Goal: Information Seeking & Learning: Learn about a topic

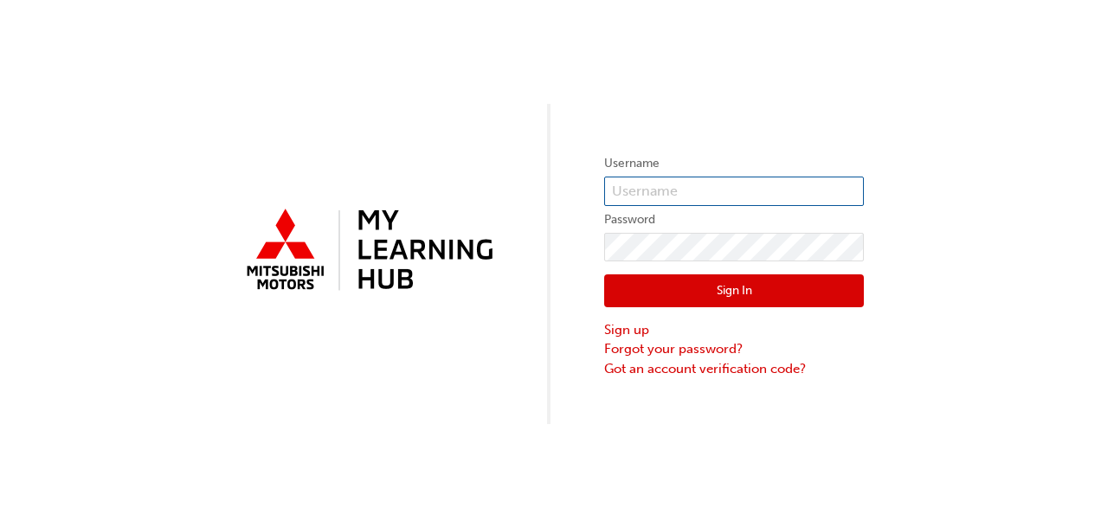
click at [636, 195] on input "text" at bounding box center [734, 191] width 260 height 29
type input "0005815729"
click at [691, 283] on button "Sign In" at bounding box center [734, 291] width 260 height 33
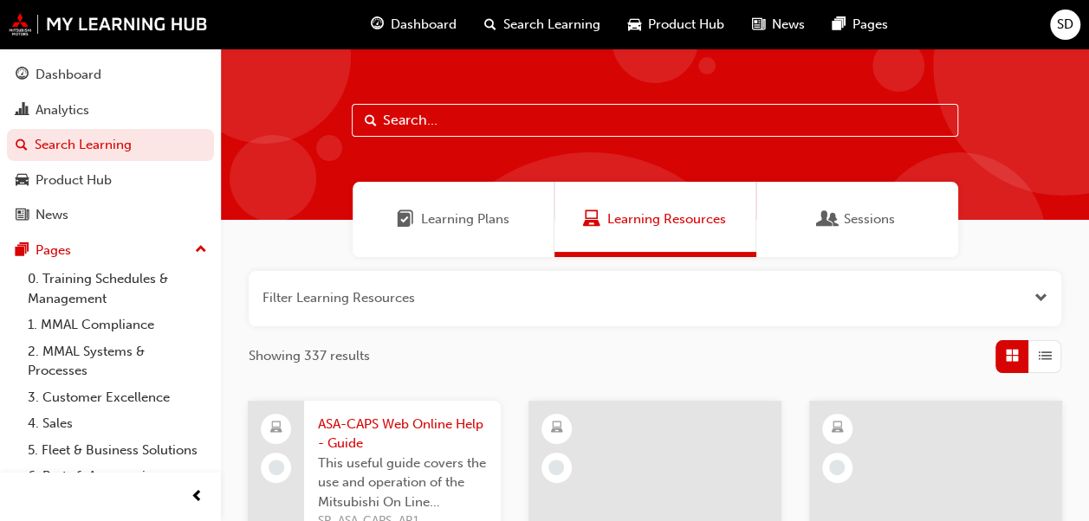
click at [405, 28] on span "Dashboard" at bounding box center [424, 25] width 66 height 20
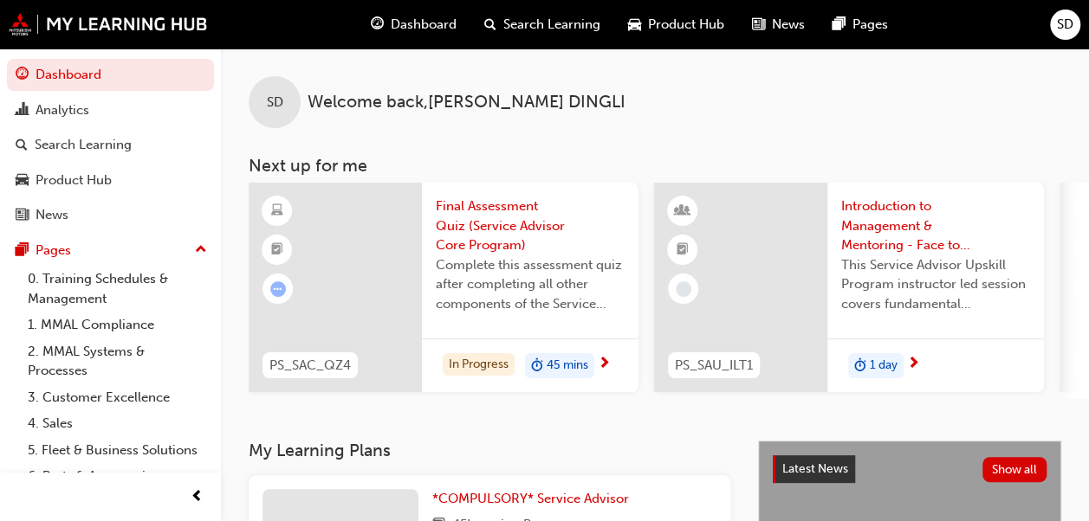
click at [479, 282] on span "Complete this assessment quiz after completing all other components of the Serv…" at bounding box center [530, 284] width 189 height 59
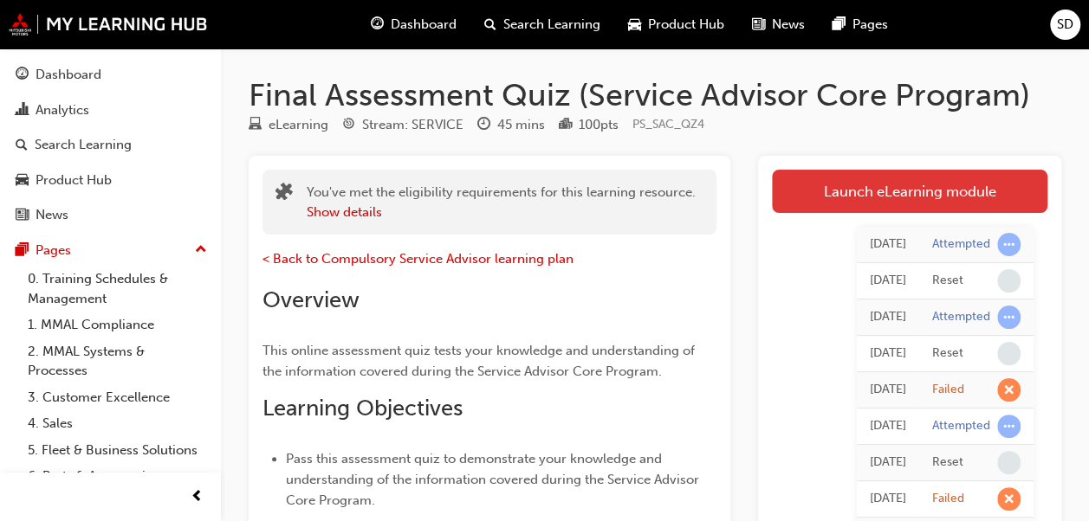
click at [817, 184] on link "Launch eLearning module" at bounding box center [909, 191] width 275 height 43
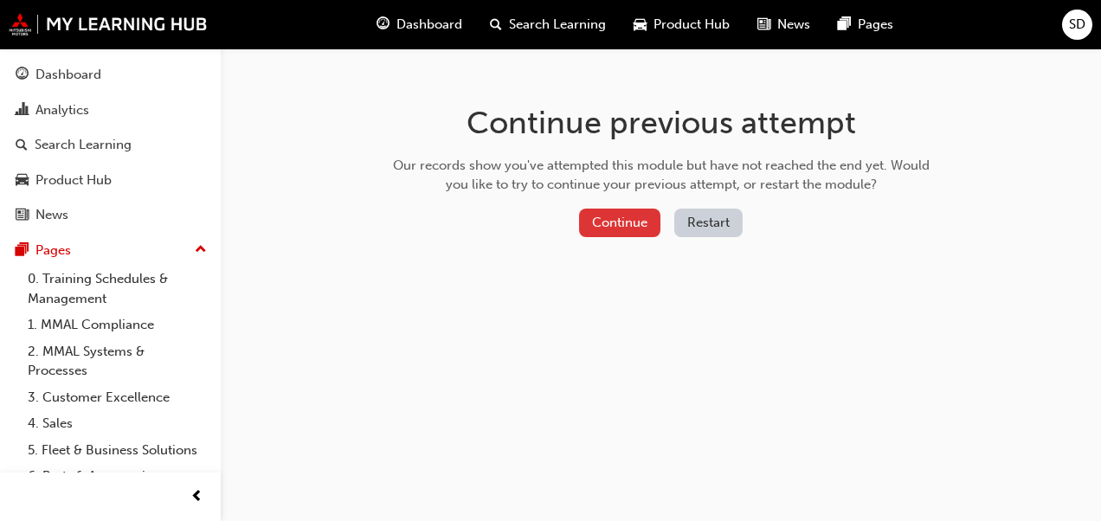
click at [648, 219] on button "Continue" at bounding box center [619, 223] width 81 height 29
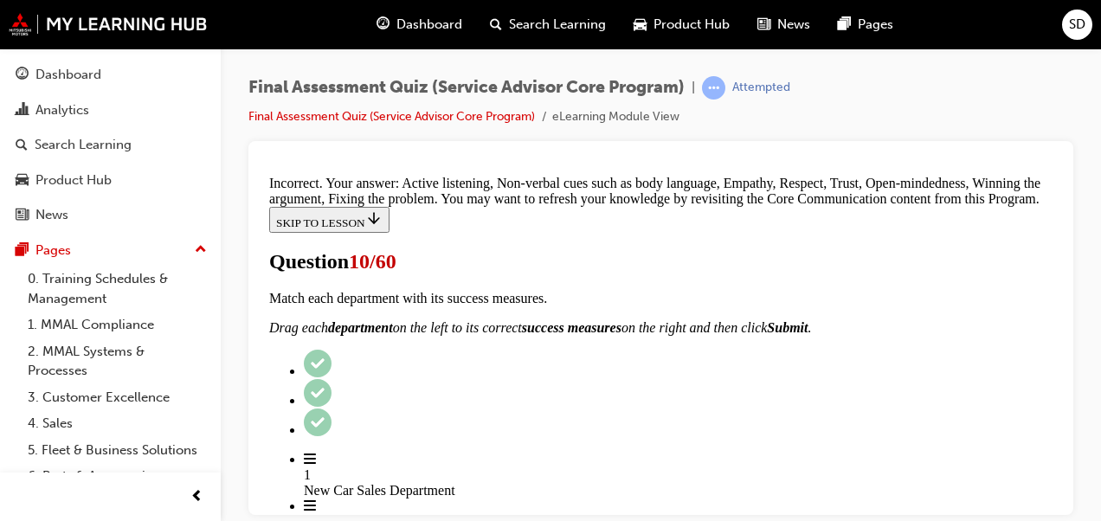
scroll to position [1109, 0]
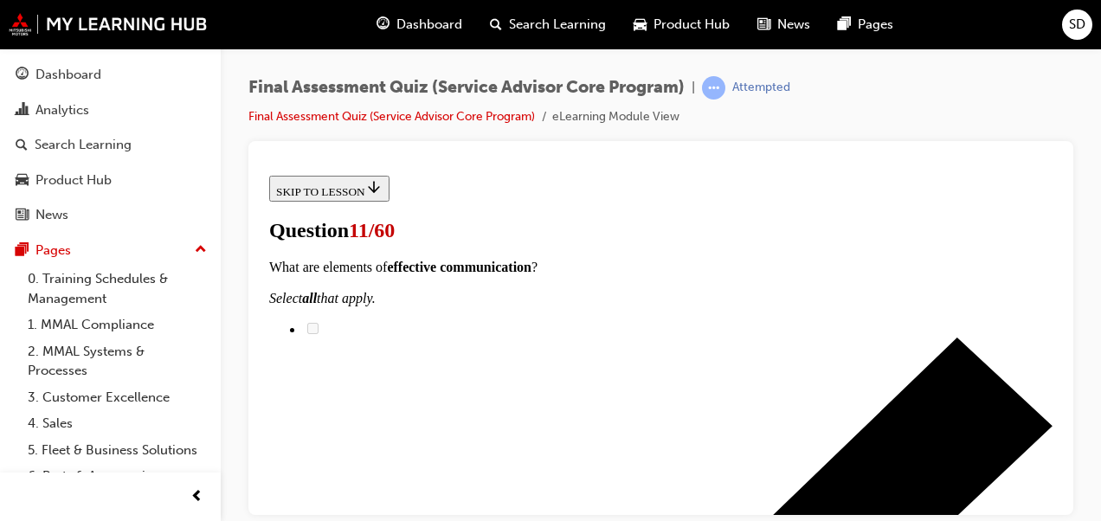
scroll to position [346, 0]
checkbox input "true"
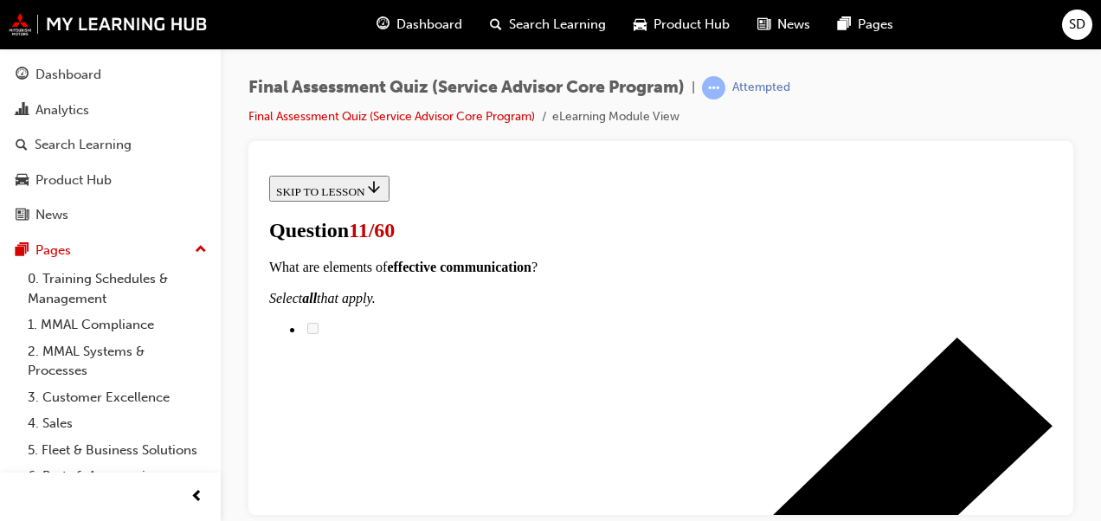
checkbox input "true"
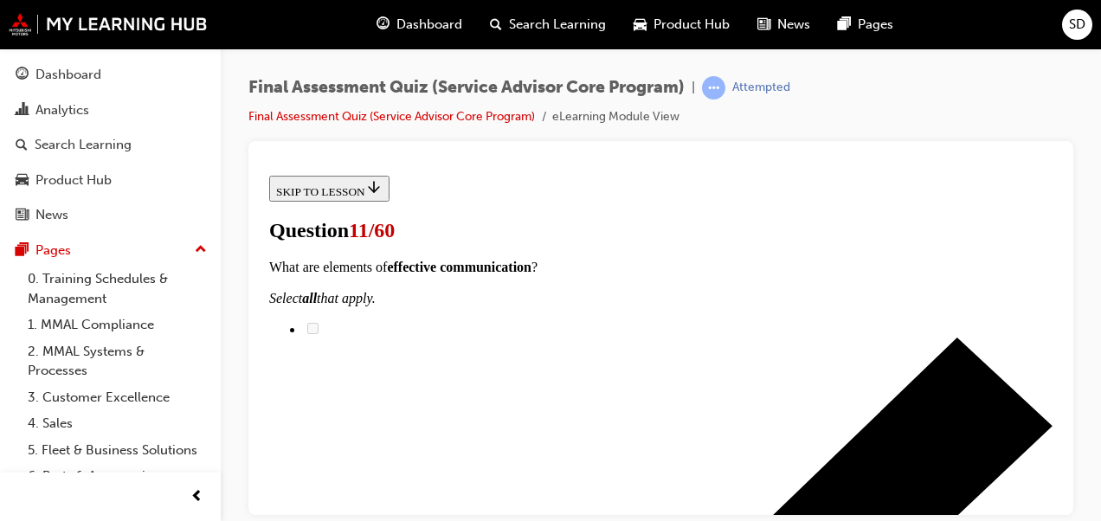
scroll to position [494, 0]
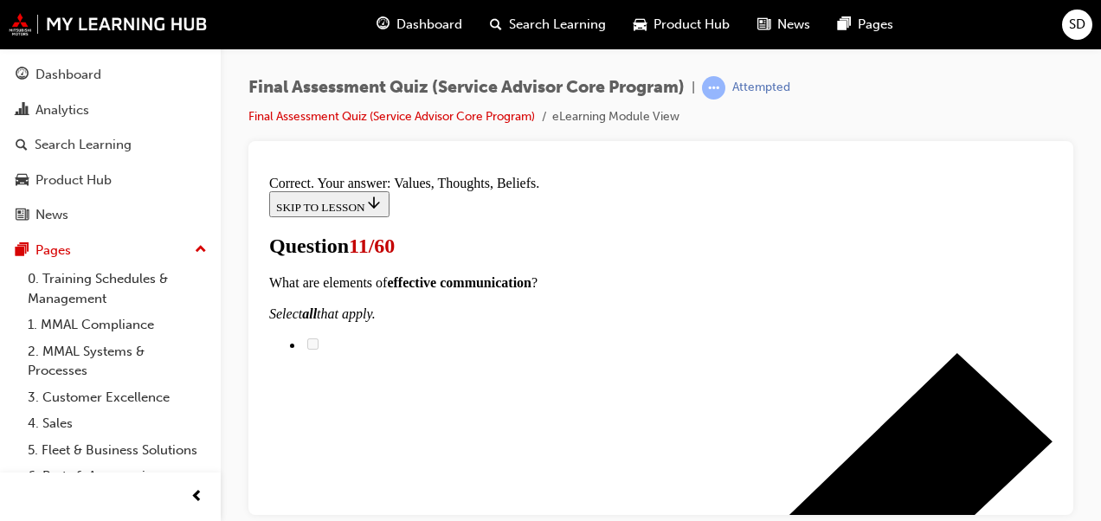
scroll to position [617, 0]
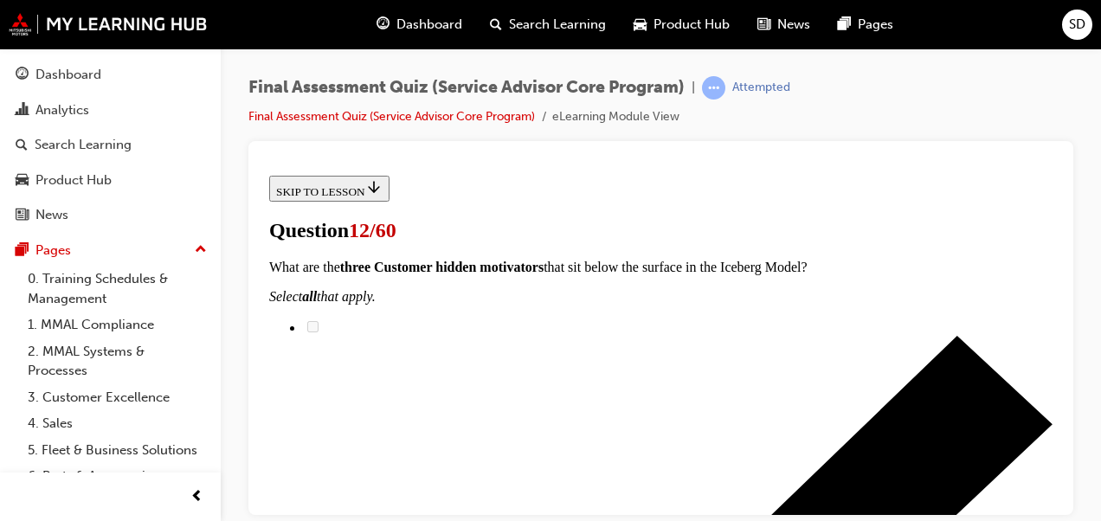
scroll to position [346, 0]
checkbox input "true"
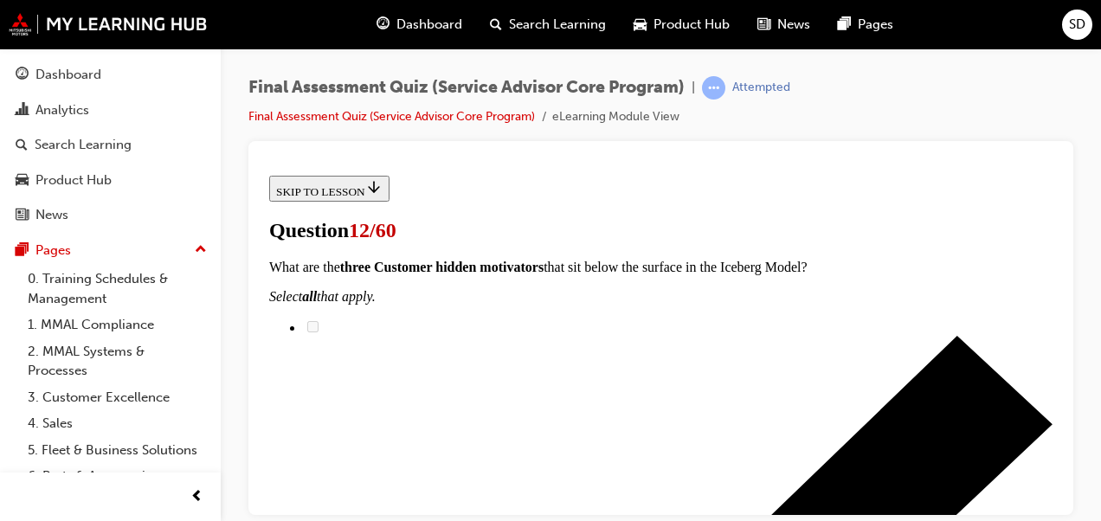
checkbox input "true"
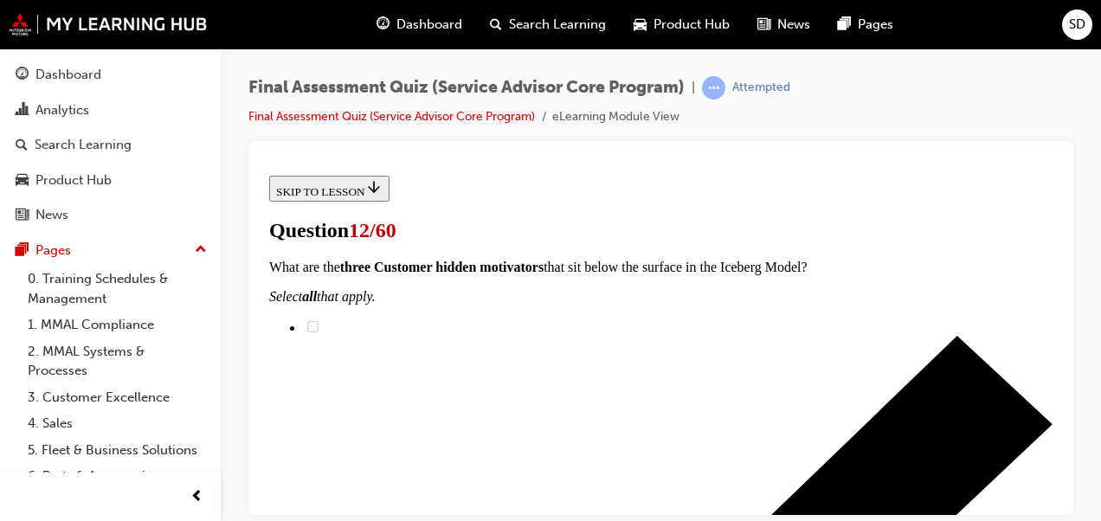
checkbox input "true"
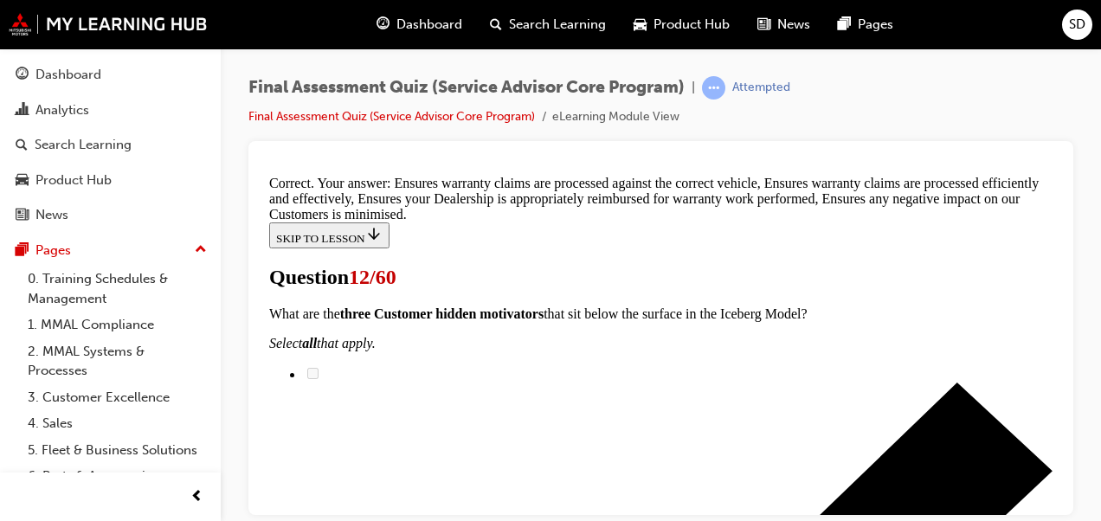
scroll to position [686, 0]
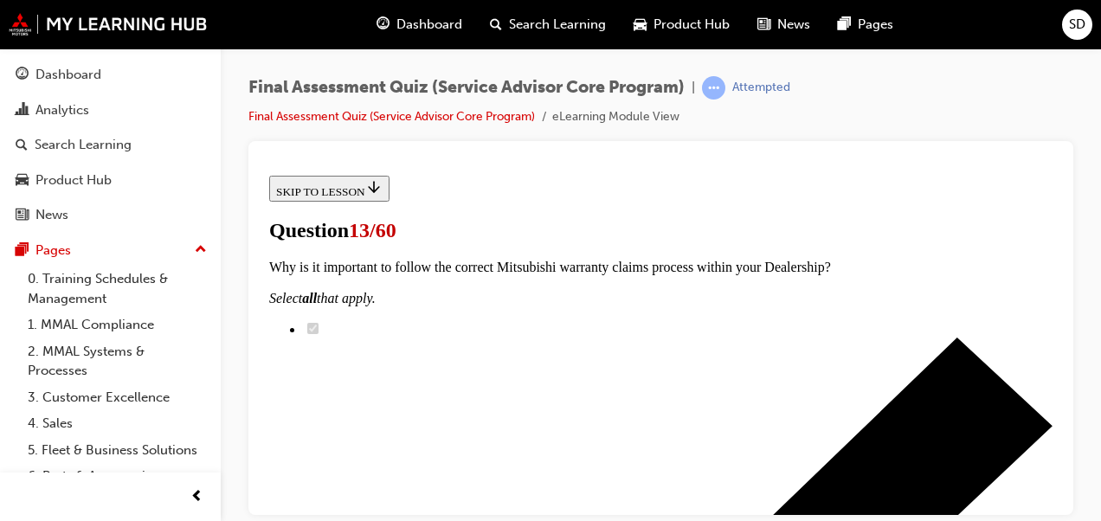
scroll to position [380, 0]
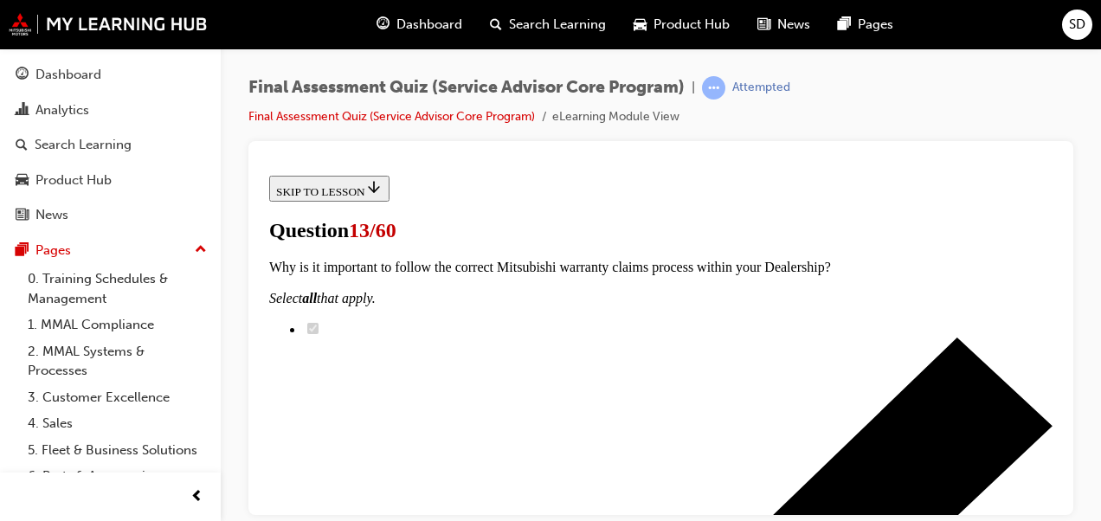
scroll to position [595, 0]
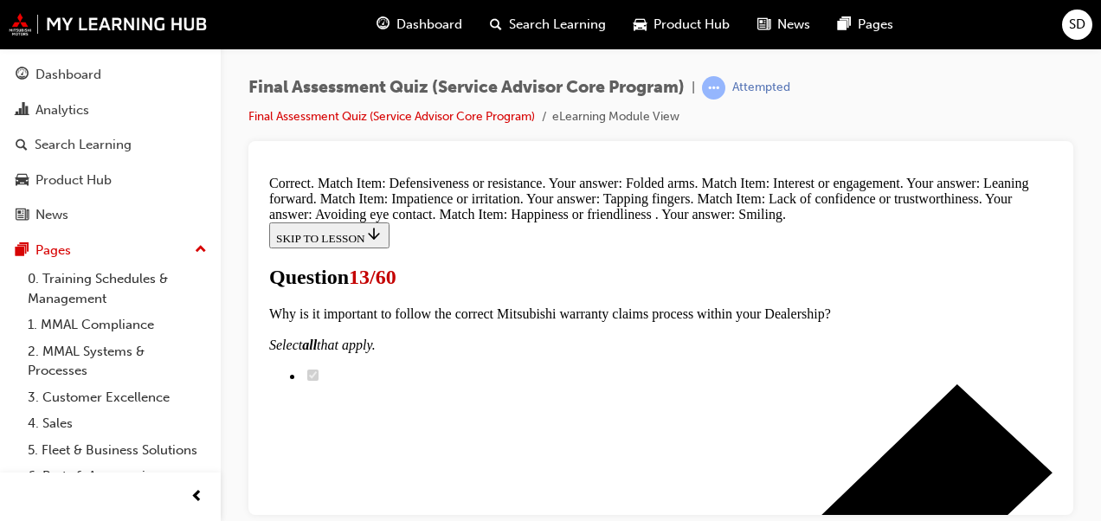
scroll to position [800, 0]
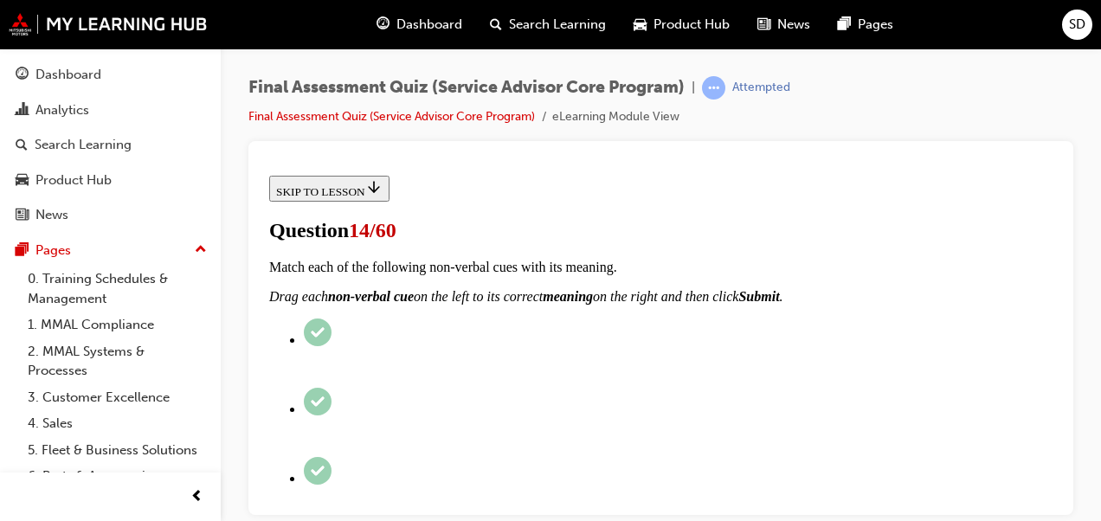
scroll to position [478, 0]
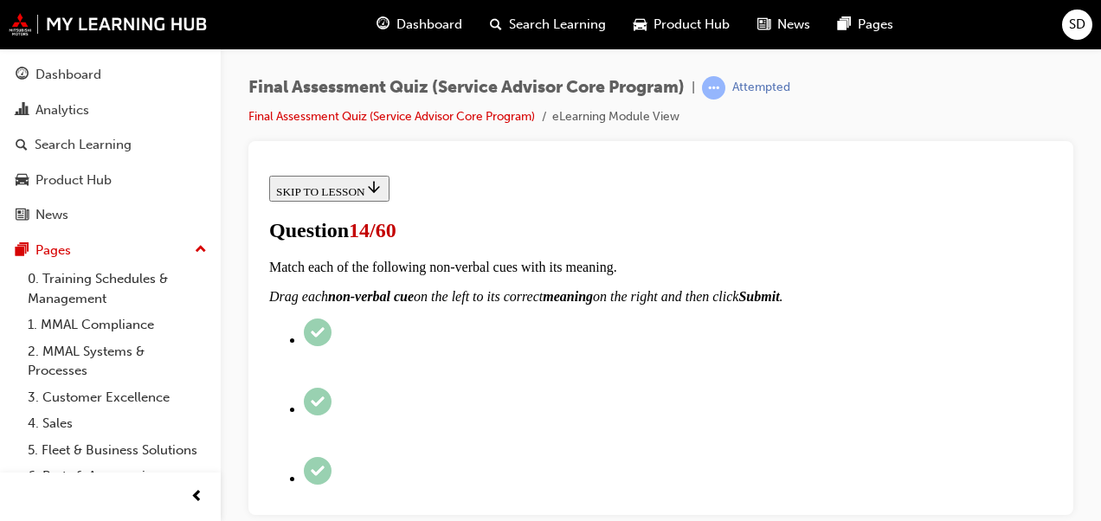
scroll to position [562, 0]
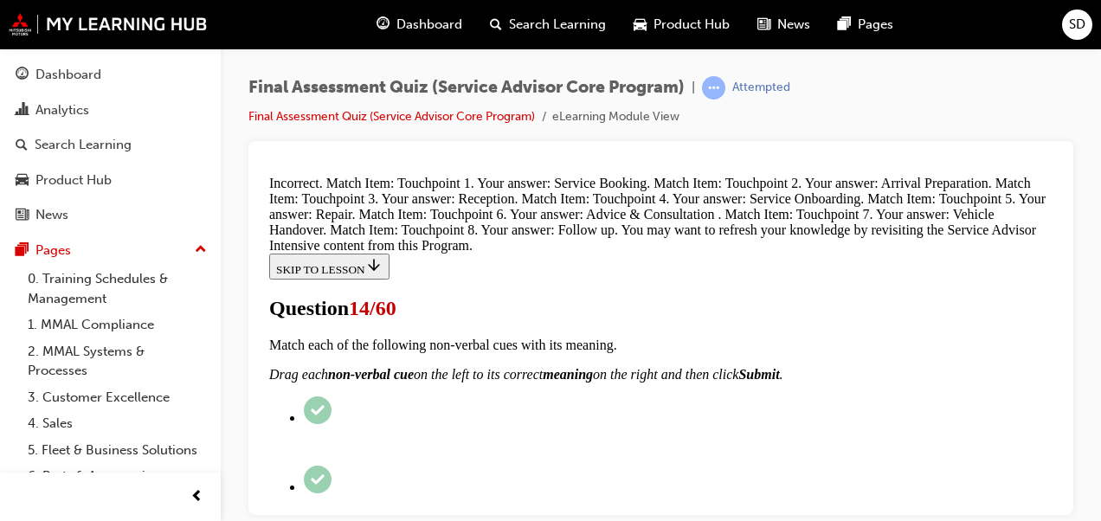
drag, startPoint x: 1053, startPoint y: 448, endPoint x: 1330, endPoint y: 551, distance: 295.6
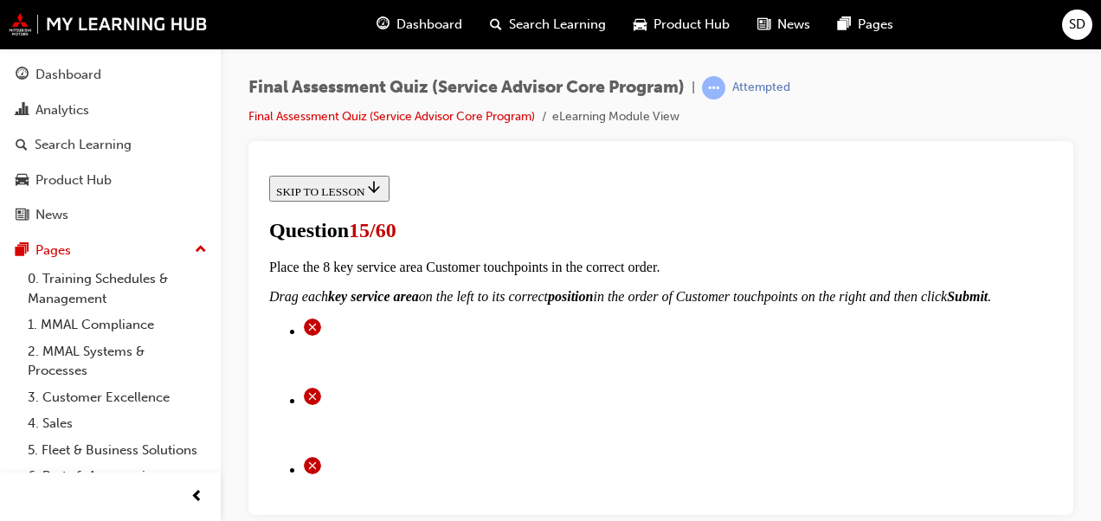
scroll to position [271, 0]
radio input "true"
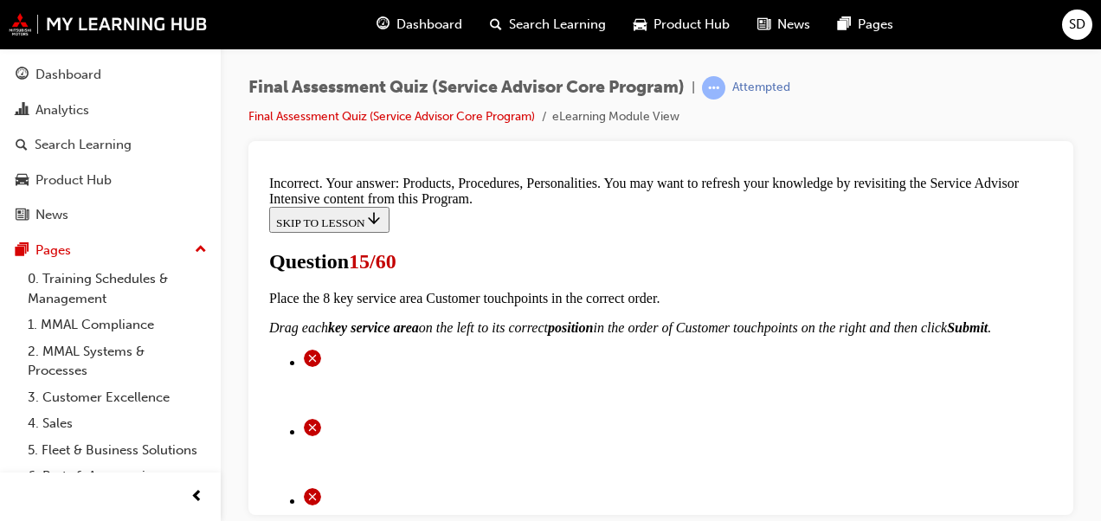
scroll to position [664, 0]
drag, startPoint x: 1053, startPoint y: 427, endPoint x: 1328, endPoint y: 485, distance: 280.6
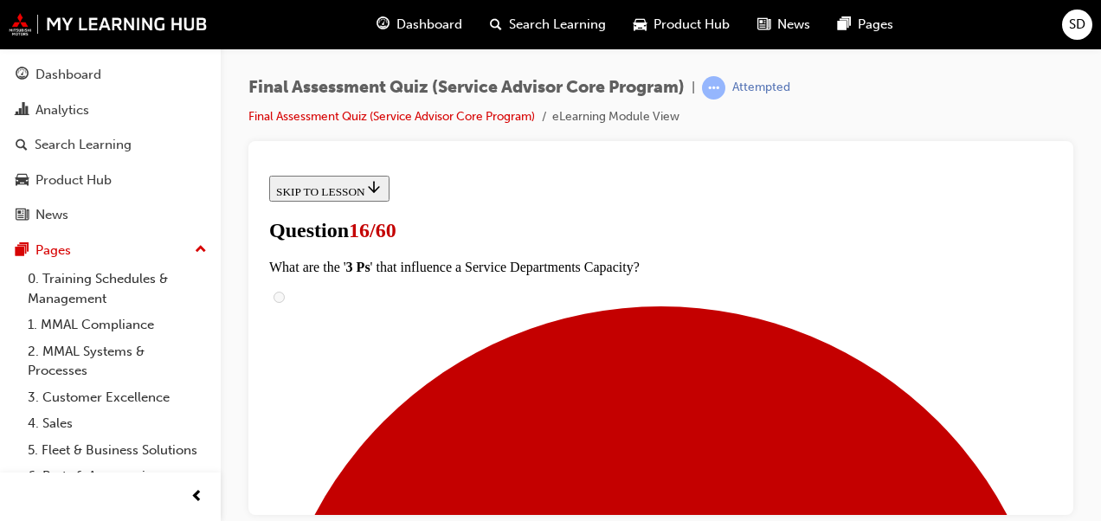
scroll to position [346, 0]
checkbox input "true"
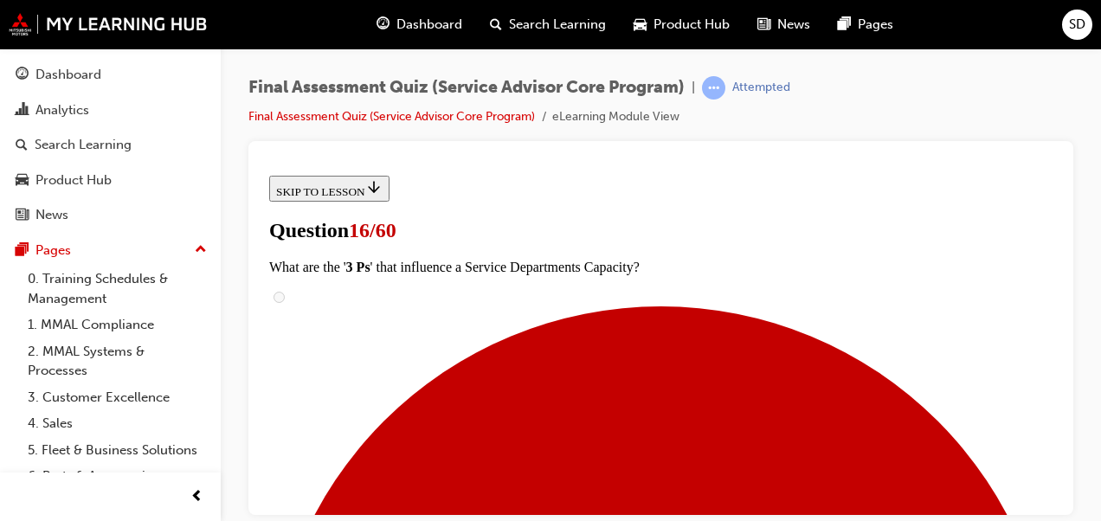
checkbox input "true"
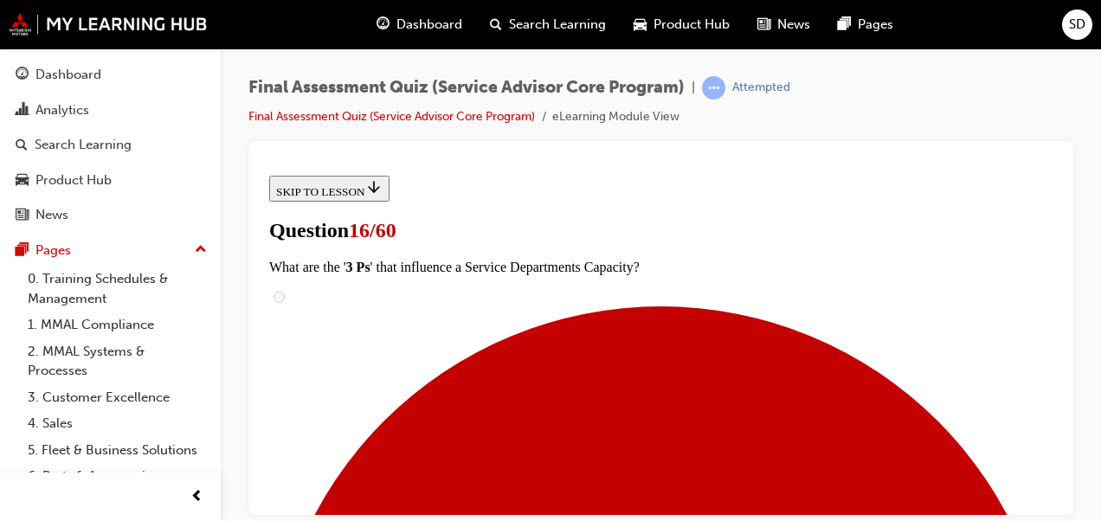
checkbox input "true"
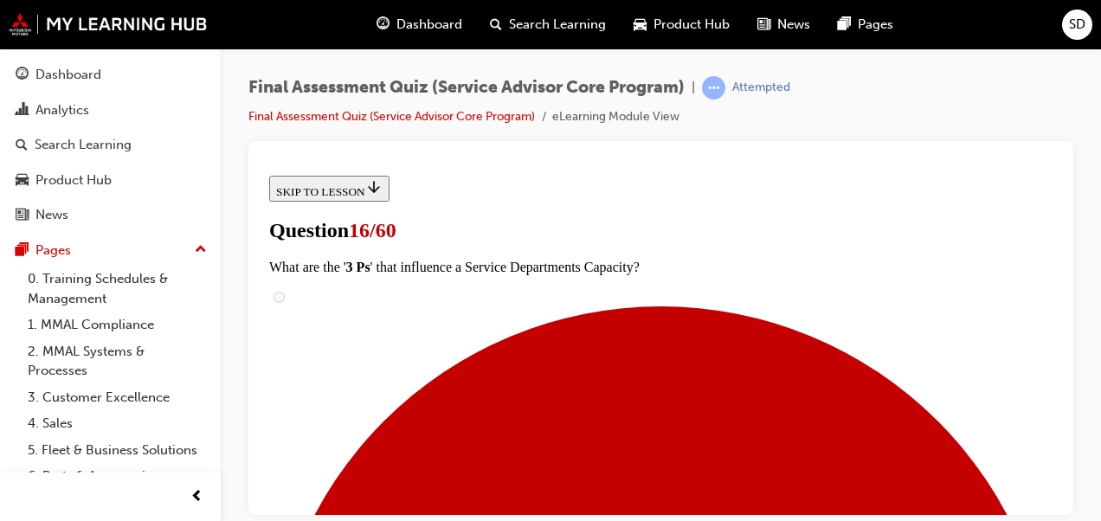
checkbox input "true"
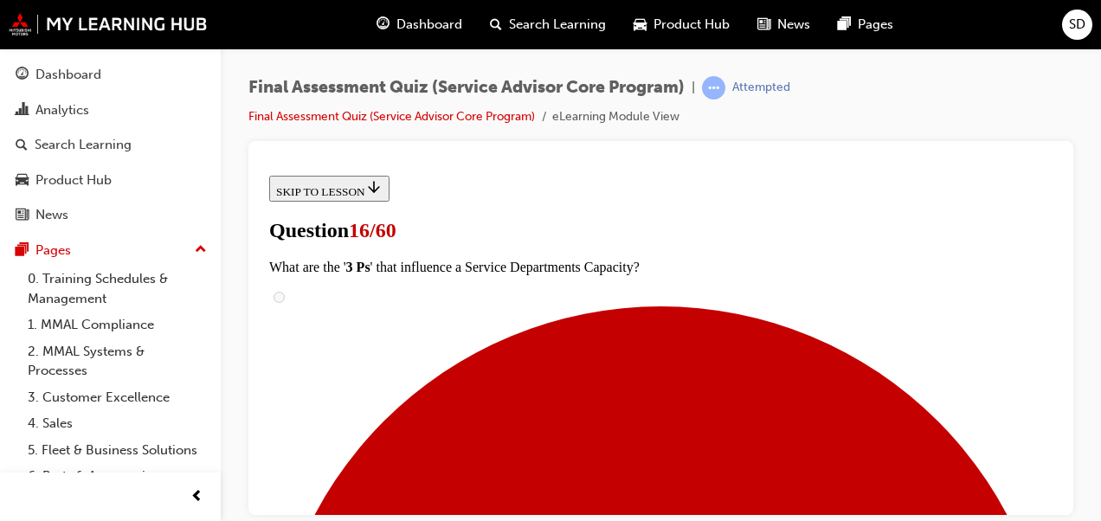
scroll to position [662, 0]
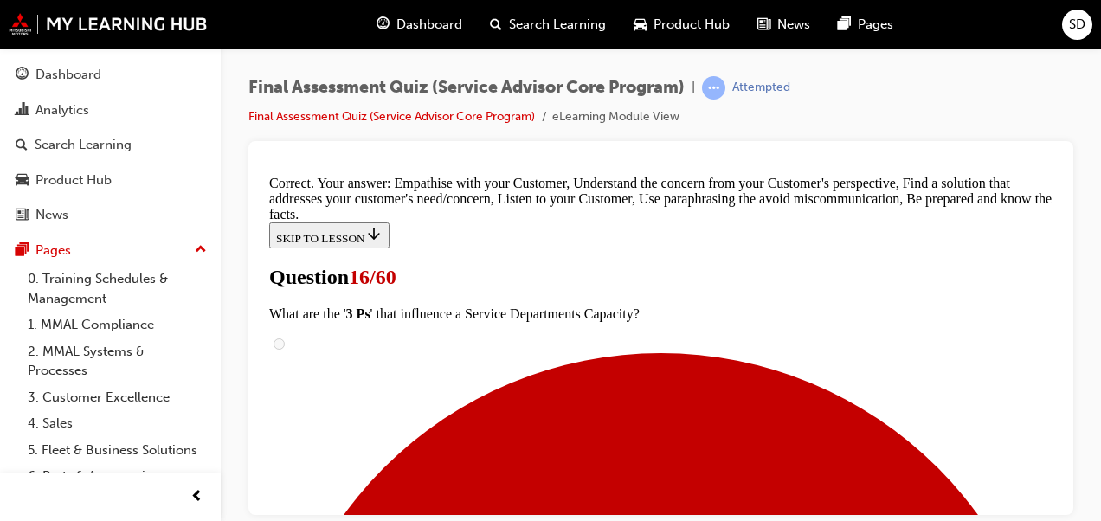
scroll to position [790, 0]
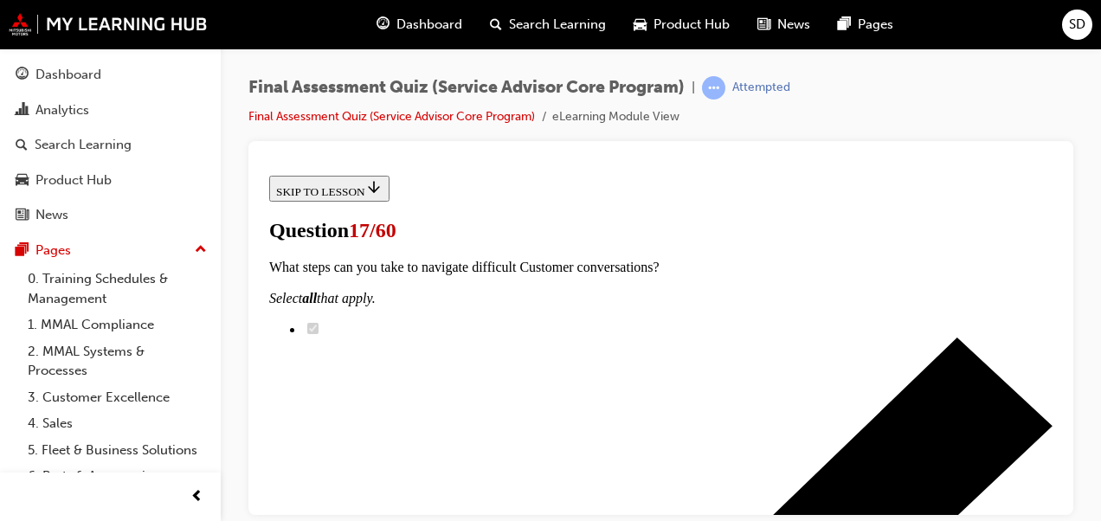
scroll to position [265, 0]
radio input "true"
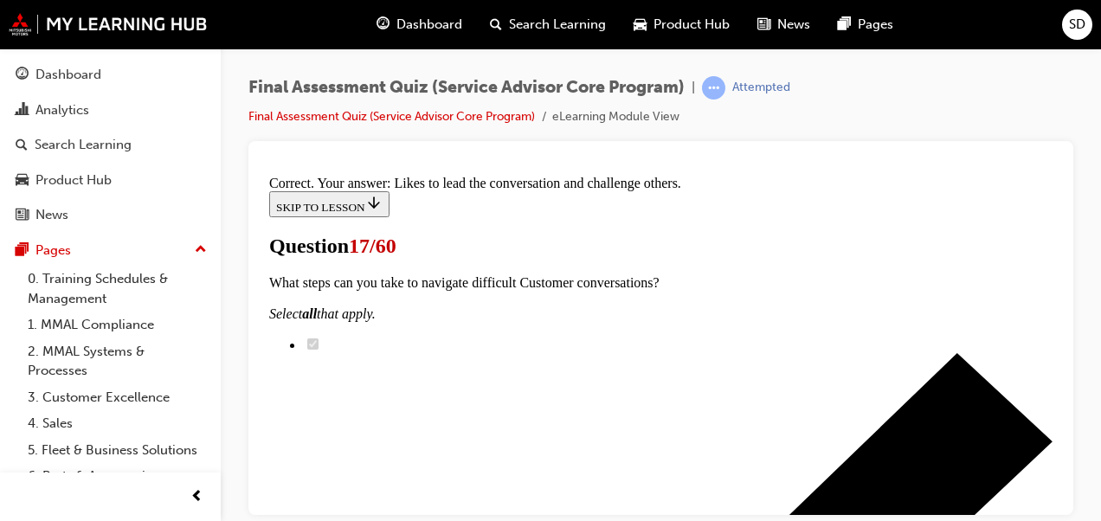
scroll to position [546, 0]
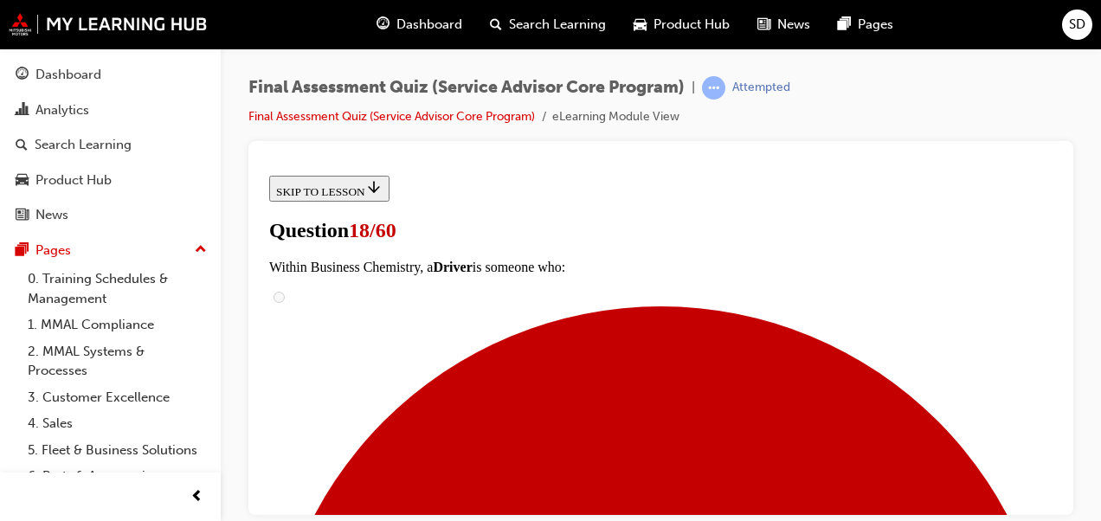
scroll to position [687, 0]
drag, startPoint x: 1046, startPoint y: 396, endPoint x: 1046, endPoint y: 384, distance: 12.1
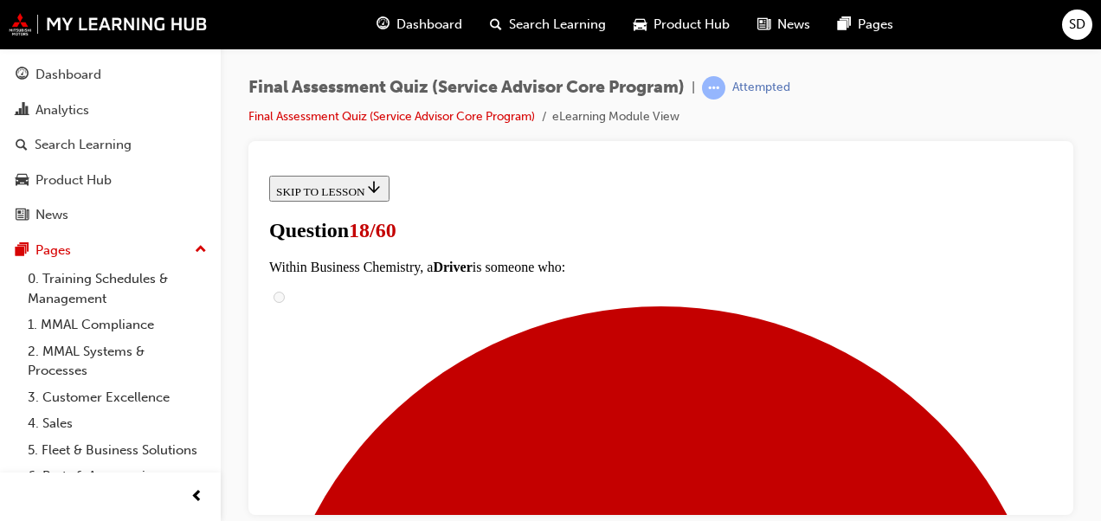
scroll to position [493, 0]
drag, startPoint x: 1055, startPoint y: 390, endPoint x: 1325, endPoint y: 509, distance: 295.4
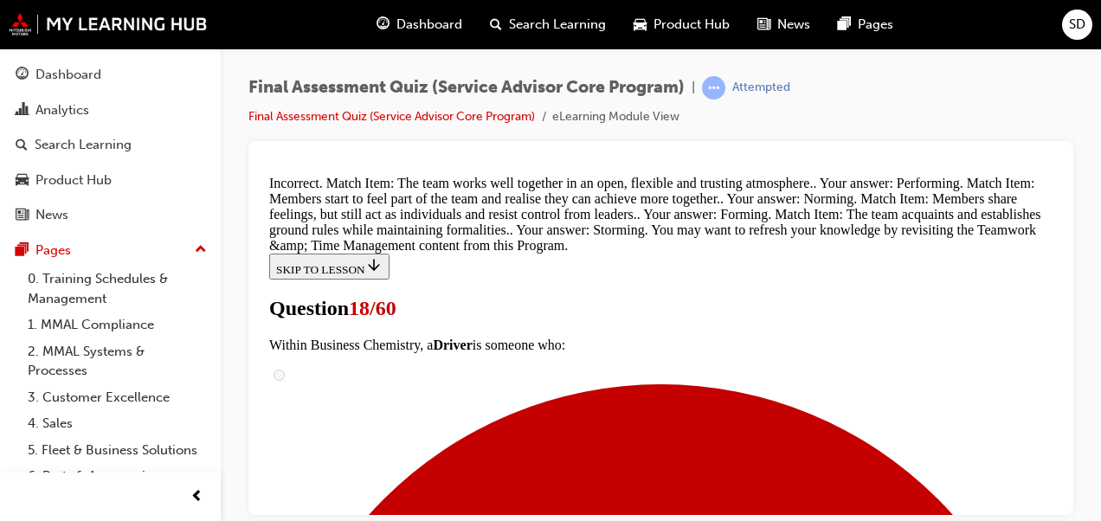
scroll to position [1059, 0]
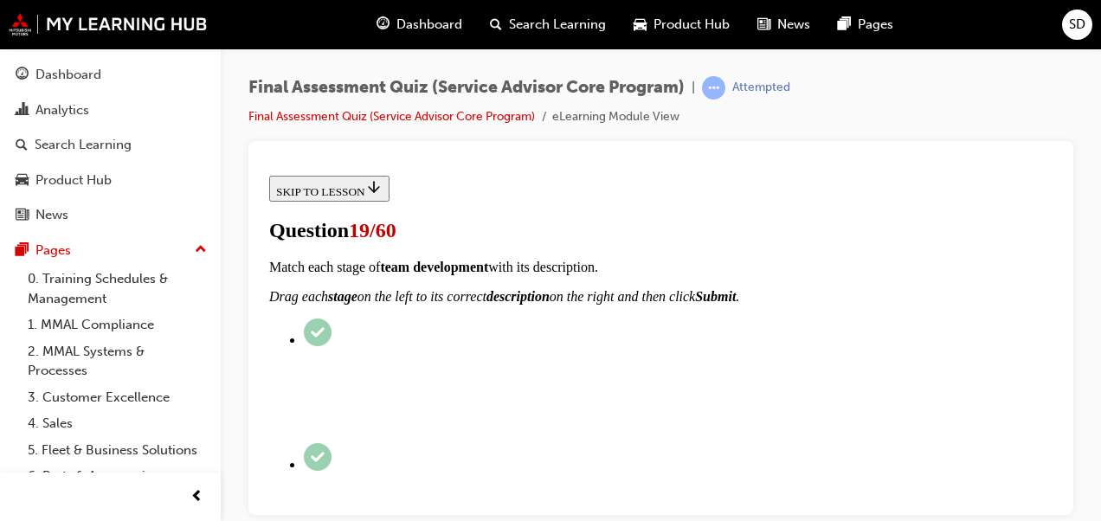
scroll to position [306, 0]
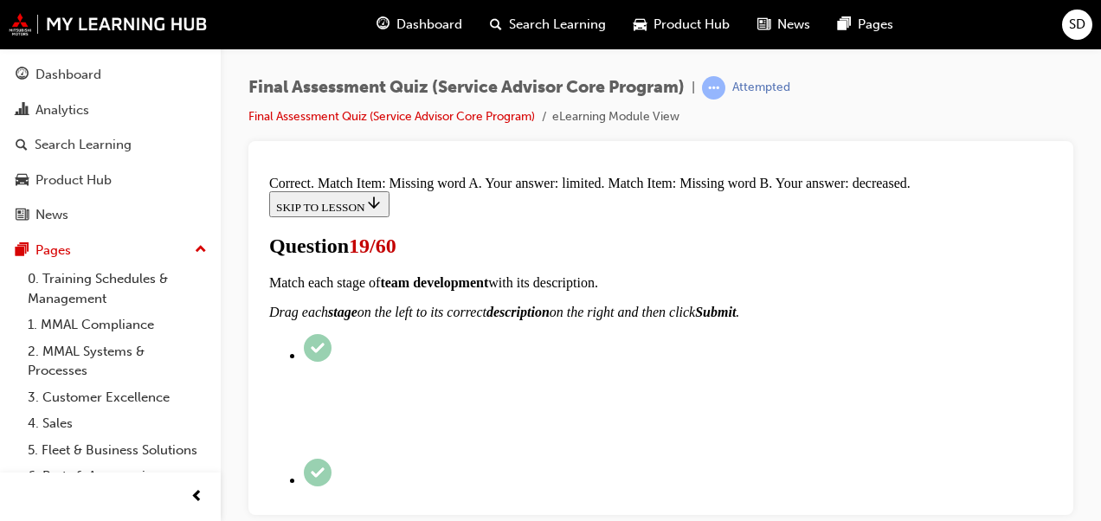
scroll to position [650, 0]
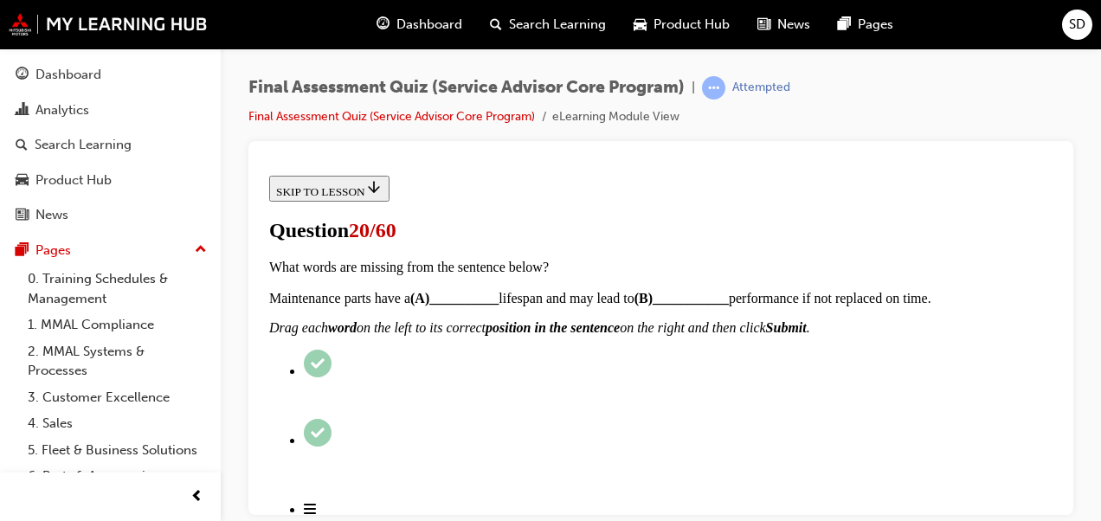
scroll to position [207, 0]
checkbox input "true"
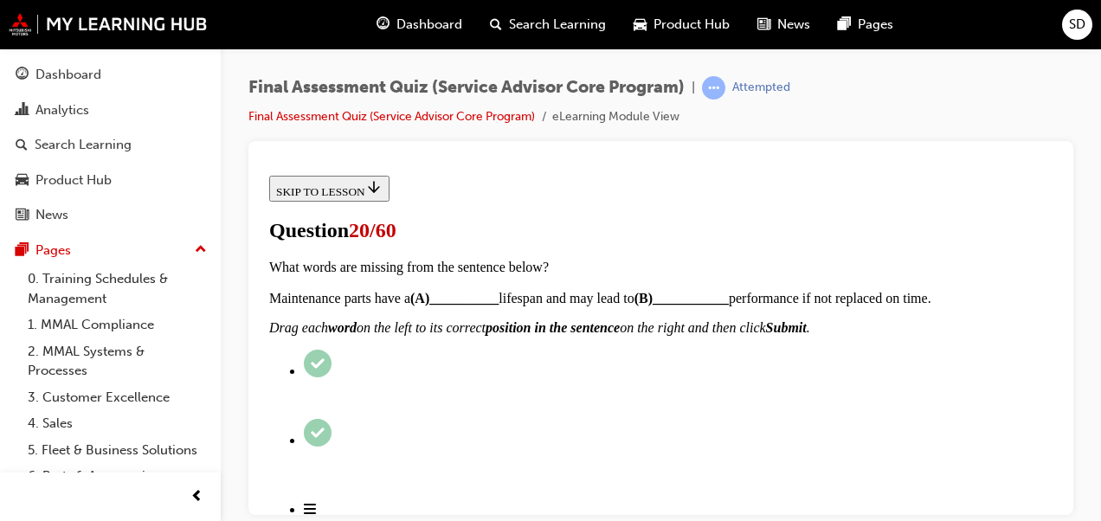
checkbox input "true"
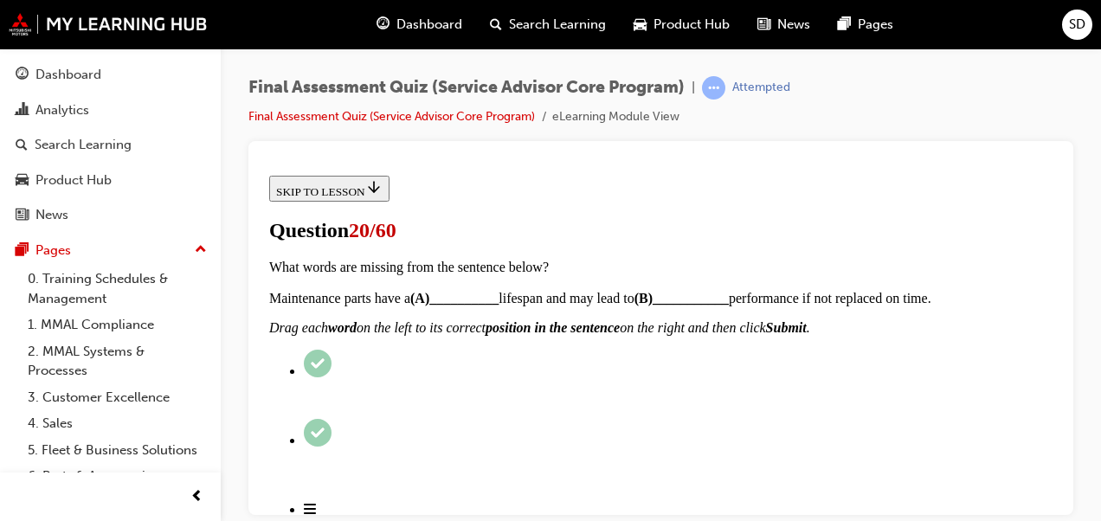
checkbox input "true"
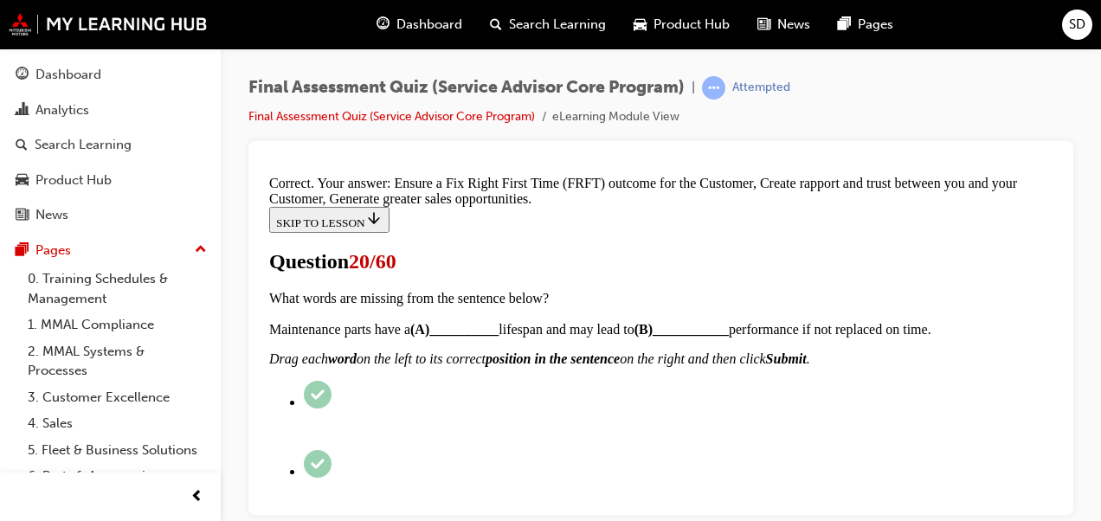
scroll to position [617, 0]
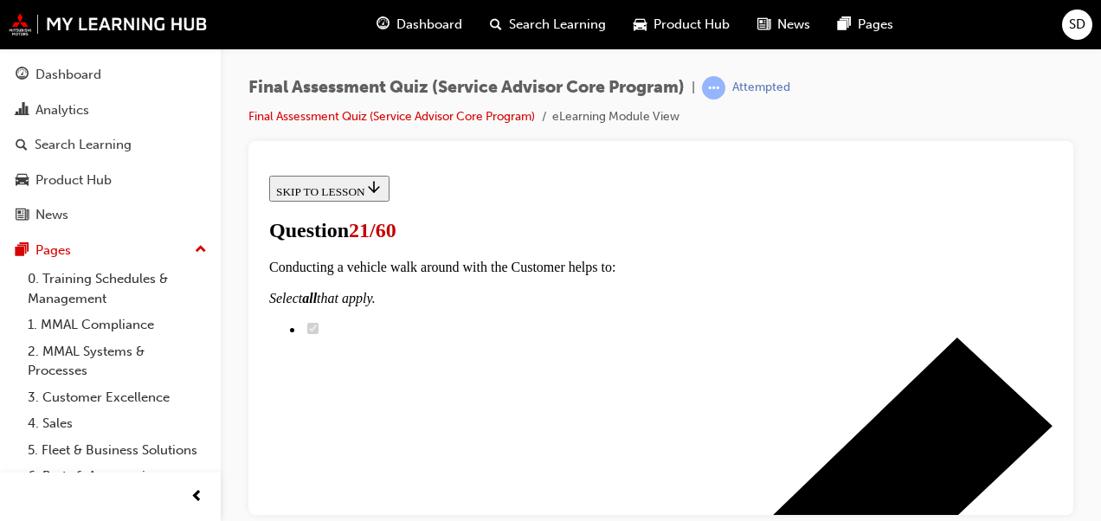
scroll to position [303, 0]
radio input "true"
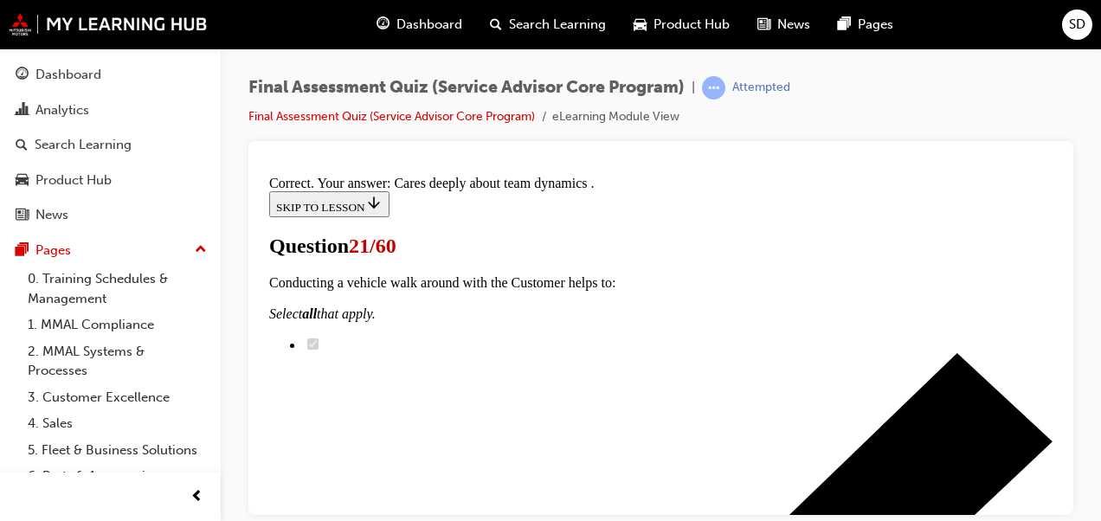
scroll to position [546, 0]
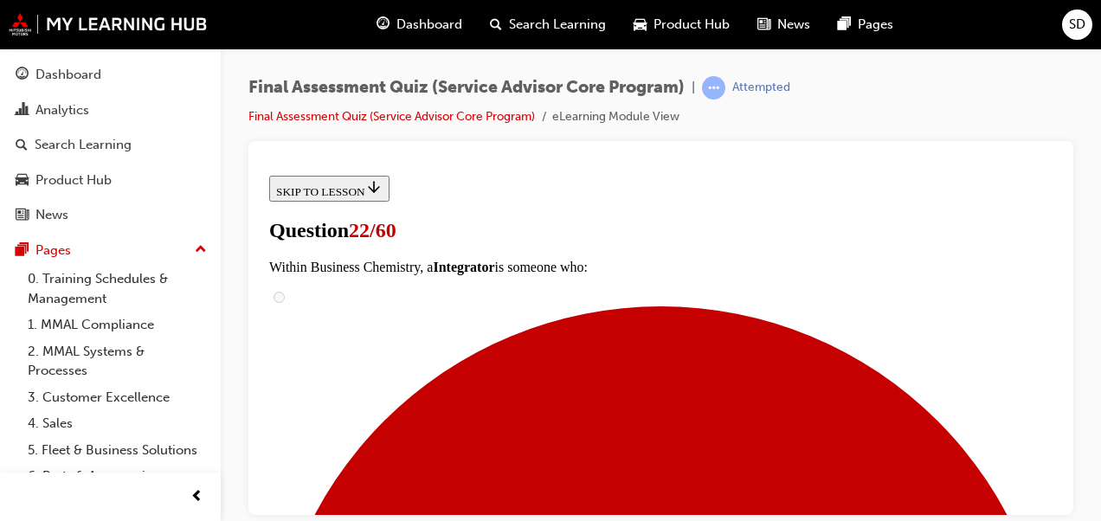
scroll to position [355, 0]
drag, startPoint x: 1322, startPoint y: 480, endPoint x: 1059, endPoint y: 365, distance: 287.3
radio input "true"
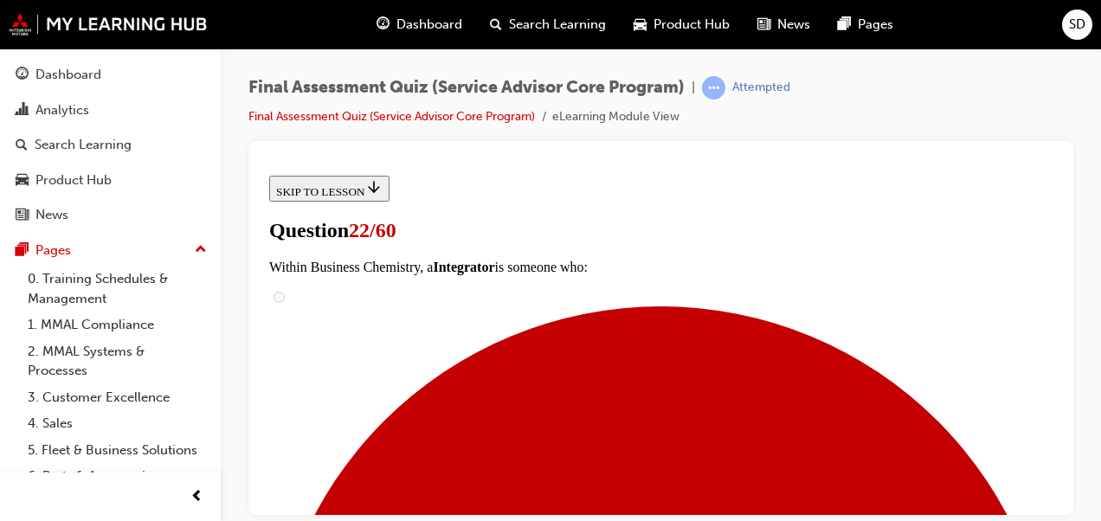
scroll to position [595, 0]
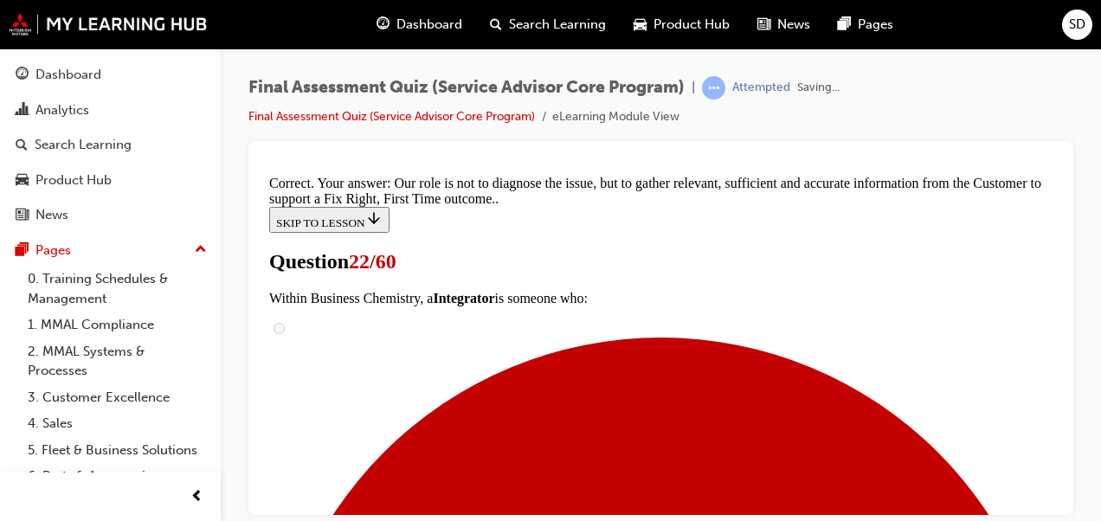
scroll to position [701, 0]
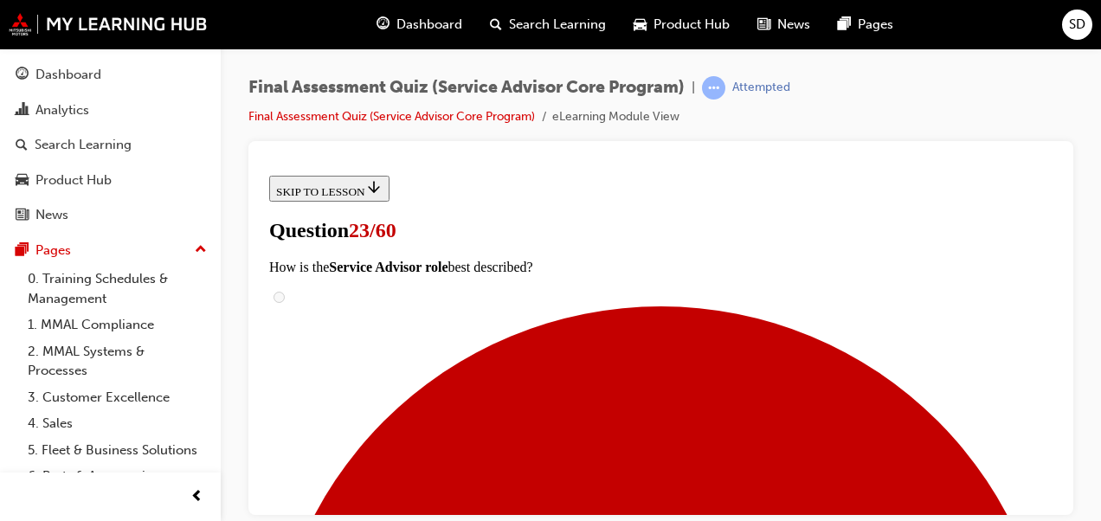
scroll to position [304, 0]
radio input "true"
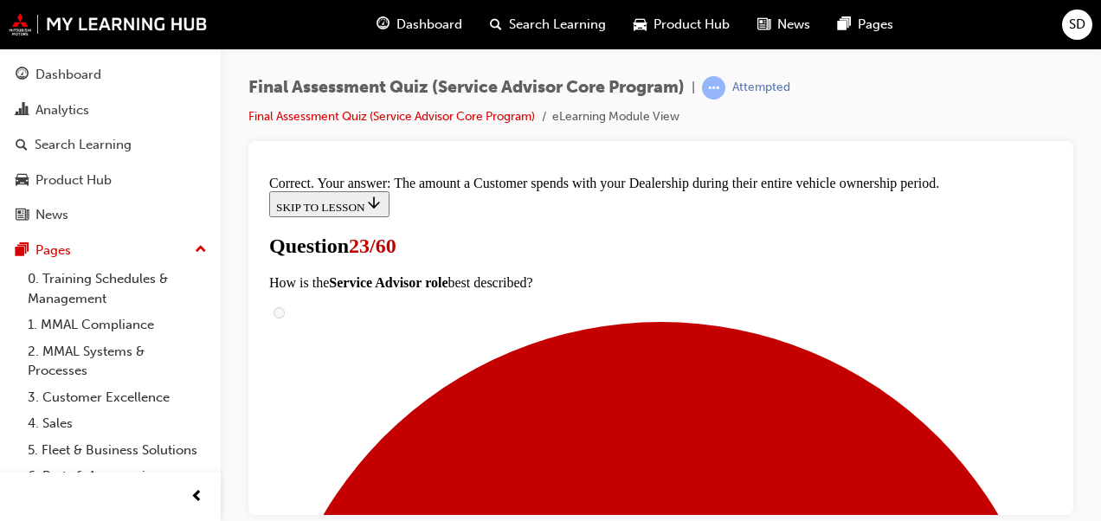
scroll to position [615, 0]
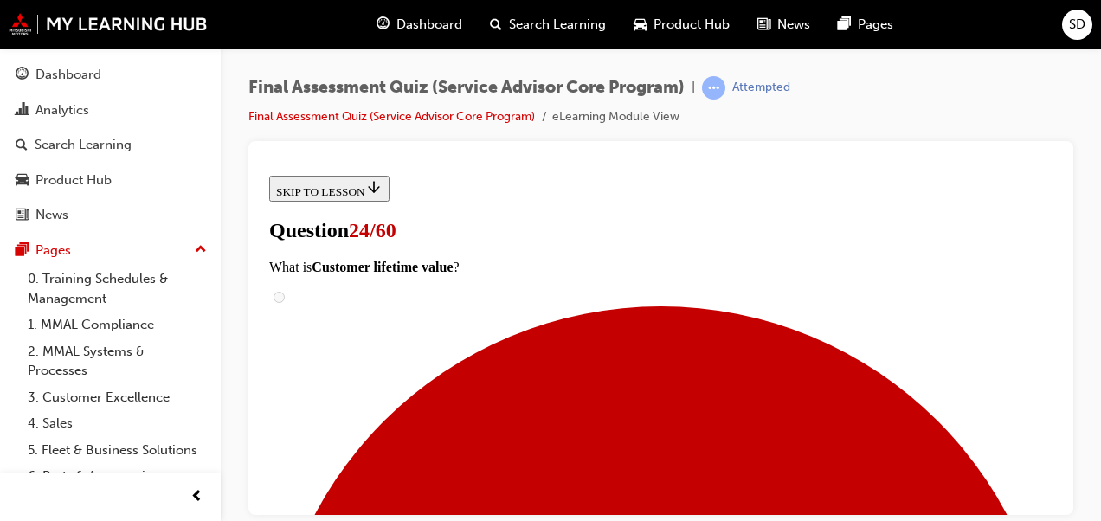
scroll to position [226, 0]
radio input "true"
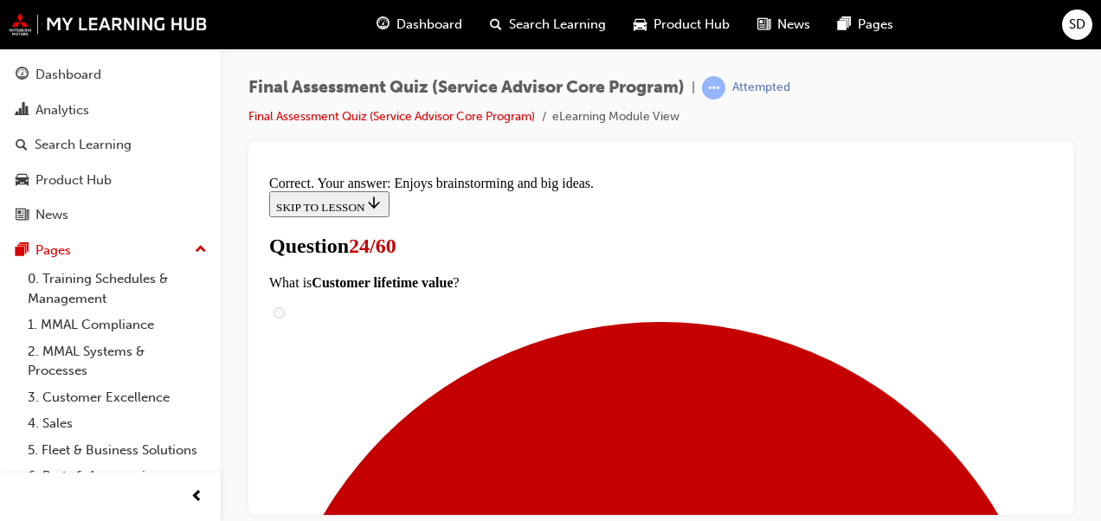
scroll to position [546, 0]
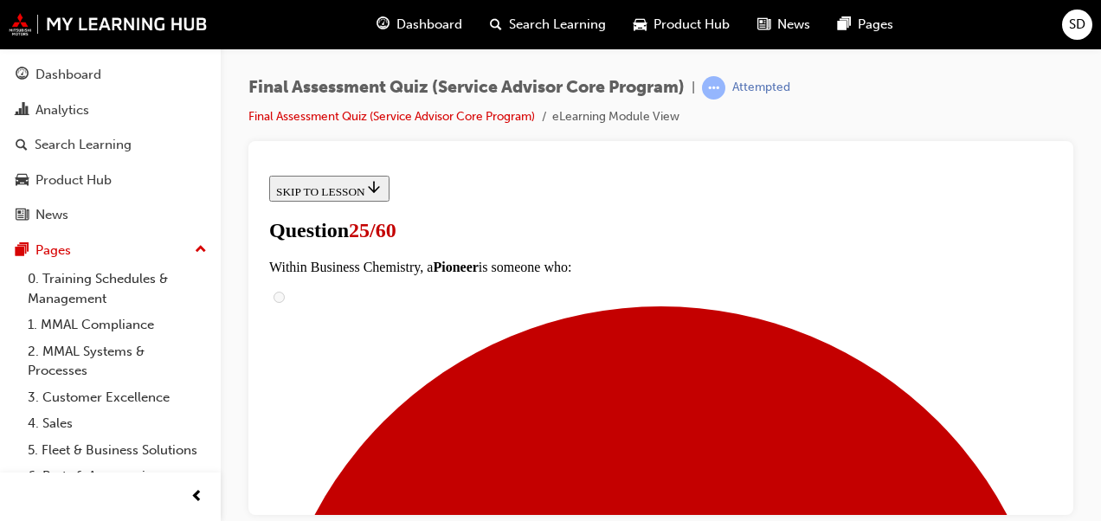
scroll to position [287, 0]
checkbox input "true"
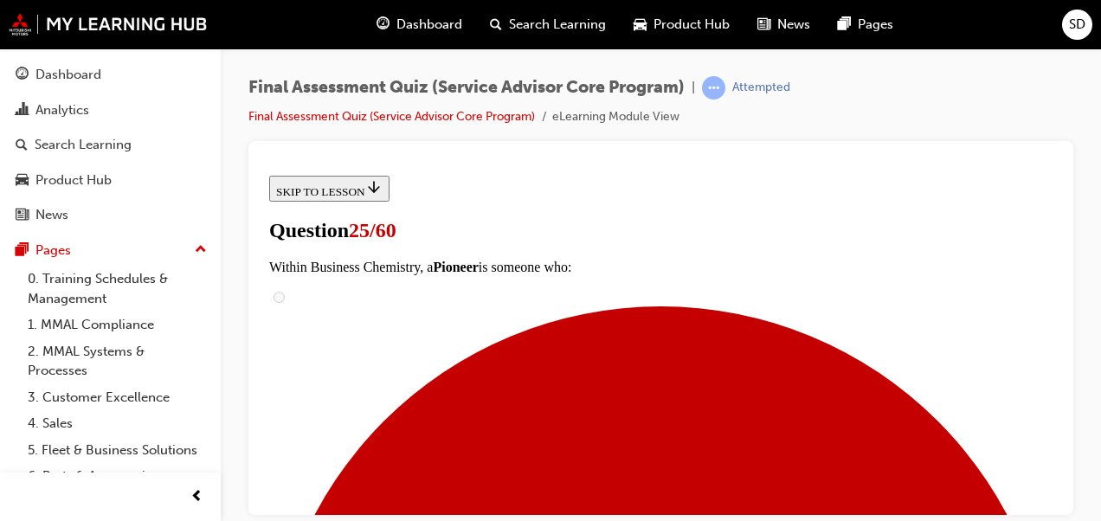
checkbox input "true"
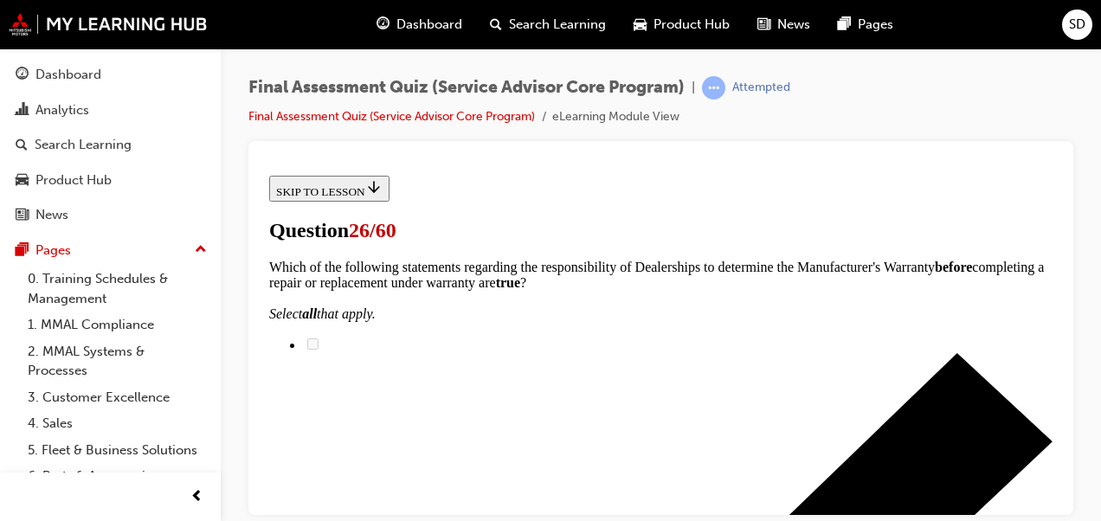
scroll to position [330, 0]
checkbox input "true"
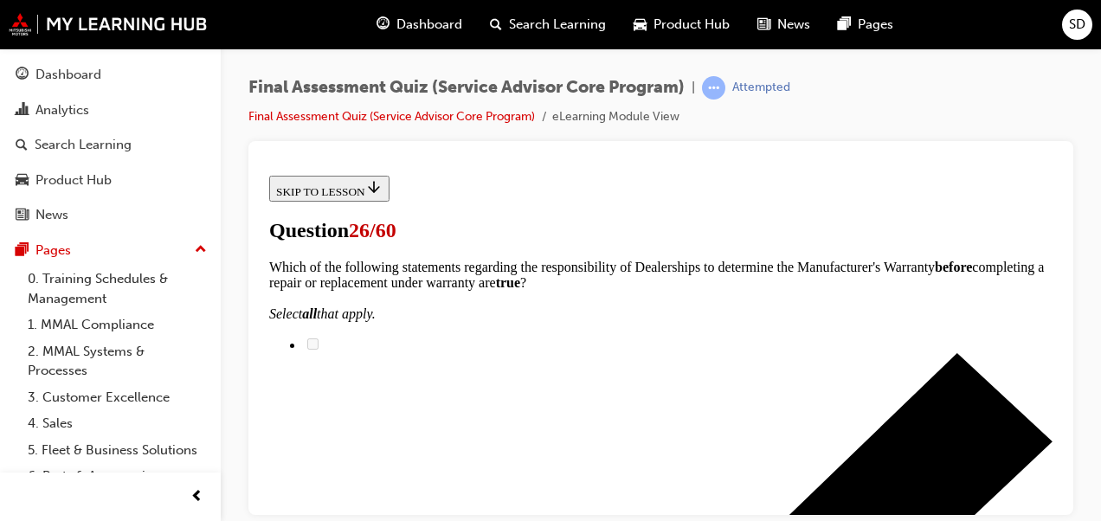
checkbox input "true"
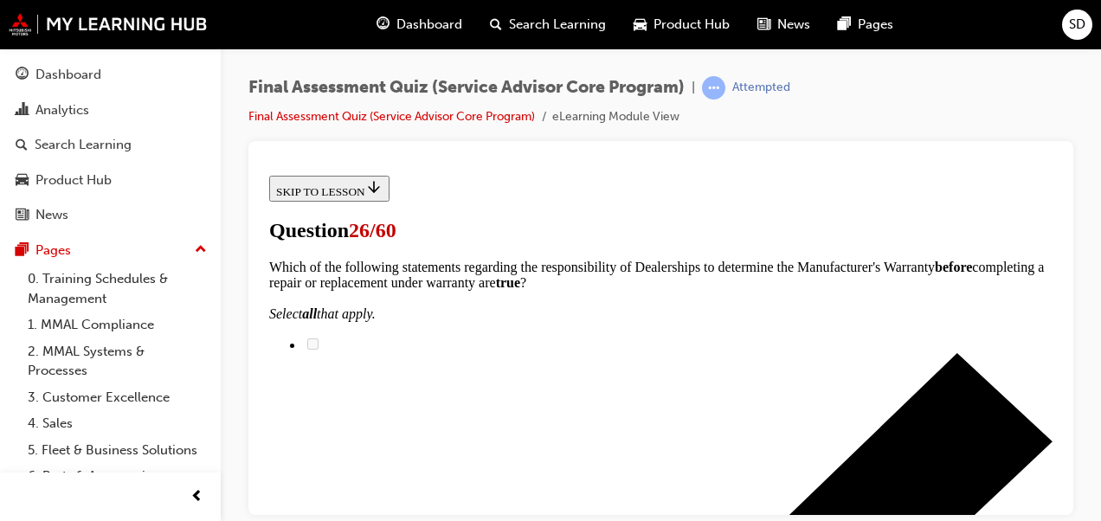
checkbox input "true"
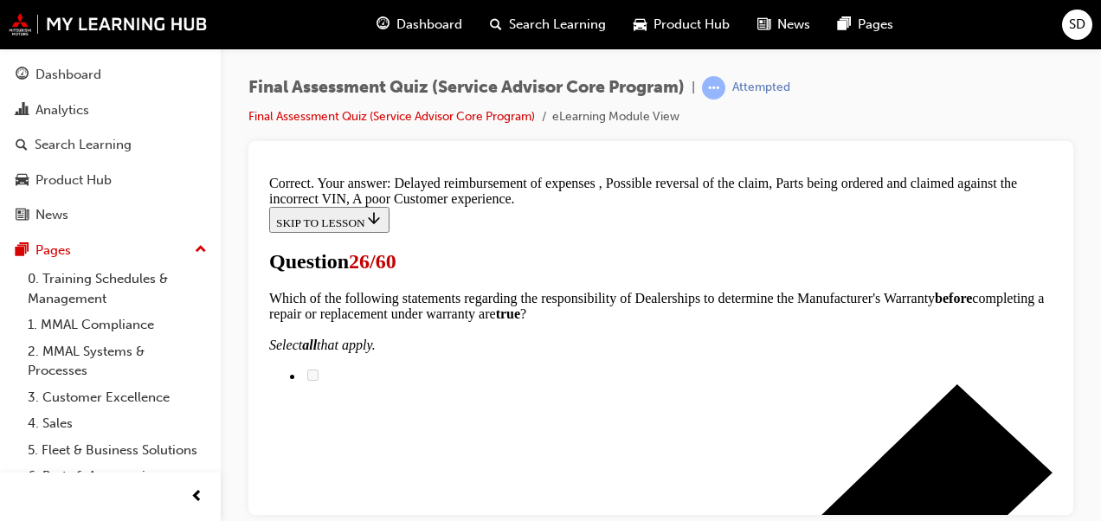
scroll to position [594, 0]
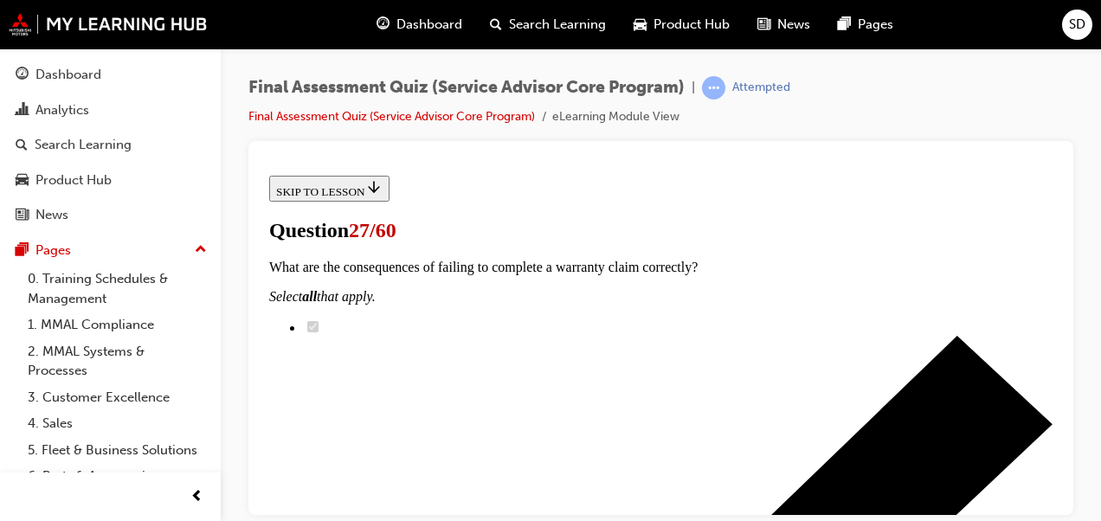
scroll to position [282, 0]
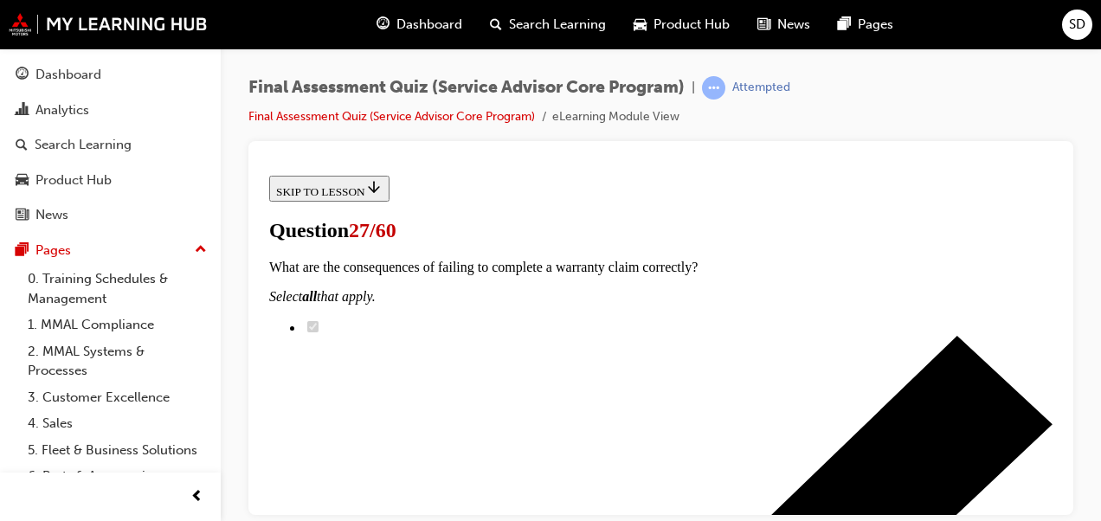
scroll to position [485, 0]
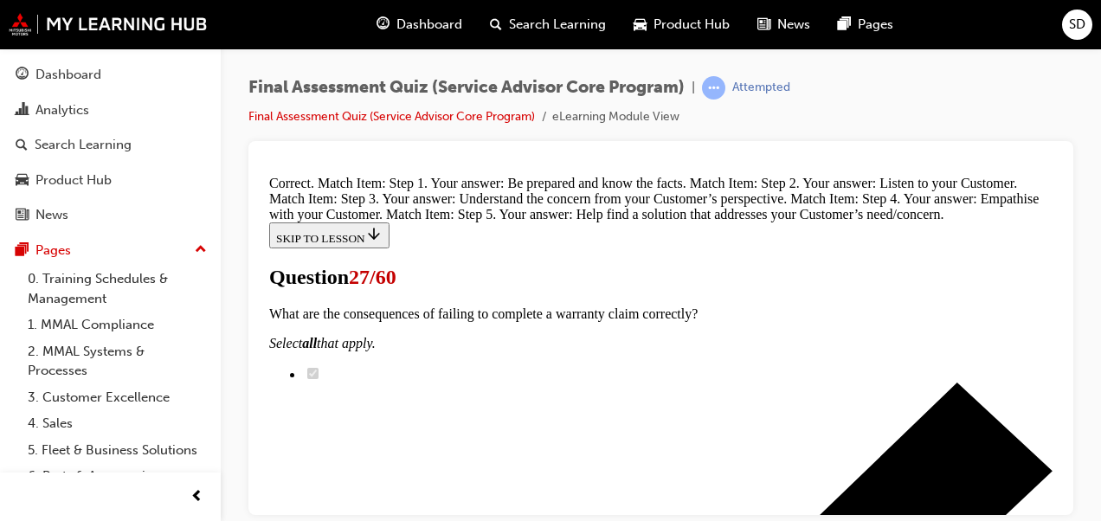
scroll to position [895, 0]
drag, startPoint x: 1324, startPoint y: 590, endPoint x: 1055, endPoint y: 437, distance: 309.4
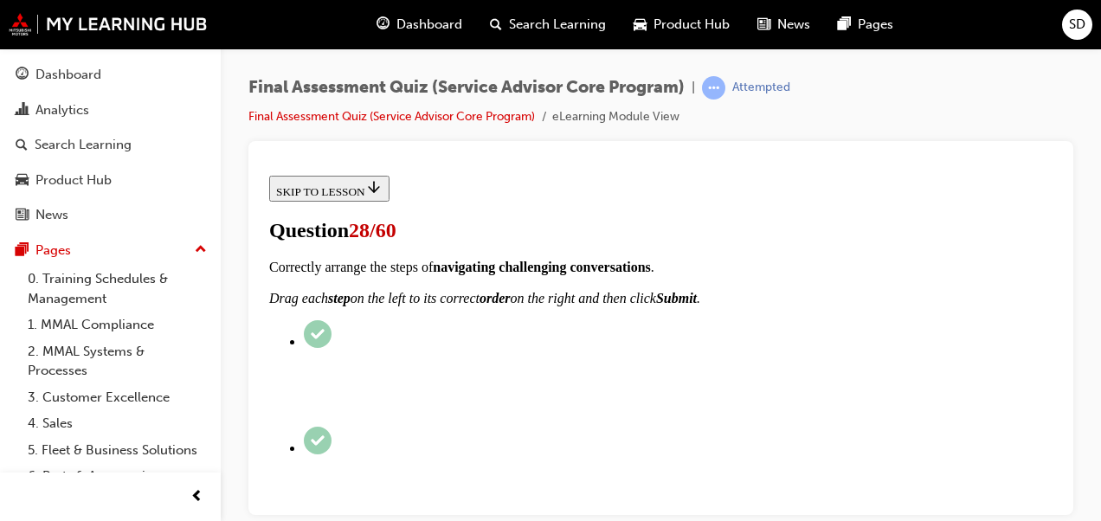
scroll to position [452, 0]
drag, startPoint x: 1322, startPoint y: 398, endPoint x: 1041, endPoint y: 342, distance: 287.0
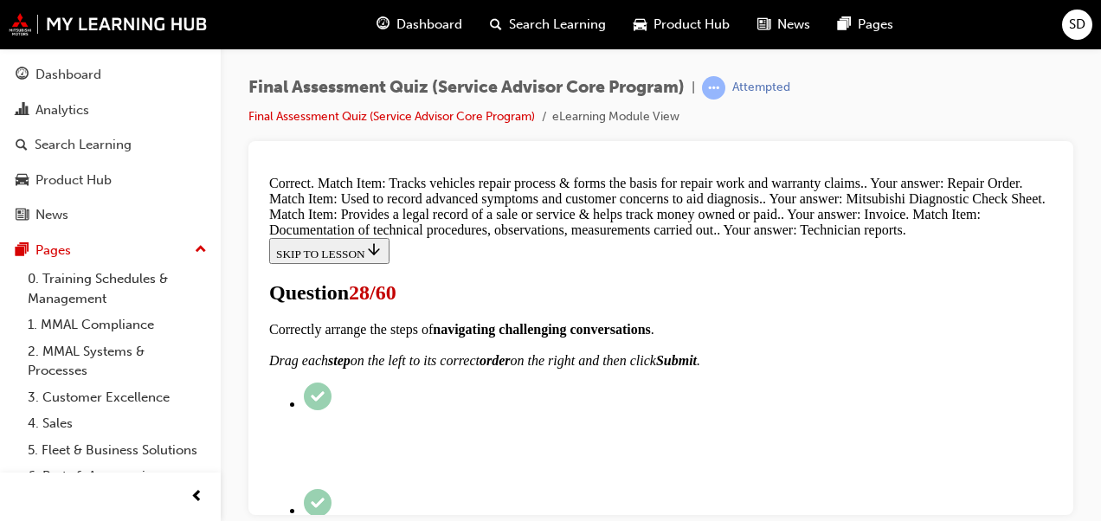
scroll to position [962, 0]
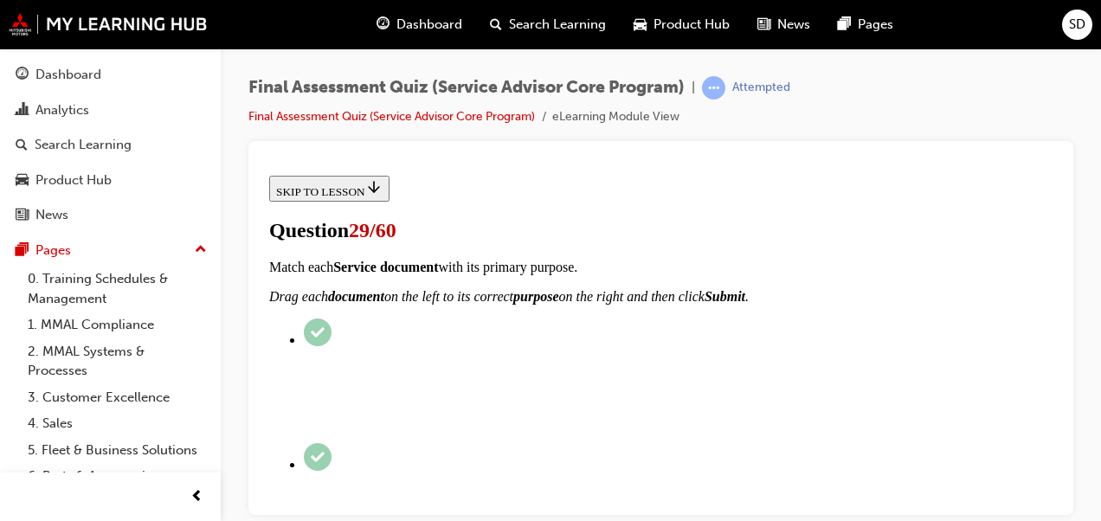
scroll to position [416, 0]
radio input "true"
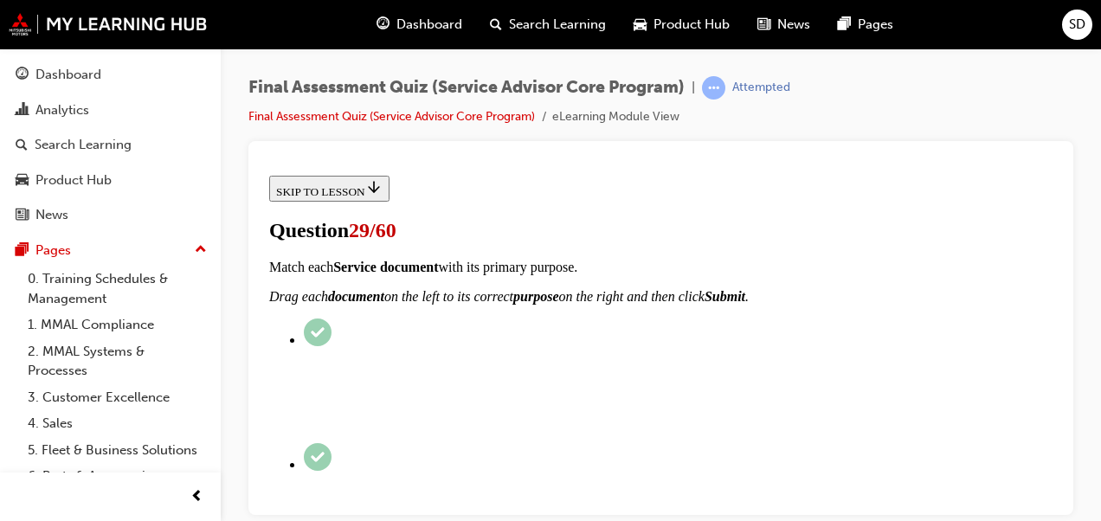
radio input "true"
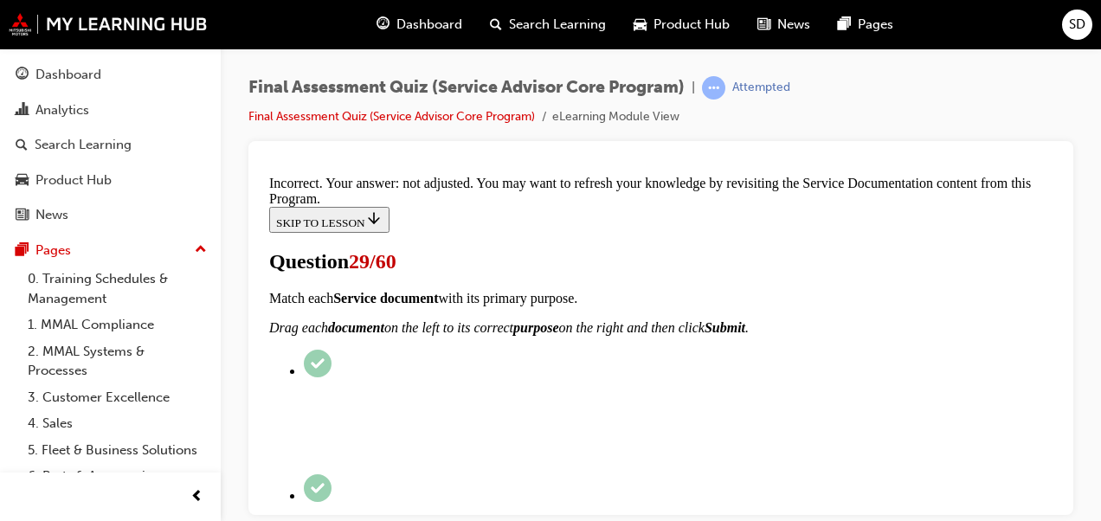
scroll to position [800, 0]
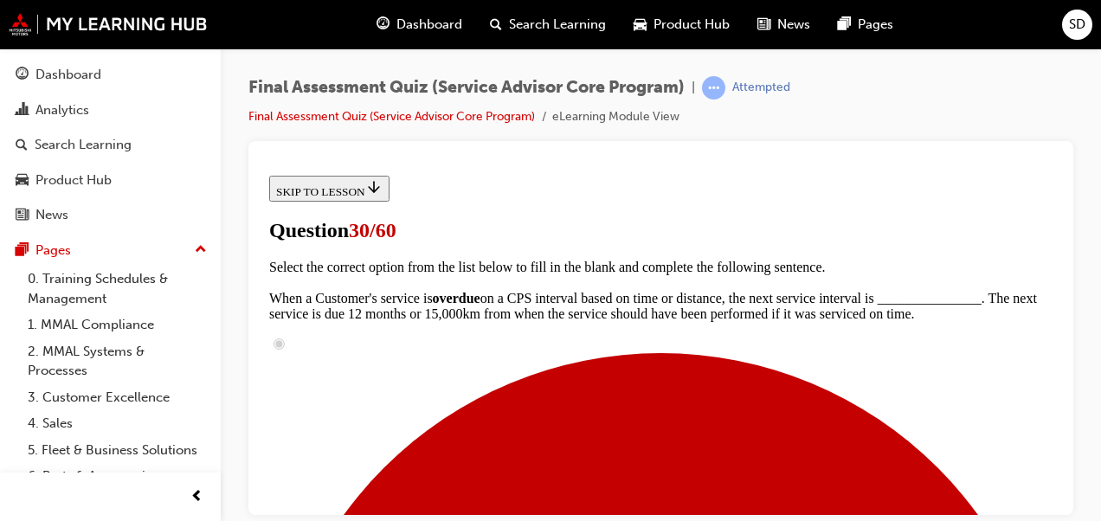
drag, startPoint x: 1322, startPoint y: 409, endPoint x: 1059, endPoint y: 241, distance: 312.3
checkbox input "true"
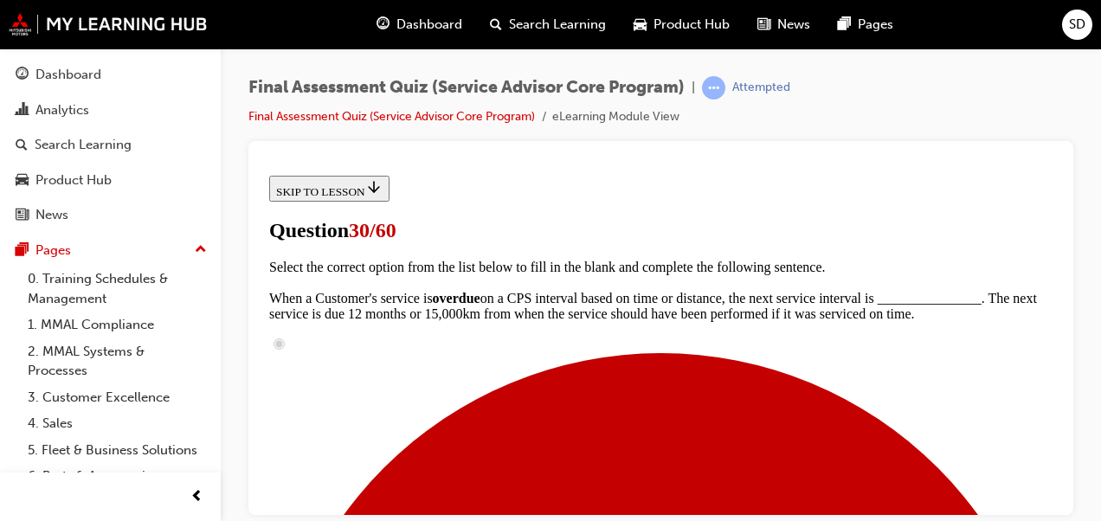
scroll to position [627, 0]
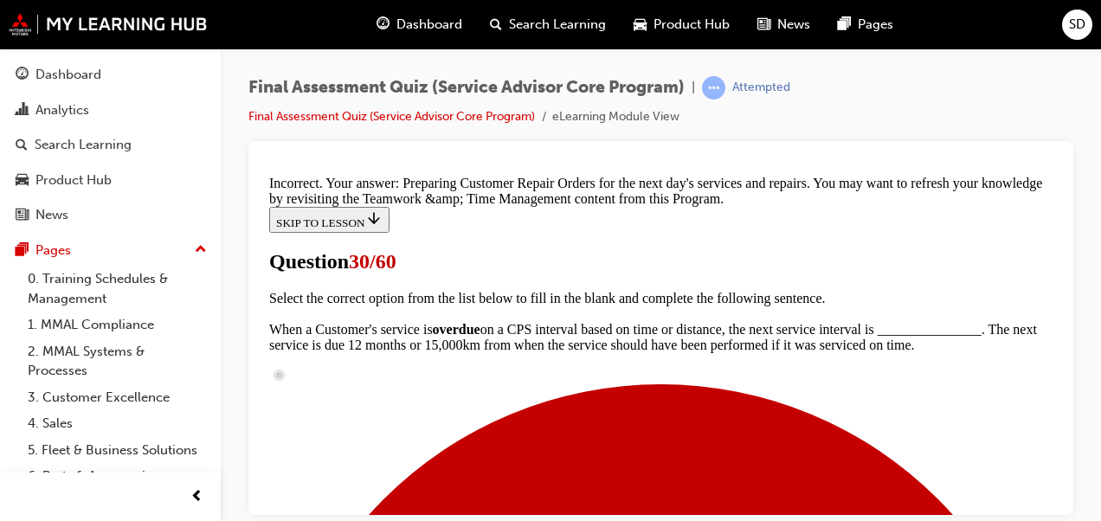
scroll to position [229, 0]
drag, startPoint x: 1053, startPoint y: 462, endPoint x: 1338, endPoint y: 462, distance: 284.9
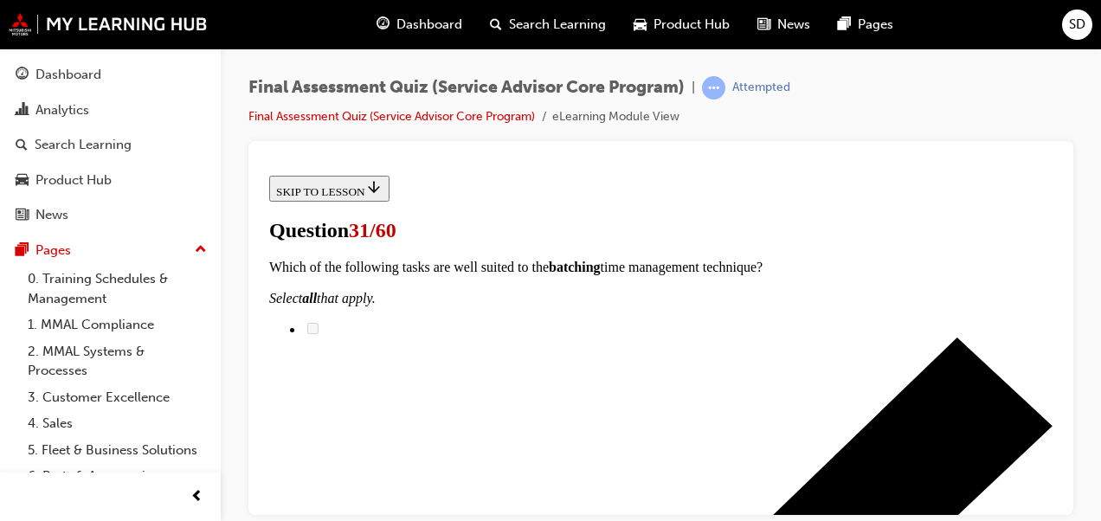
scroll to position [184, 0]
radio input "true"
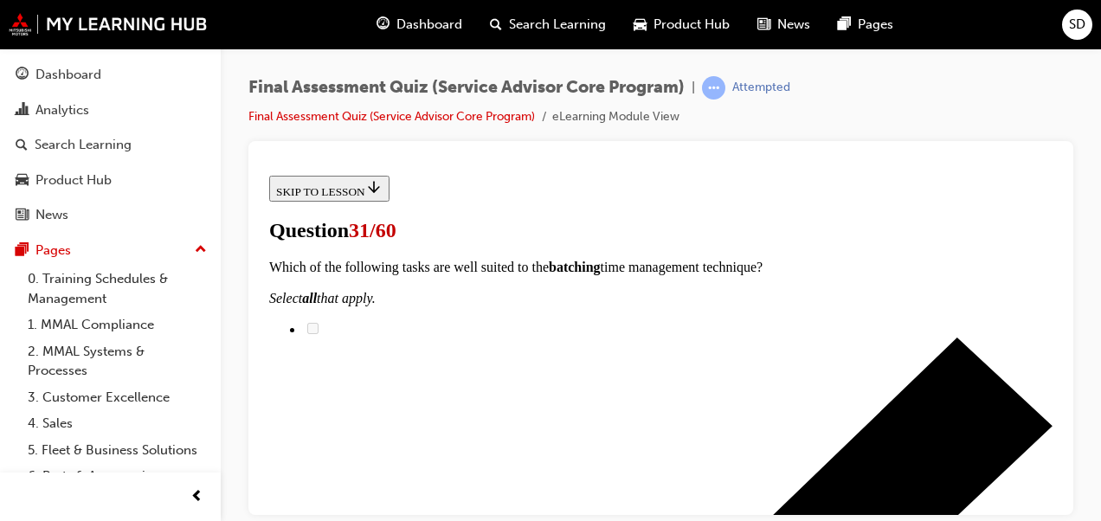
radio input "true"
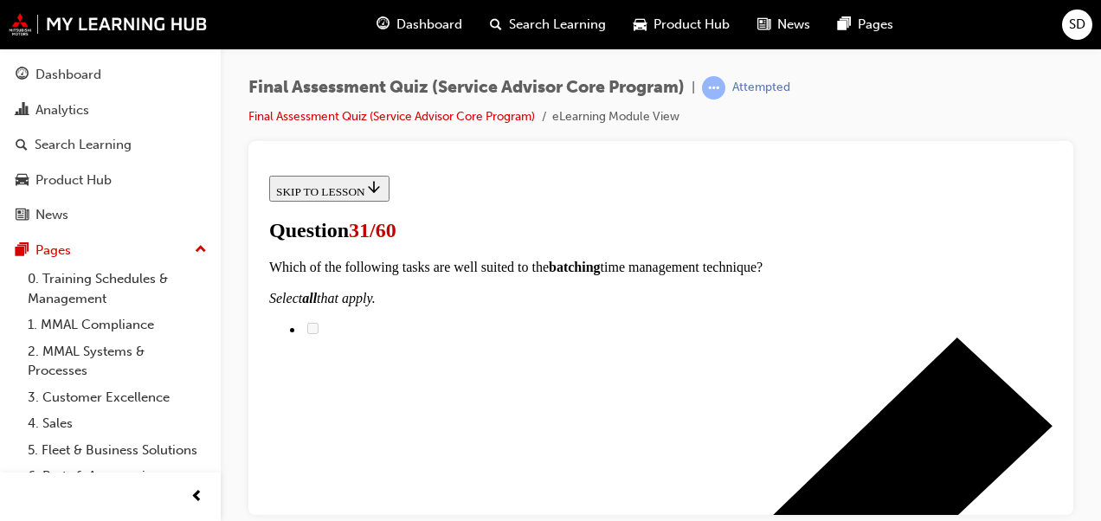
scroll to position [444, 0]
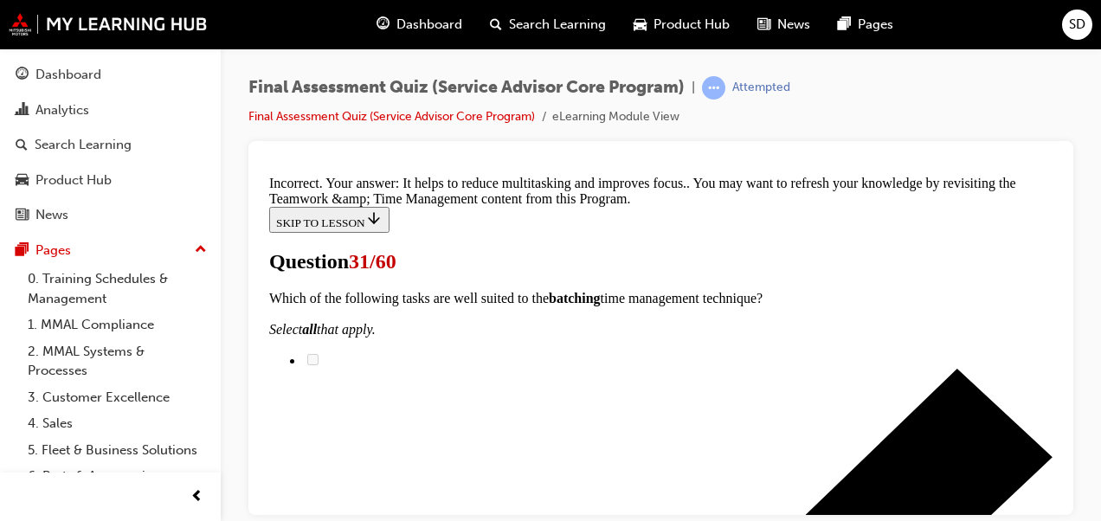
scroll to position [241, 0]
drag, startPoint x: 1053, startPoint y: 427, endPoint x: 1360, endPoint y: 453, distance: 308.5
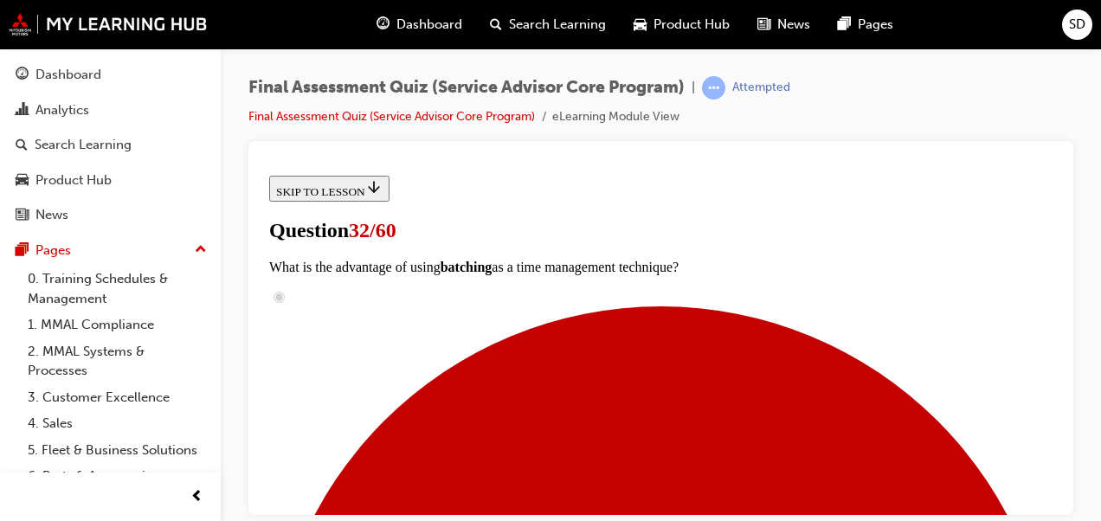
scroll to position [374, 0]
checkbox input "true"
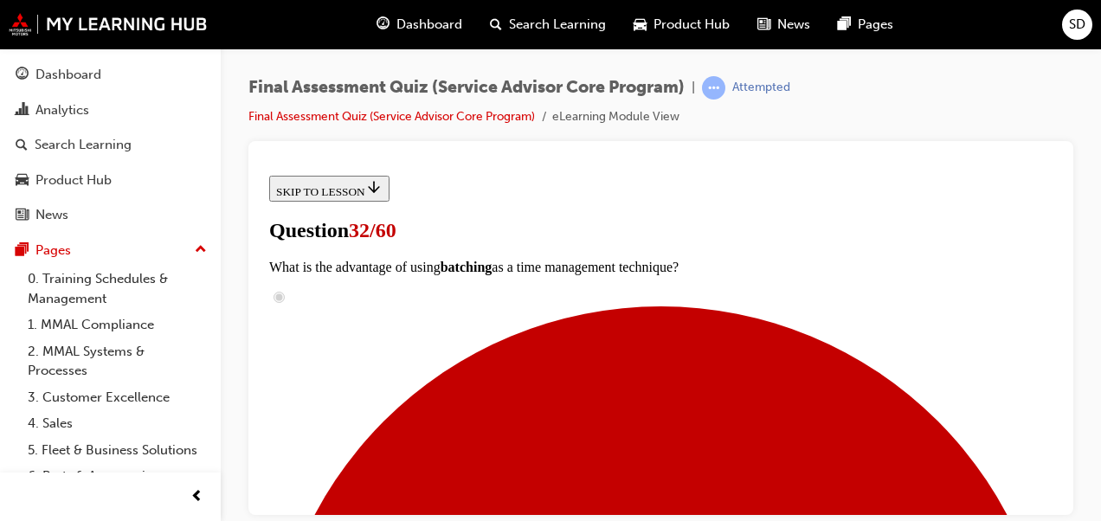
checkbox input "true"
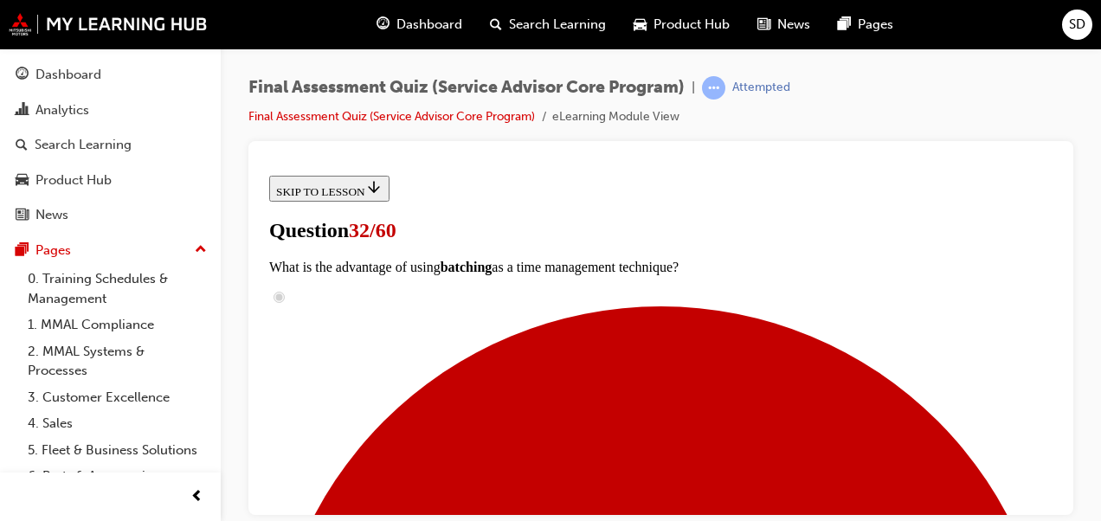
checkbox input "false"
checkbox input "true"
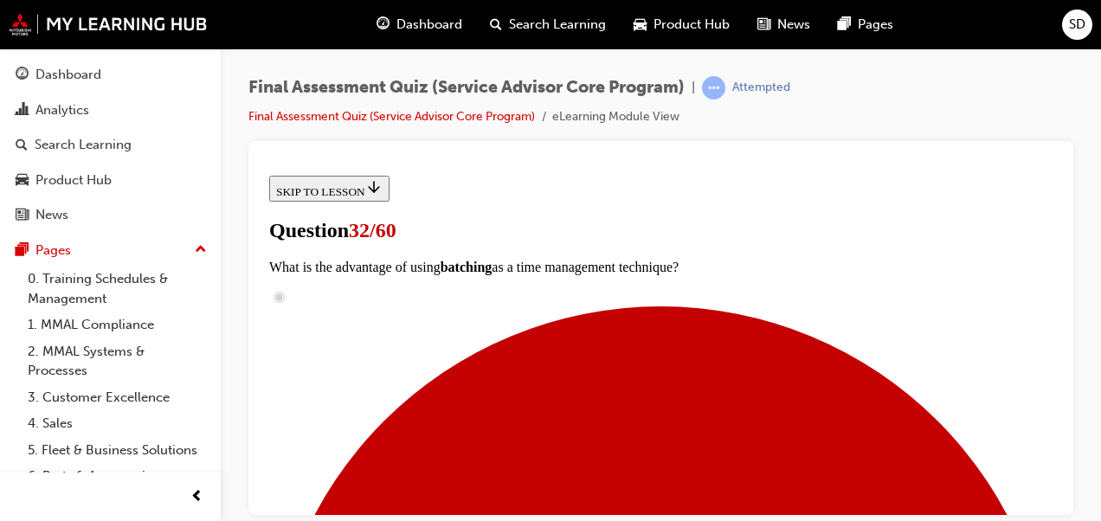
scroll to position [533, 0]
checkbox input "true"
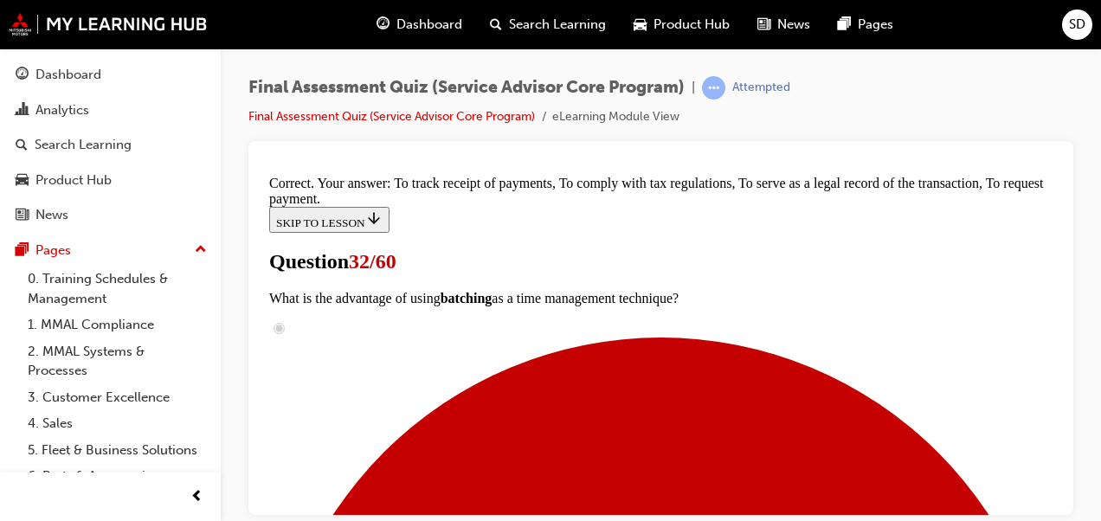
scroll to position [382, 0]
drag, startPoint x: 1054, startPoint y: 422, endPoint x: 1329, endPoint y: 483, distance: 282.2
drag, startPoint x: 1050, startPoint y: 321, endPoint x: 1038, endPoint y: 358, distance: 38.1
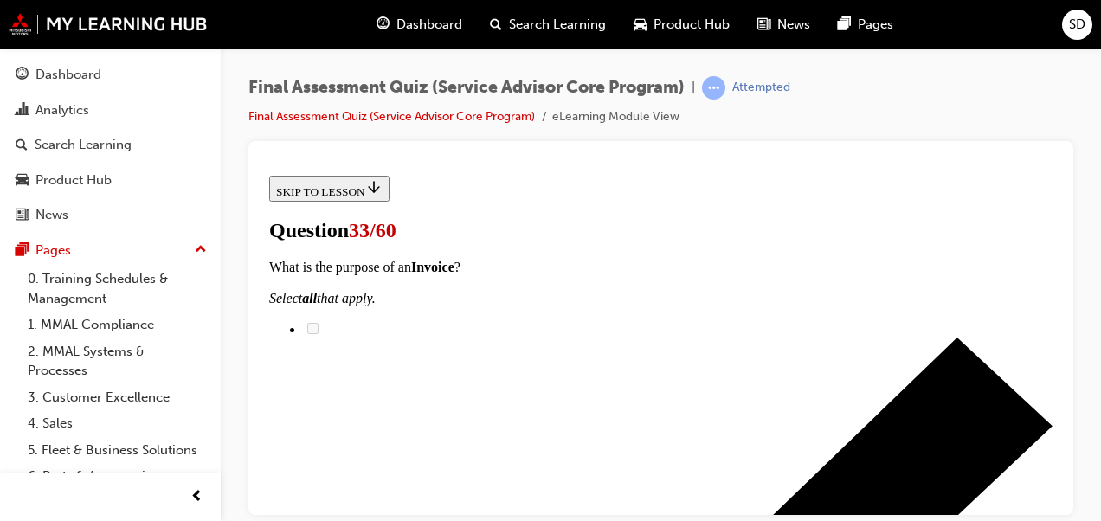
scroll to position [199, 0]
radio input "true"
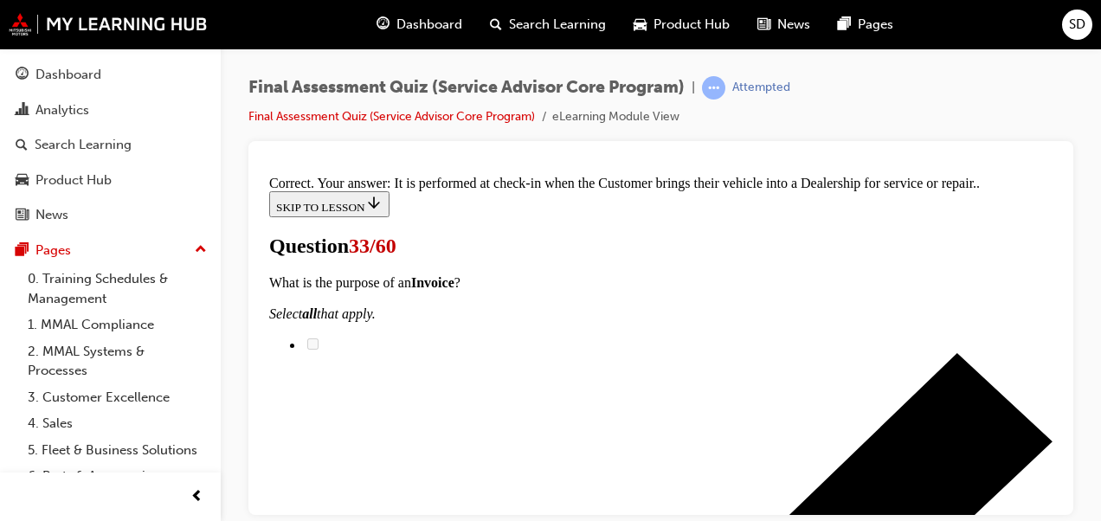
scroll to position [667, 0]
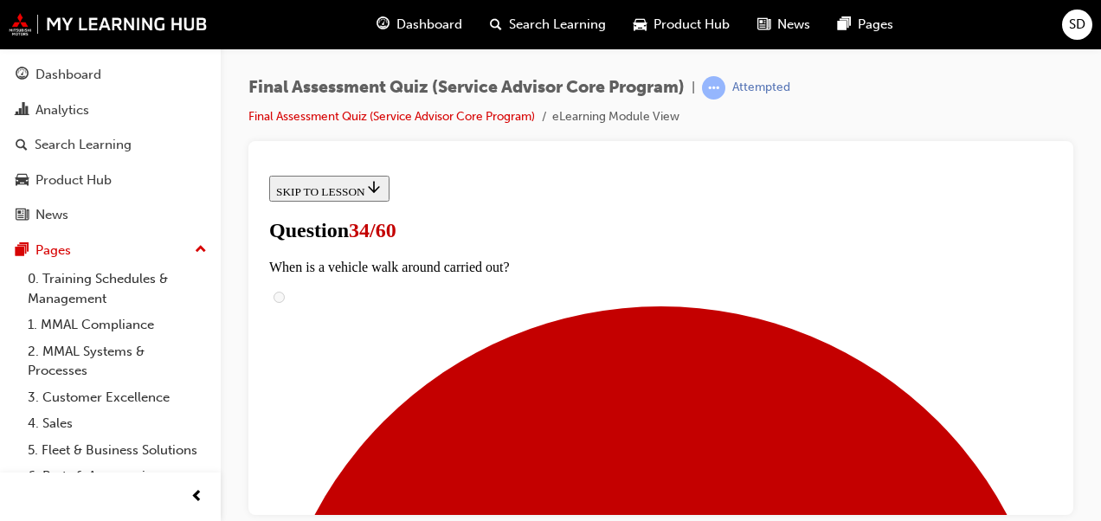
scroll to position [273, 0]
radio input "true"
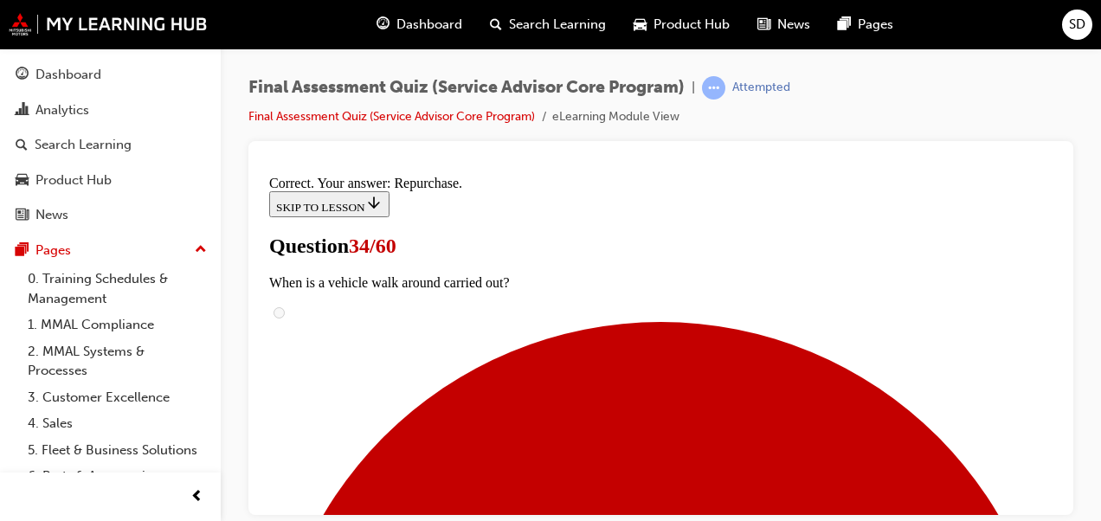
scroll to position [558, 0]
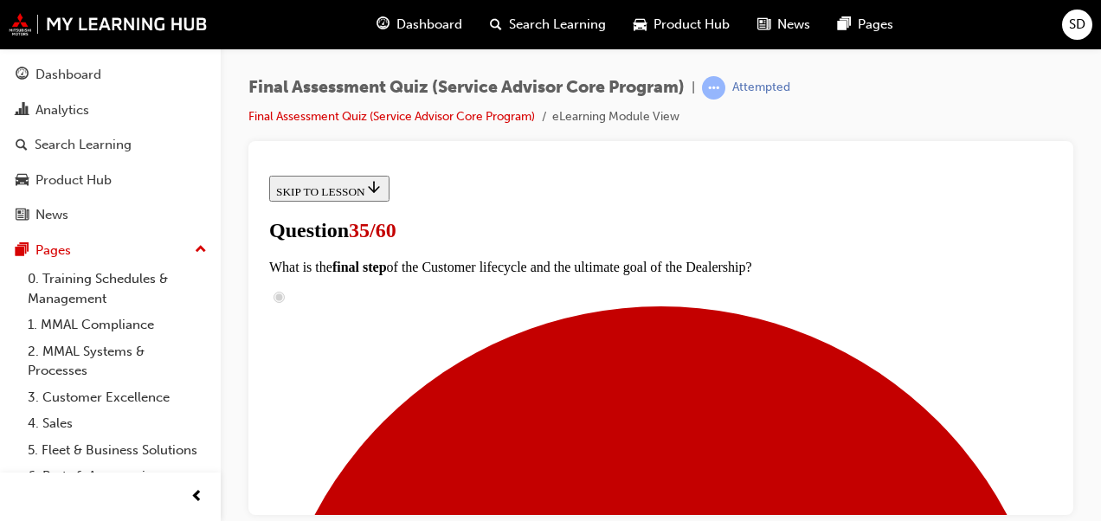
scroll to position [311, 0]
checkbox input "true"
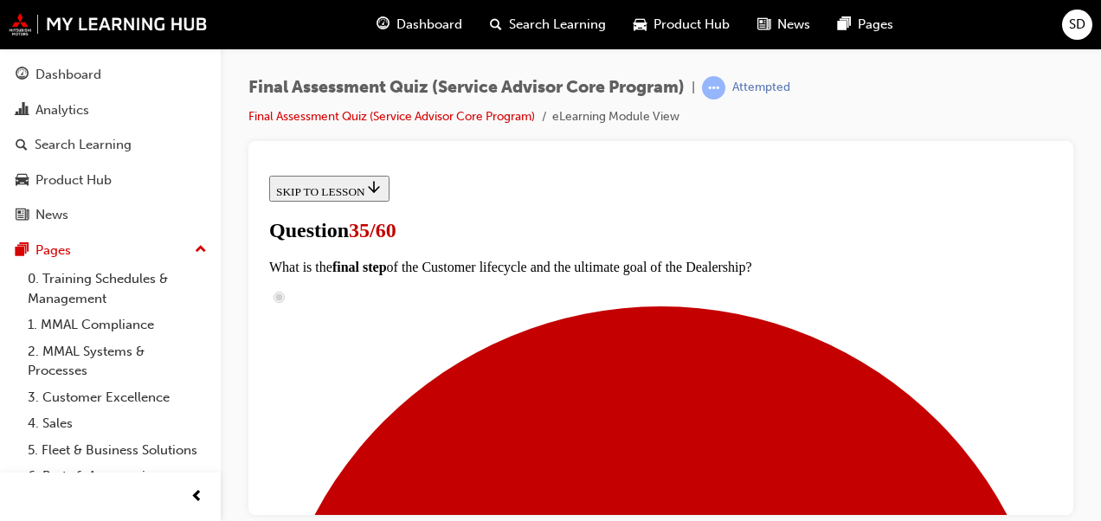
checkbox input "true"
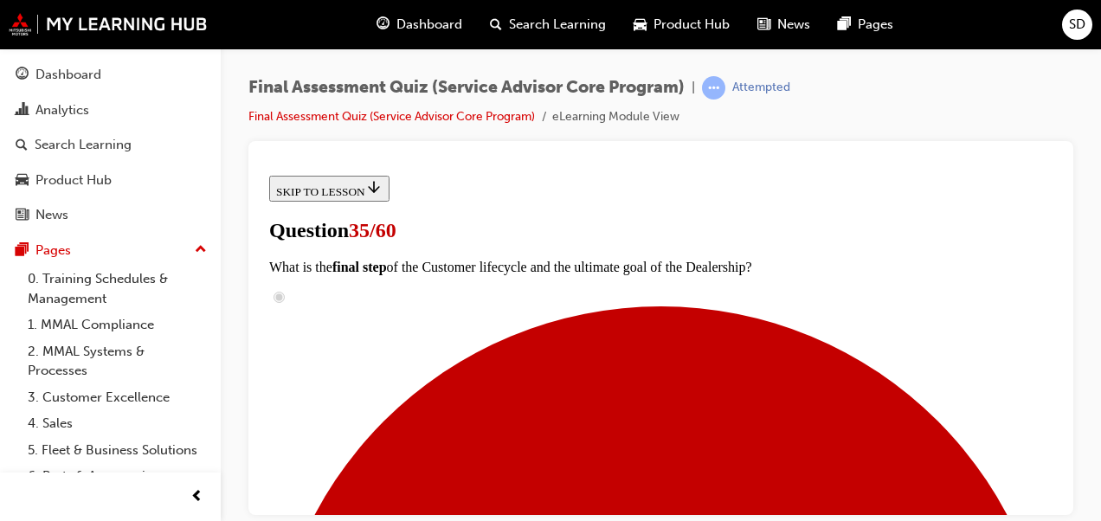
checkbox input "true"
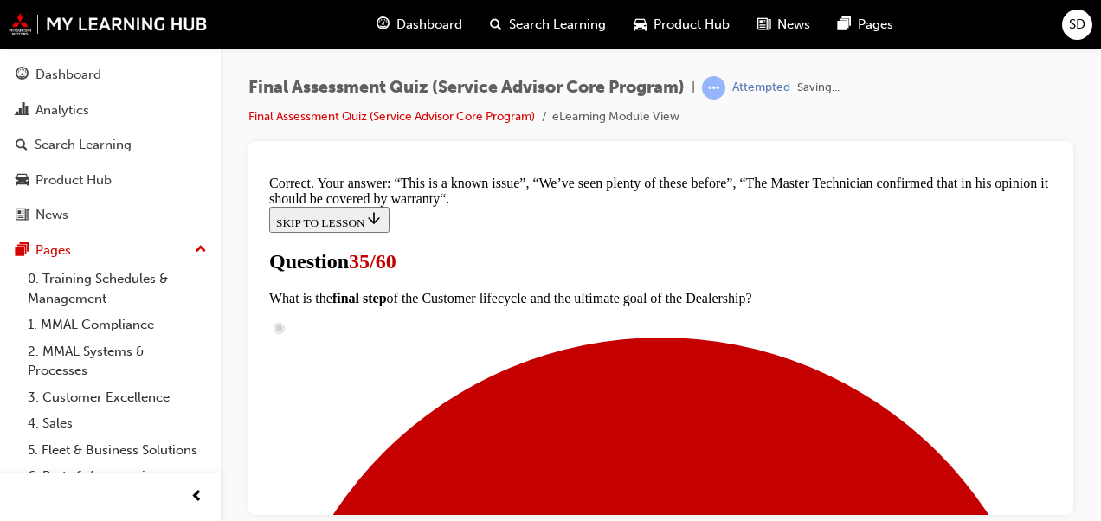
scroll to position [837, 0]
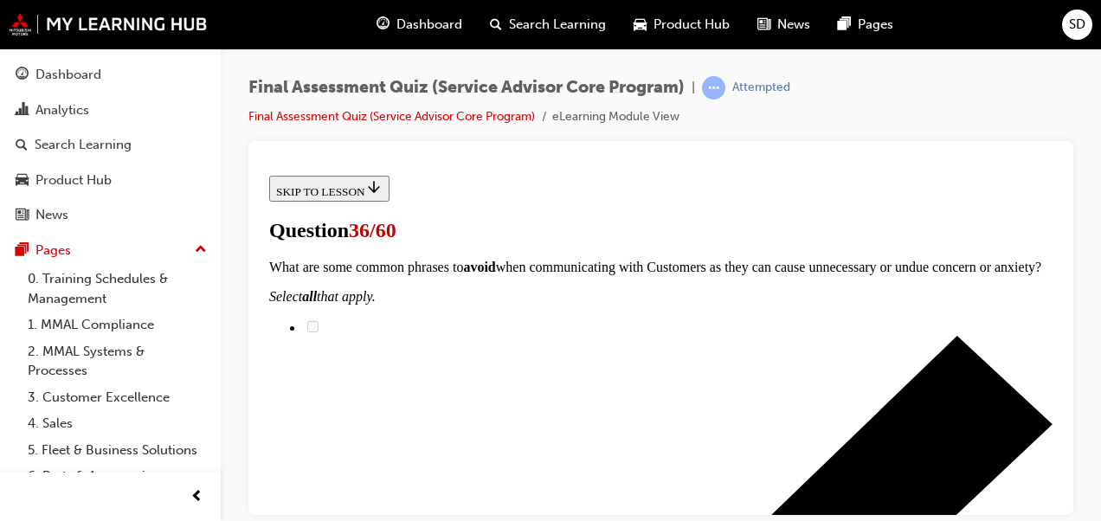
scroll to position [427, 0]
radio input "true"
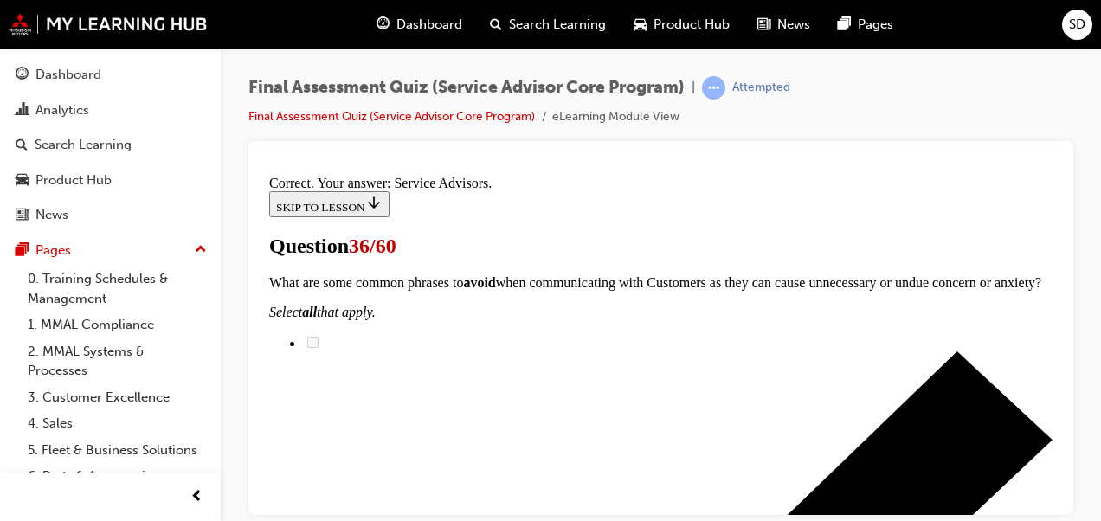
scroll to position [705, 0]
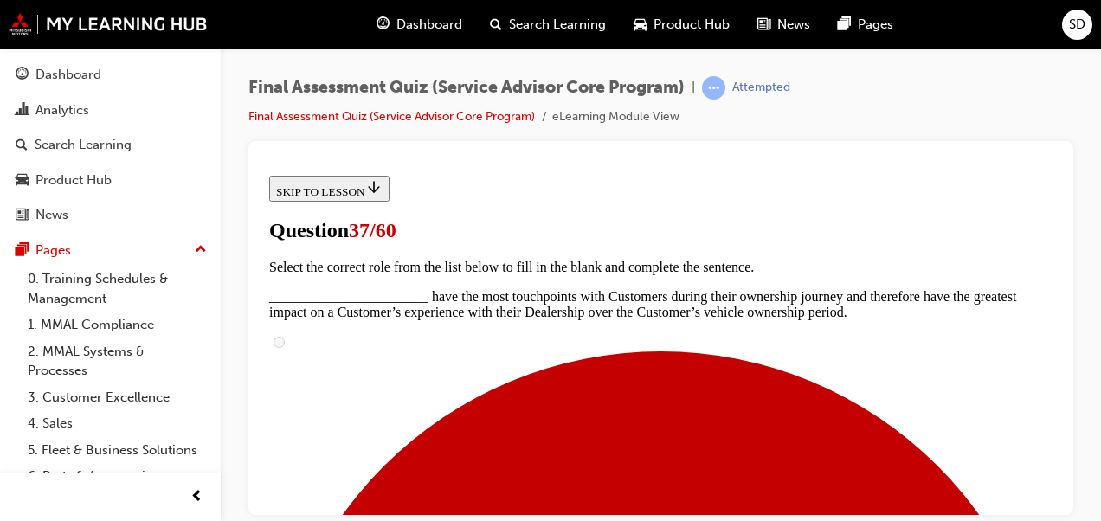
scroll to position [287, 0]
radio input "true"
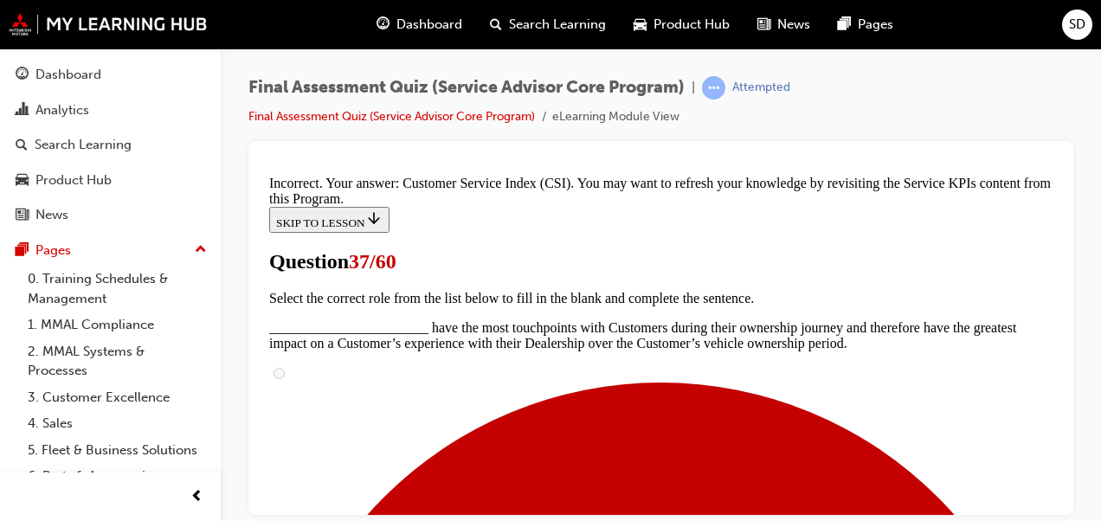
scroll to position [664, 0]
drag, startPoint x: 1056, startPoint y: 430, endPoint x: 1333, endPoint y: 476, distance: 280.2
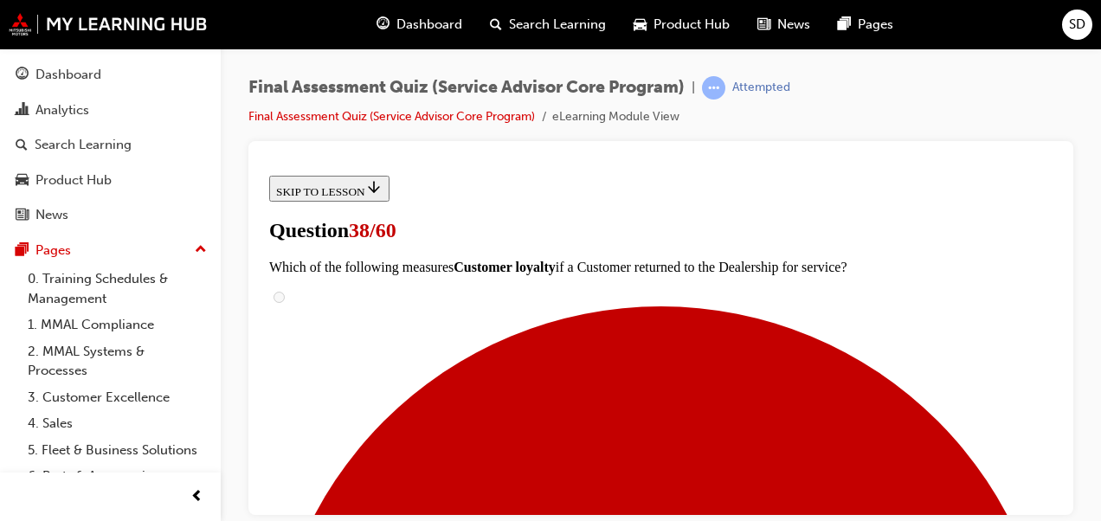
scroll to position [377, 0]
radio input "true"
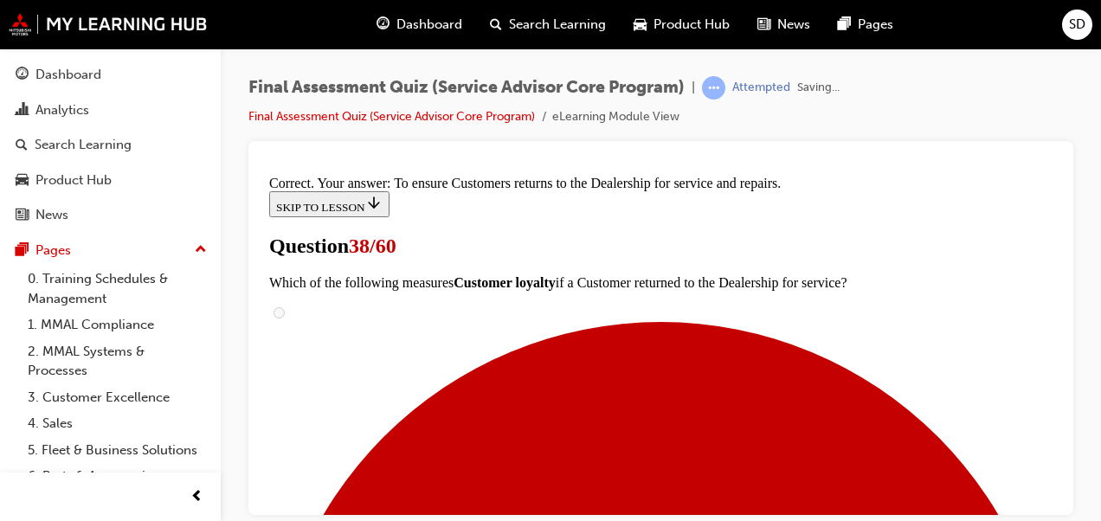
scroll to position [627, 0]
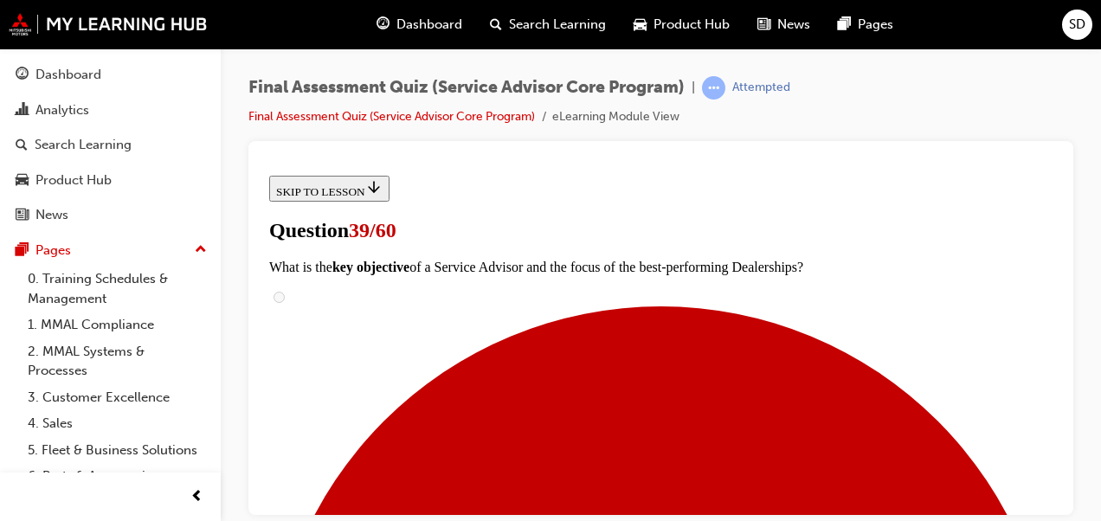
scroll to position [255, 0]
radio input "true"
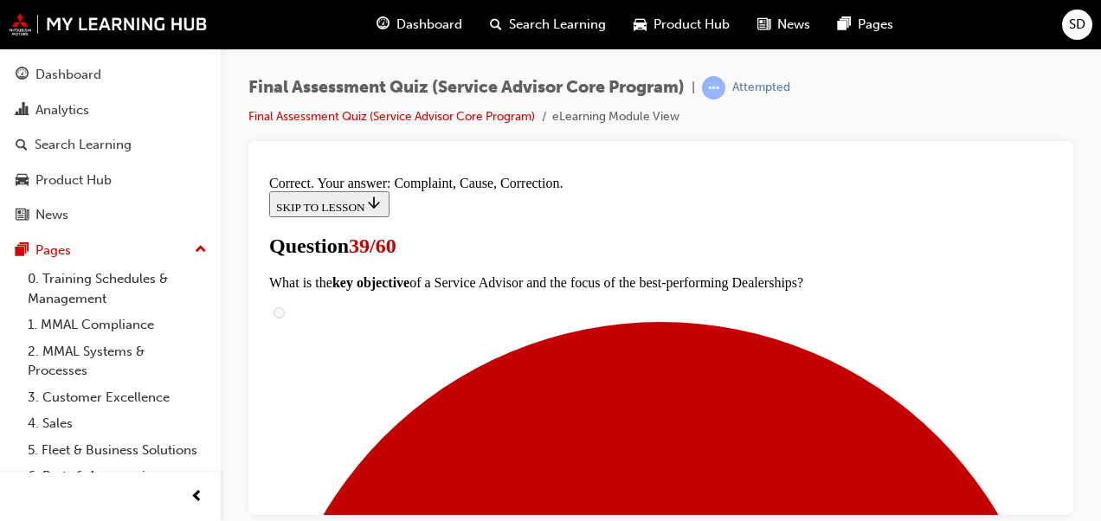
scroll to position [568, 0]
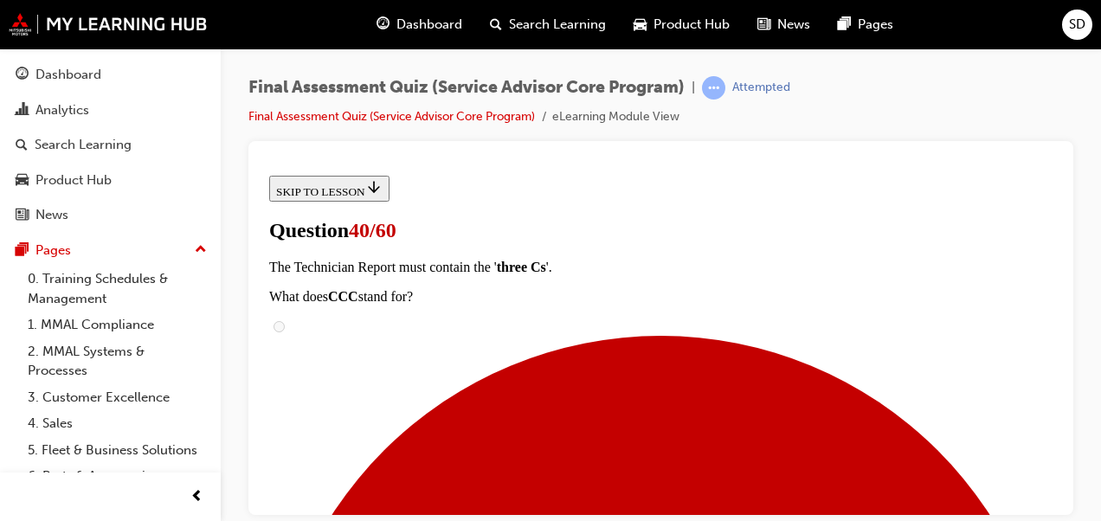
scroll to position [326, 0]
radio input "true"
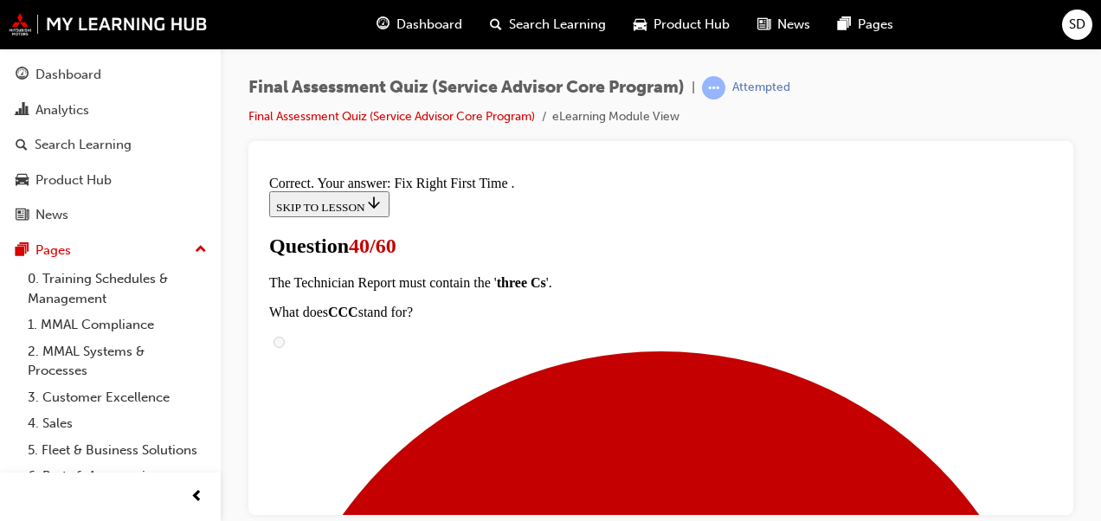
scroll to position [627, 0]
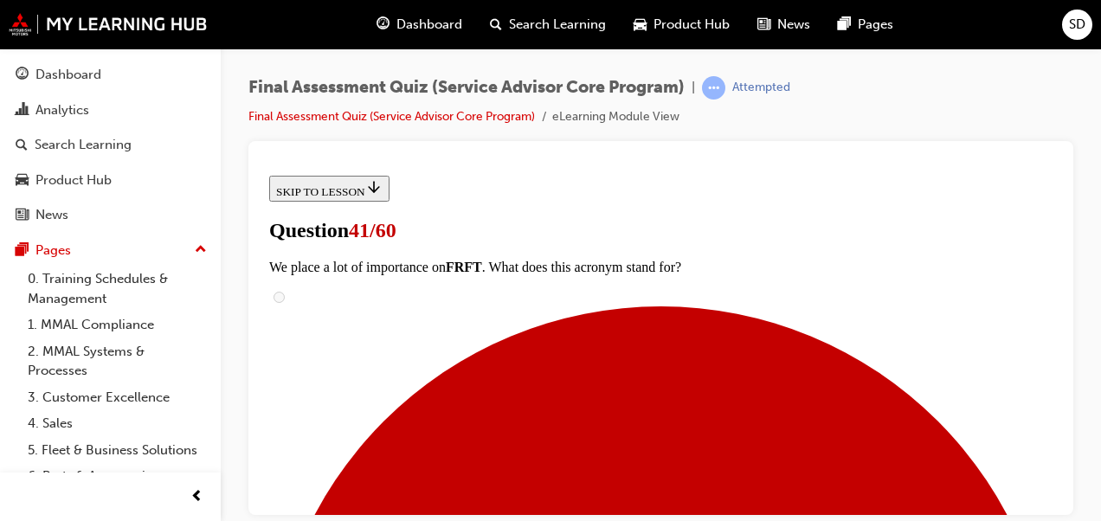
scroll to position [197, 0]
radio input "true"
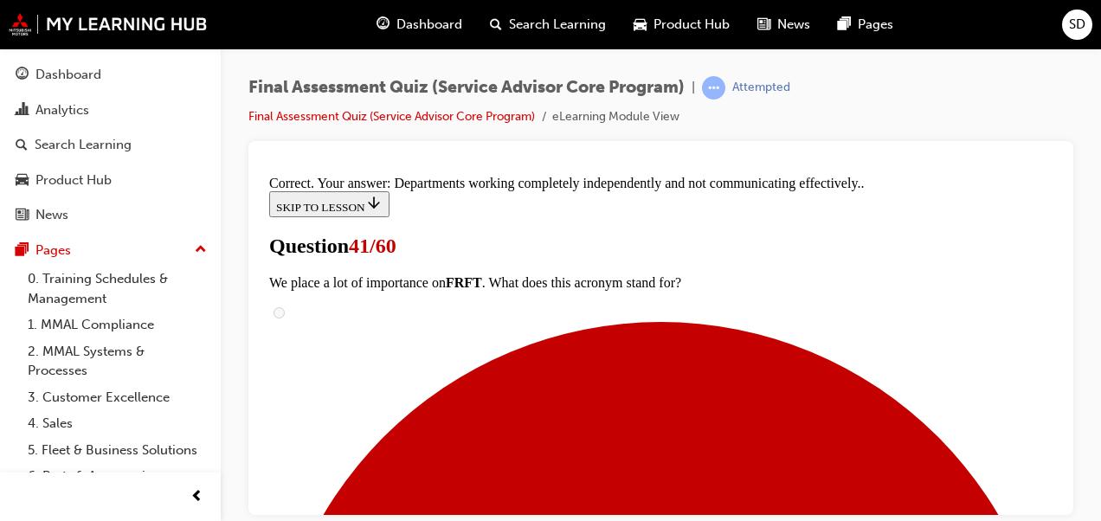
scroll to position [615, 0]
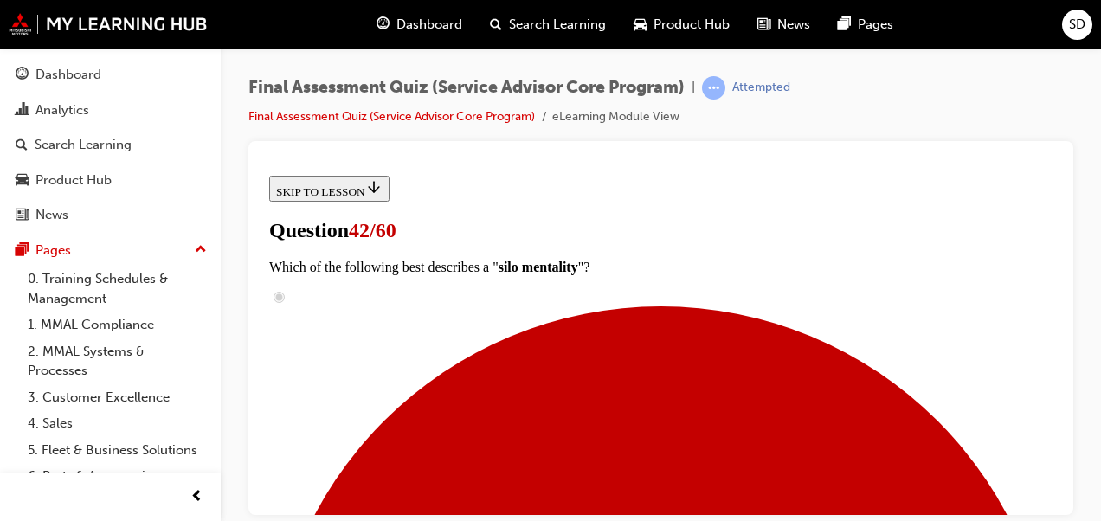
scroll to position [265, 0]
checkbox input "true"
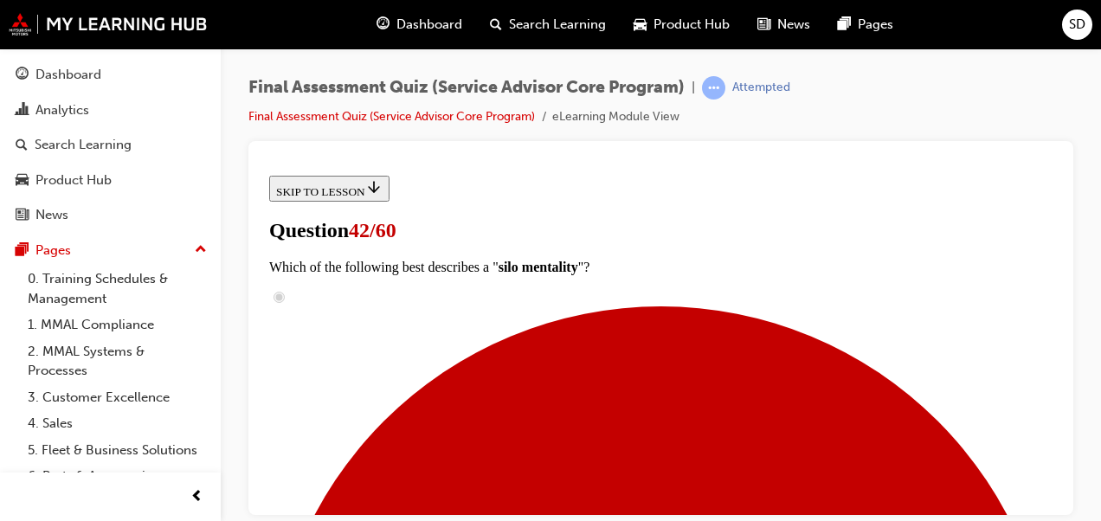
checkbox input "true"
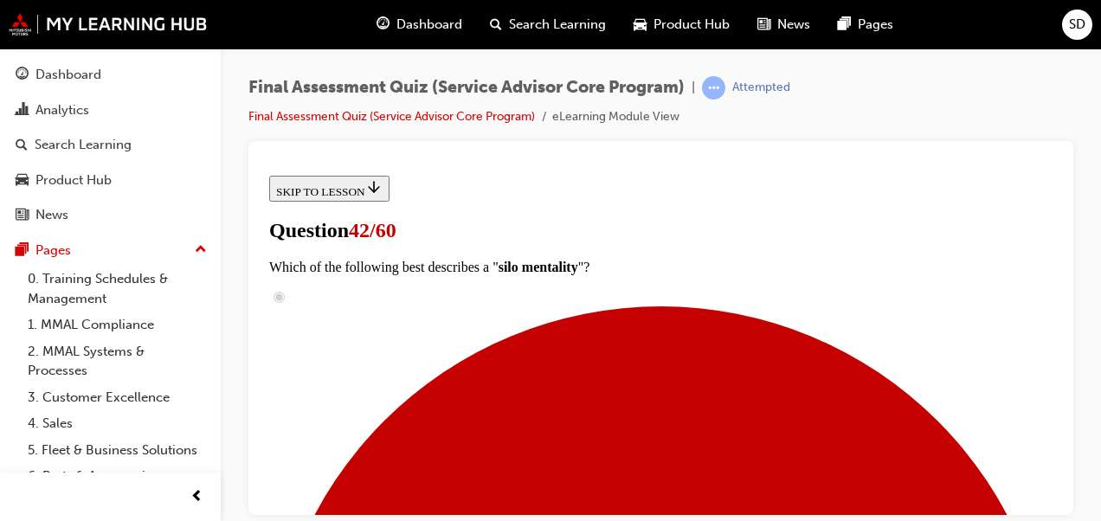
checkbox input "true"
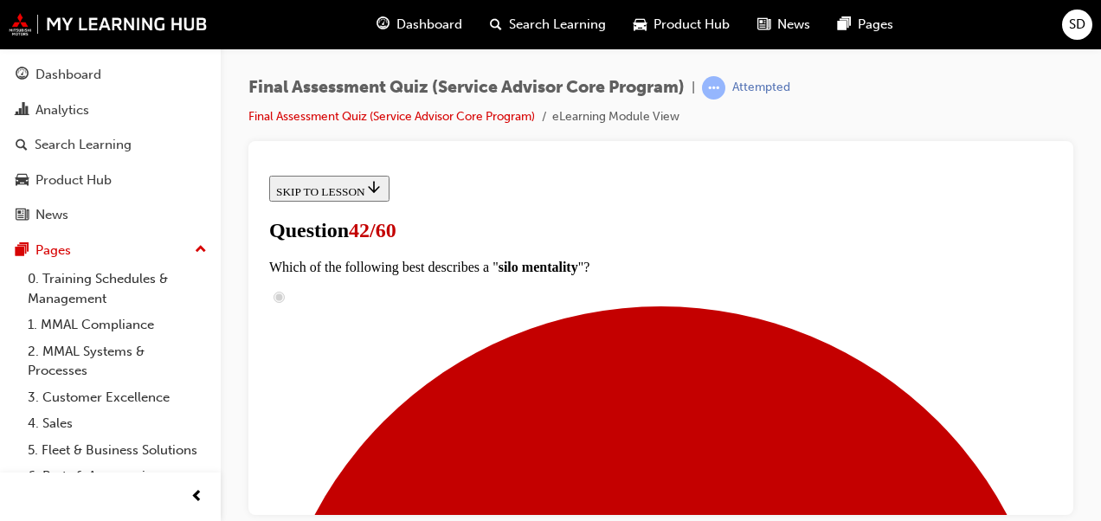
checkbox input "true"
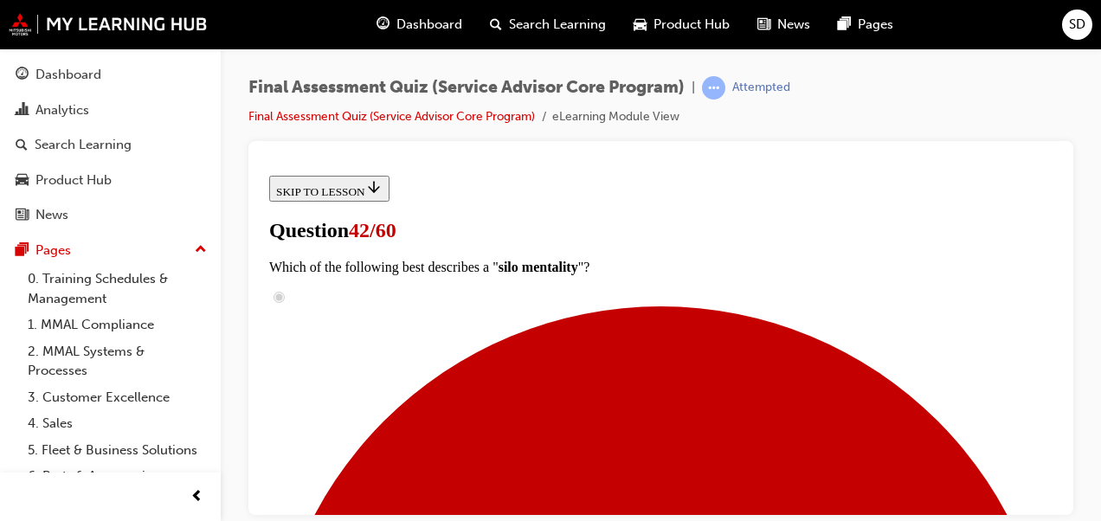
checkbox input "true"
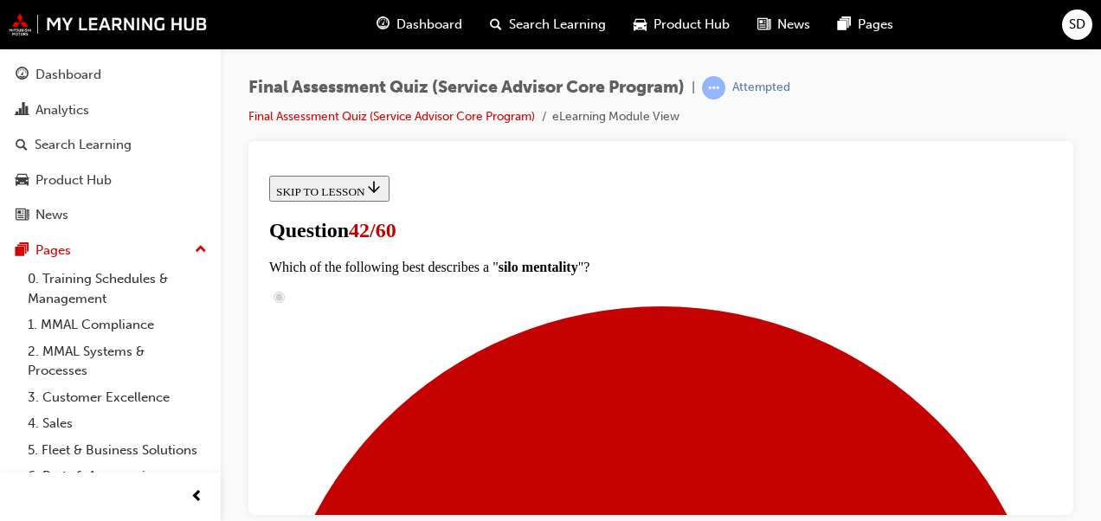
checkbox input "false"
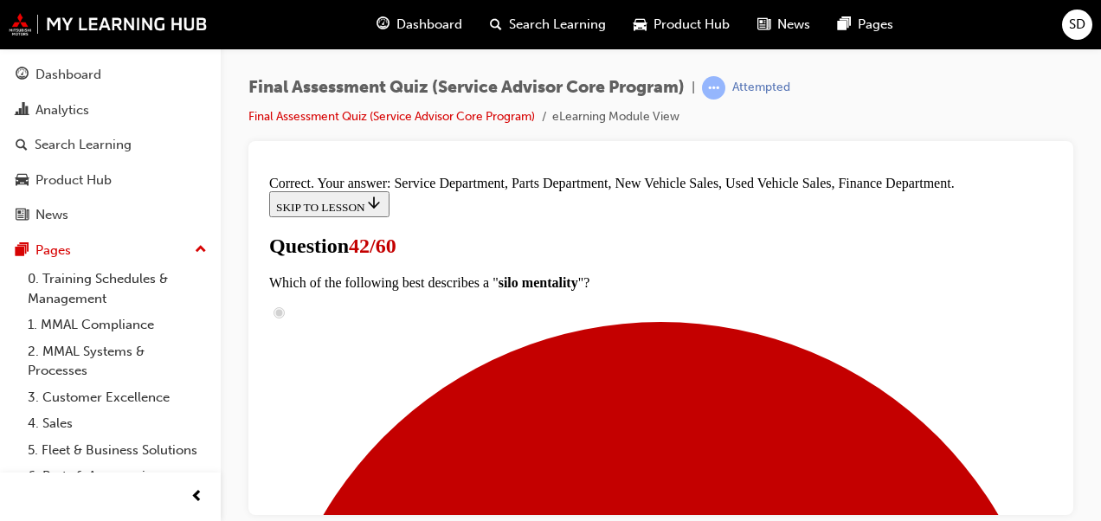
scroll to position [914, 0]
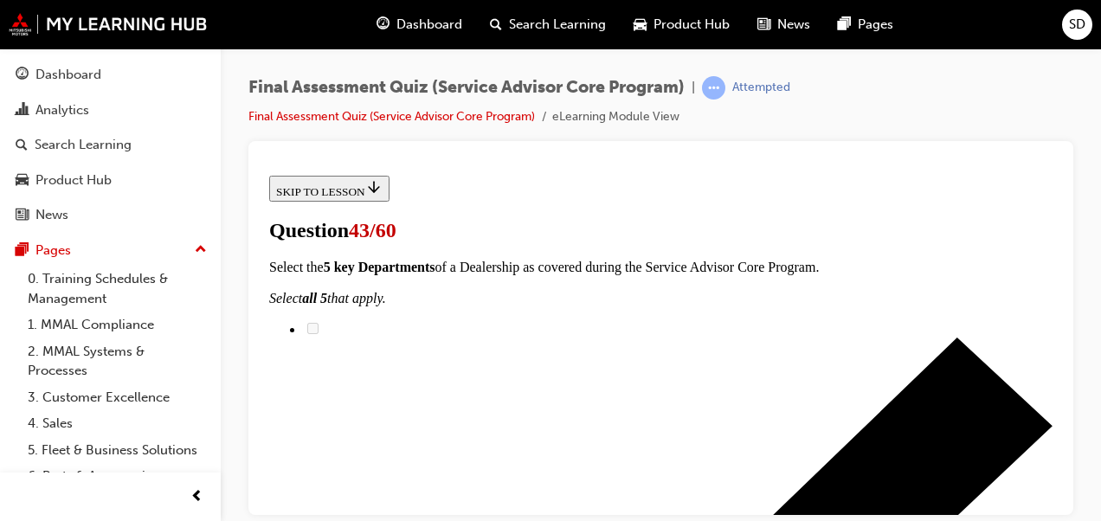
scroll to position [242, 0]
radio input "true"
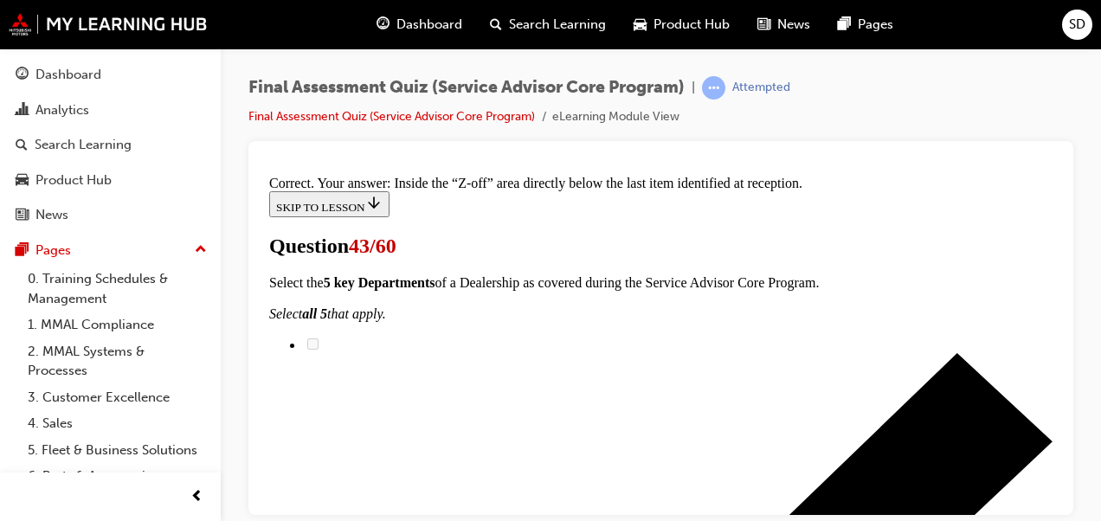
scroll to position [627, 0]
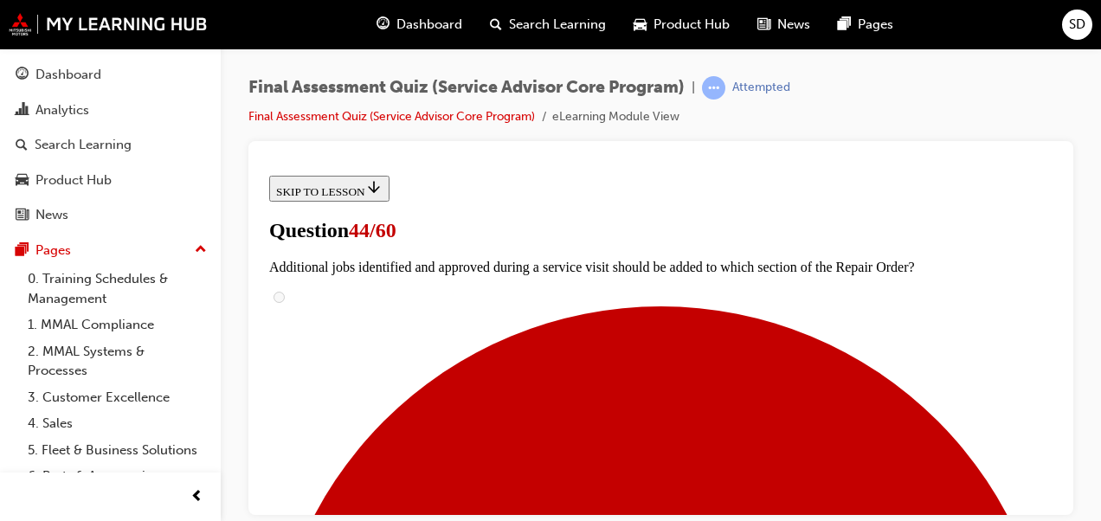
scroll to position [254, 0]
checkbox input "true"
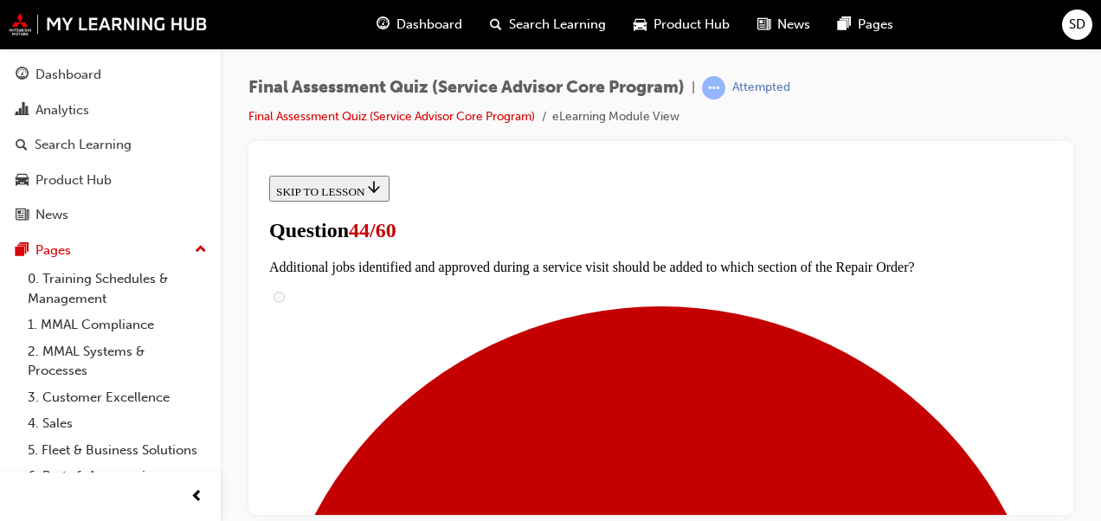
checkbox input "true"
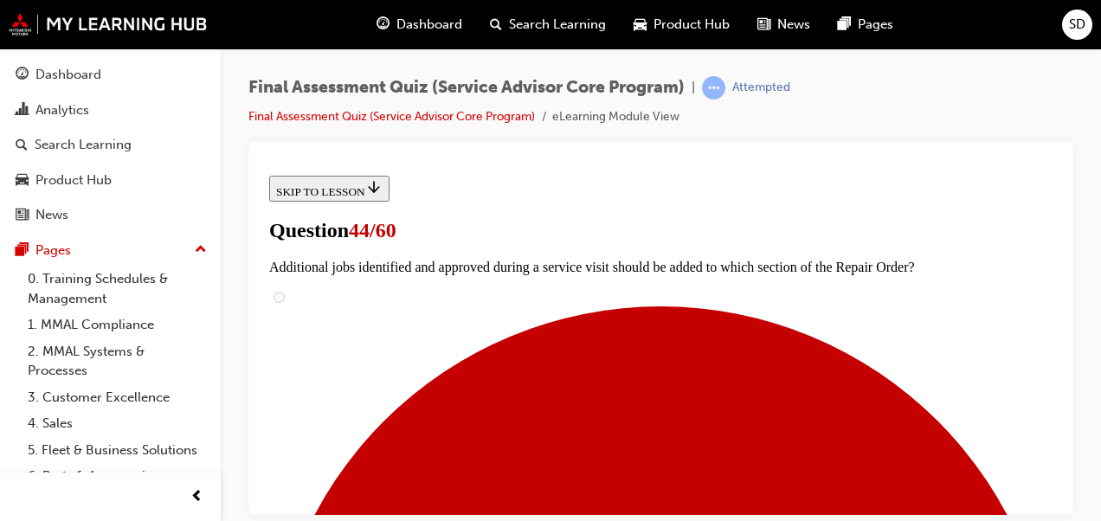
scroll to position [404, 0]
checkbox input "true"
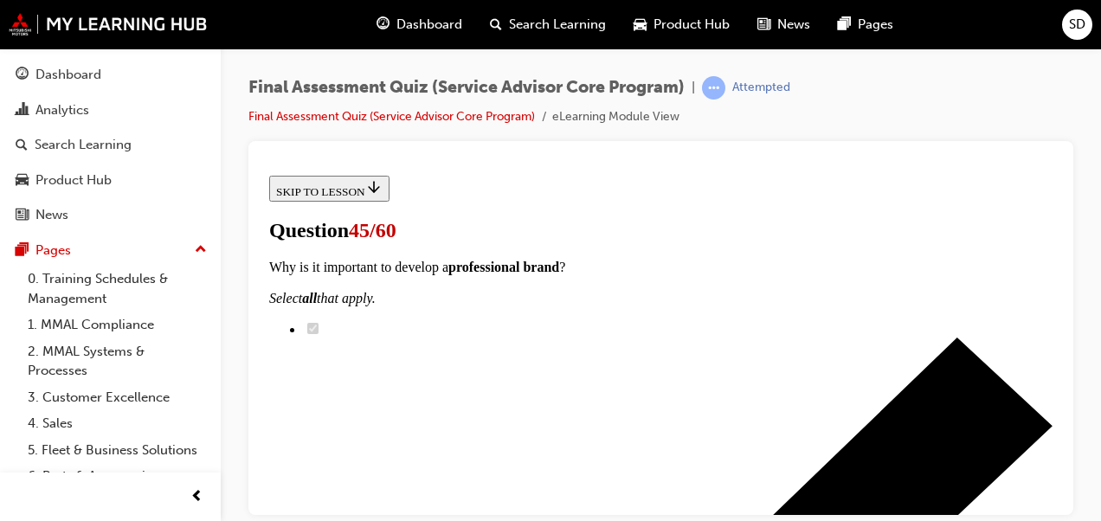
radio input "true"
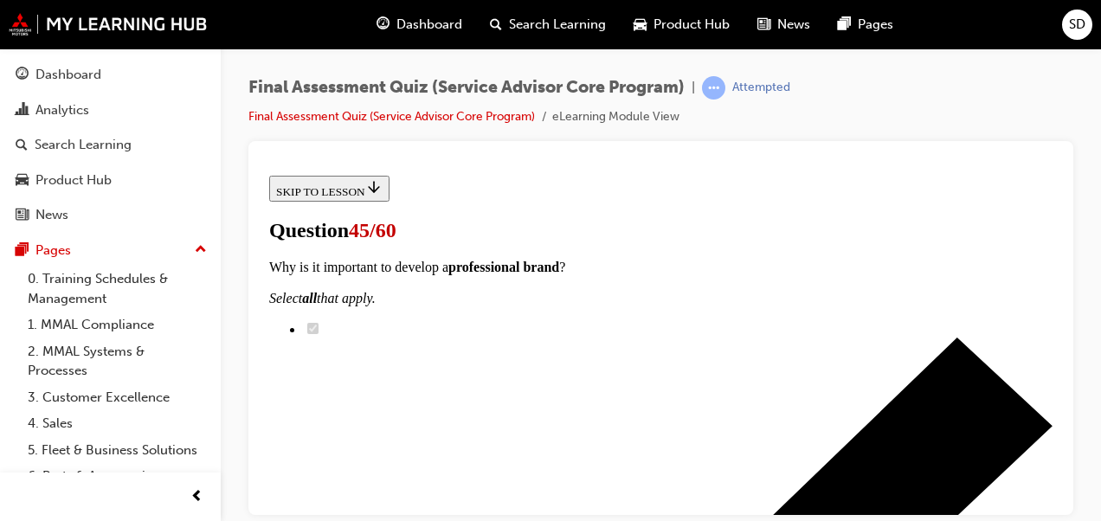
scroll to position [438, 0]
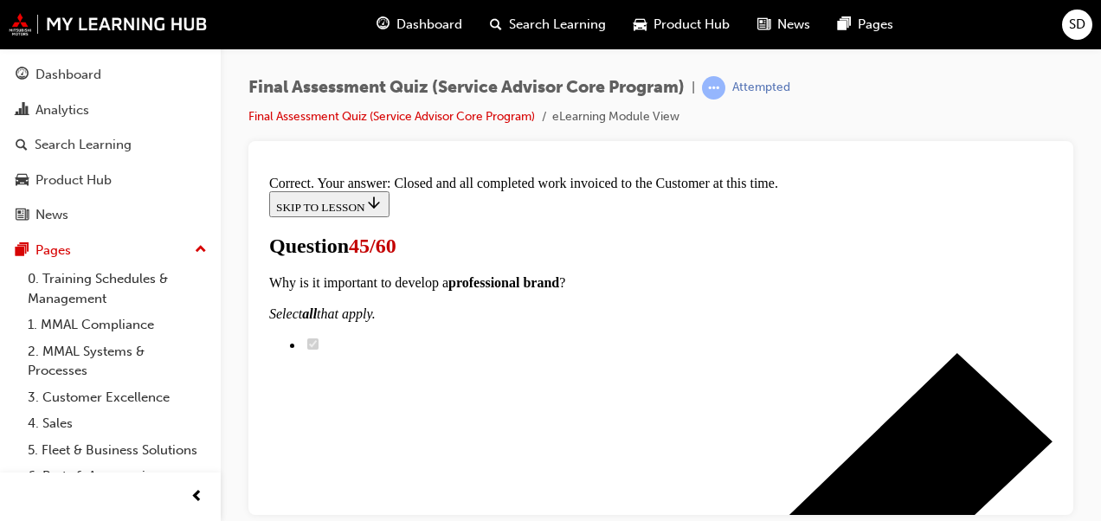
scroll to position [610, 0]
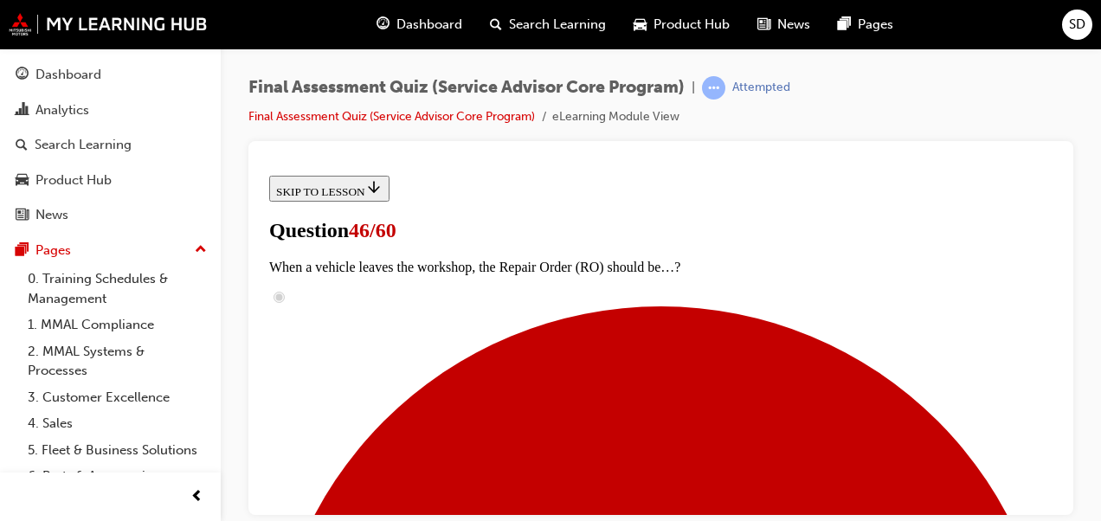
scroll to position [433, 0]
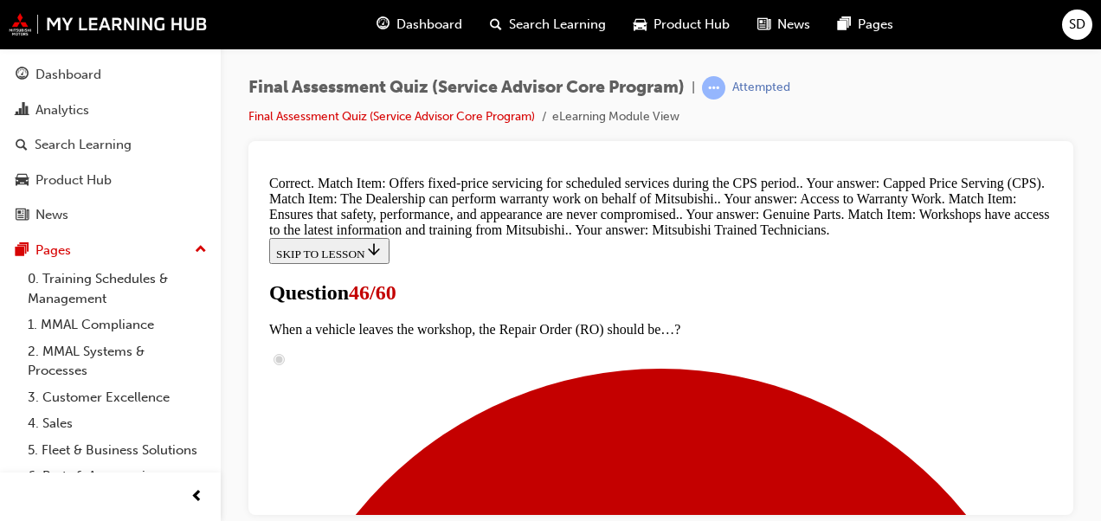
scroll to position [947, 0]
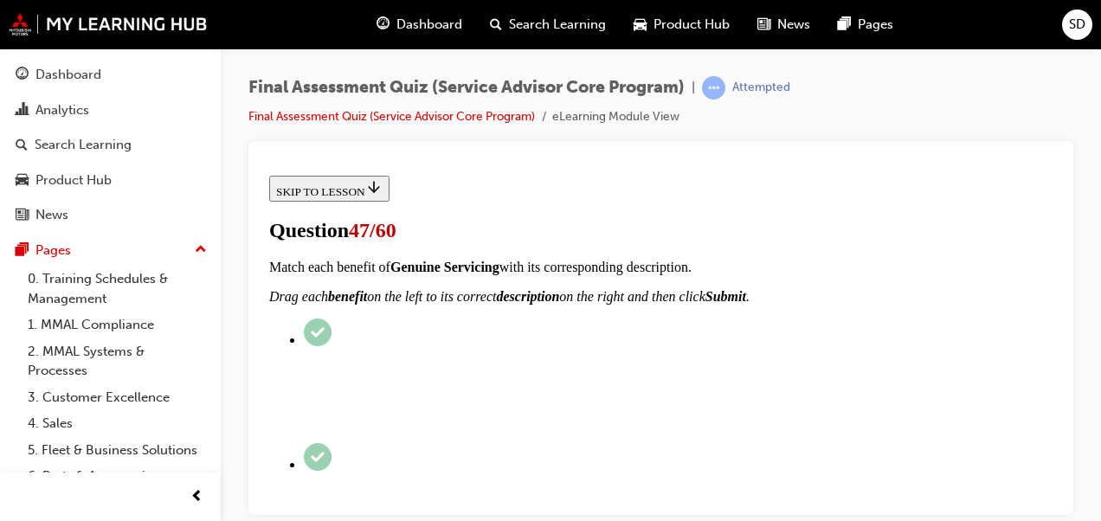
scroll to position [215, 0]
radio input "true"
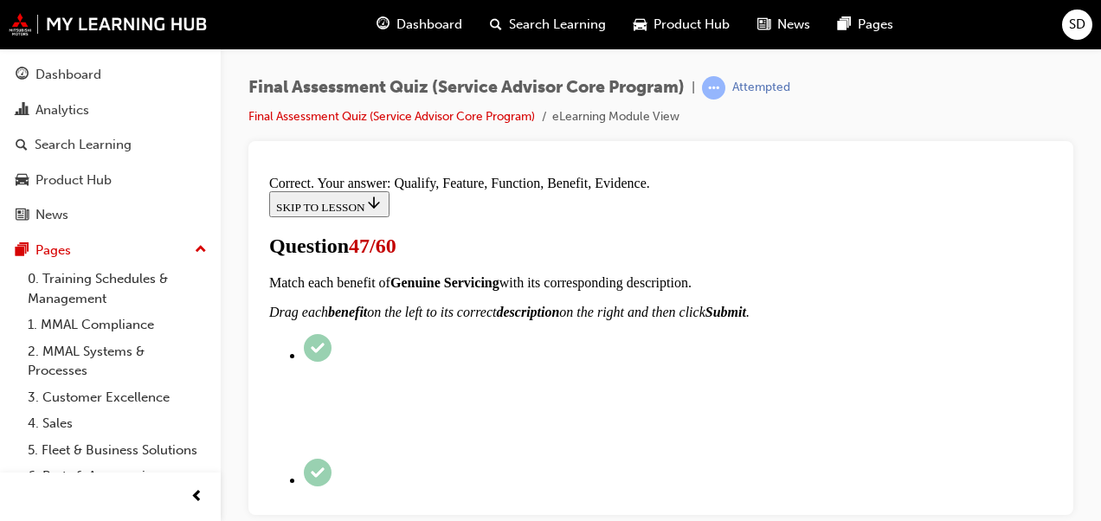
scroll to position [544, 0]
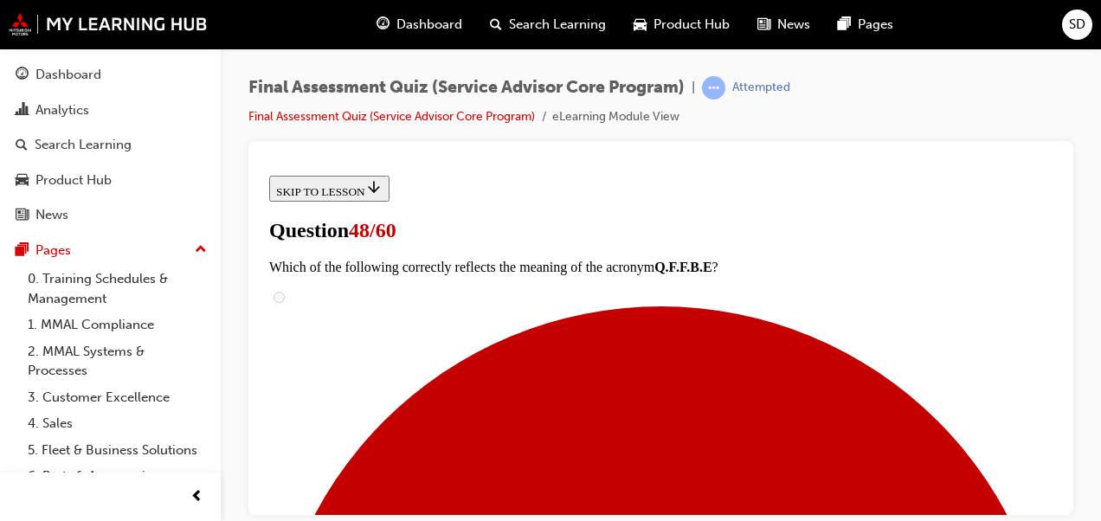
scroll to position [380, 0]
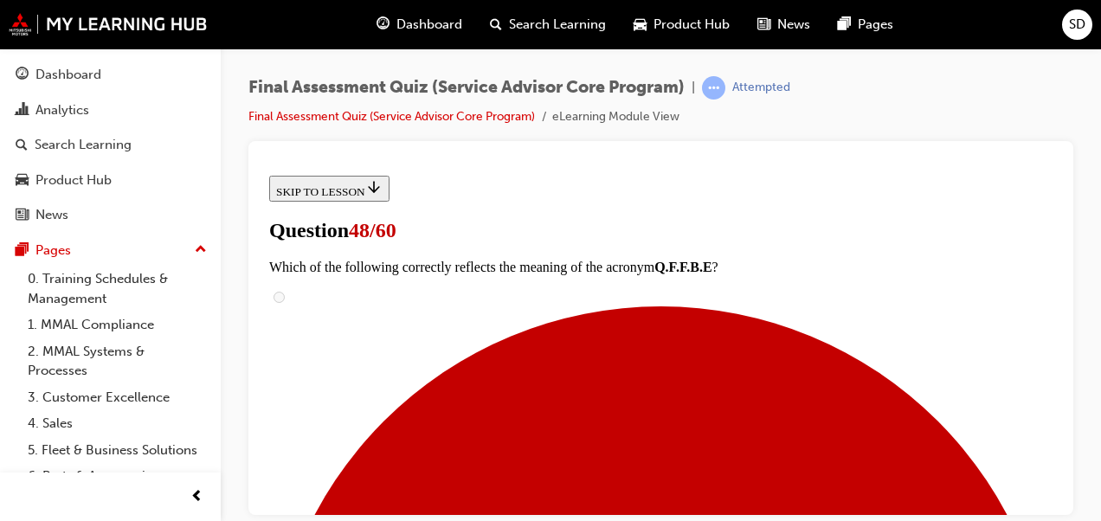
scroll to position [542, 0]
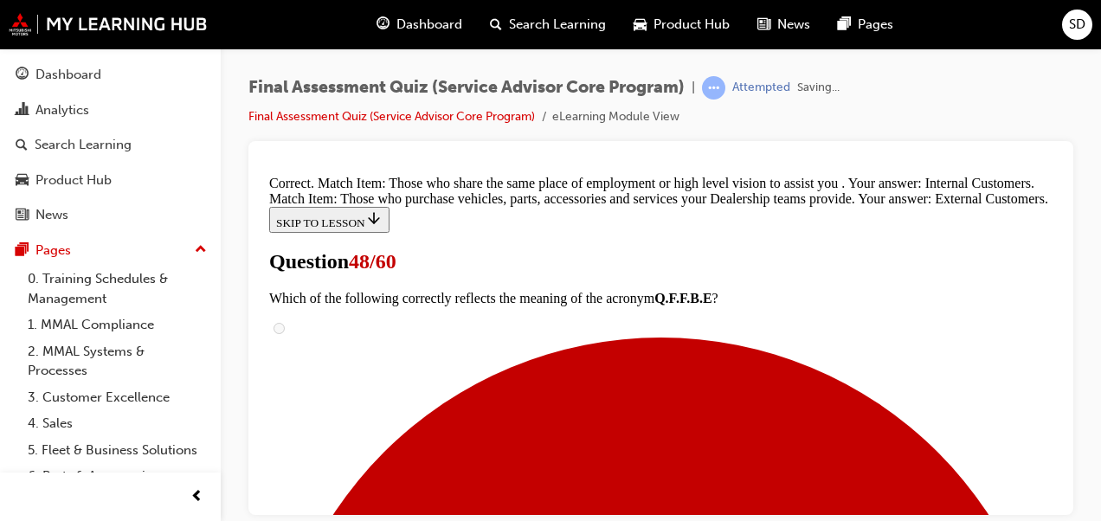
scroll to position [643, 0]
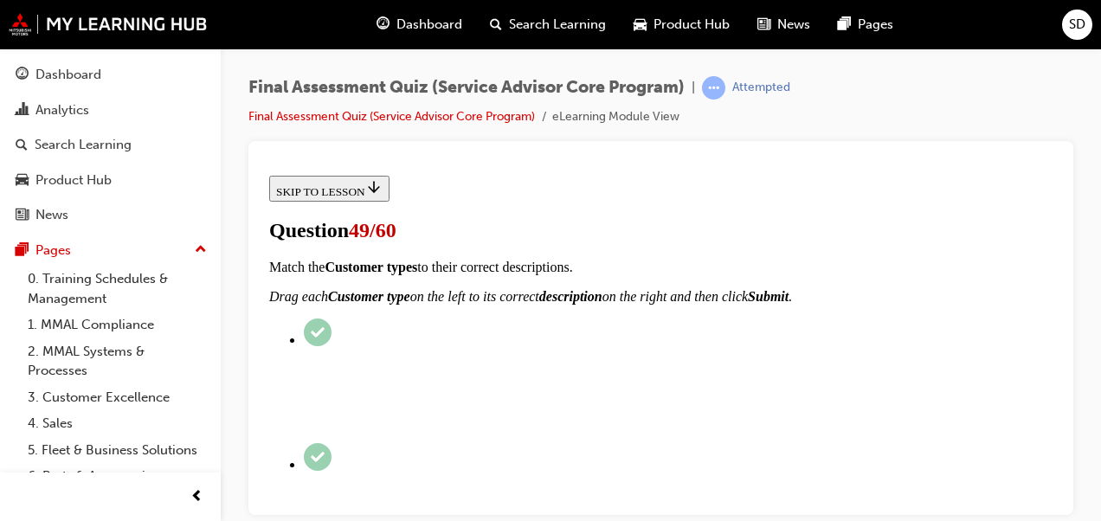
scroll to position [353, 0]
checkbox input "true"
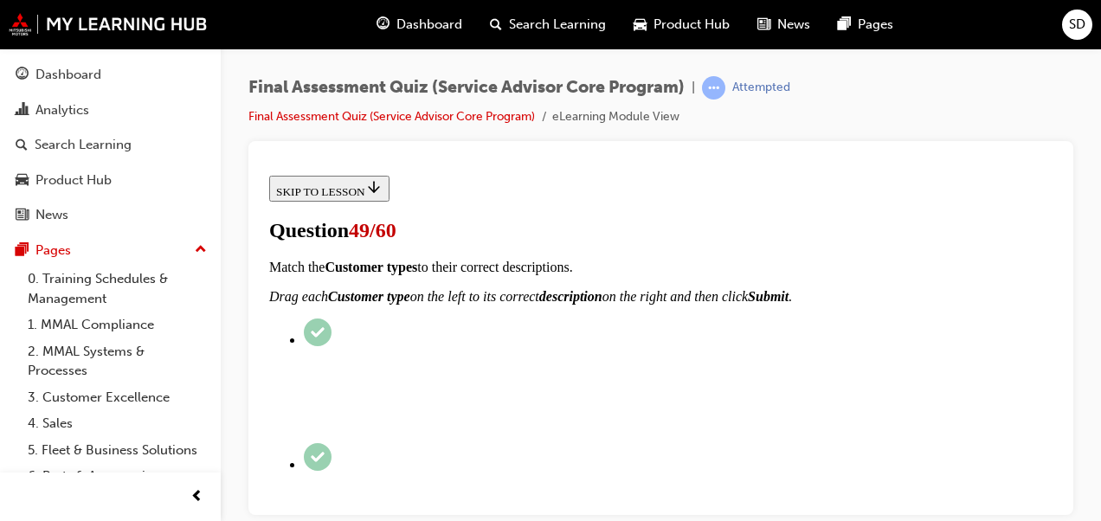
checkbox input "true"
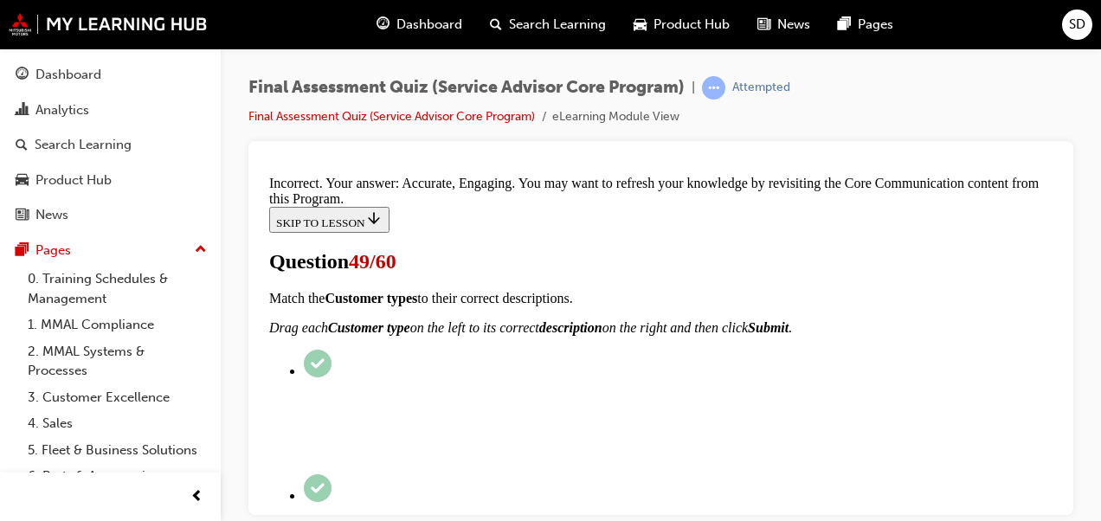
scroll to position [678, 0]
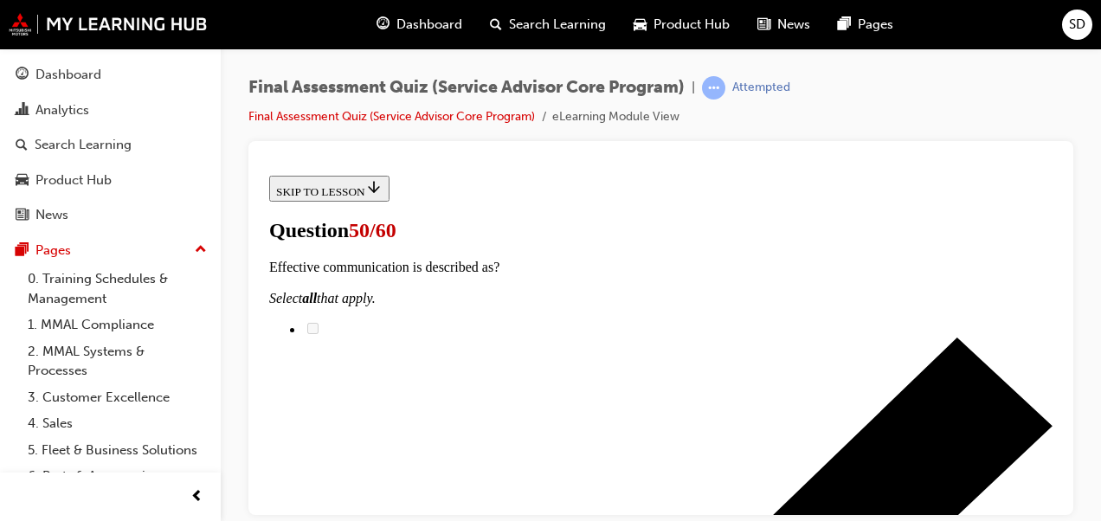
scroll to position [395, 0]
radio input "true"
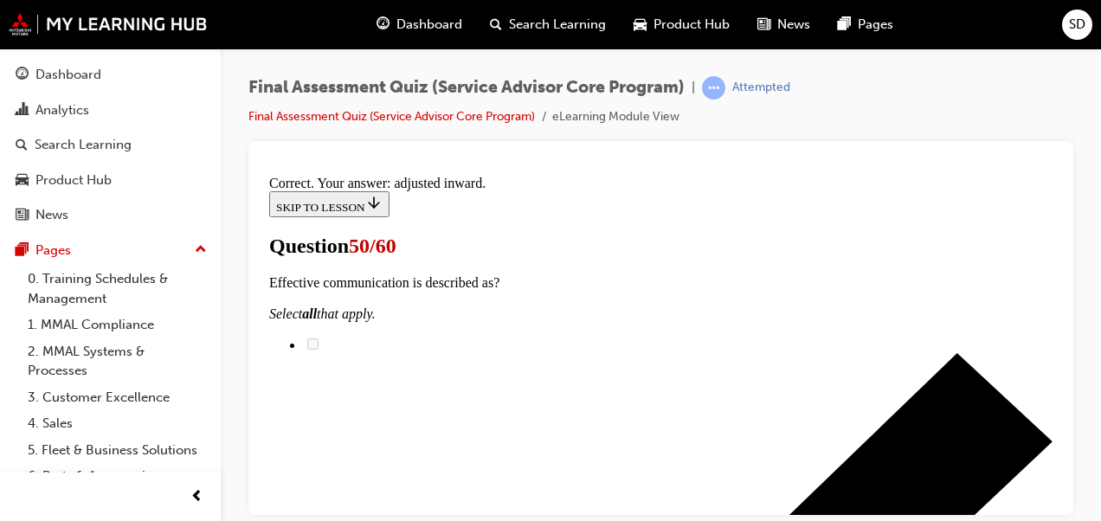
scroll to position [764, 0]
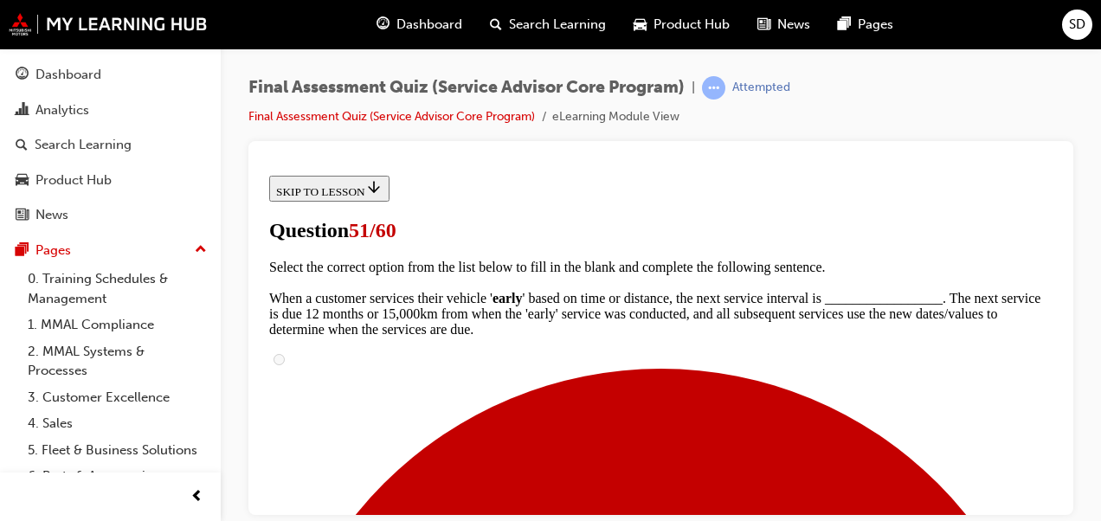
scroll to position [420, 0]
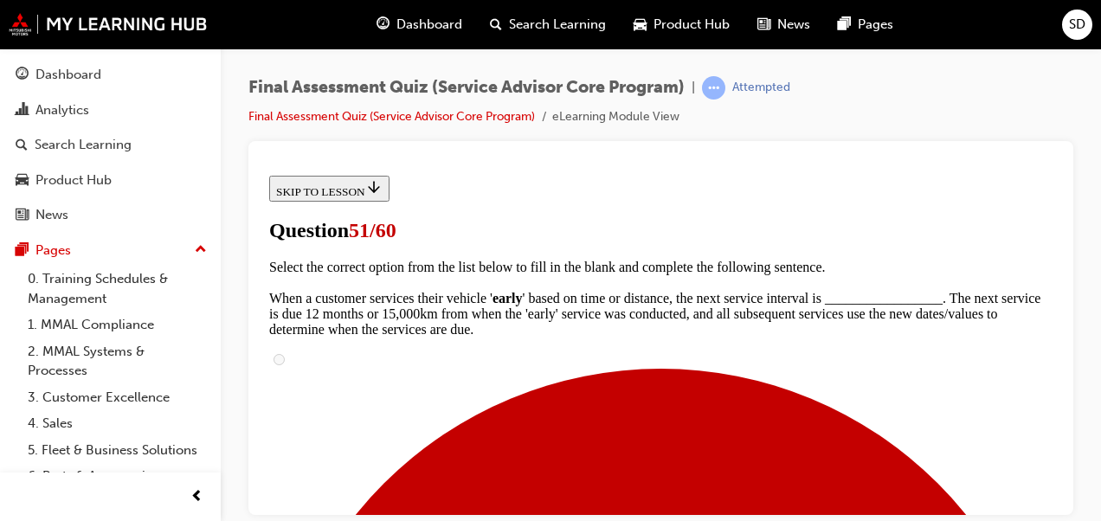
scroll to position [639, 0]
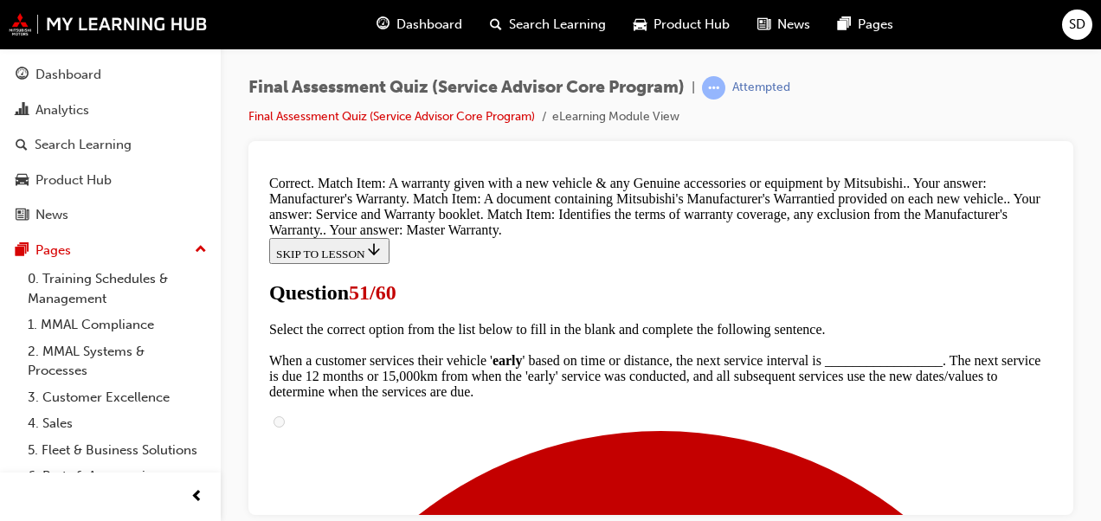
scroll to position [872, 0]
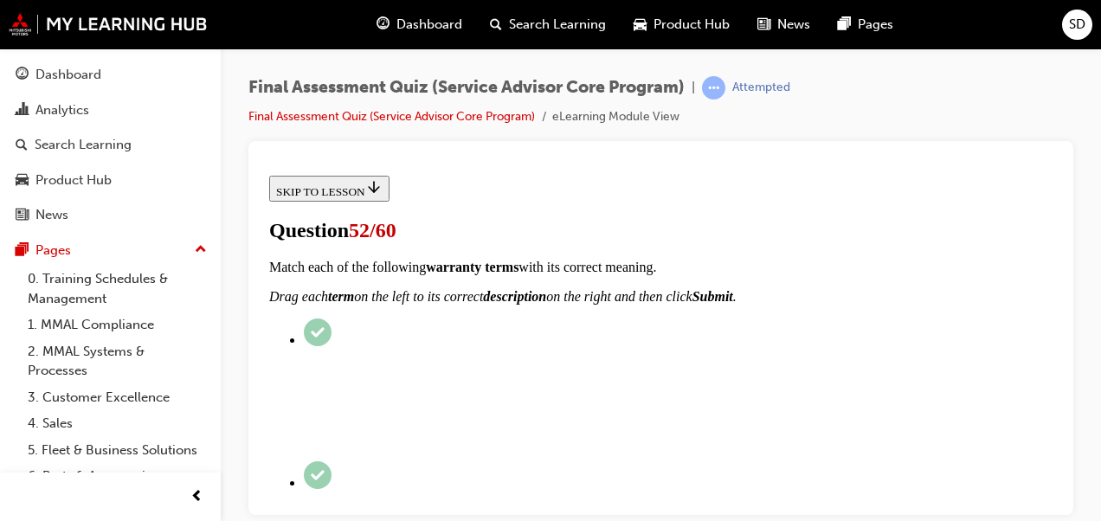
scroll to position [281, 0]
radio input "true"
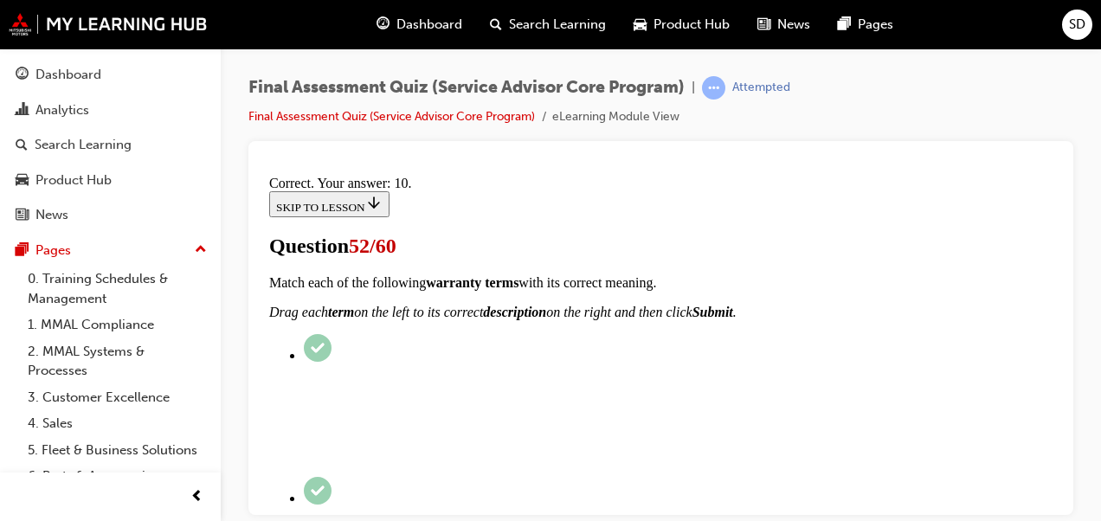
scroll to position [705, 0]
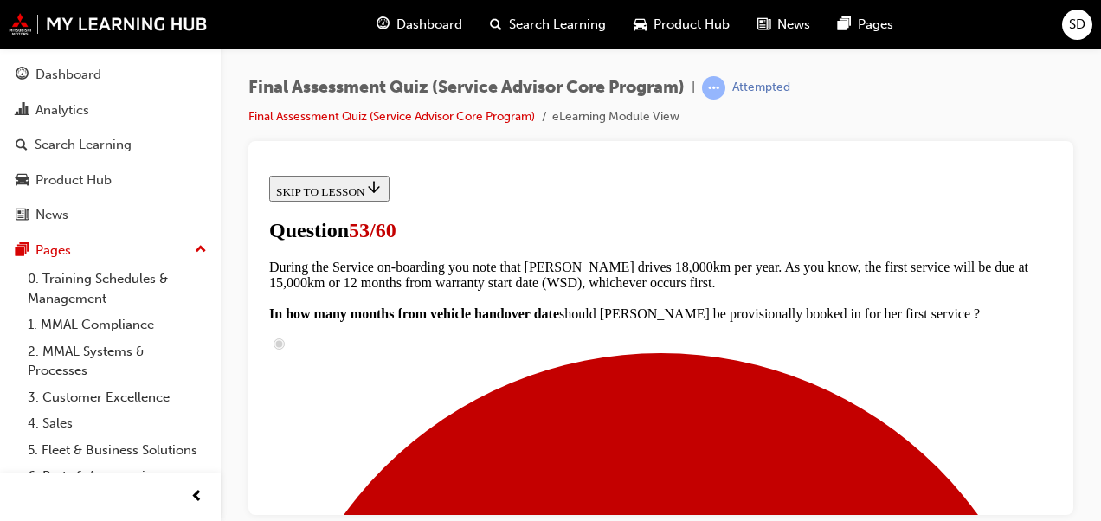
scroll to position [1302, 0]
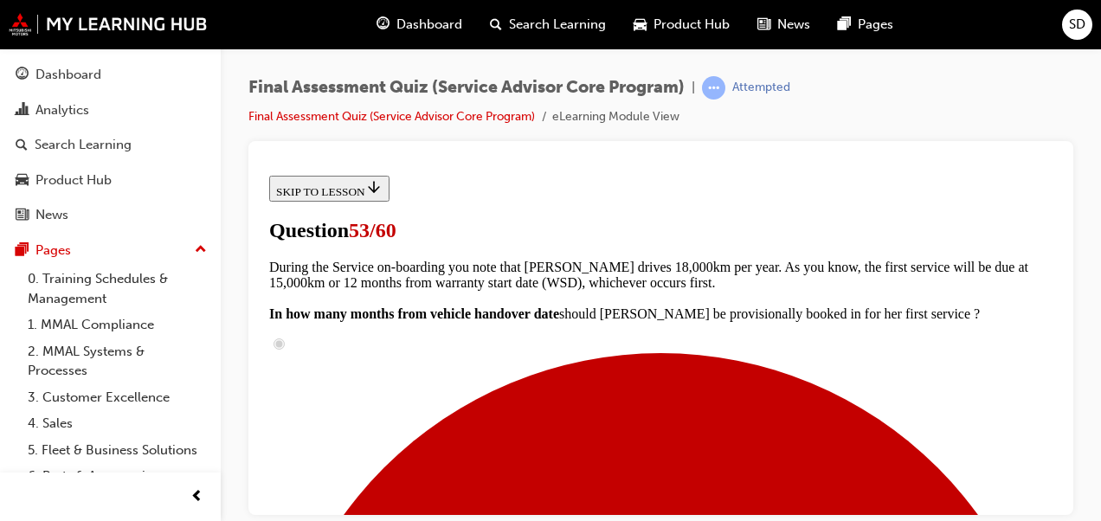
scroll to position [139, 0]
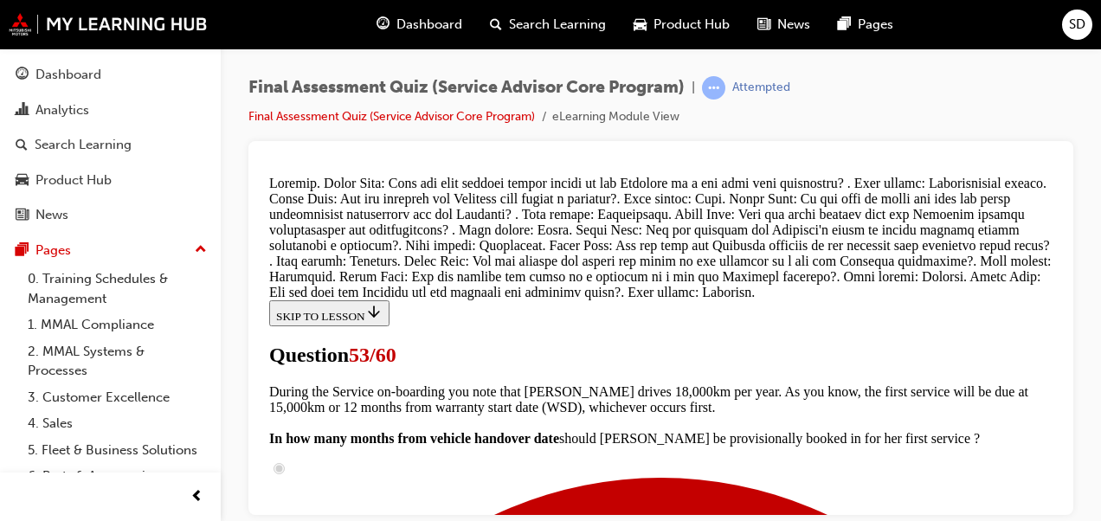
scroll to position [1832, 0]
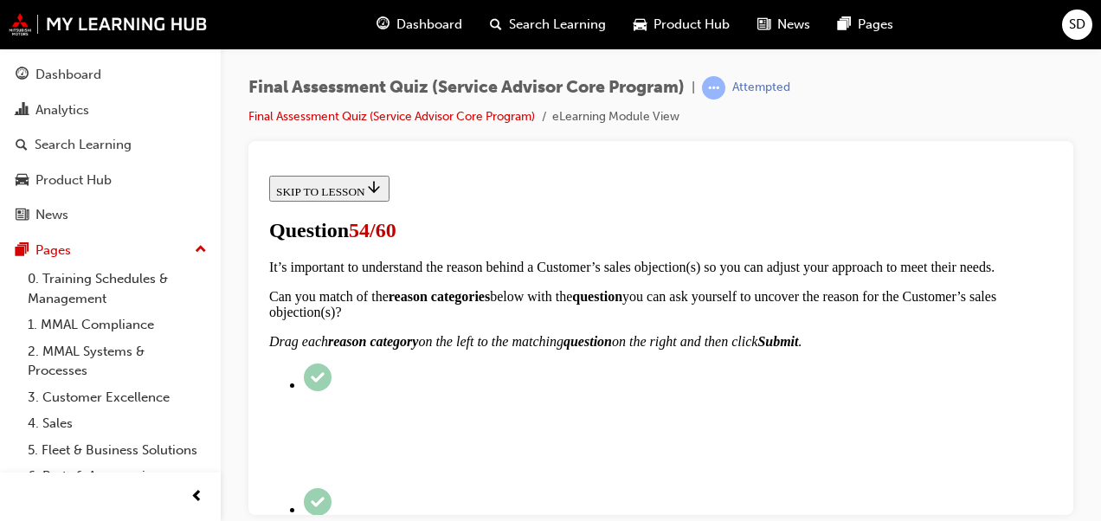
scroll to position [231, 0]
radio input "true"
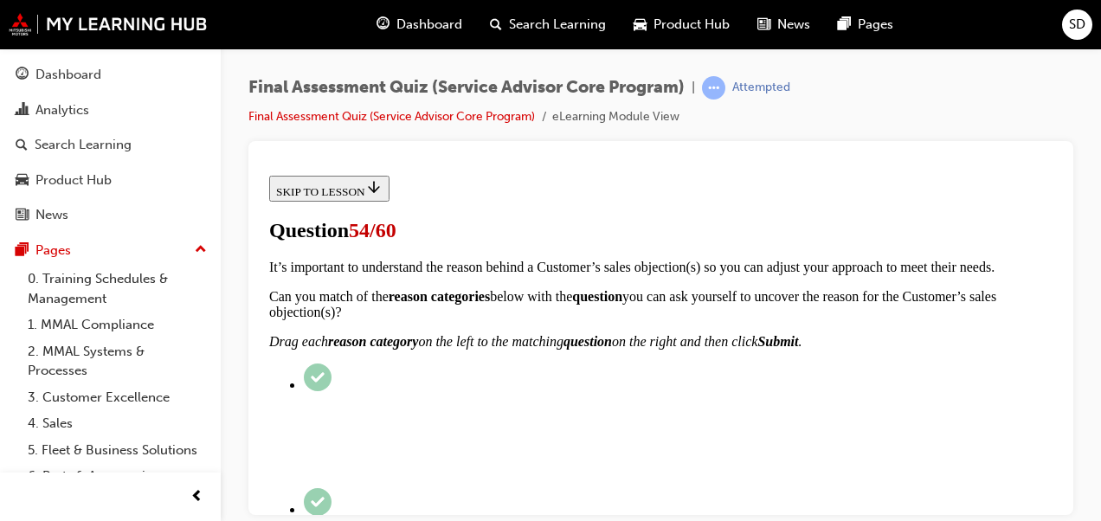
radio input "true"
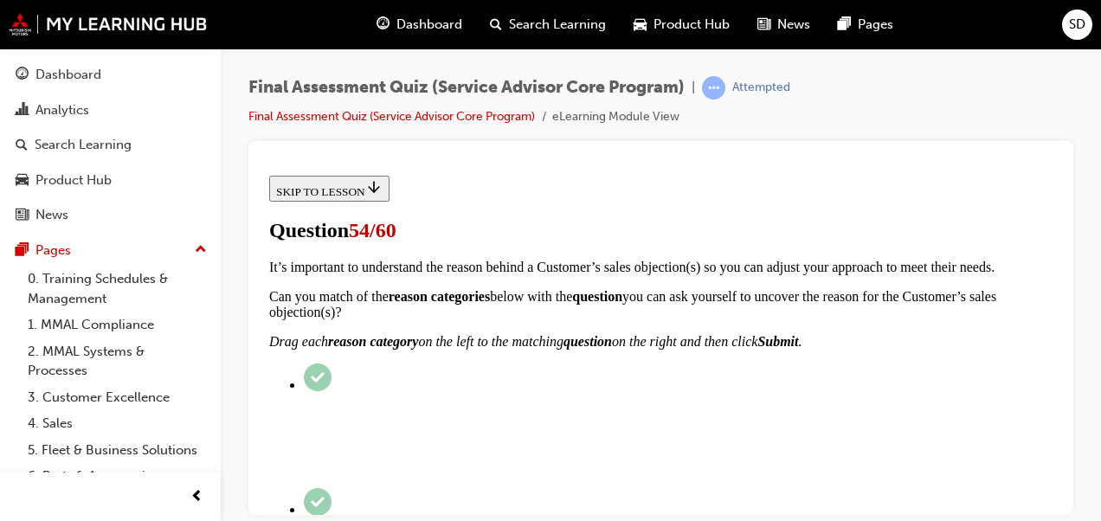
radio input "true"
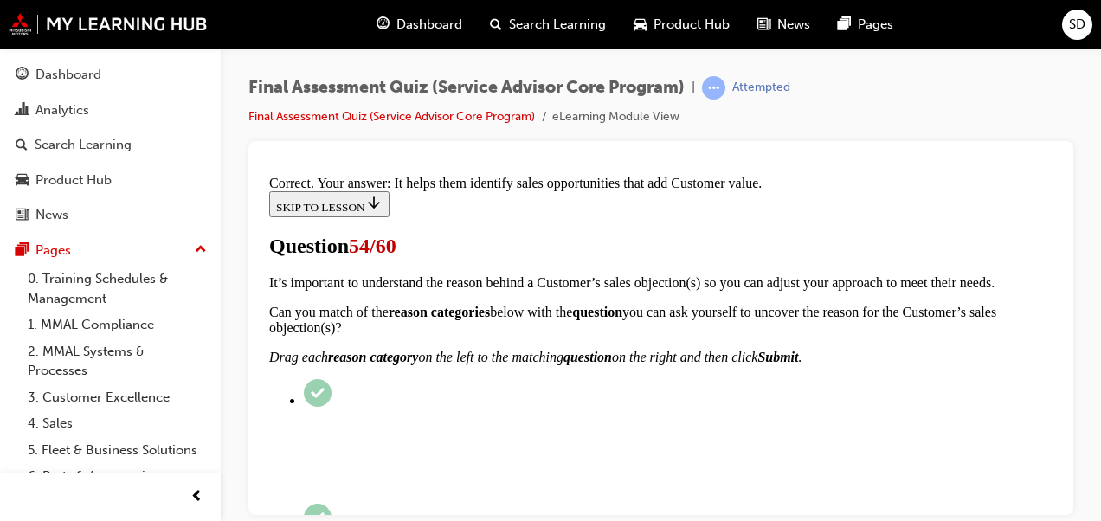
scroll to position [598, 0]
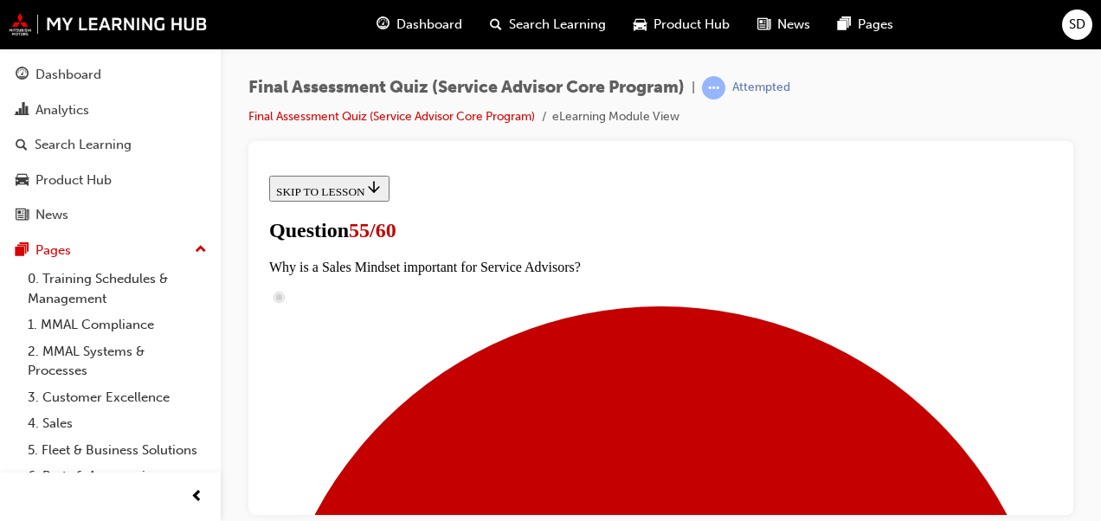
scroll to position [0, 0]
drag, startPoint x: 1322, startPoint y: 423, endPoint x: 1055, endPoint y: 255, distance: 315.9
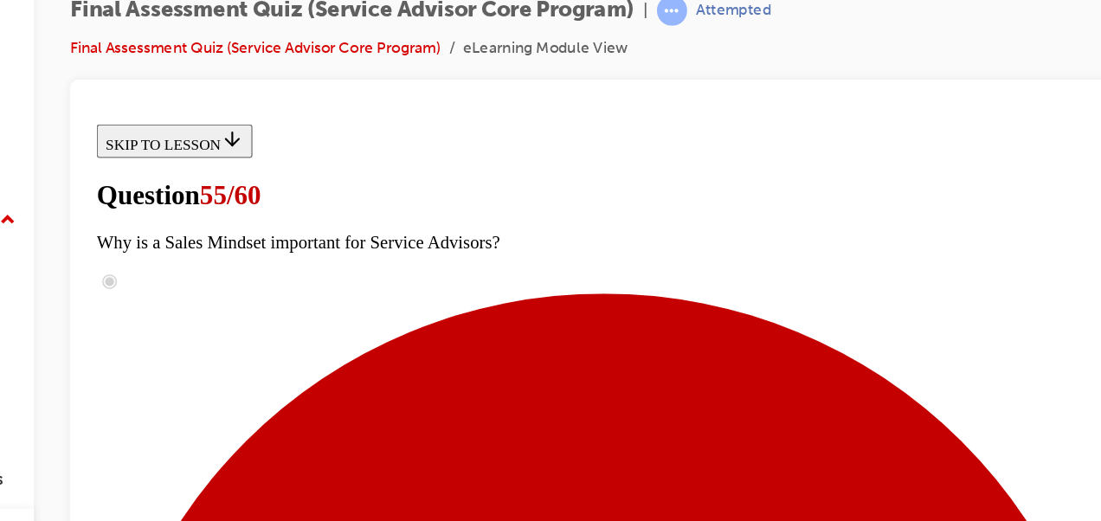
drag, startPoint x: 728, startPoint y: 198, endPoint x: 804, endPoint y: 197, distance: 75.4
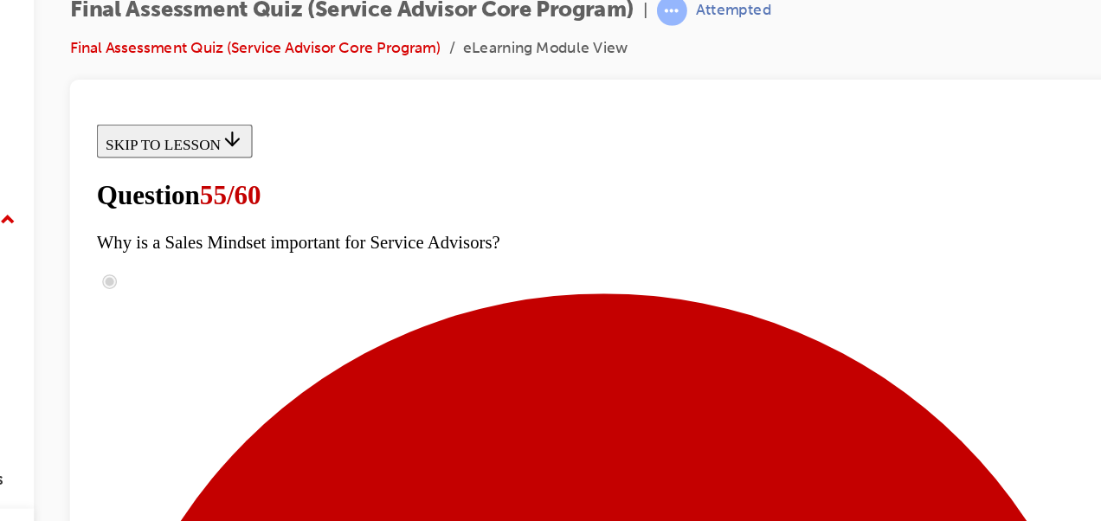
drag, startPoint x: 804, startPoint y: 197, endPoint x: 869, endPoint y: 210, distance: 66.4
drag, startPoint x: 869, startPoint y: 217, endPoint x: 803, endPoint y: 288, distance: 97.4
drag, startPoint x: 803, startPoint y: 288, endPoint x: 761, endPoint y: 299, distance: 42.8
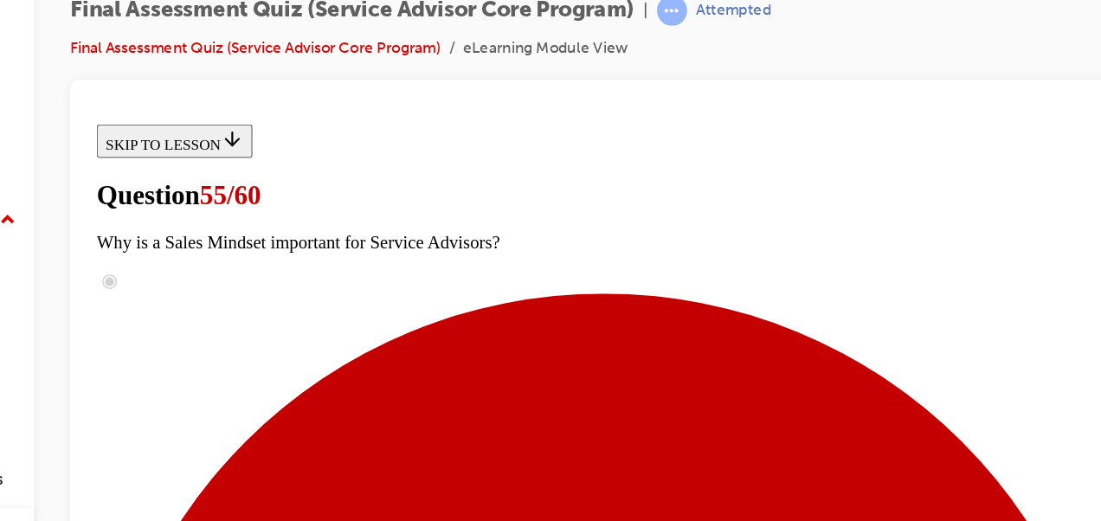
drag, startPoint x: 761, startPoint y: 299, endPoint x: 781, endPoint y: 331, distance: 37.7
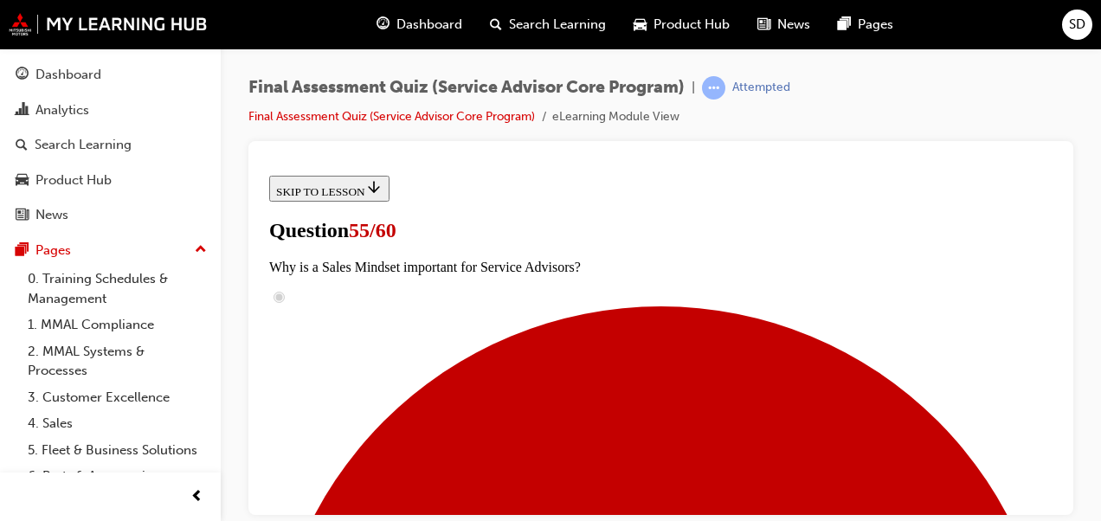
scroll to position [420, 0]
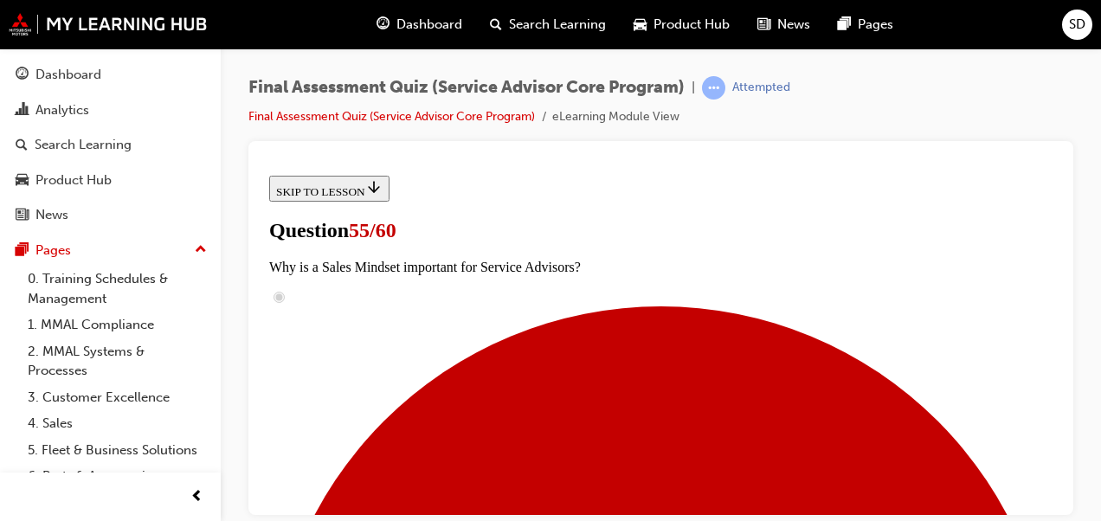
scroll to position [884, 0]
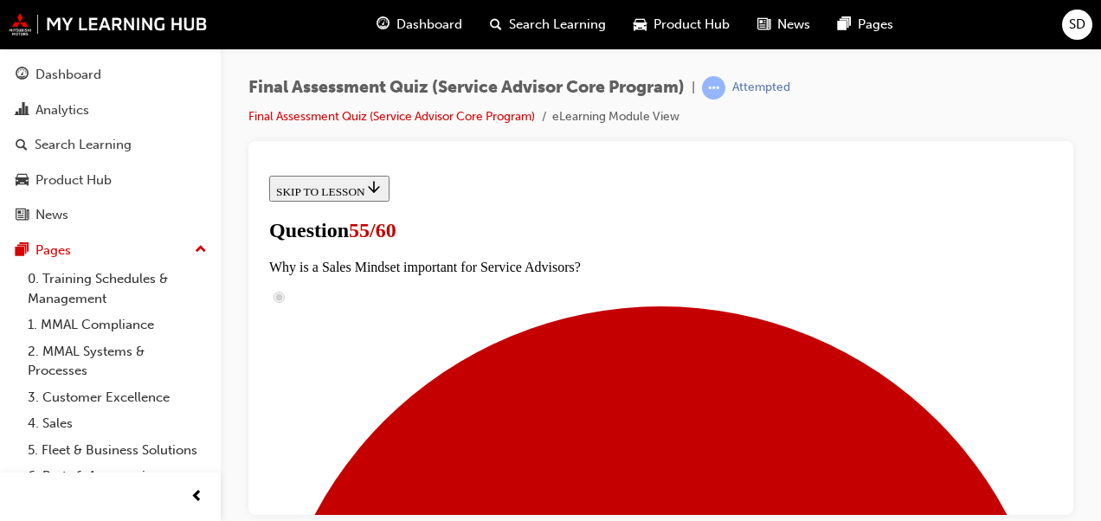
scroll to position [558, 0]
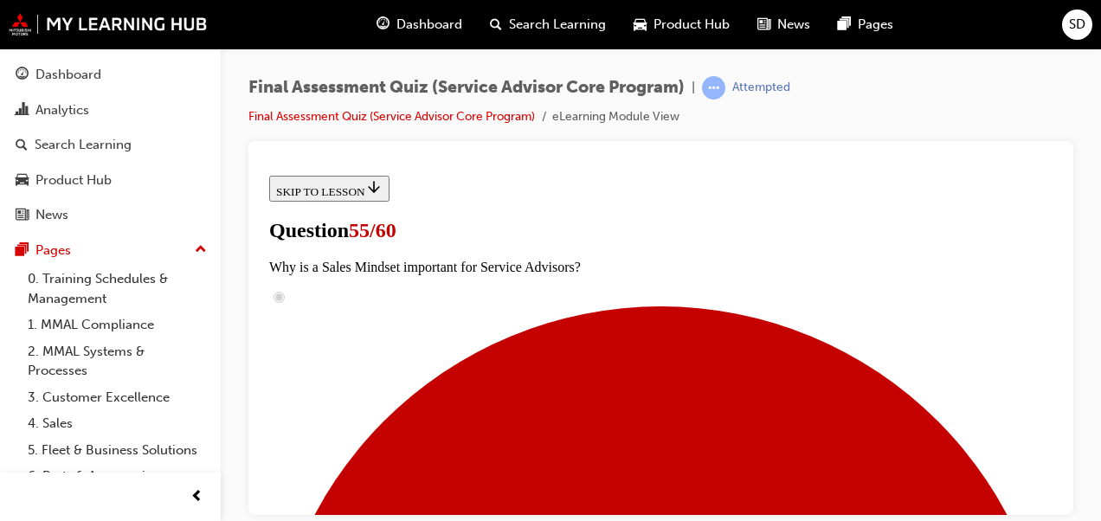
drag, startPoint x: 1050, startPoint y: 320, endPoint x: 1324, endPoint y: 499, distance: 326.7
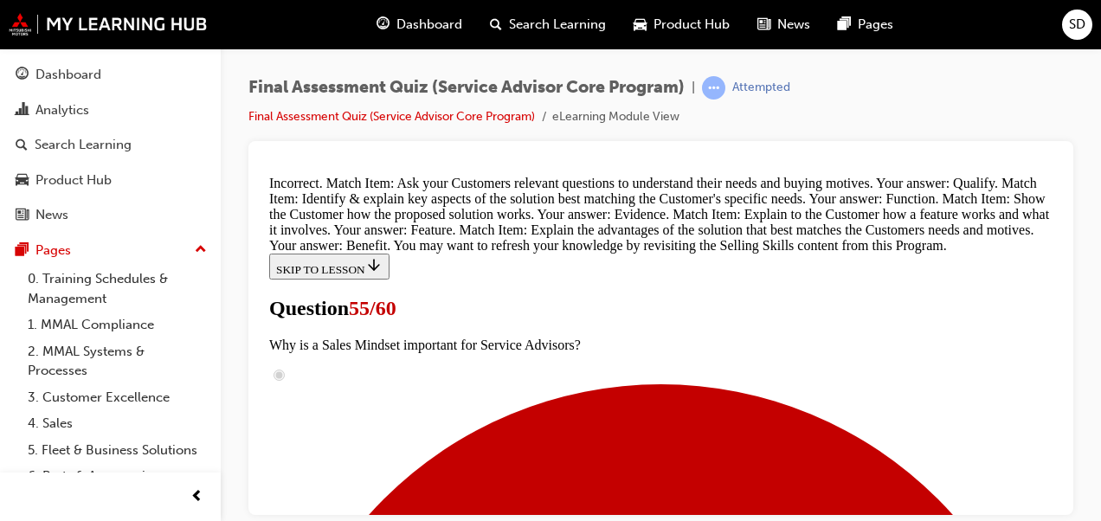
scroll to position [1212, 0]
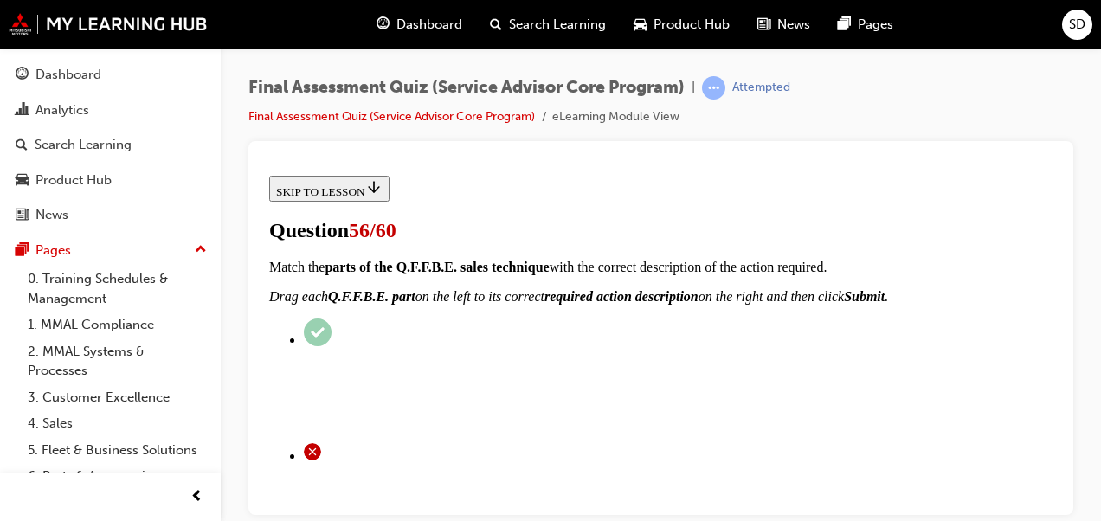
scroll to position [0, 0]
click at [1101, 339] on div "Final Assessment Quiz (Service Advisor Core Program) | Attempted Final Assessme…" at bounding box center [661, 263] width 881 height 430
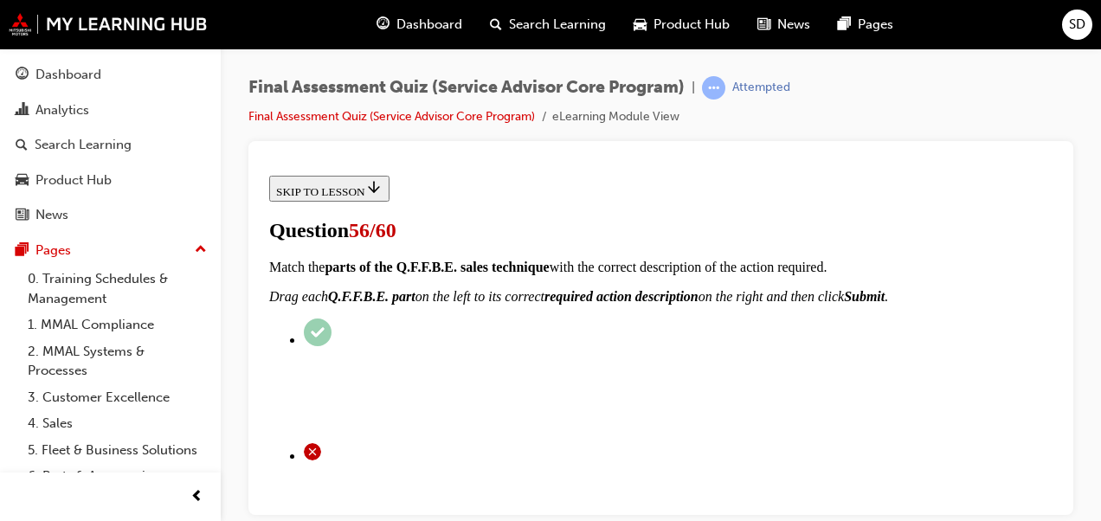
radio input "true"
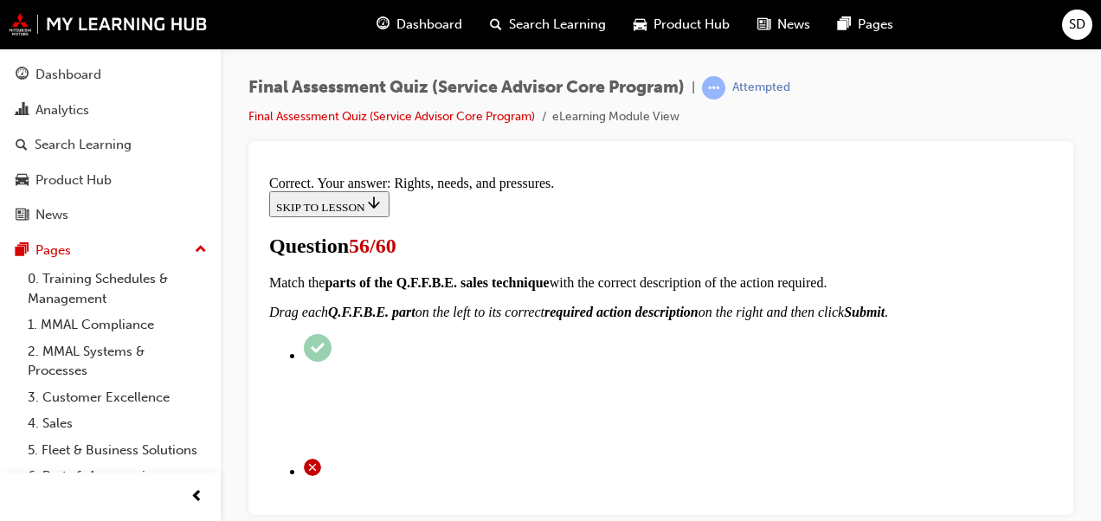
scroll to position [539, 0]
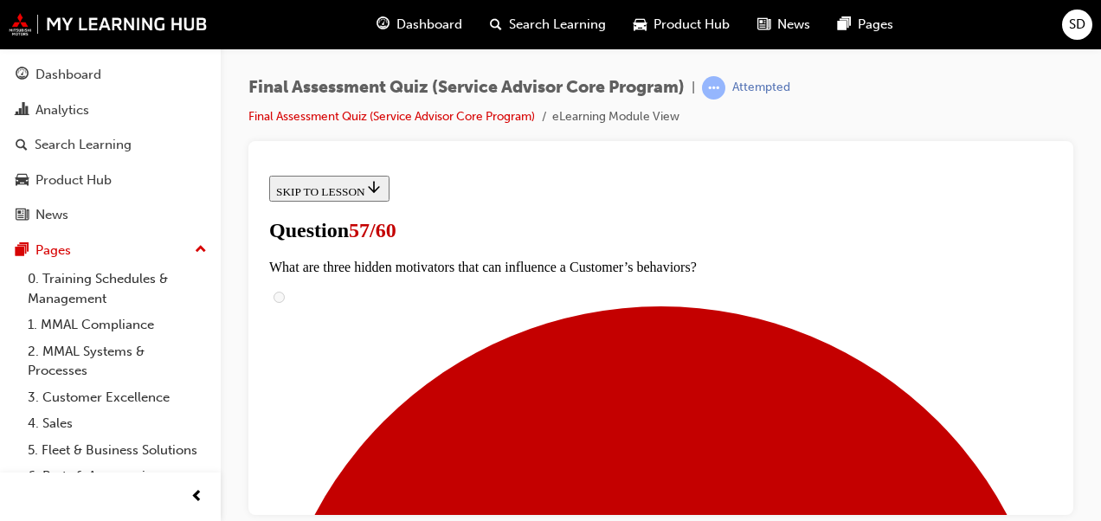
scroll to position [329, 0]
checkbox input "true"
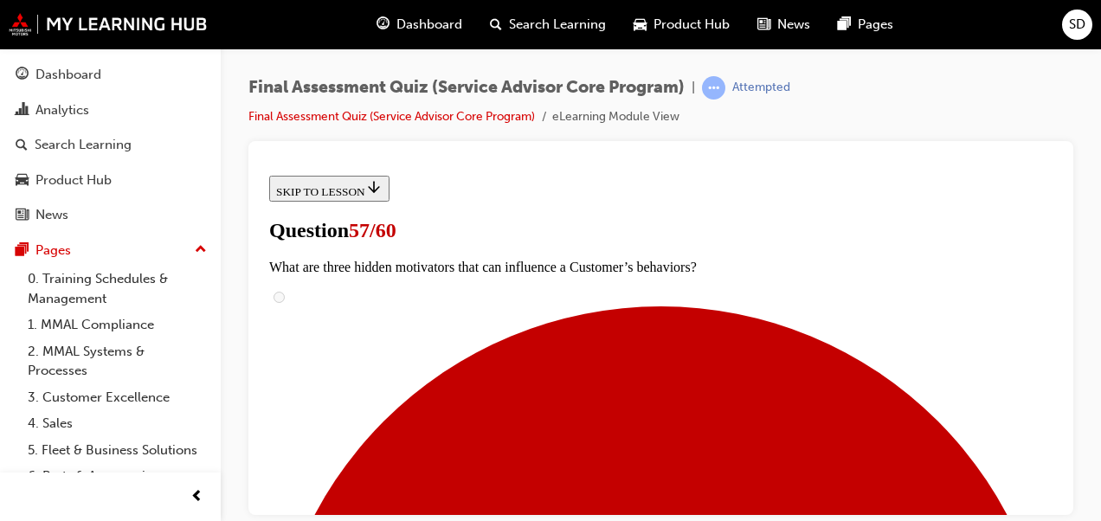
checkbox input "true"
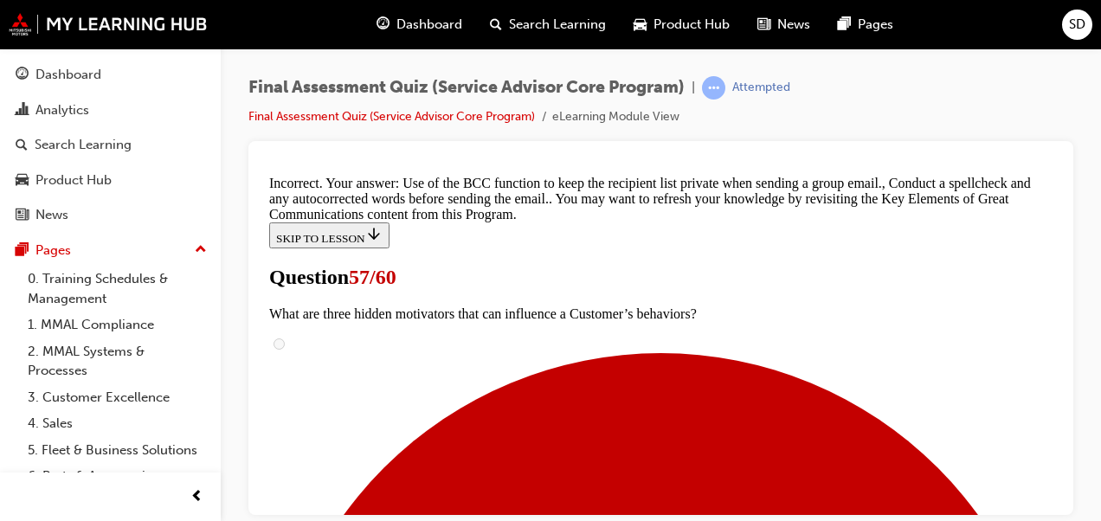
scroll to position [385, 0]
drag, startPoint x: 1055, startPoint y: 429, endPoint x: 1333, endPoint y: 471, distance: 281.2
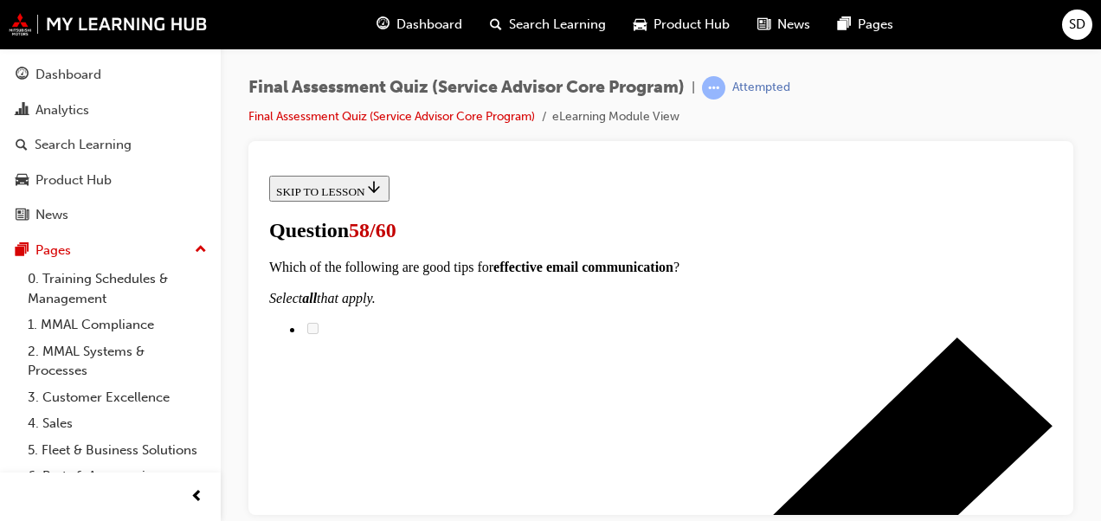
scroll to position [469, 0]
checkbox input "true"
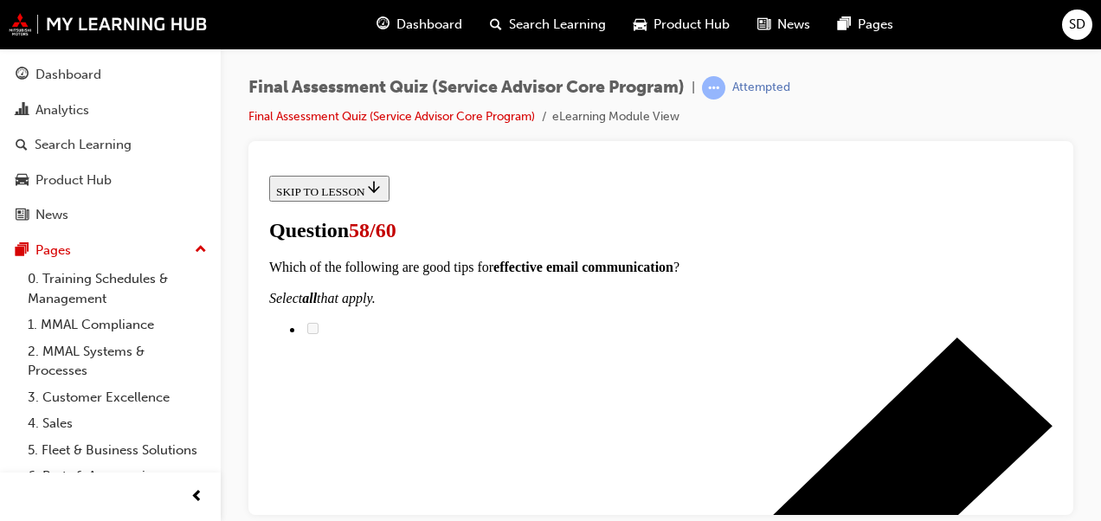
checkbox input "true"
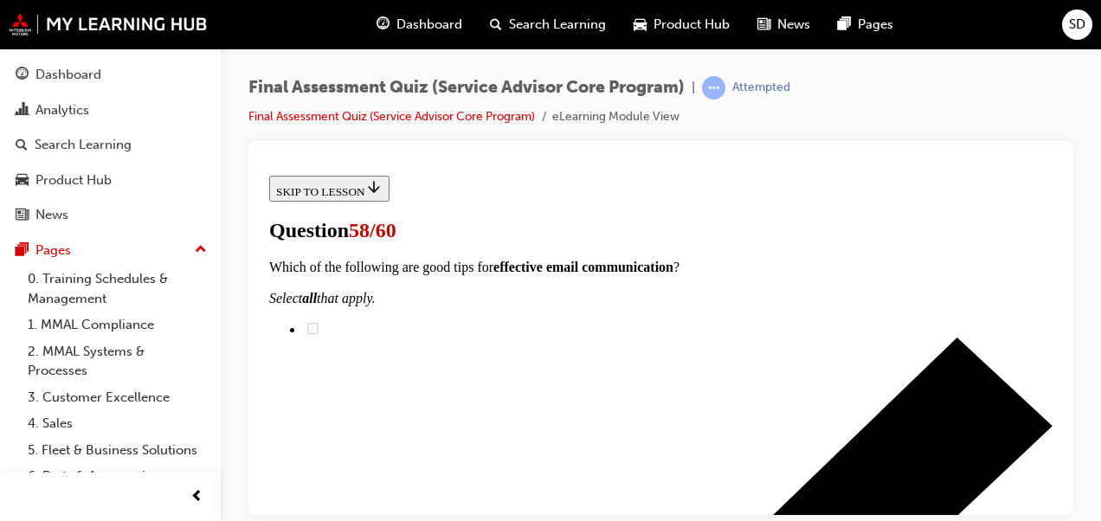
checkbox input "true"
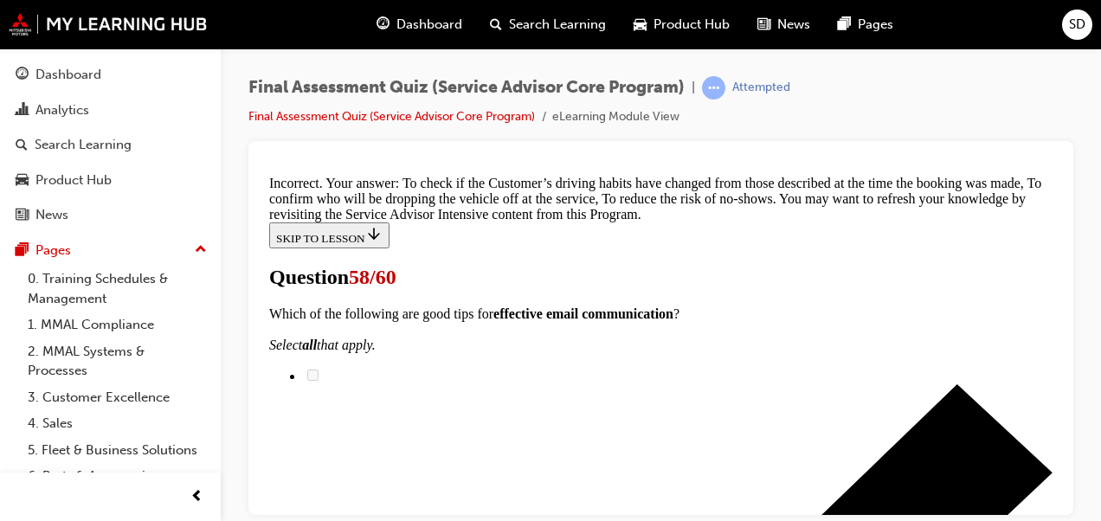
scroll to position [785, 0]
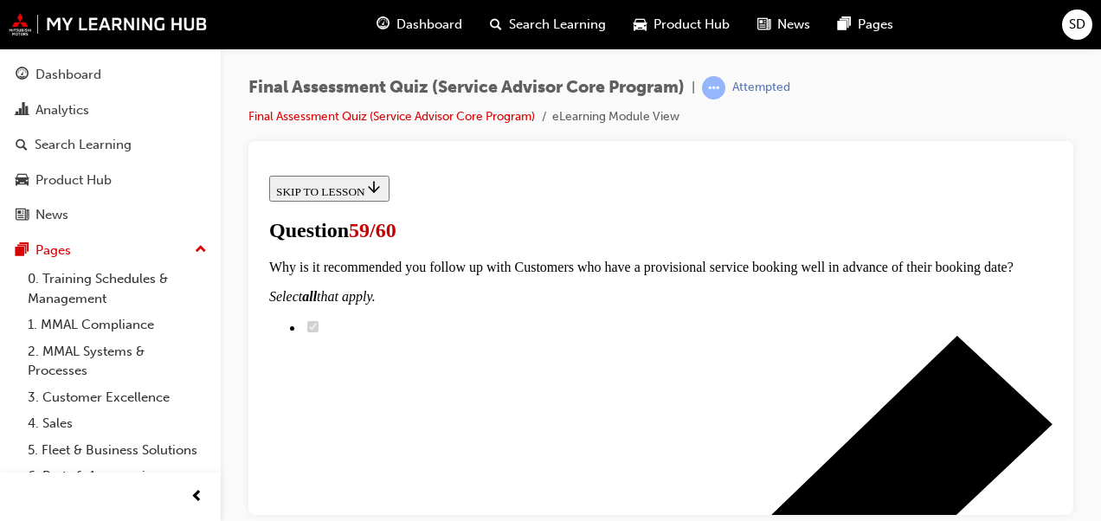
scroll to position [0, 0]
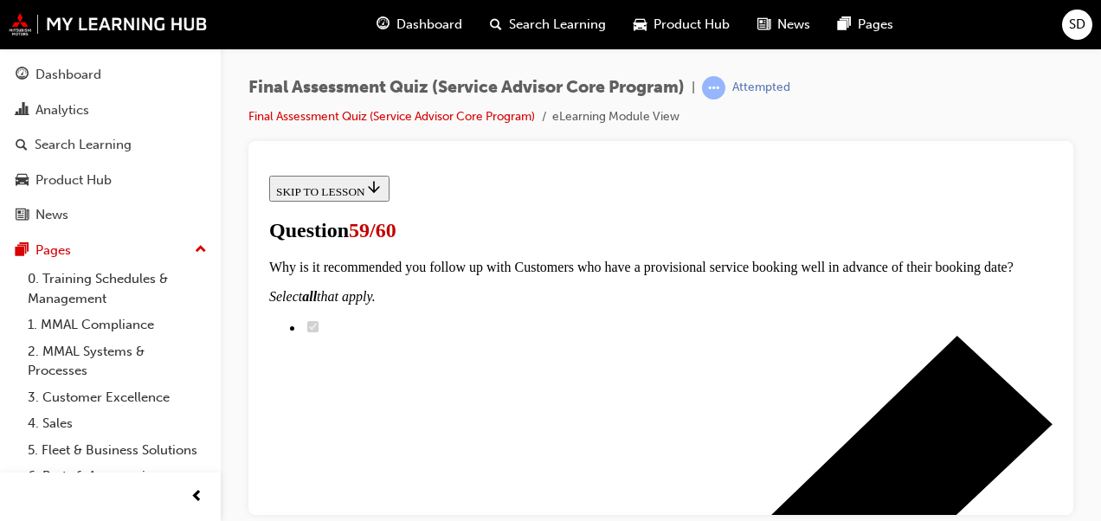
checkbox input "true"
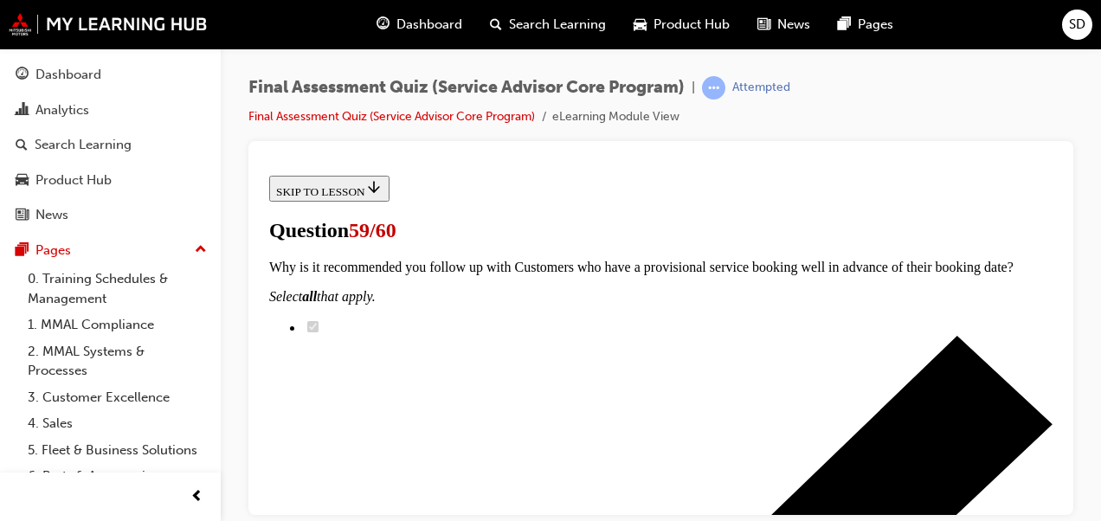
checkbox input "true"
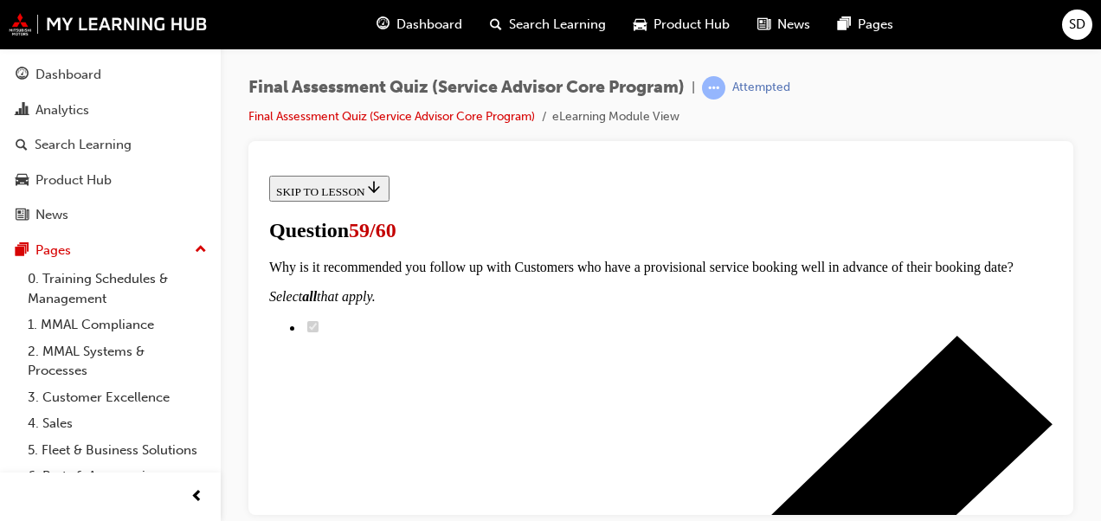
checkbox input "true"
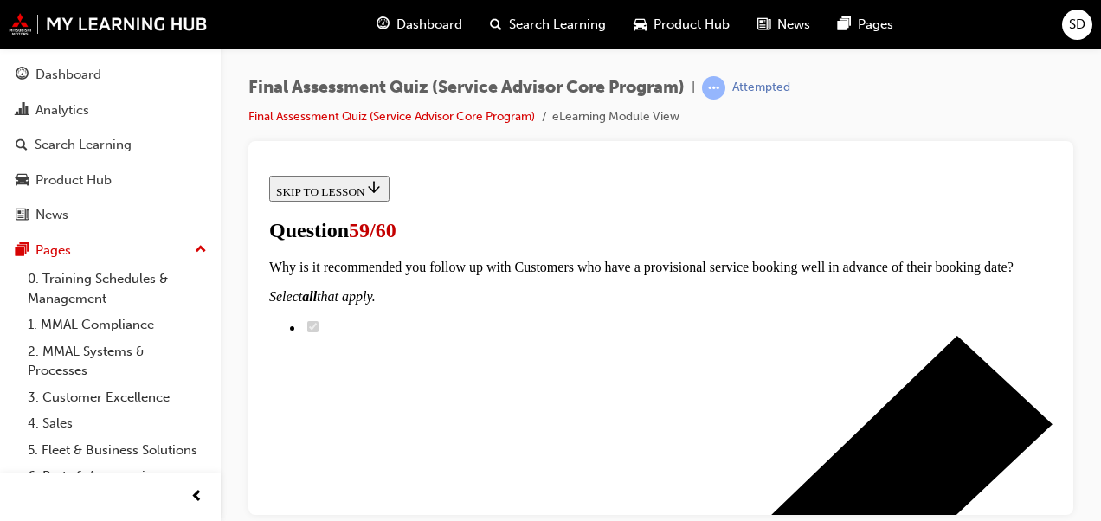
scroll to position [798, 0]
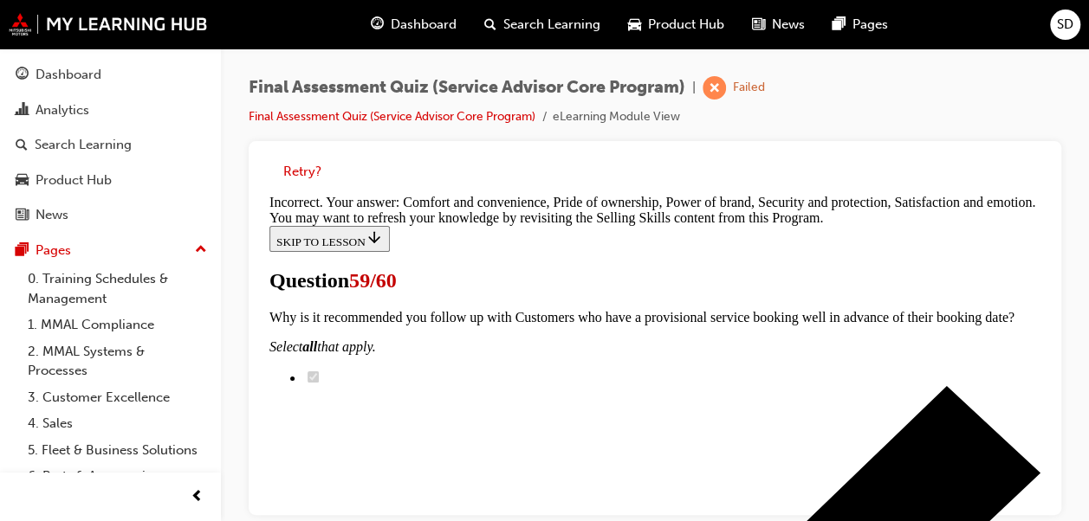
scroll to position [1022, 0]
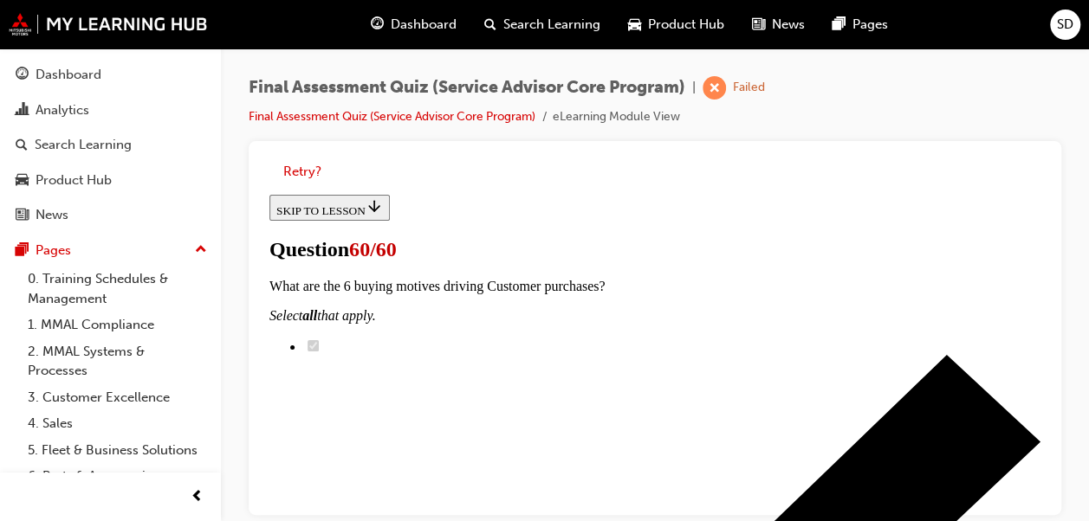
scroll to position [481, 0]
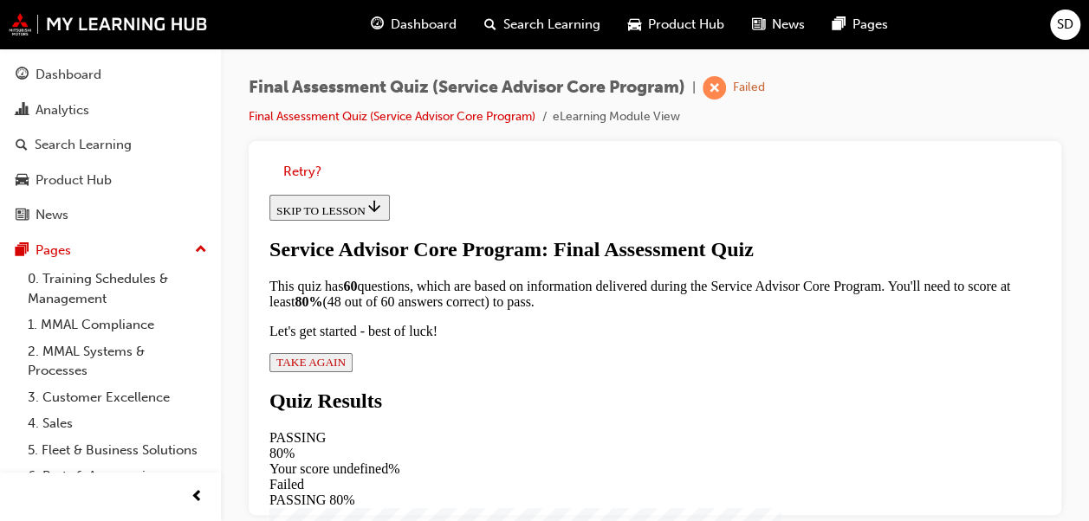
scroll to position [327, 0]
click at [352, 372] on button "TAKE AGAIN" at bounding box center [310, 362] width 83 height 19
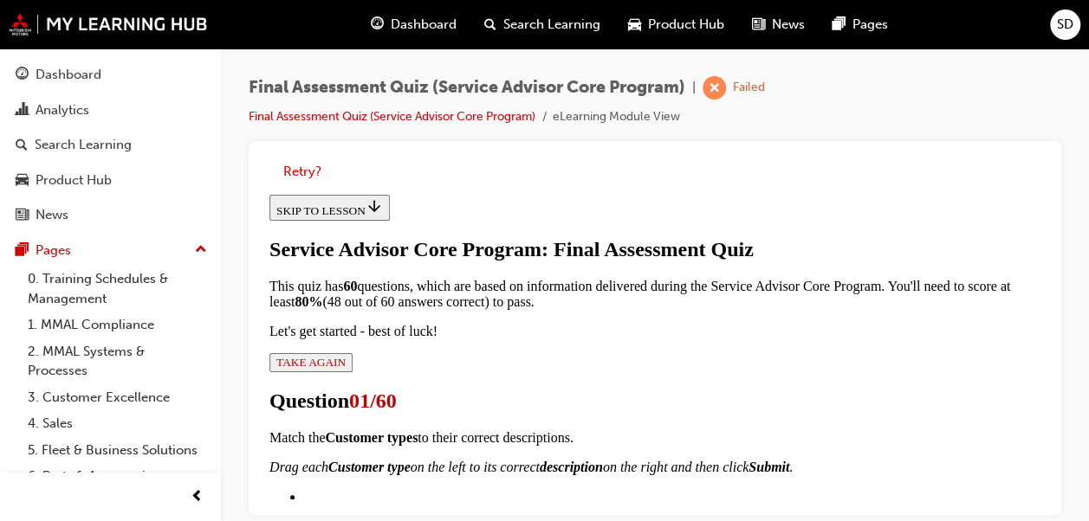
scroll to position [369, 0]
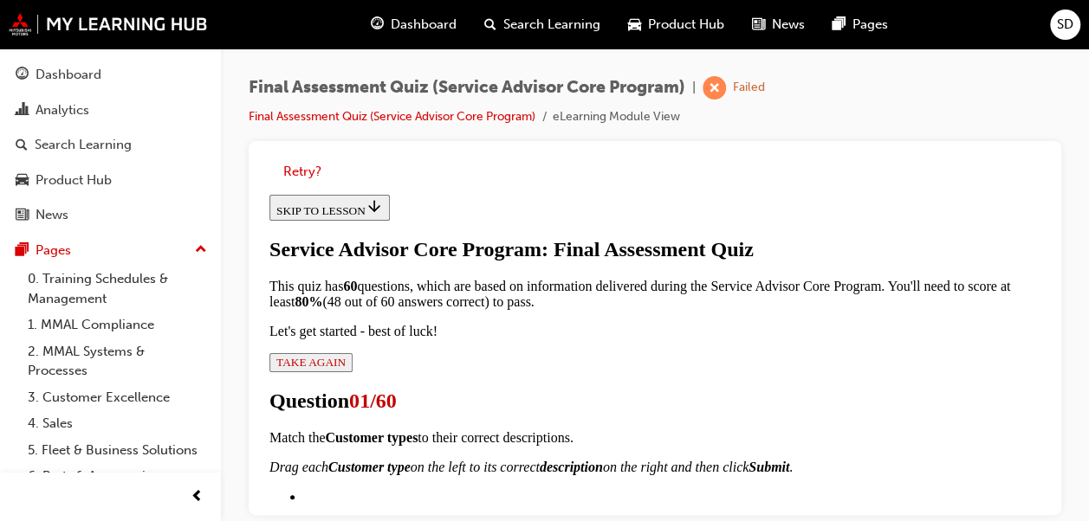
drag, startPoint x: 1311, startPoint y: 545, endPoint x: 1043, endPoint y: 378, distance: 315.8
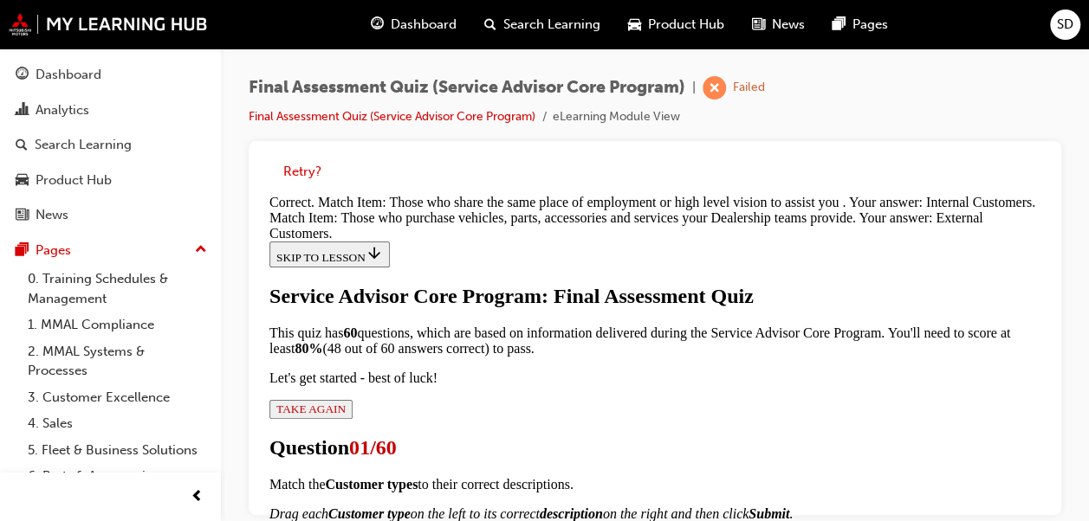
scroll to position [680, 0]
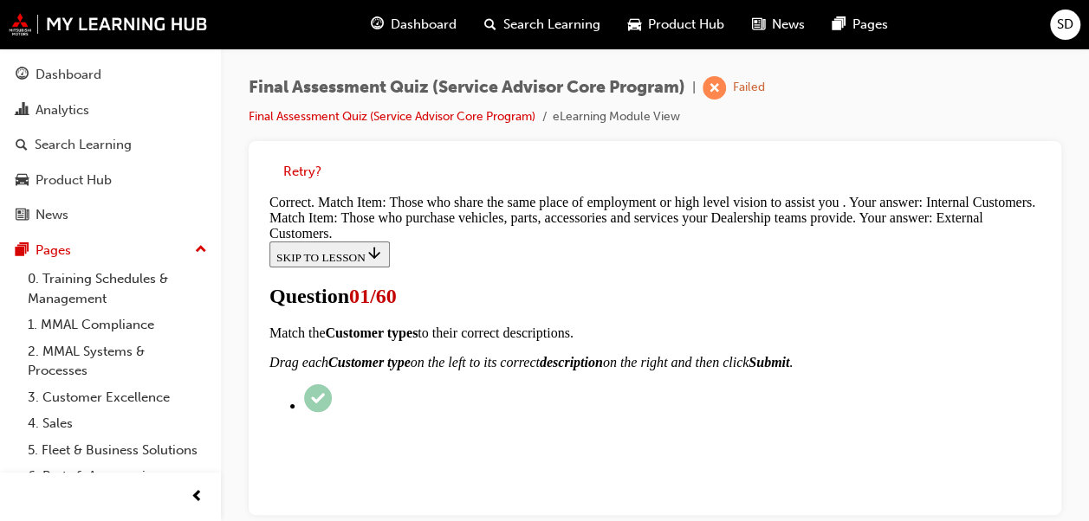
scroll to position [434, 0]
checkbox input "true"
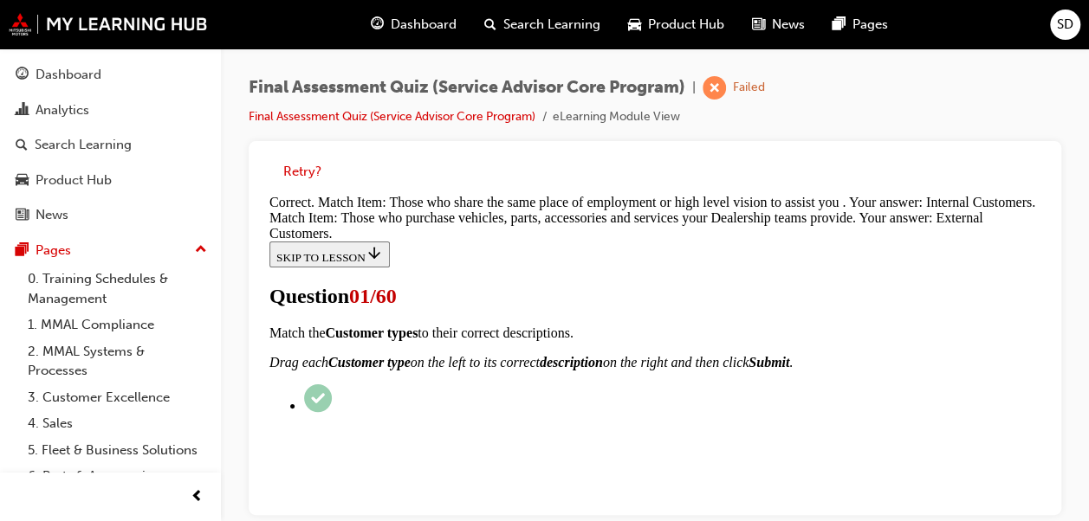
checkbox input "true"
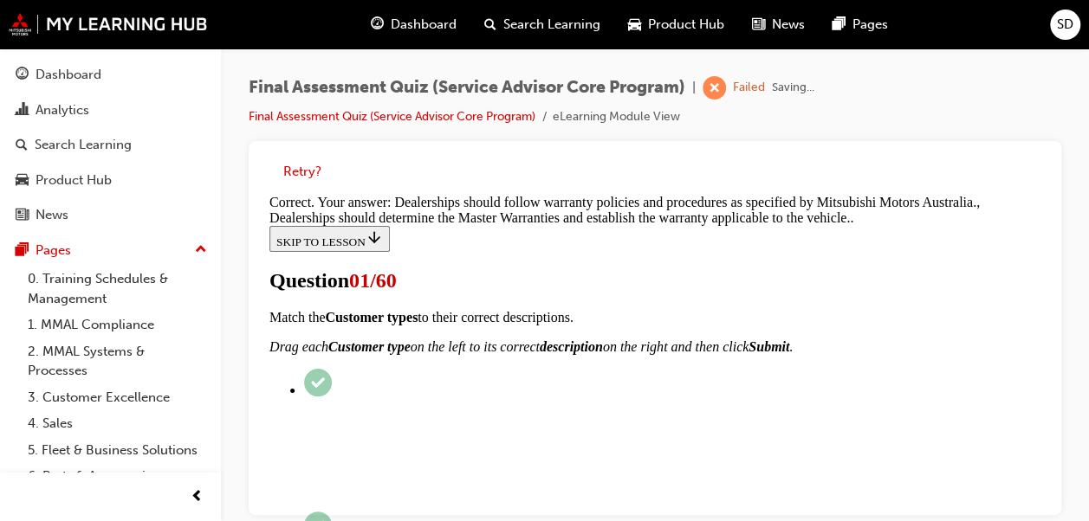
scroll to position [797, 0]
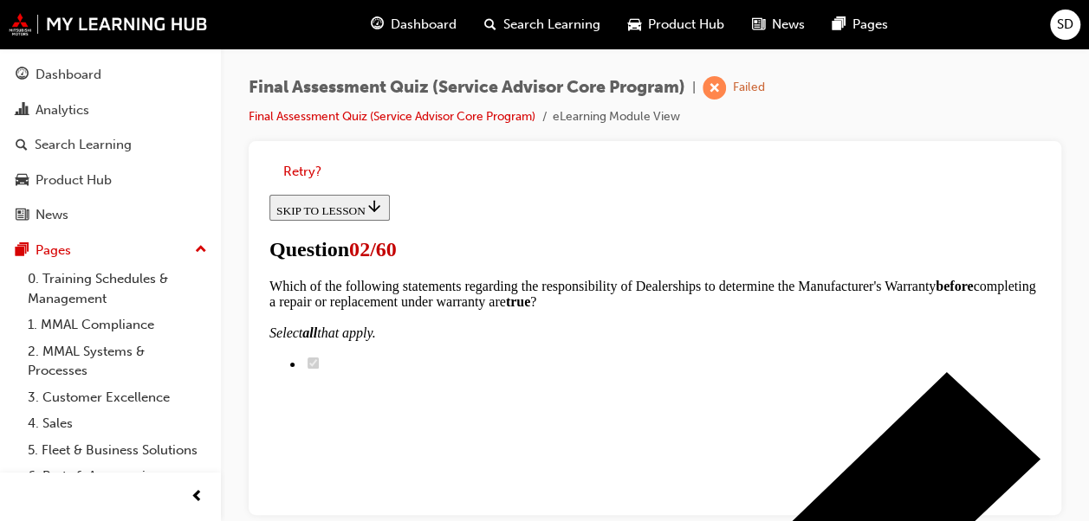
scroll to position [838, 0]
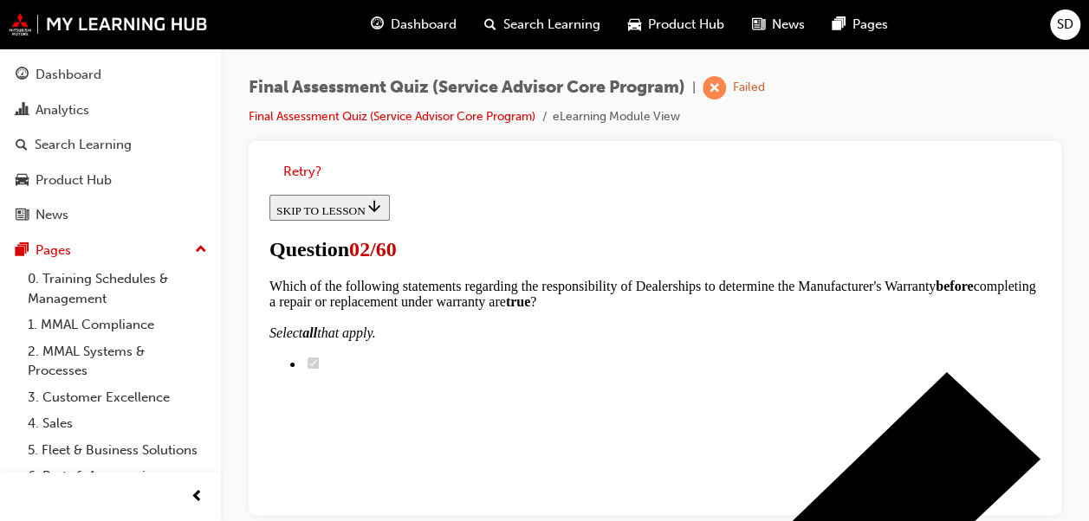
scroll to position [991, 0]
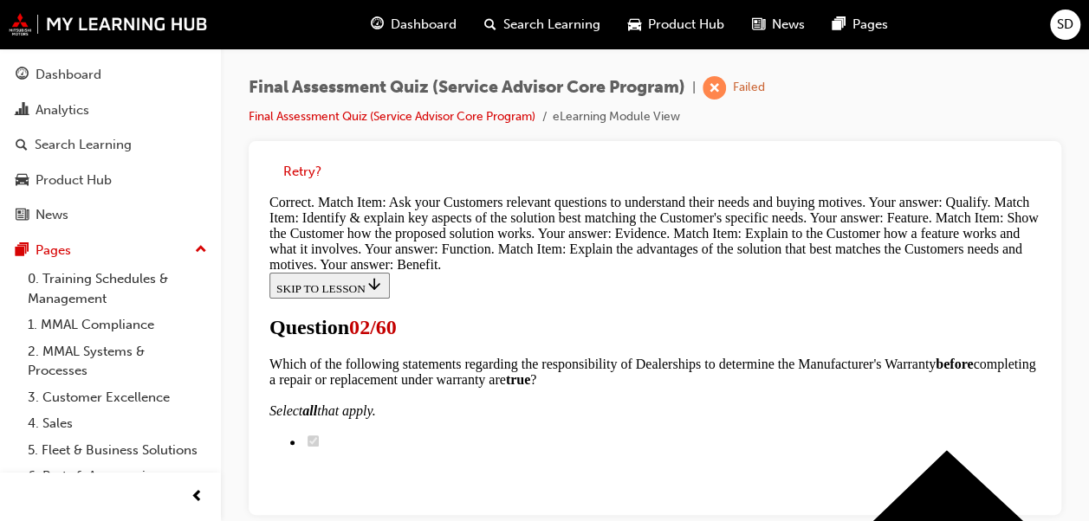
scroll to position [1107, 0]
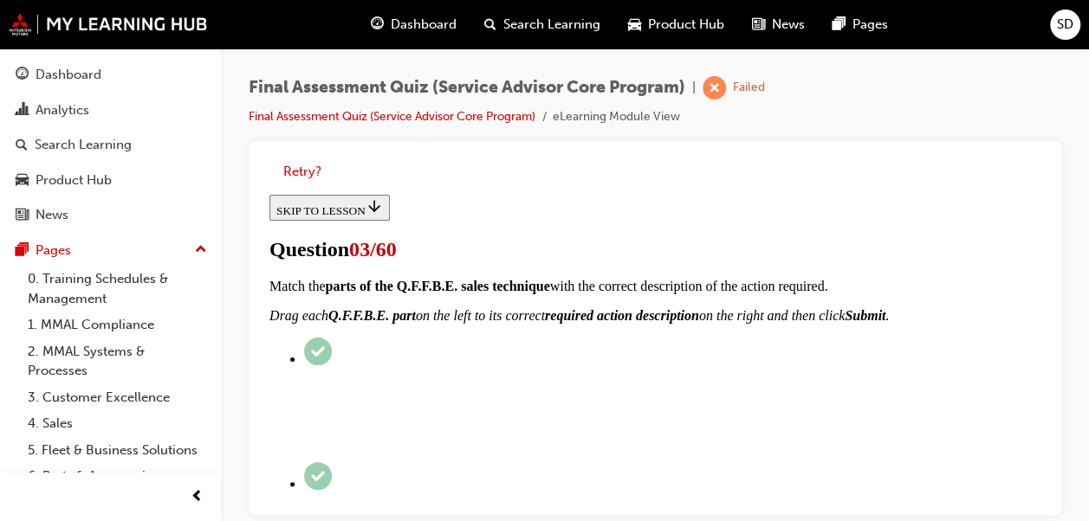
scroll to position [343, 0]
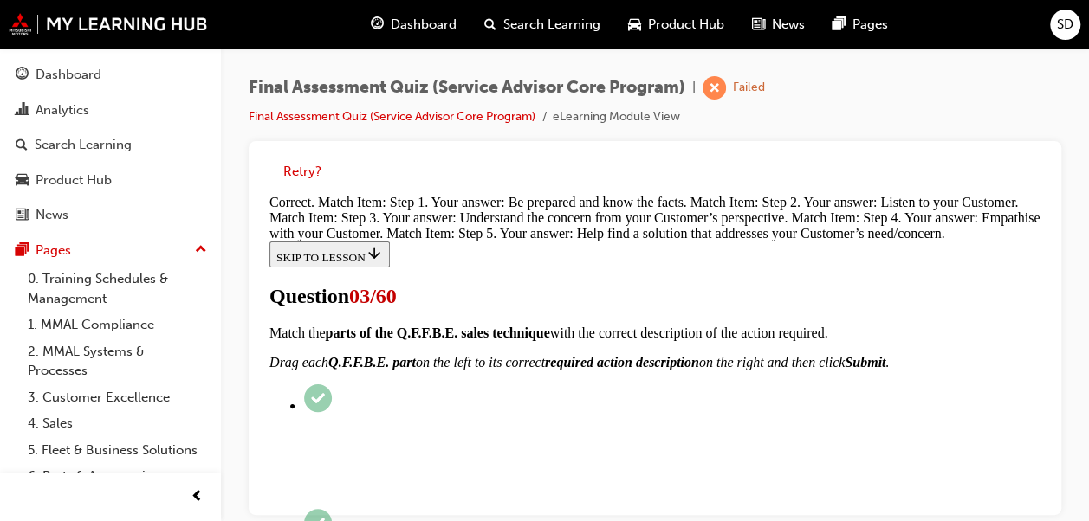
scroll to position [1016, 0]
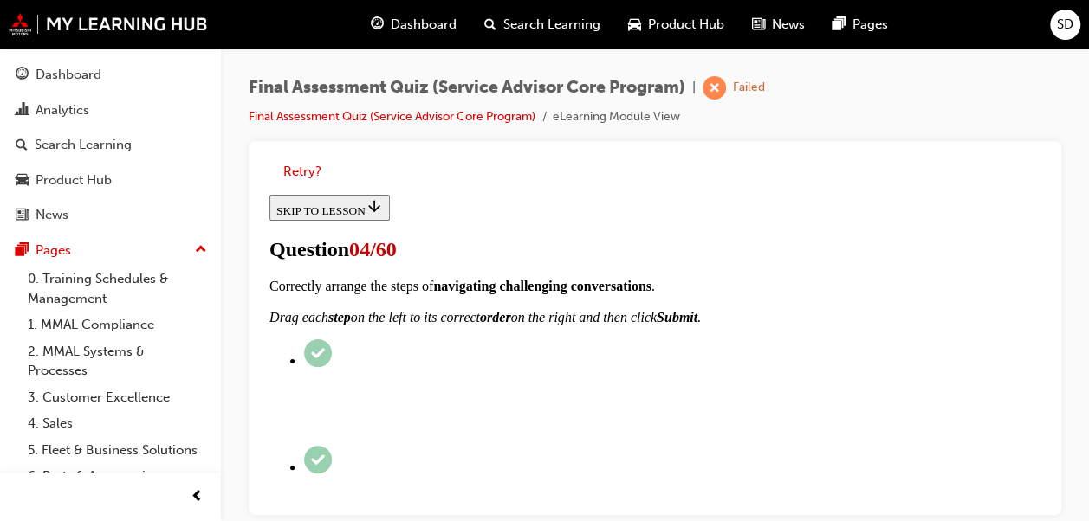
scroll to position [473, 0]
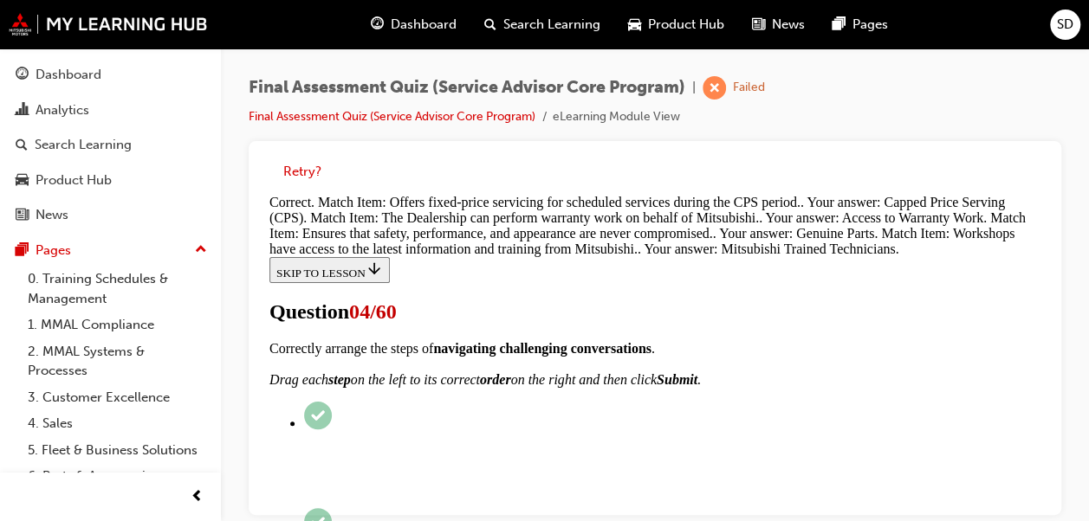
scroll to position [962, 0]
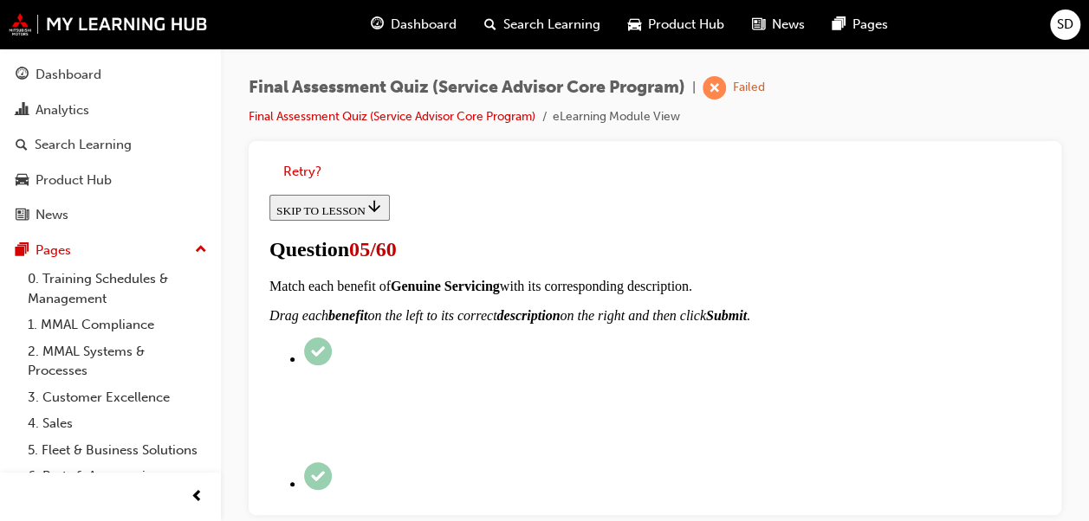
scroll to position [257, 0]
checkbox input "true"
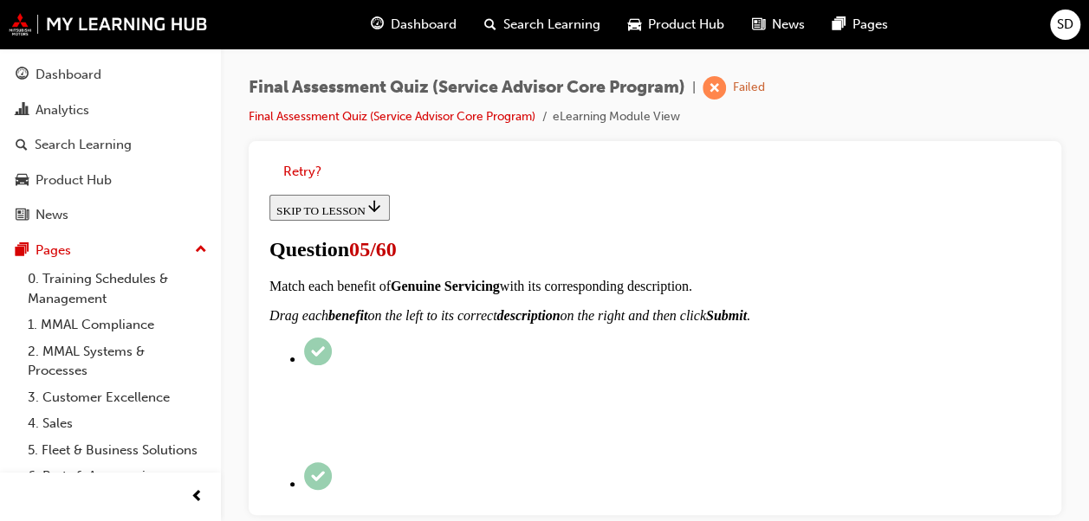
checkbox input "true"
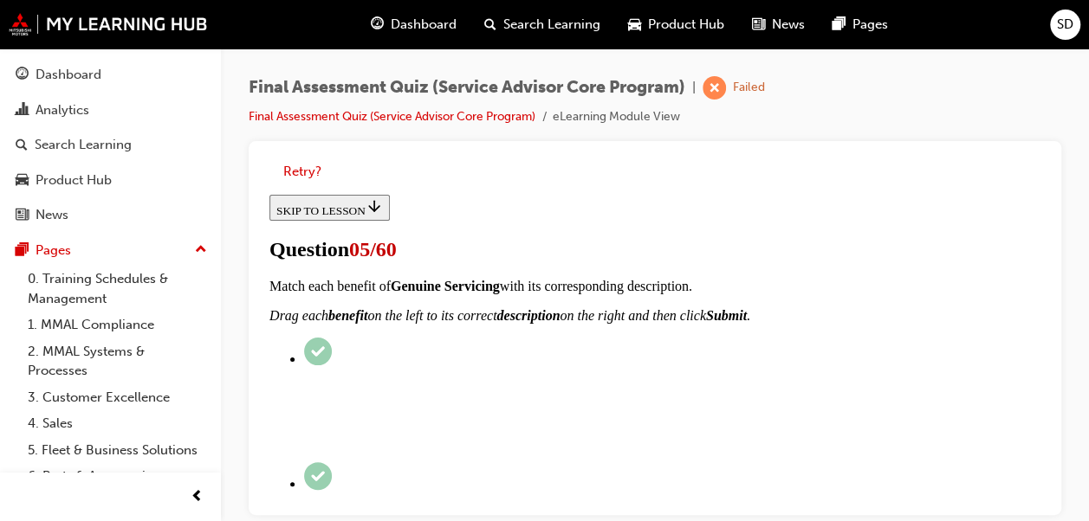
checkbox input "true"
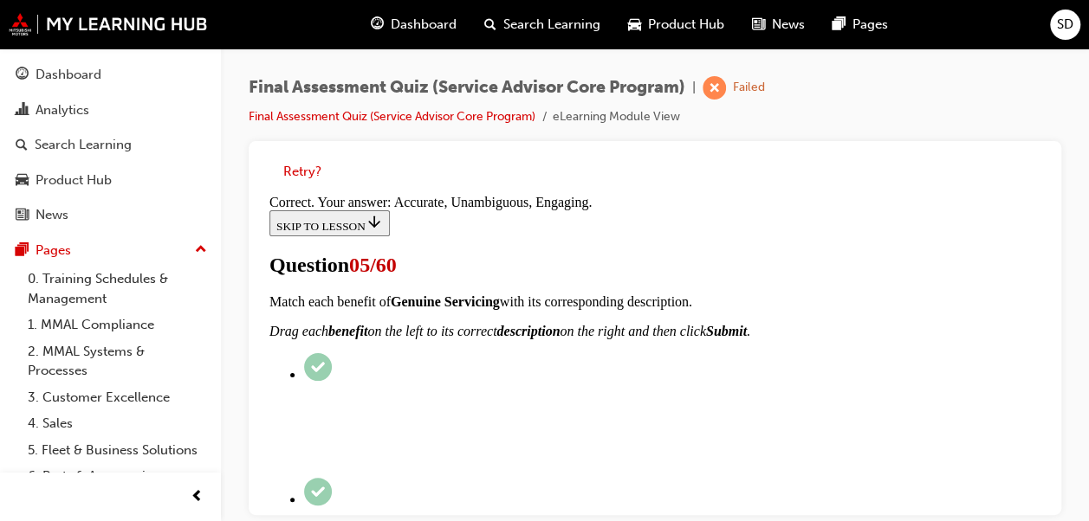
scroll to position [587, 0]
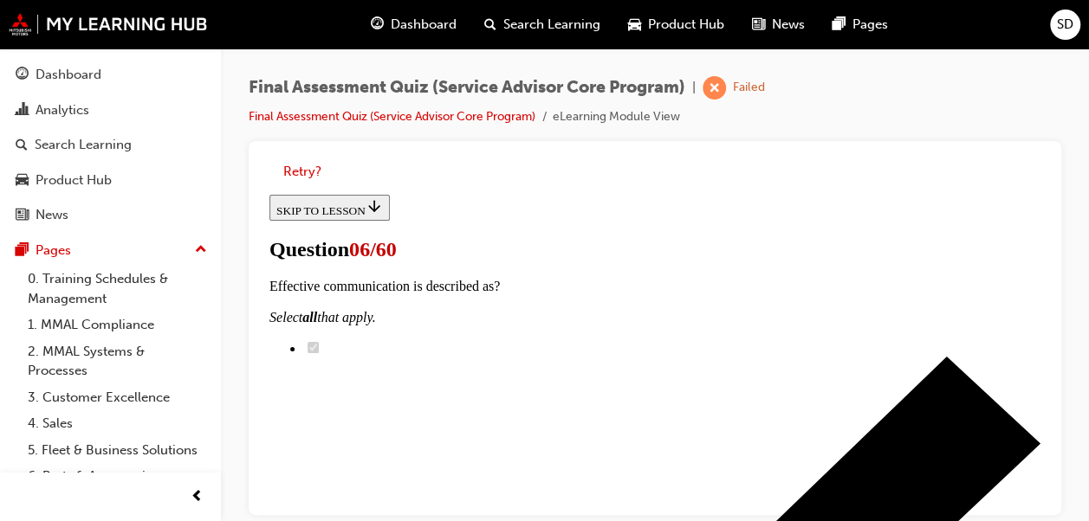
drag, startPoint x: 1030, startPoint y: 250, endPoint x: 1027, endPoint y: 287, distance: 36.5
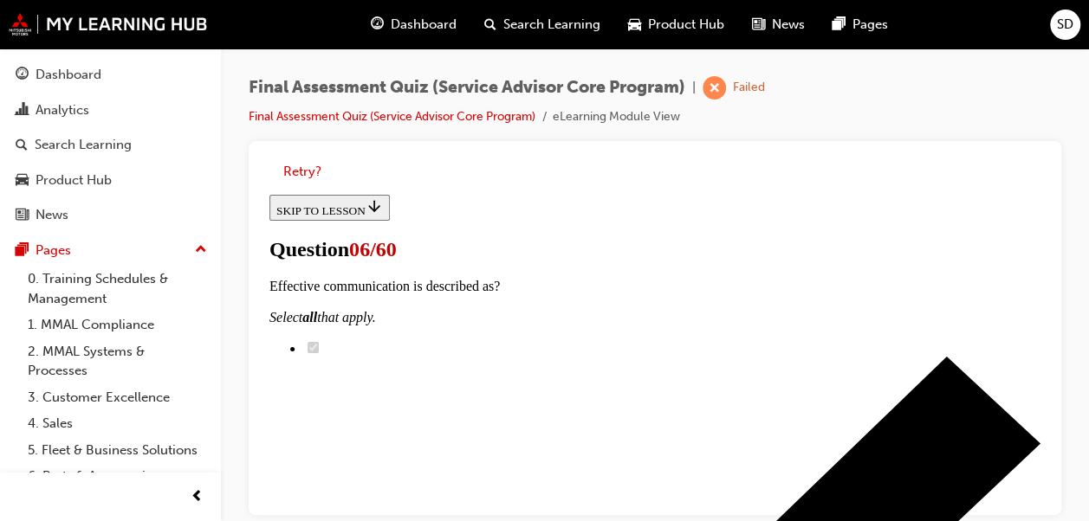
radio input "true"
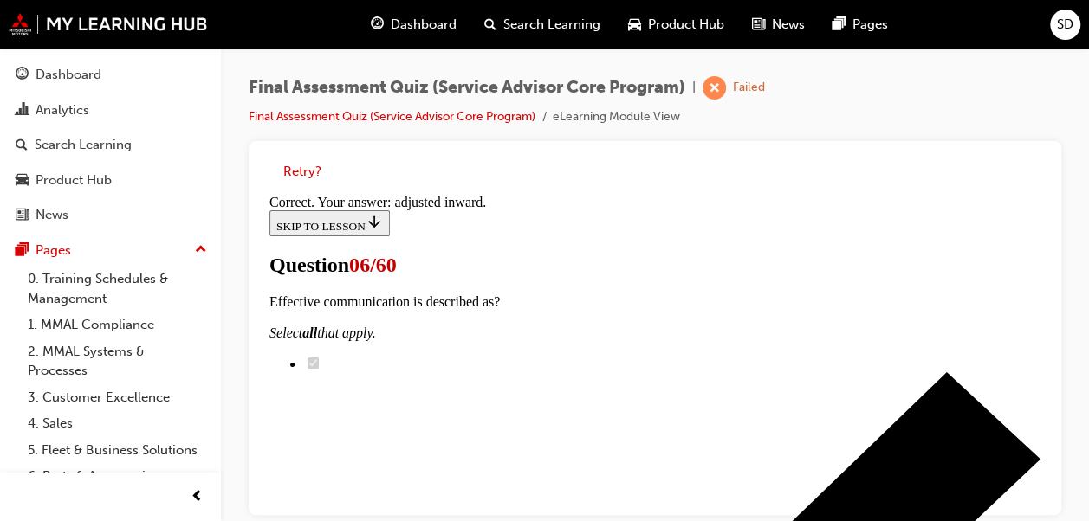
scroll to position [734, 0]
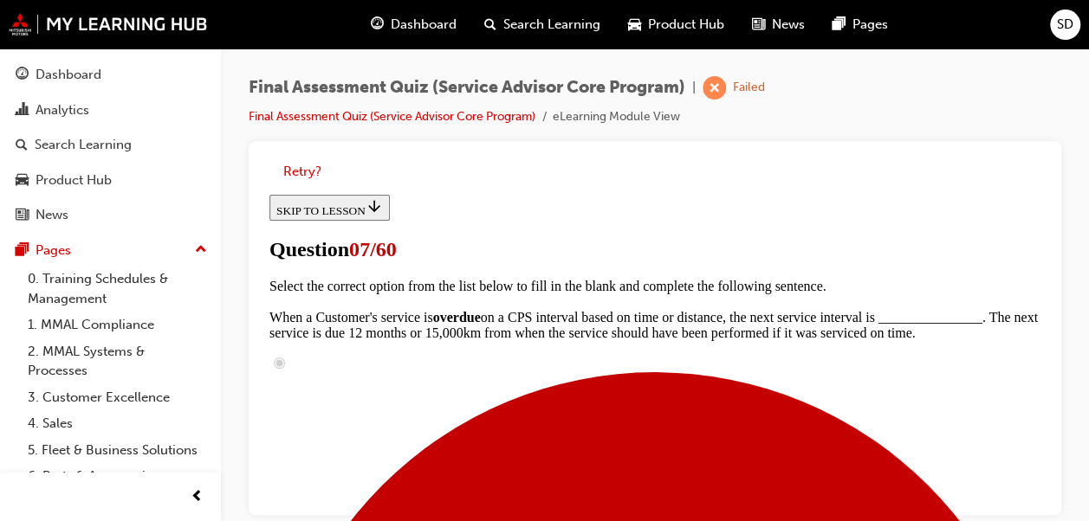
scroll to position [267, 0]
checkbox input "true"
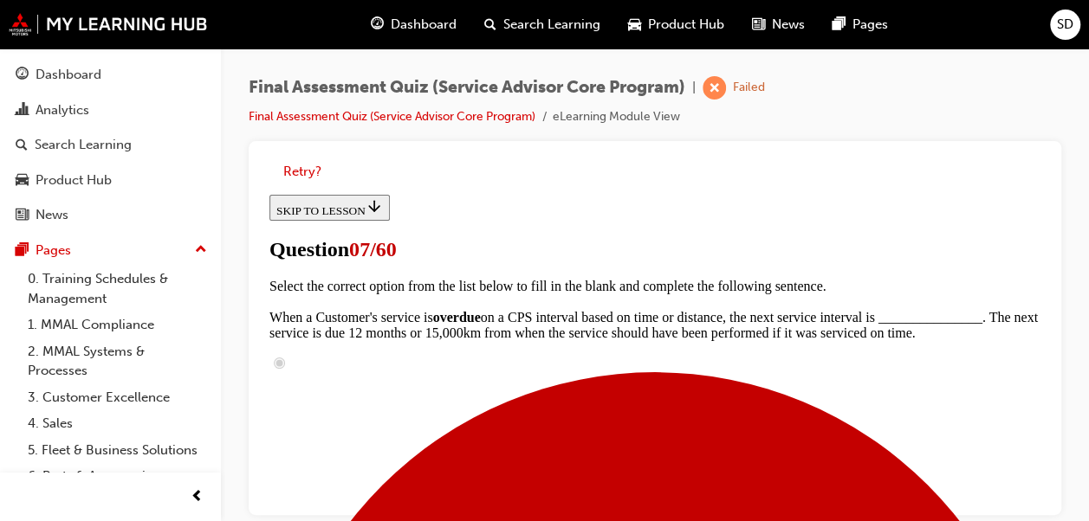
checkbox input "true"
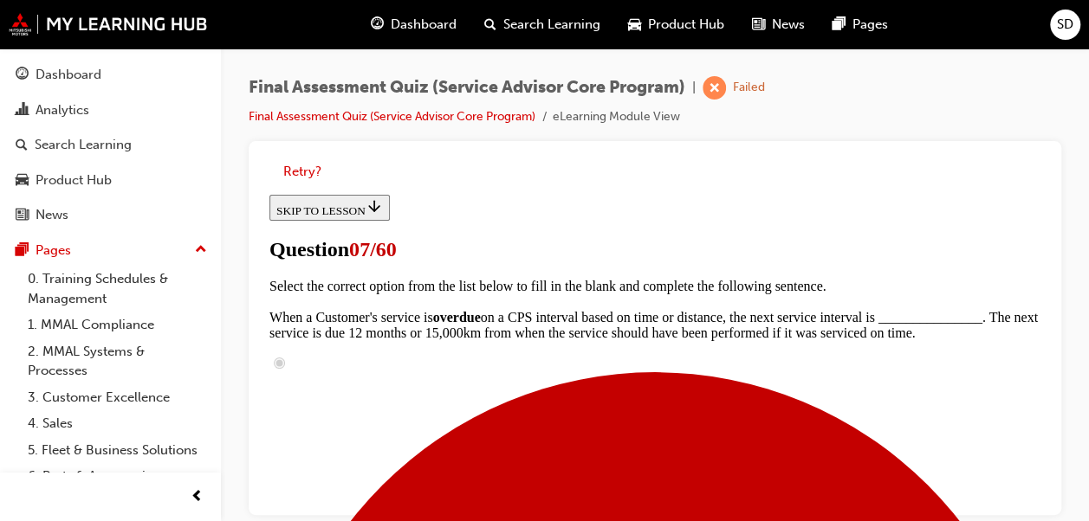
checkbox input "true"
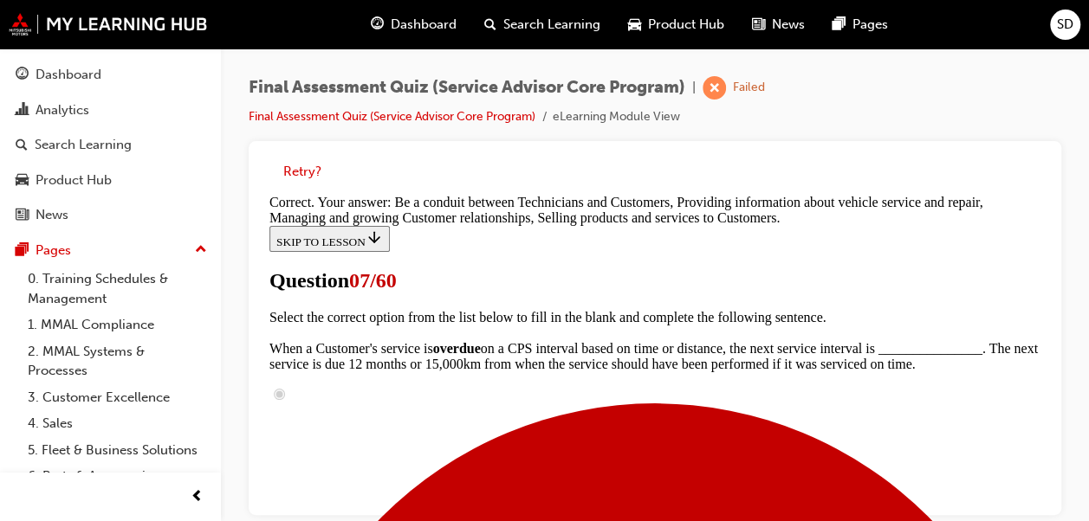
scroll to position [778, 0]
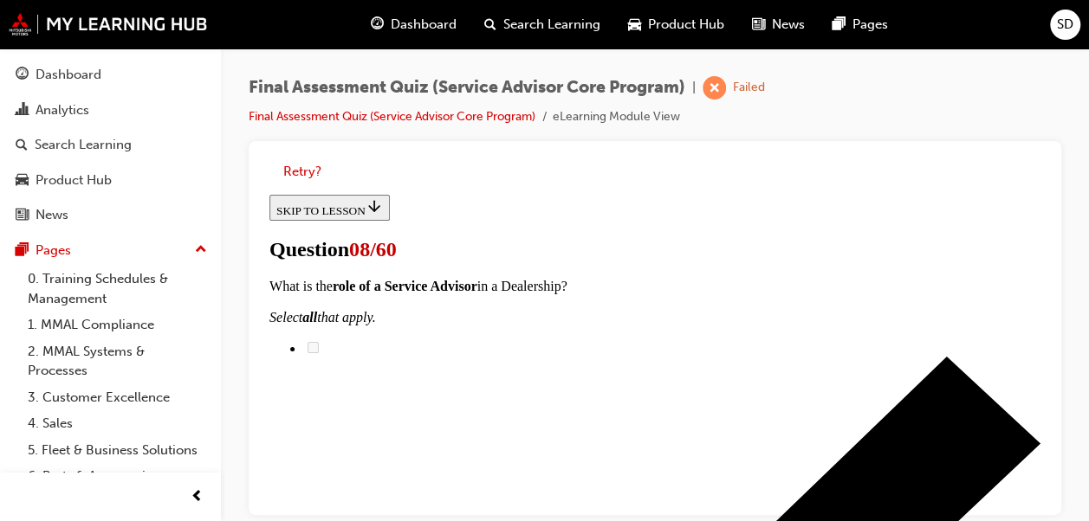
scroll to position [324, 0]
radio input "true"
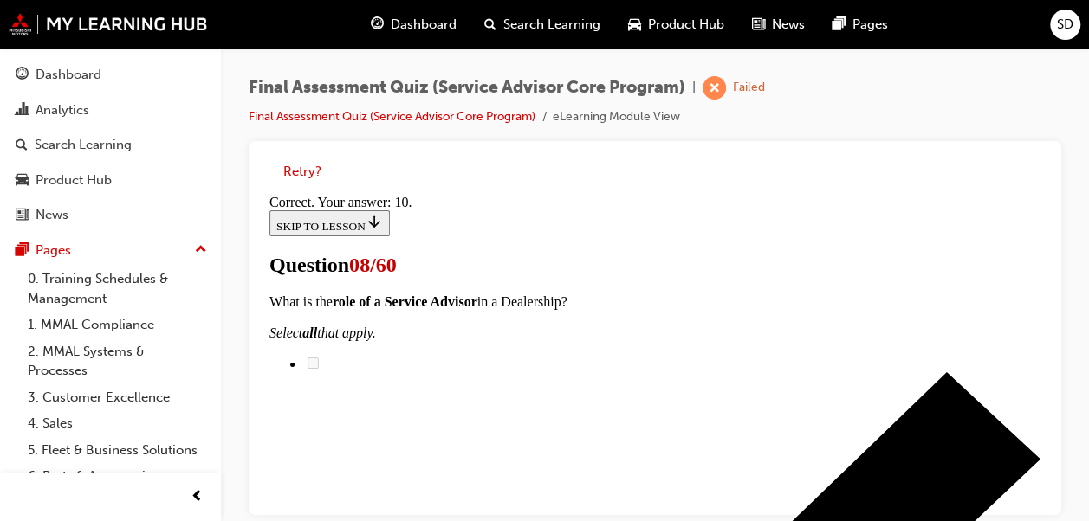
scroll to position [705, 0]
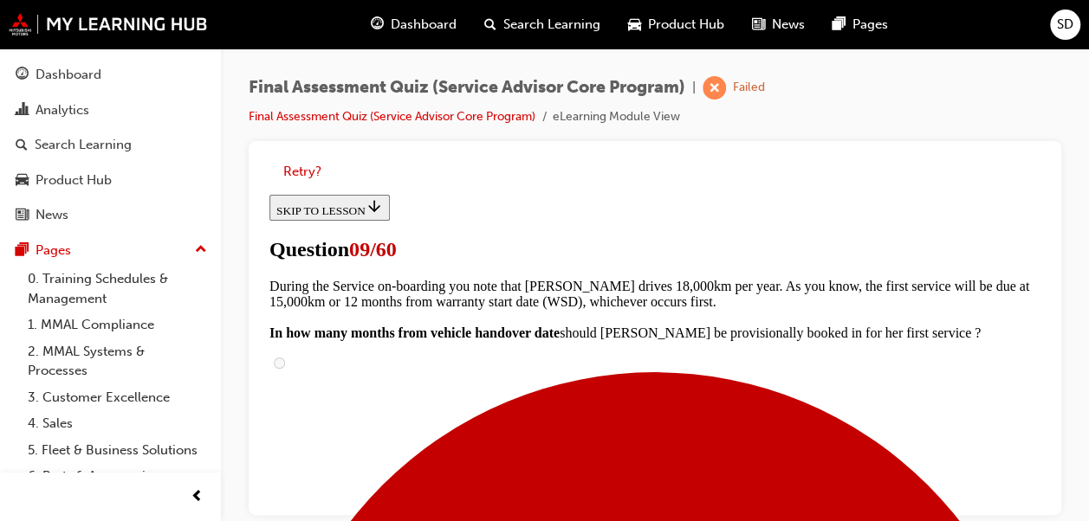
scroll to position [243, 0]
radio input "true"
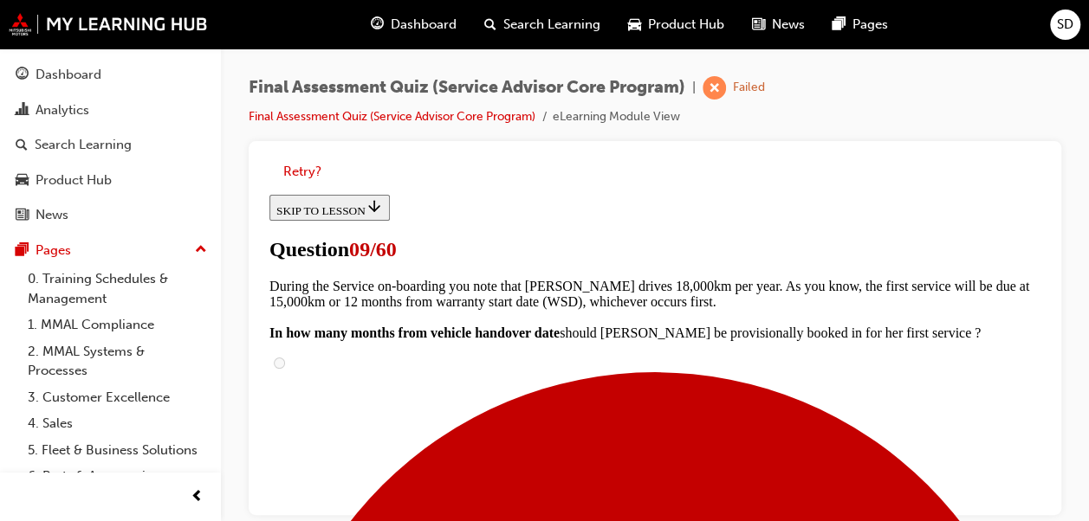
radio input "true"
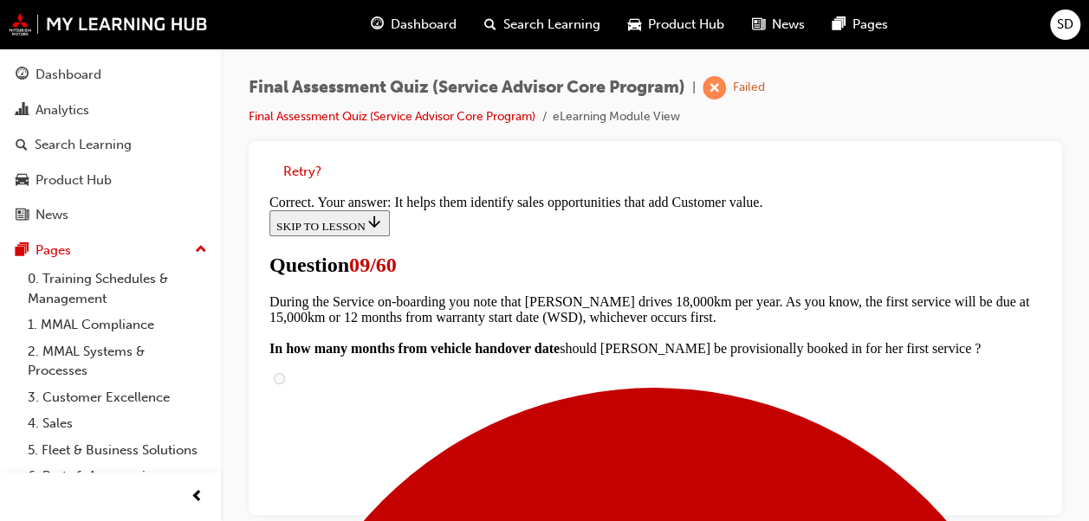
scroll to position [598, 0]
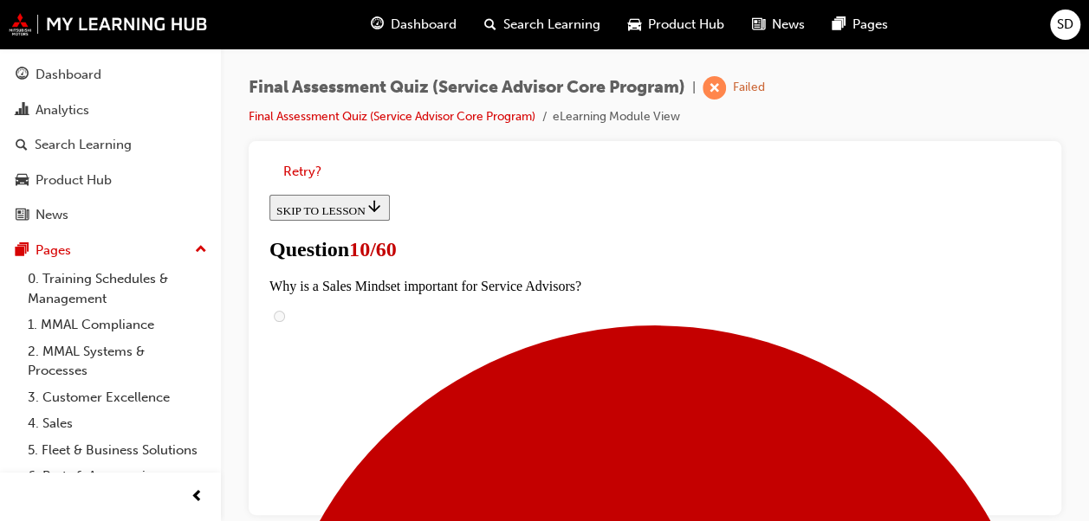
scroll to position [322, 0]
checkbox input "true"
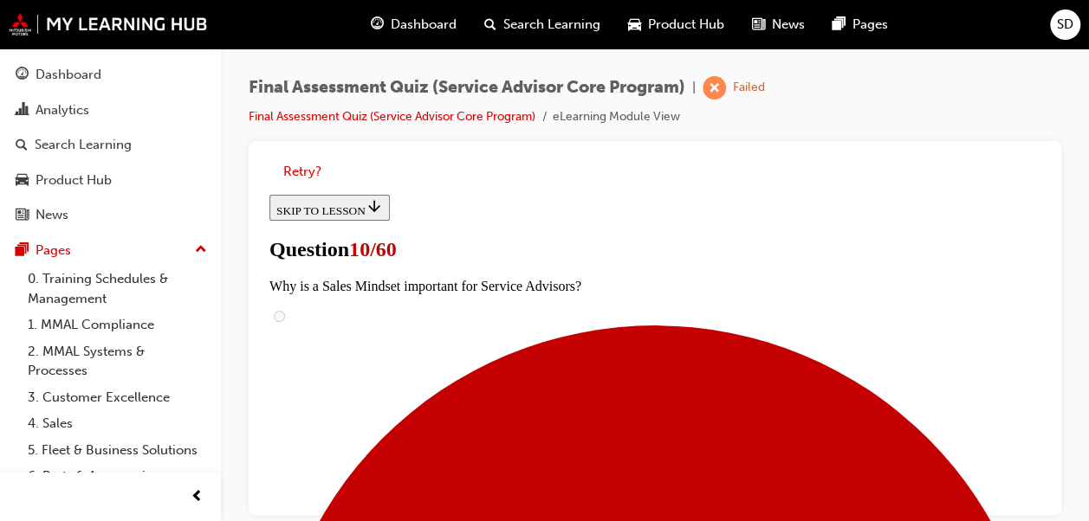
checkbox input "true"
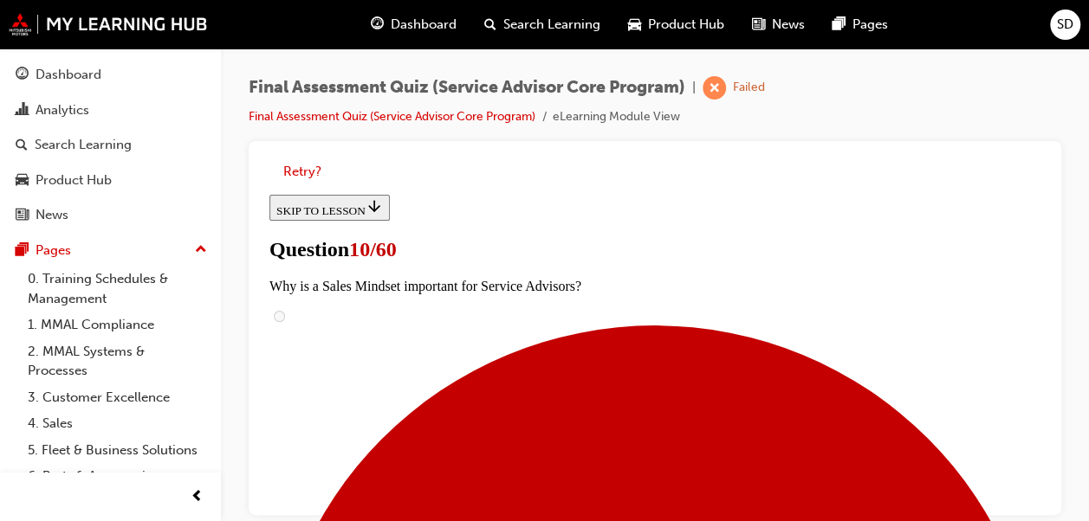
checkbox input "true"
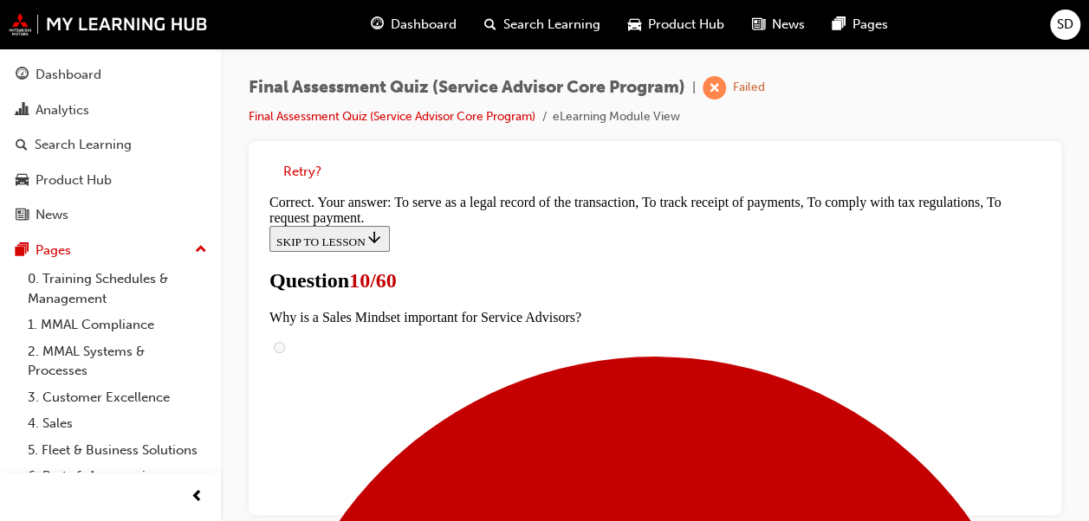
scroll to position [726, 0]
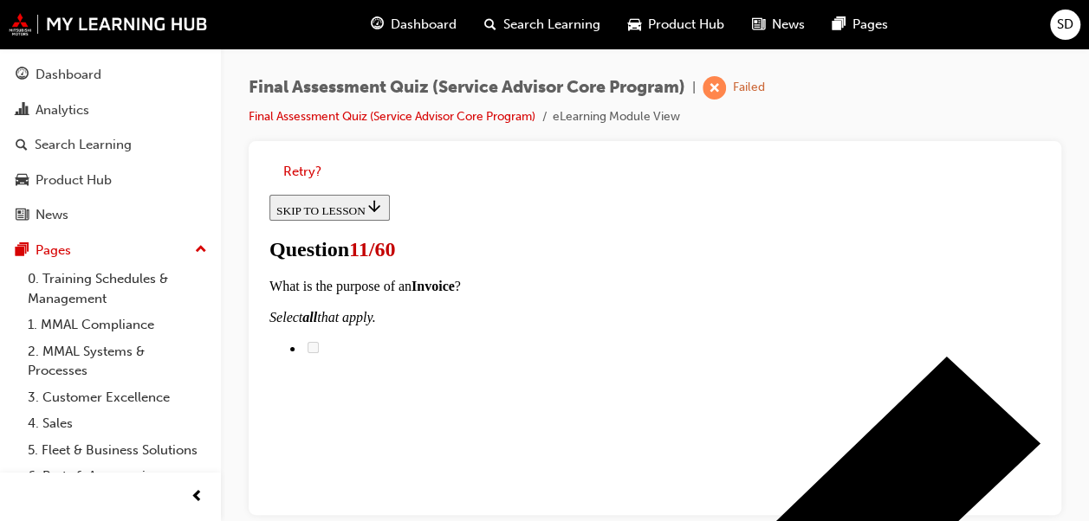
scroll to position [365, 0]
checkbox input "true"
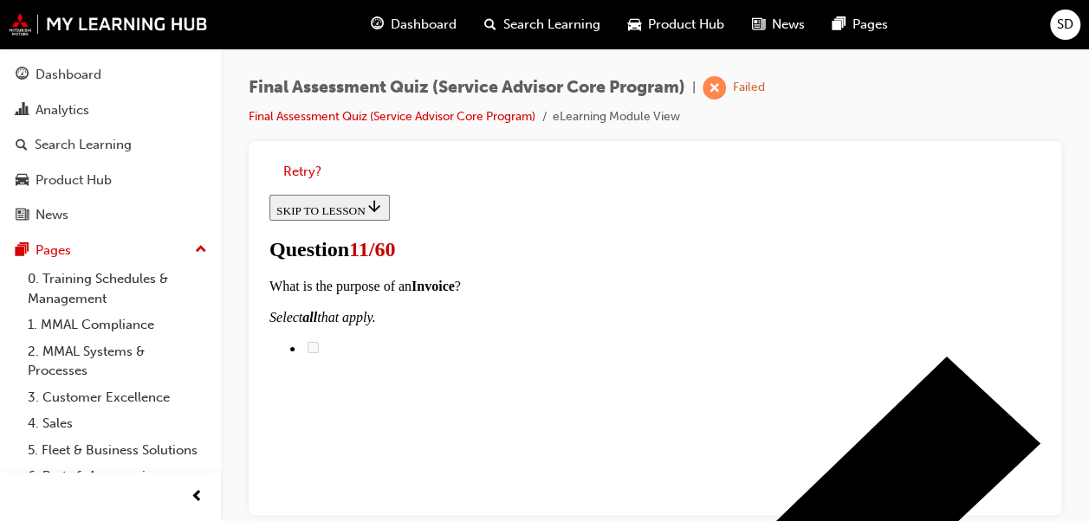
checkbox input "true"
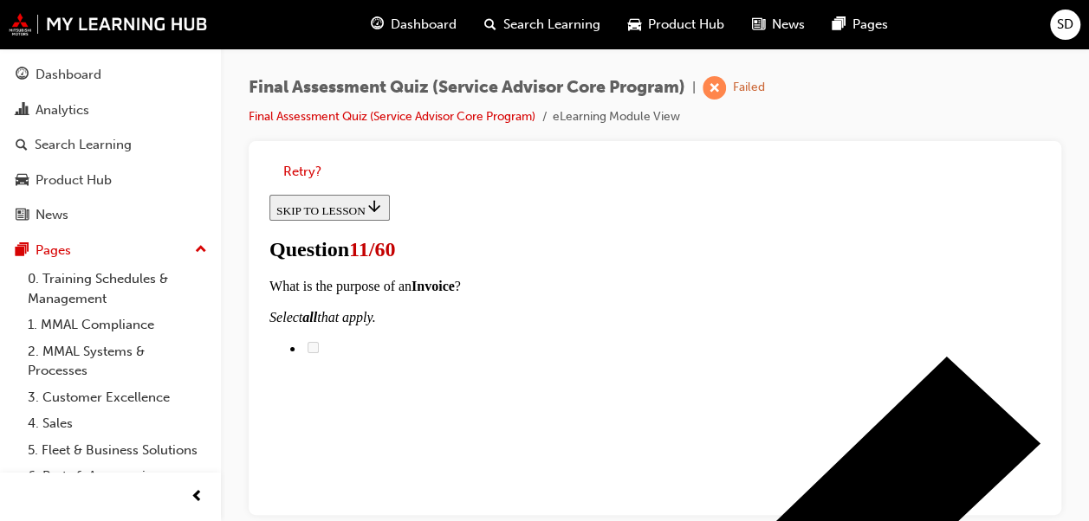
checkbox input "true"
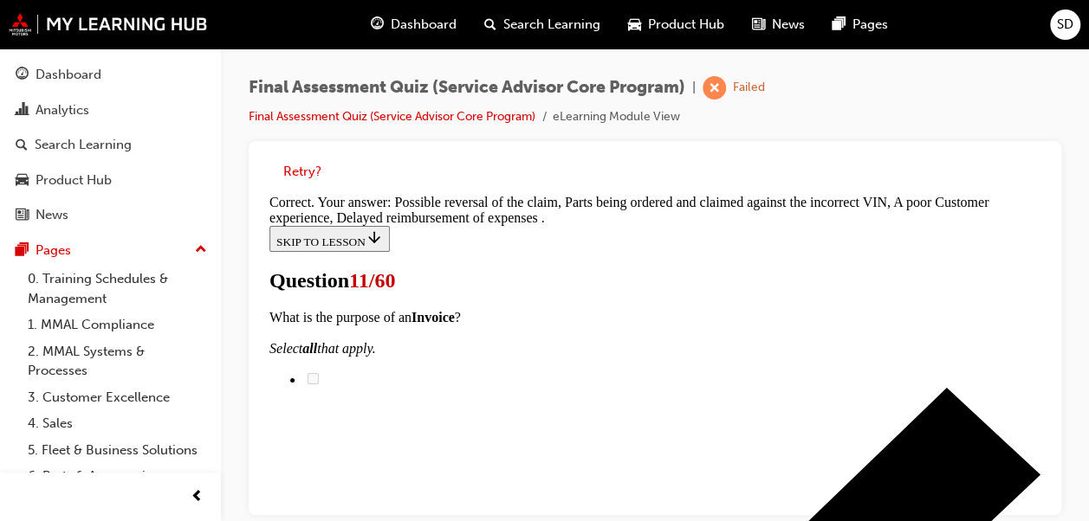
scroll to position [634, 0]
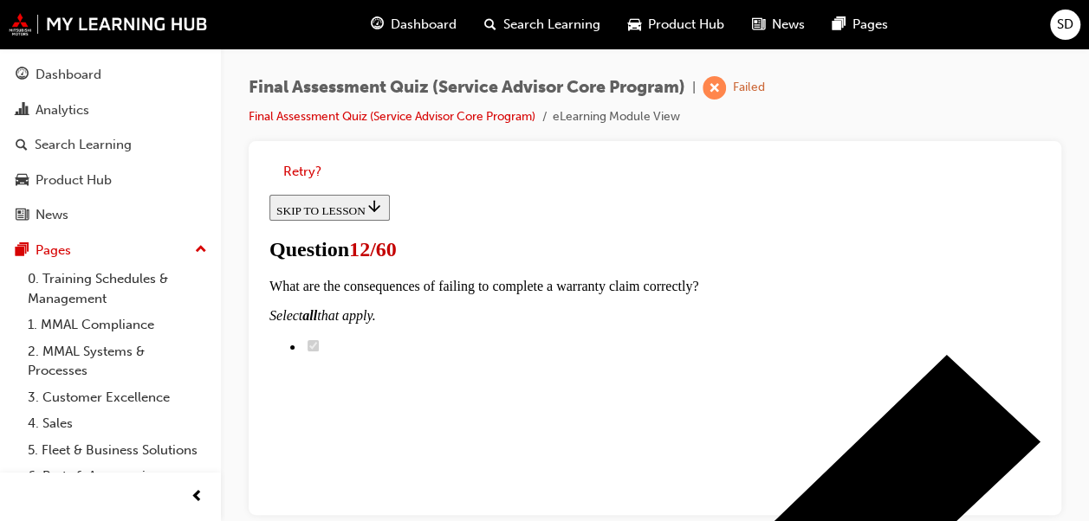
scroll to position [303, 0]
checkbox input "true"
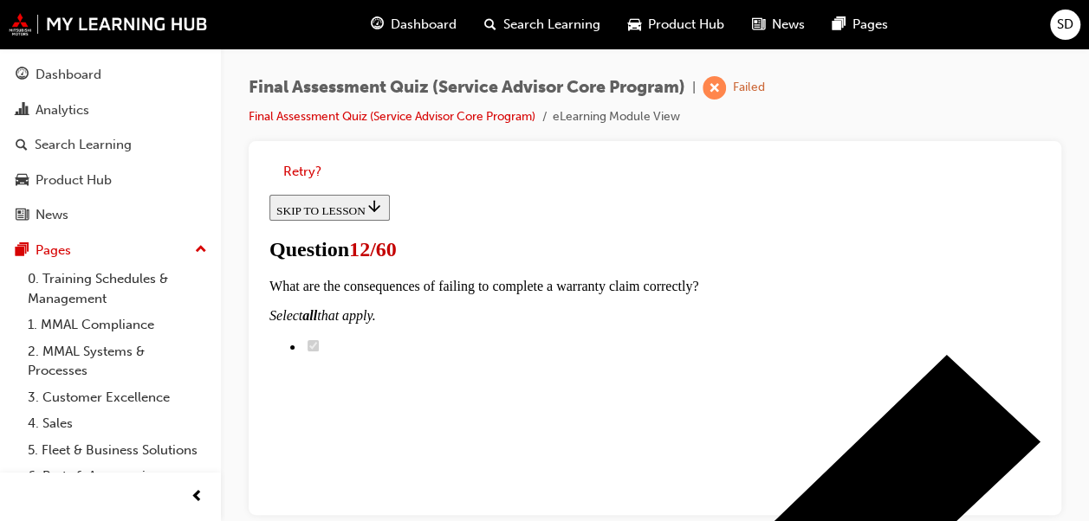
checkbox input "true"
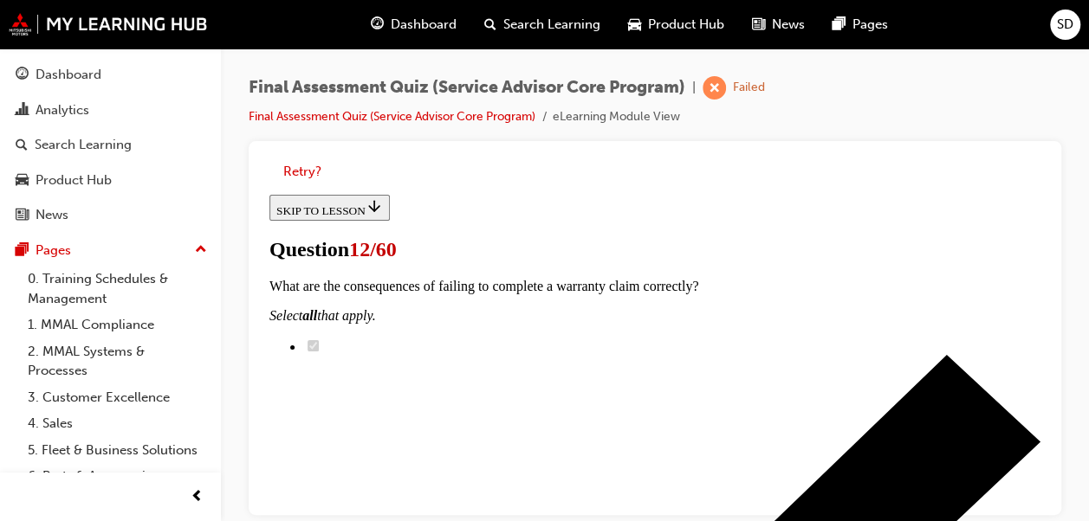
scroll to position [504, 0]
checkbox input "true"
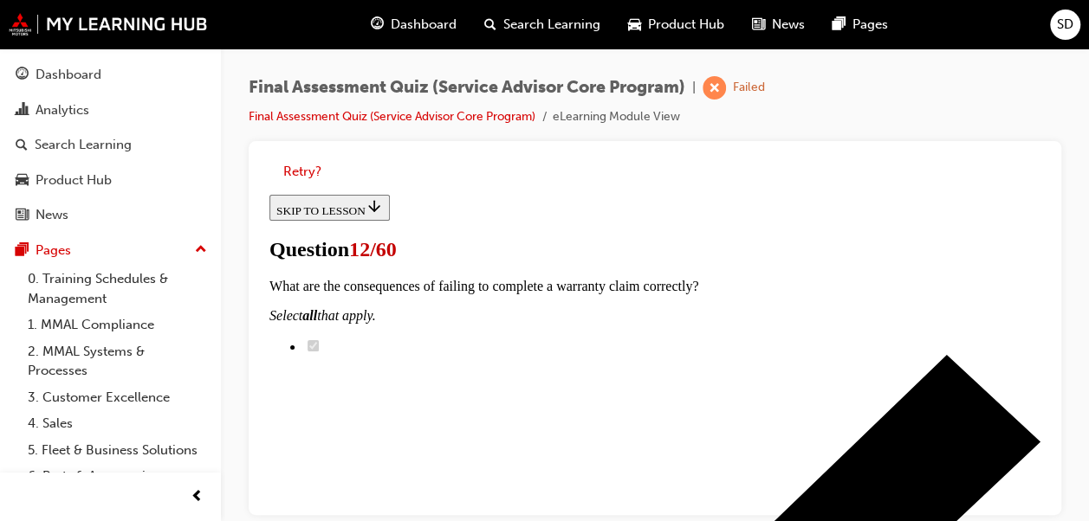
checkbox input "true"
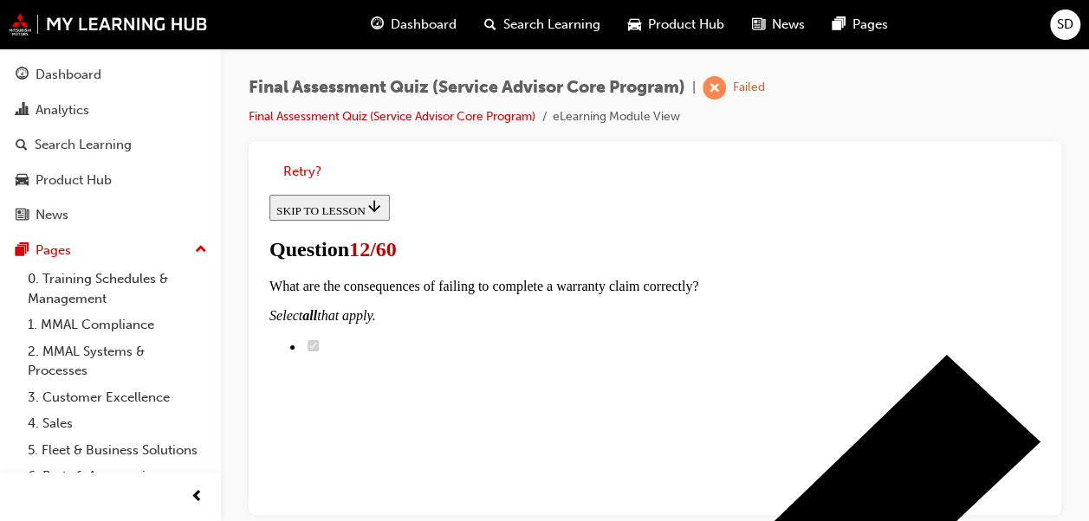
scroll to position [682, 0]
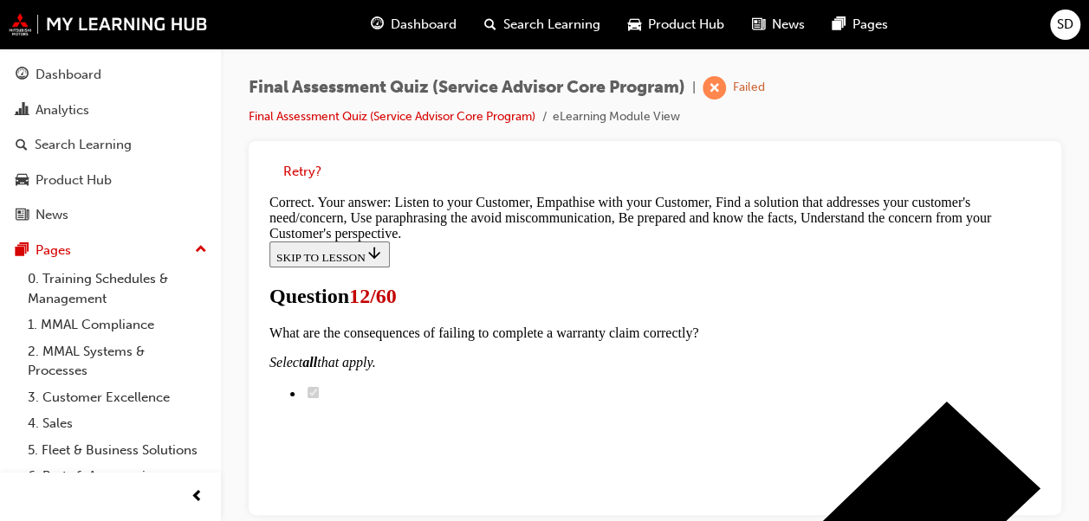
scroll to position [807, 0]
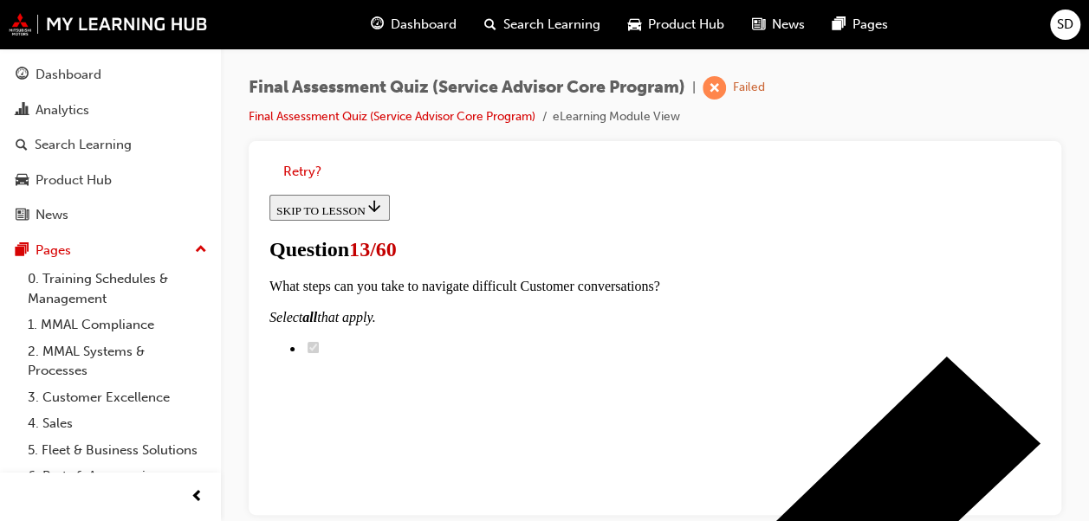
scroll to position [223, 0]
radio input "true"
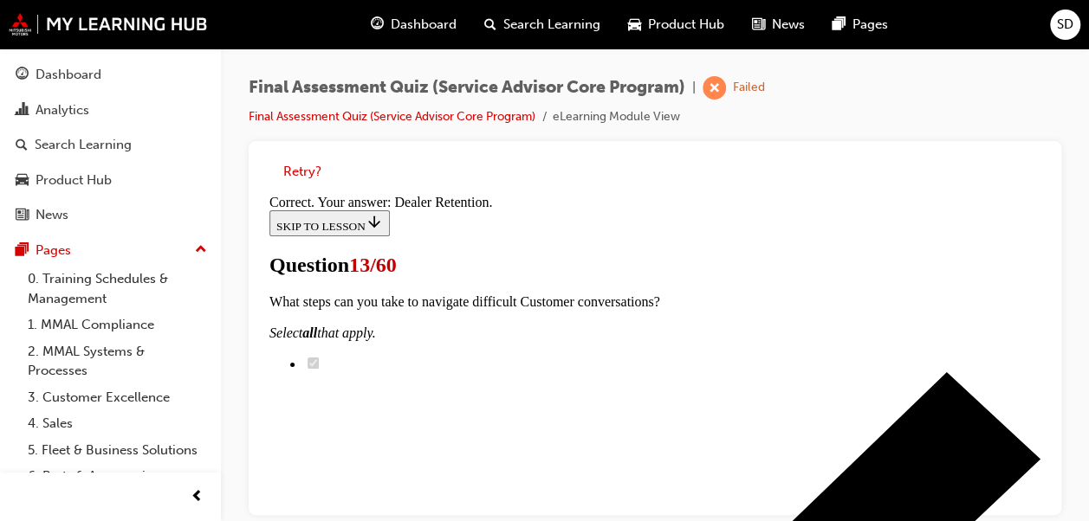
scroll to position [558, 0]
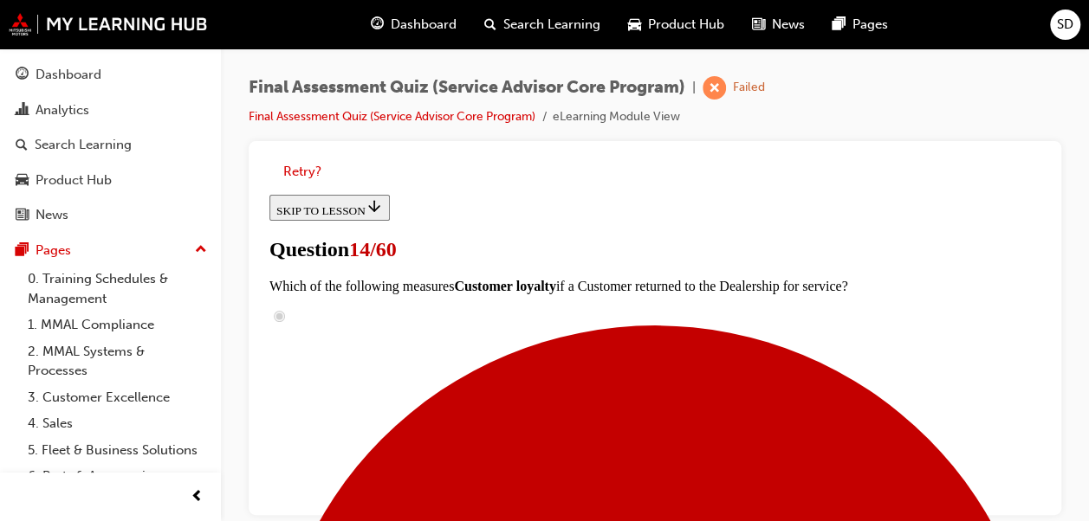
scroll to position [521, 0]
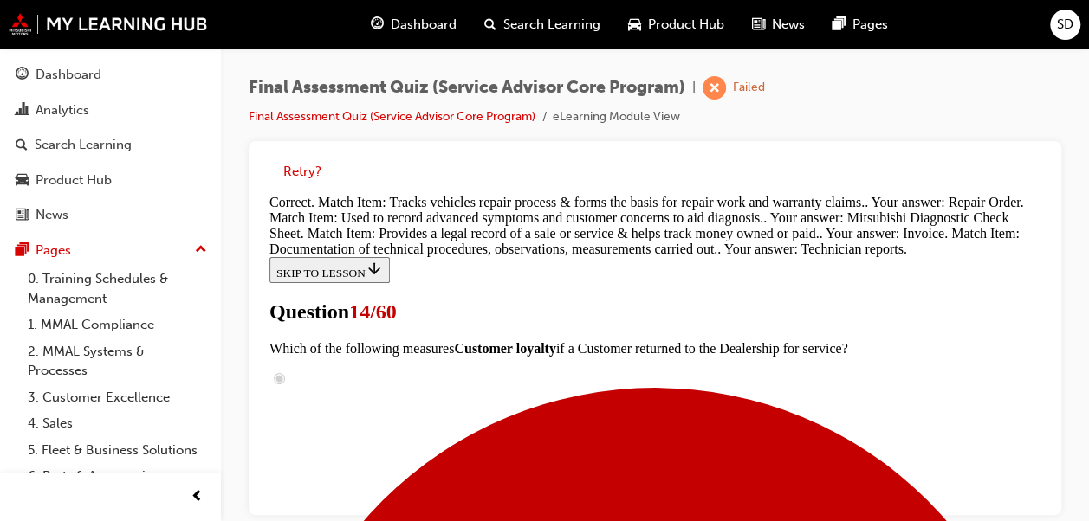
scroll to position [962, 0]
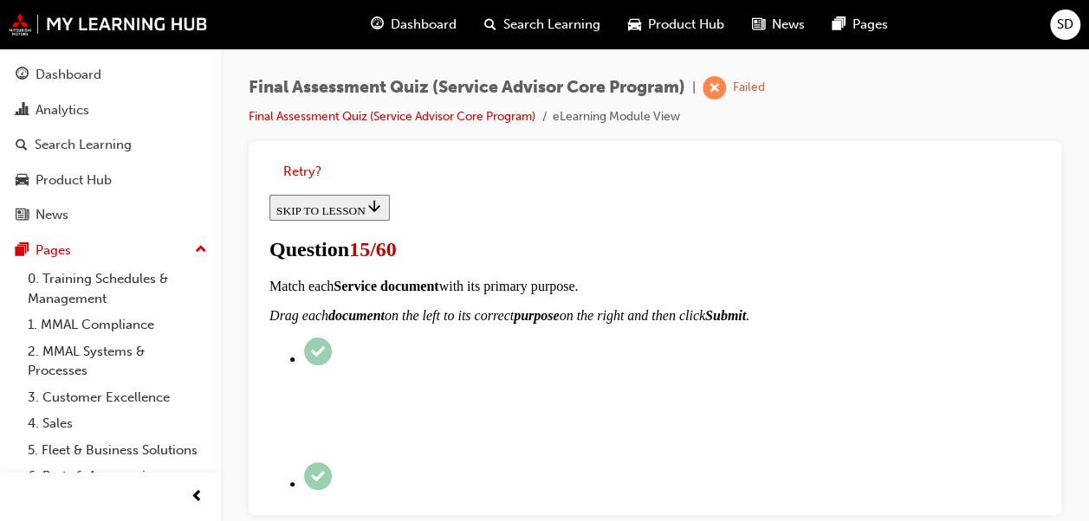
scroll to position [240, 0]
checkbox input "true"
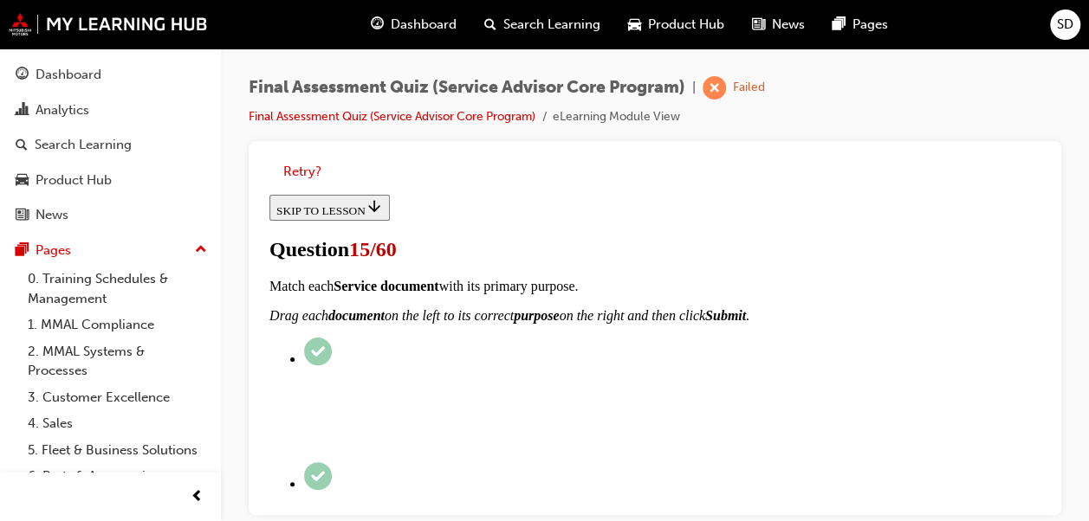
checkbox input "true"
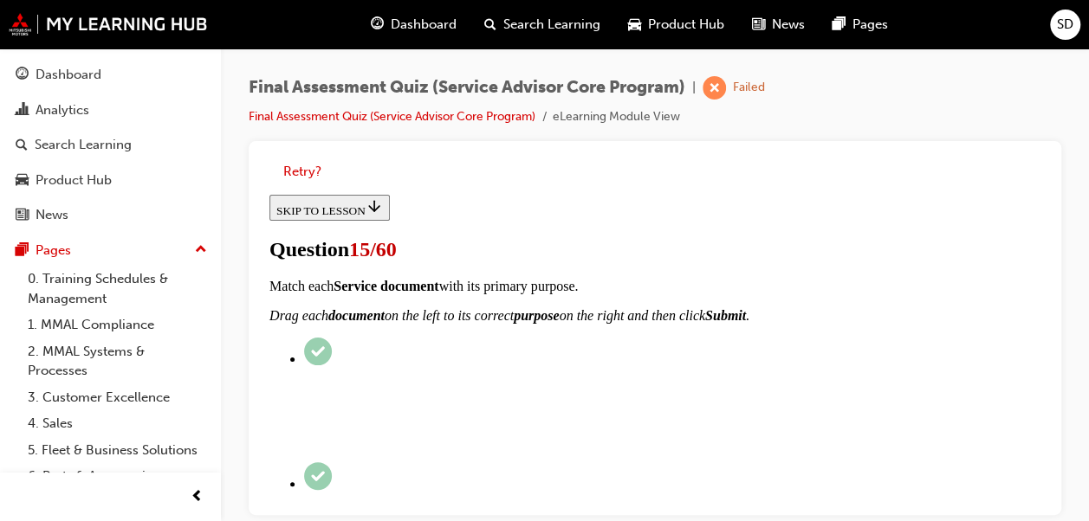
checkbox input "true"
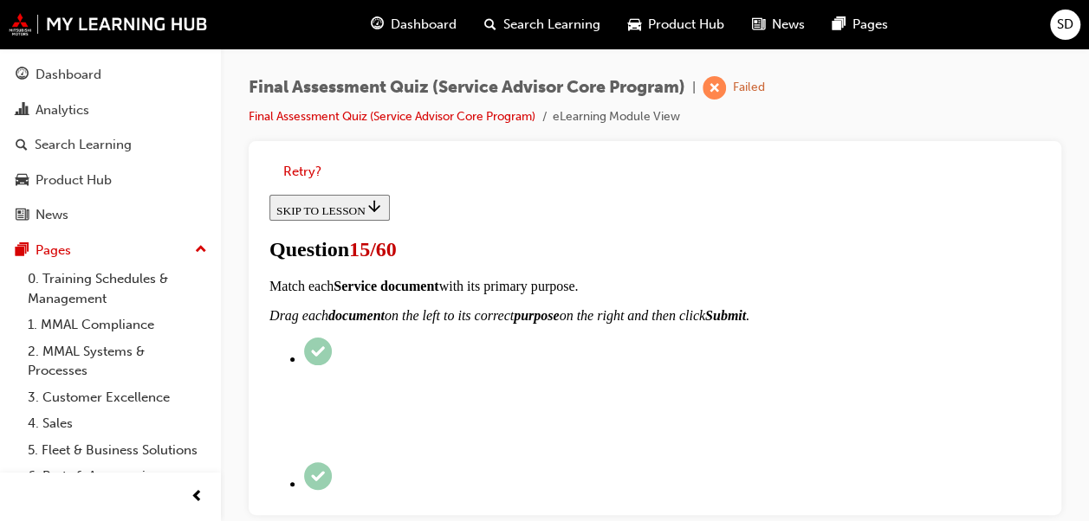
checkbox input "true"
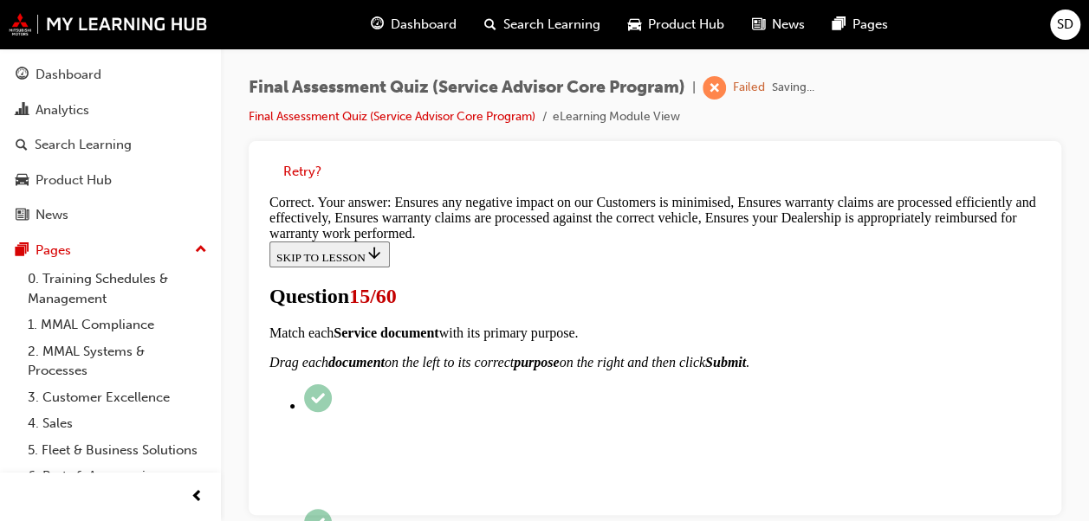
scroll to position [686, 0]
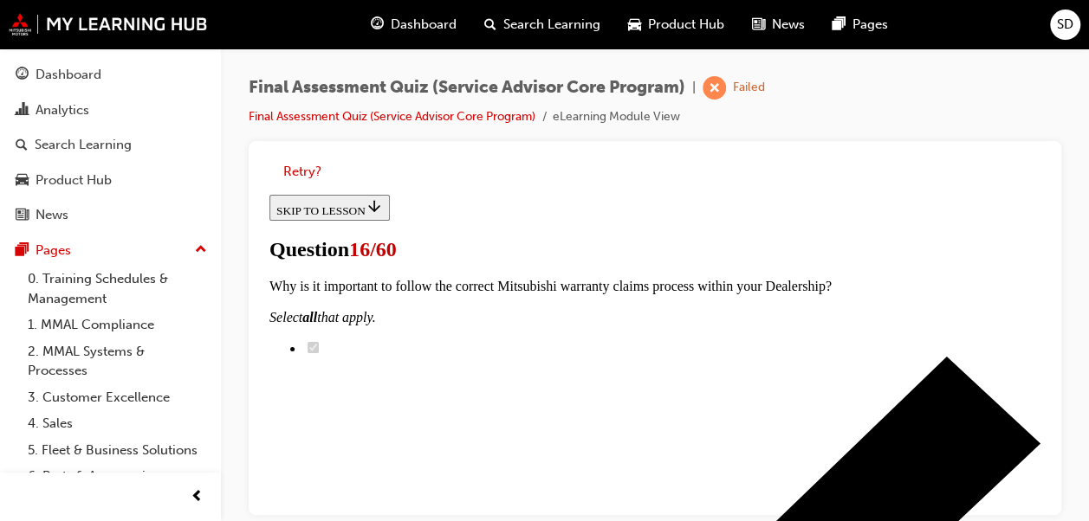
scroll to position [419, 0]
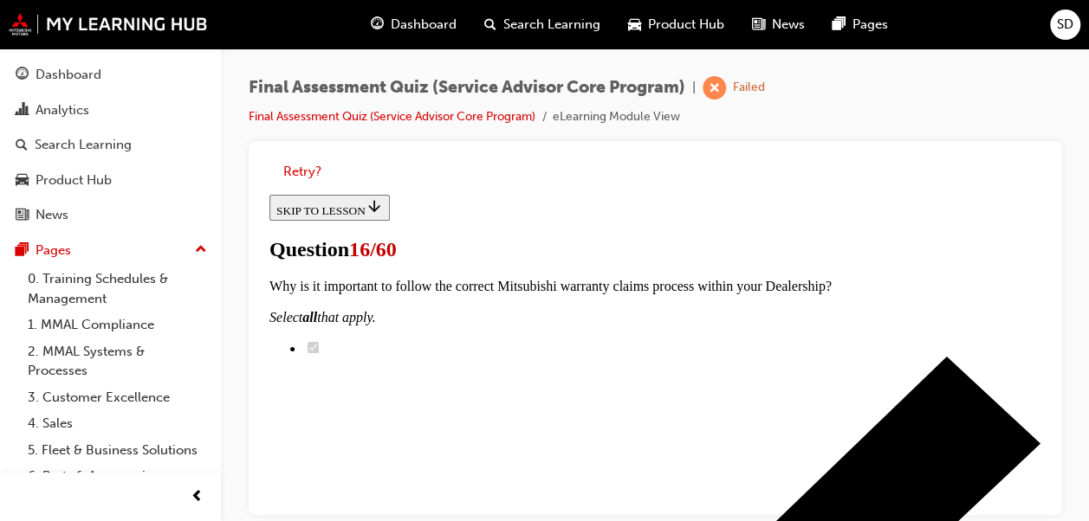
scroll to position [526, 0]
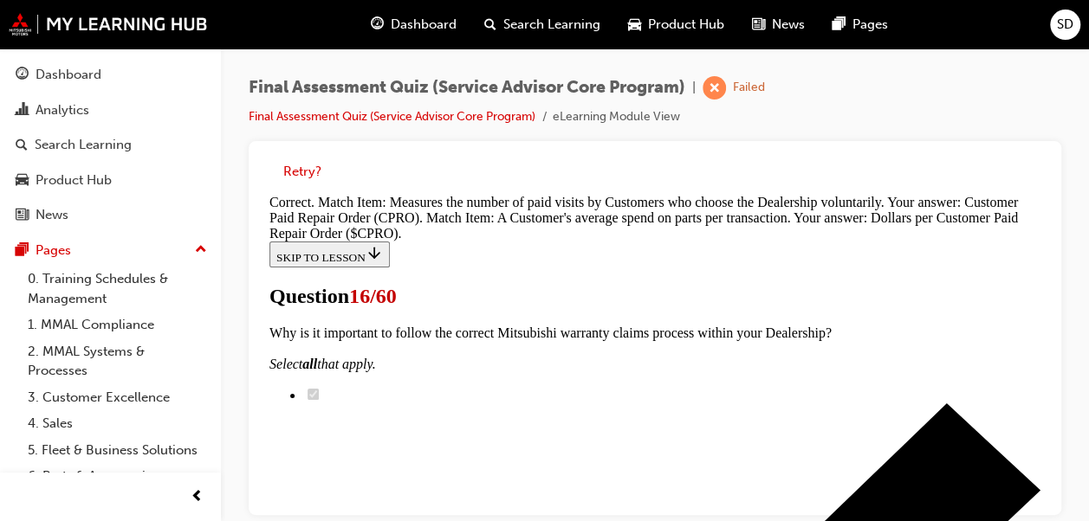
scroll to position [680, 0]
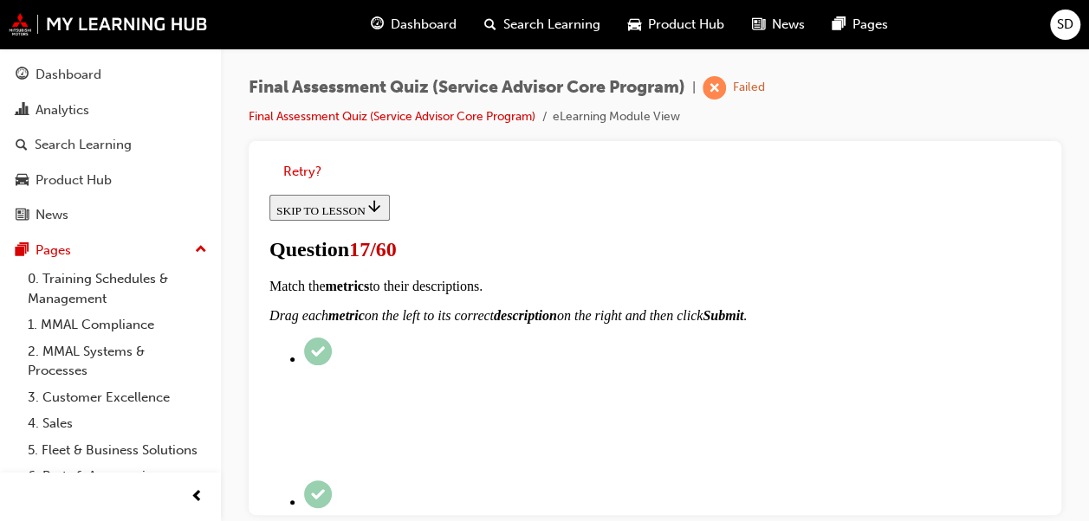
scroll to position [464, 0]
radio input "true"
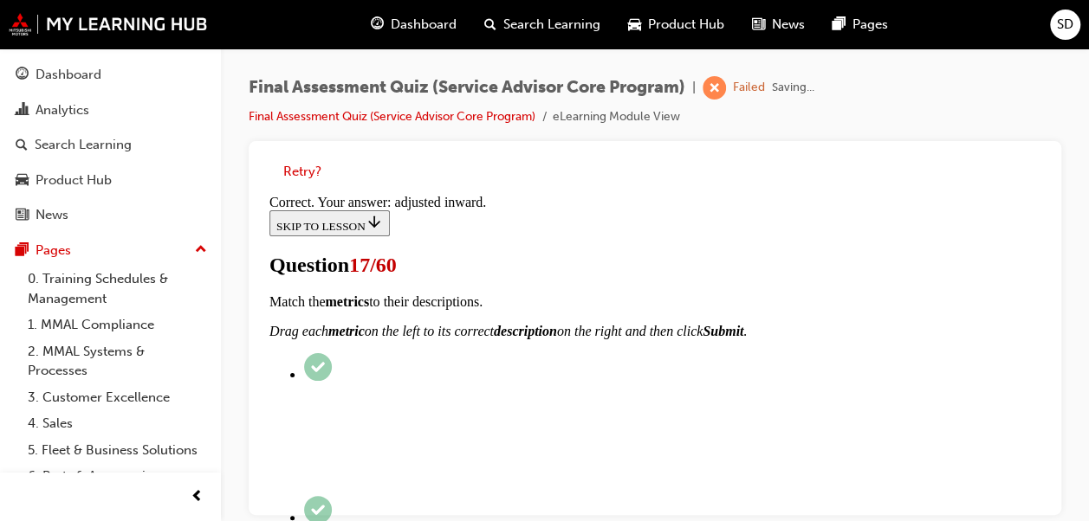
scroll to position [764, 0]
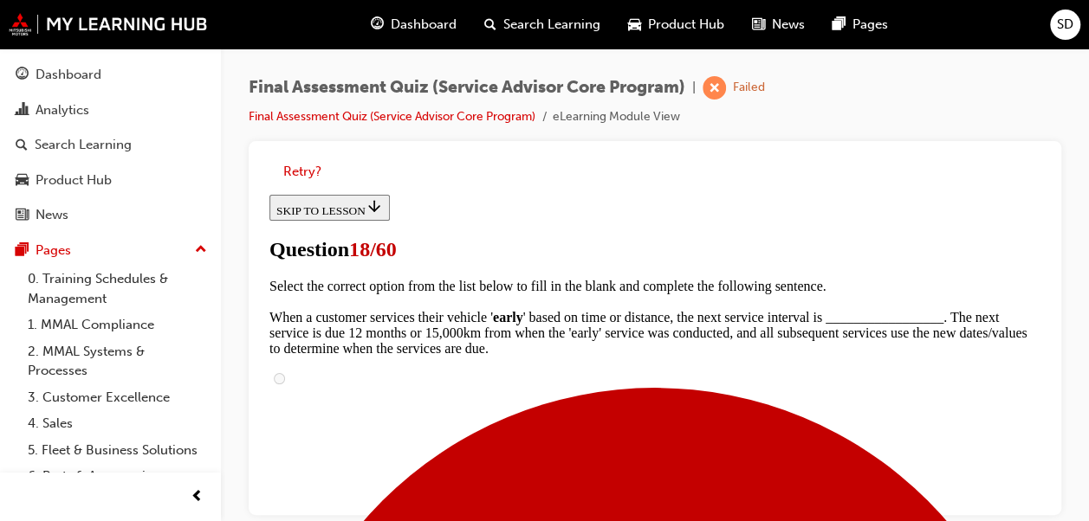
scroll to position [371, 0]
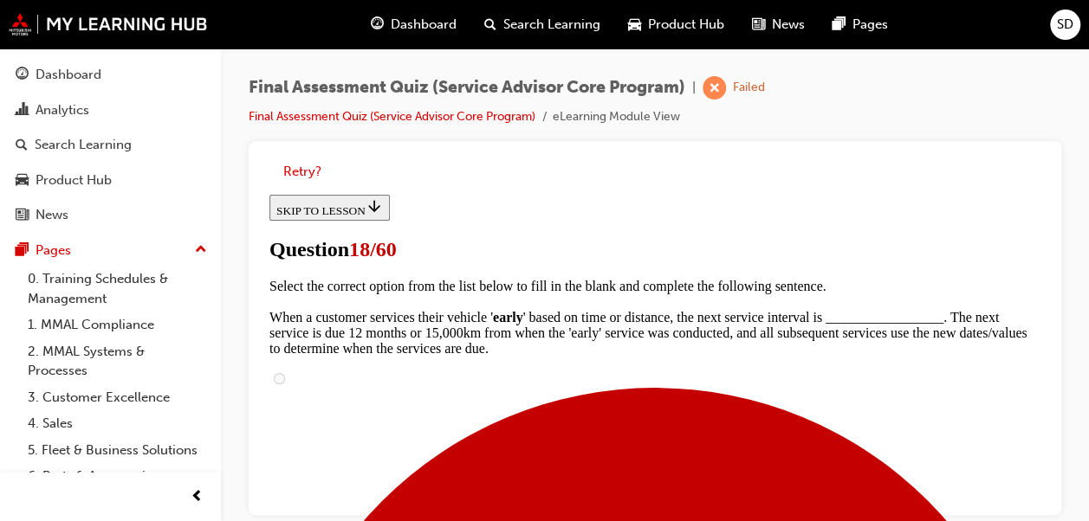
scroll to position [615, 0]
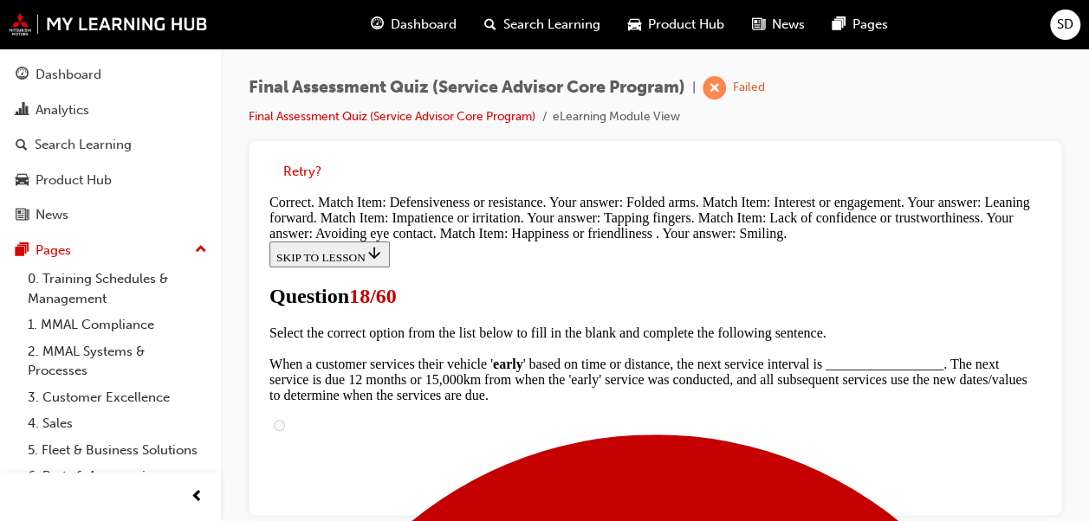
scroll to position [834, 0]
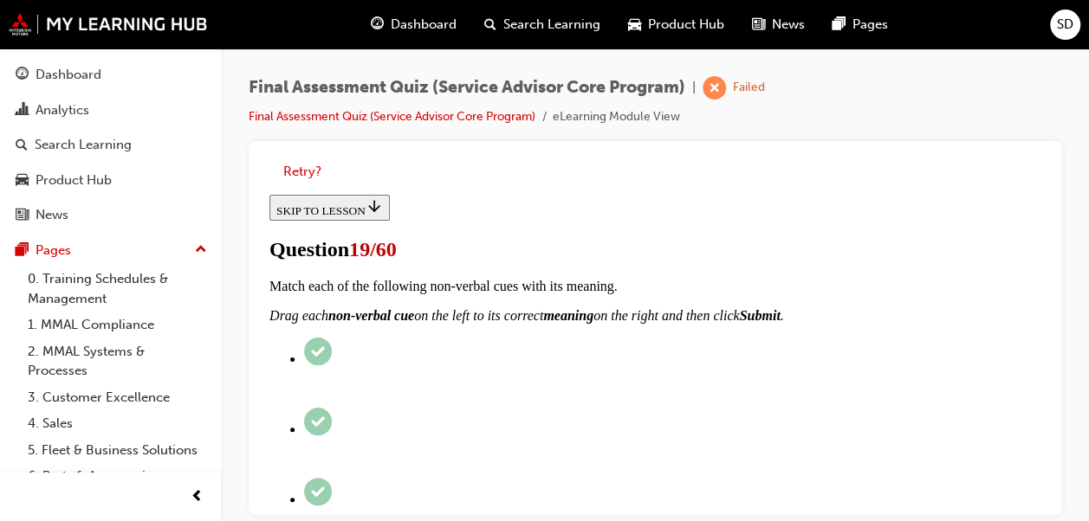
scroll to position [440, 0]
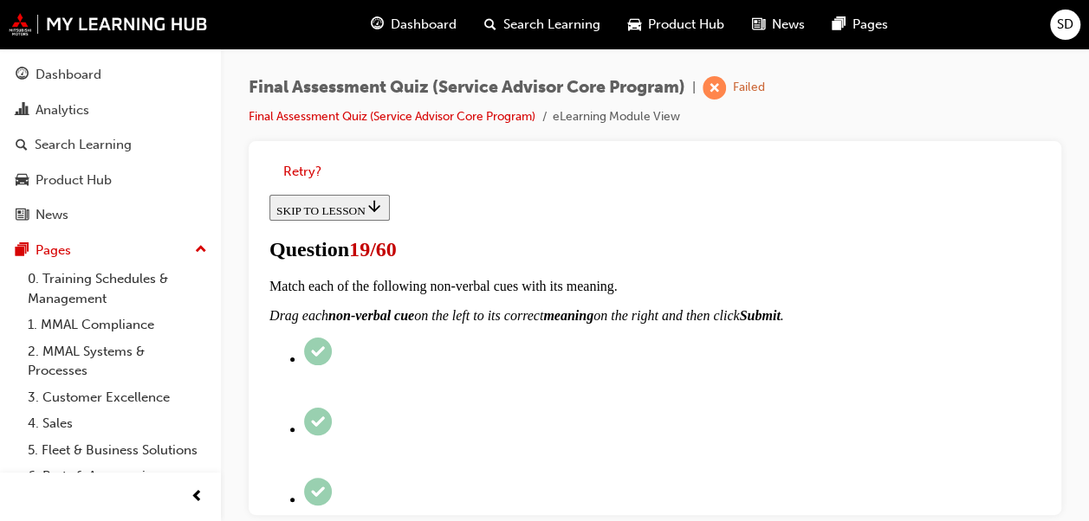
scroll to position [642, 0]
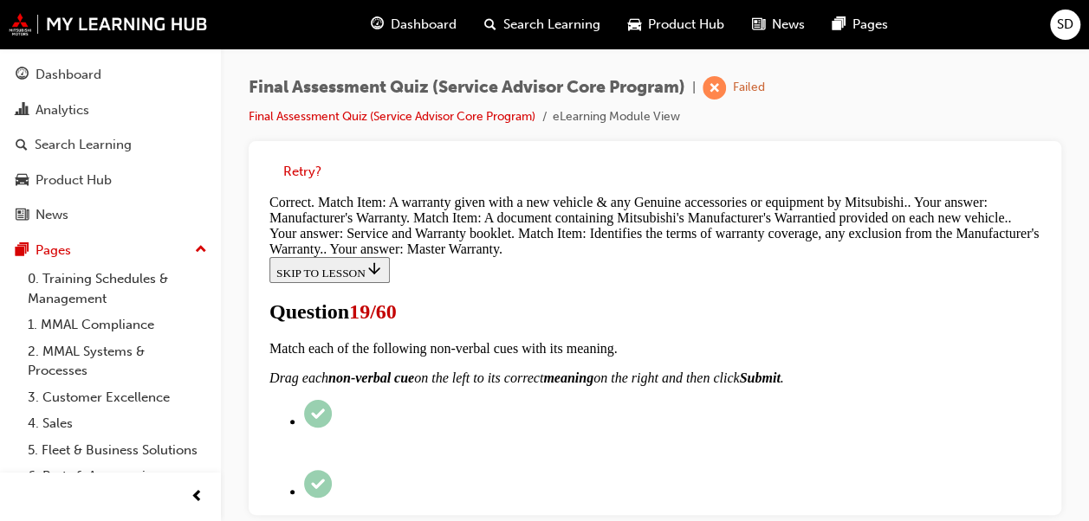
scroll to position [872, 0]
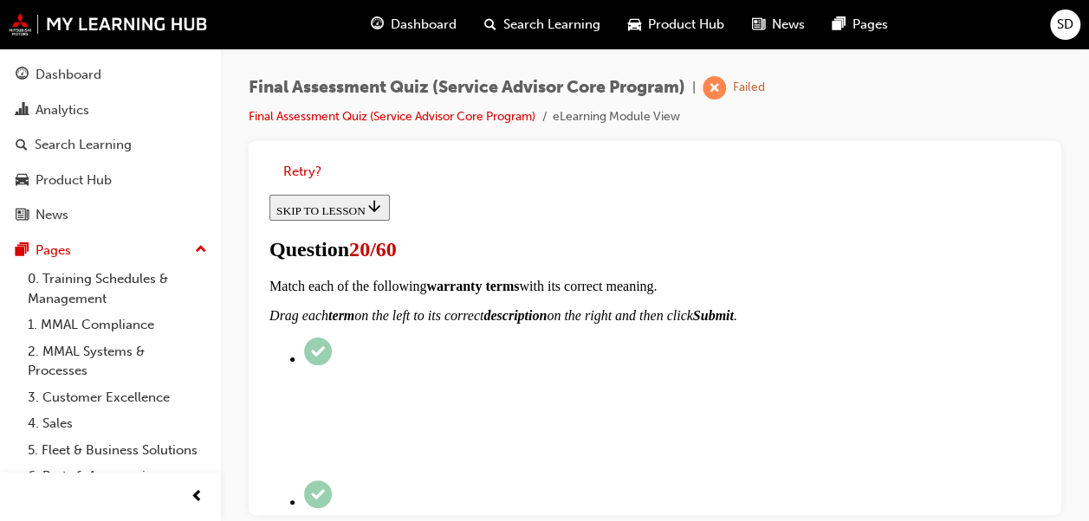
scroll to position [0, 0]
drag, startPoint x: 1037, startPoint y: 293, endPoint x: 1312, endPoint y: 580, distance: 397.5
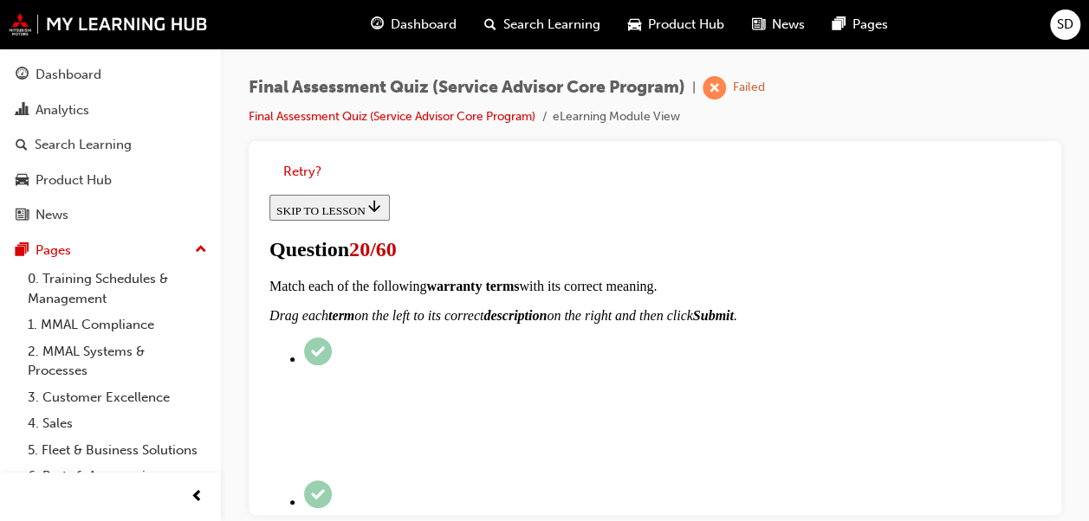
radio input "true"
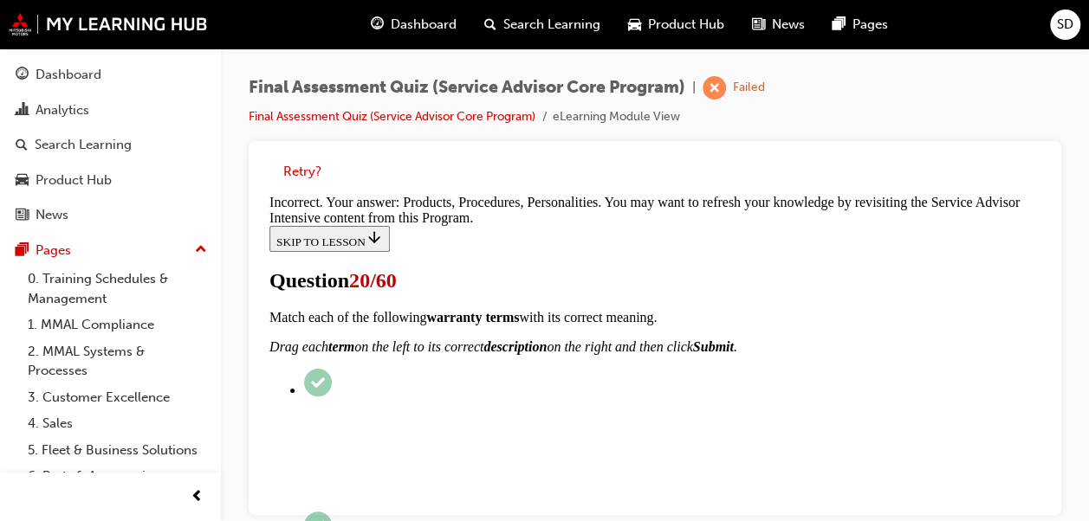
scroll to position [685, 0]
drag, startPoint x: 1039, startPoint y: 426, endPoint x: 1315, endPoint y: 500, distance: 285.0
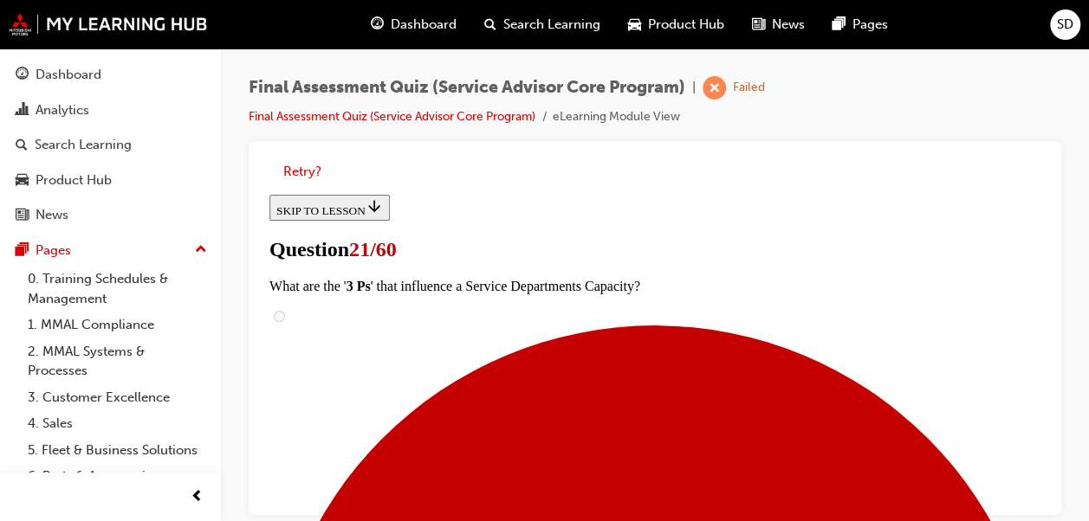
scroll to position [329, 0]
checkbox input "true"
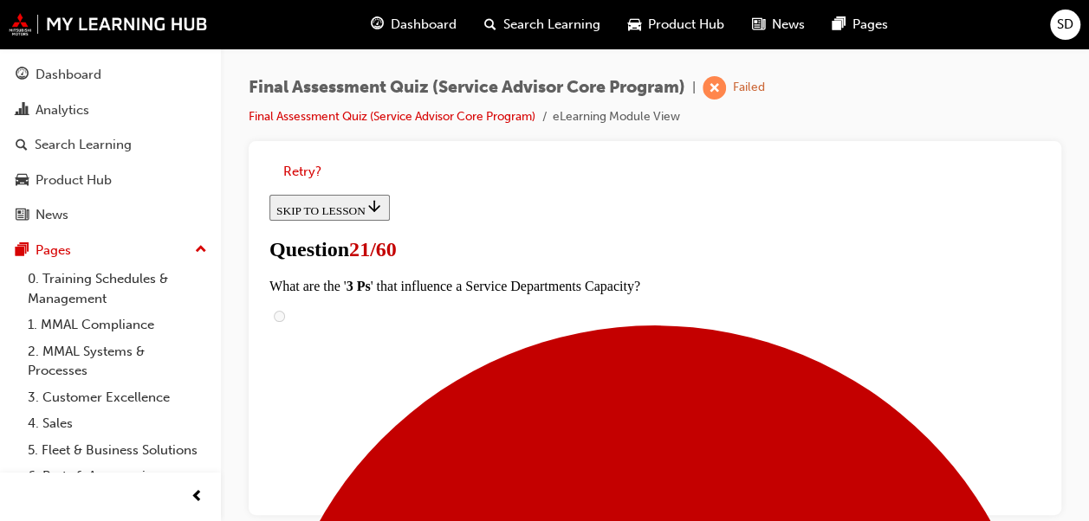
checkbox input "true"
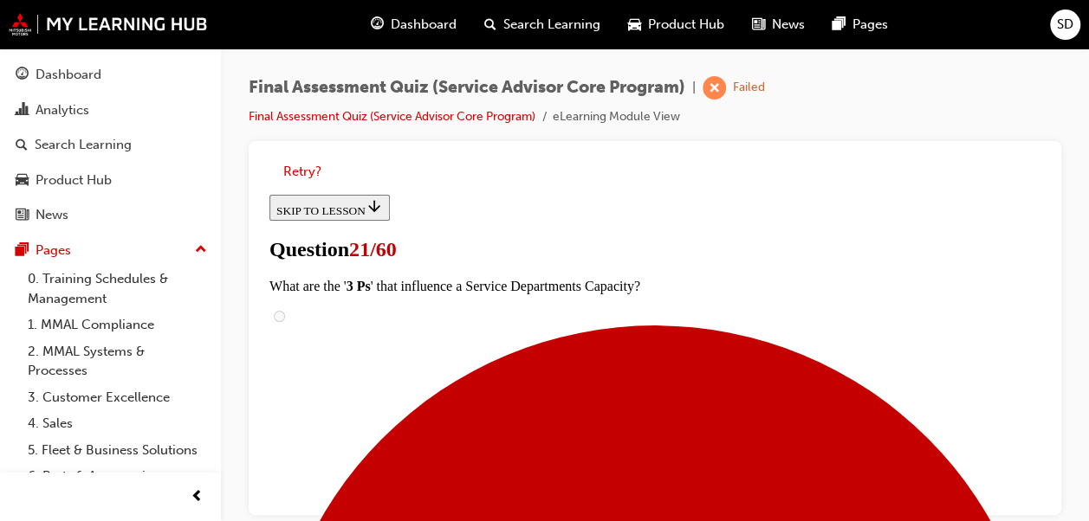
checkbox input "true"
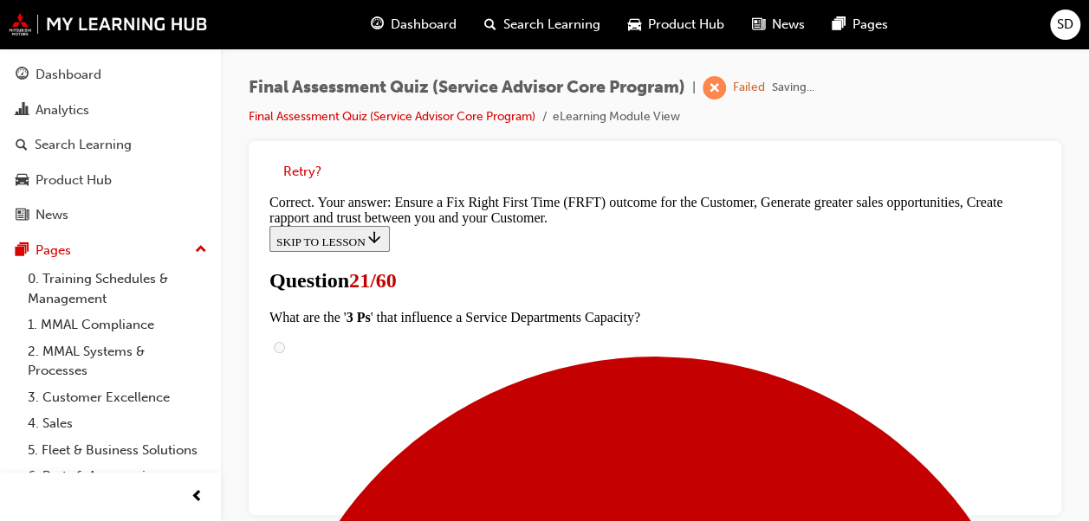
scroll to position [669, 0]
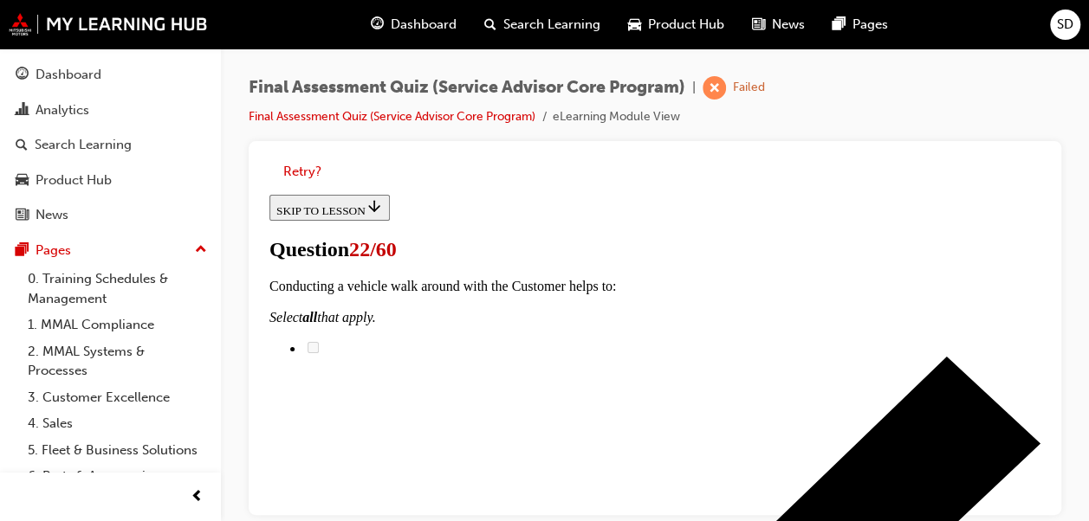
scroll to position [288, 0]
checkbox input "true"
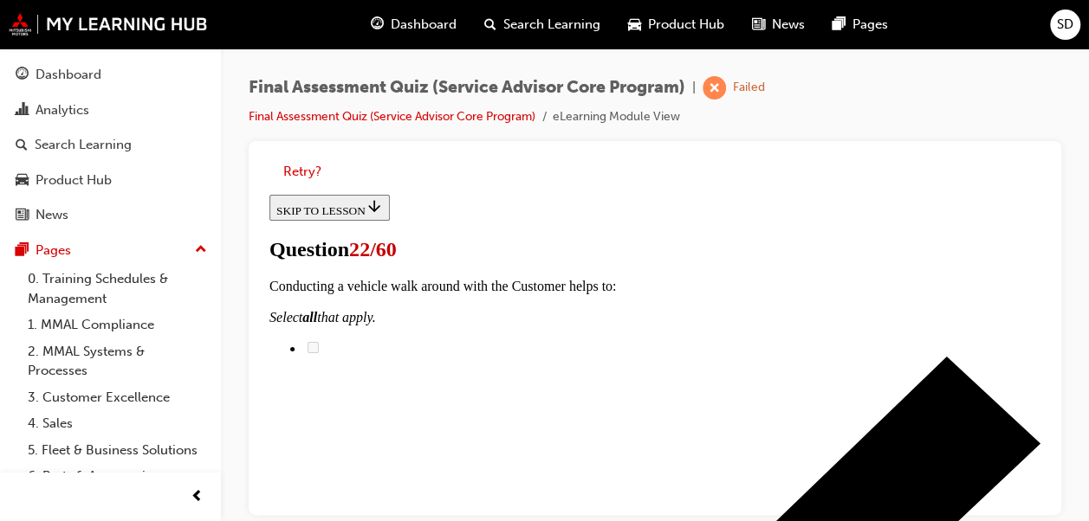
checkbox input "true"
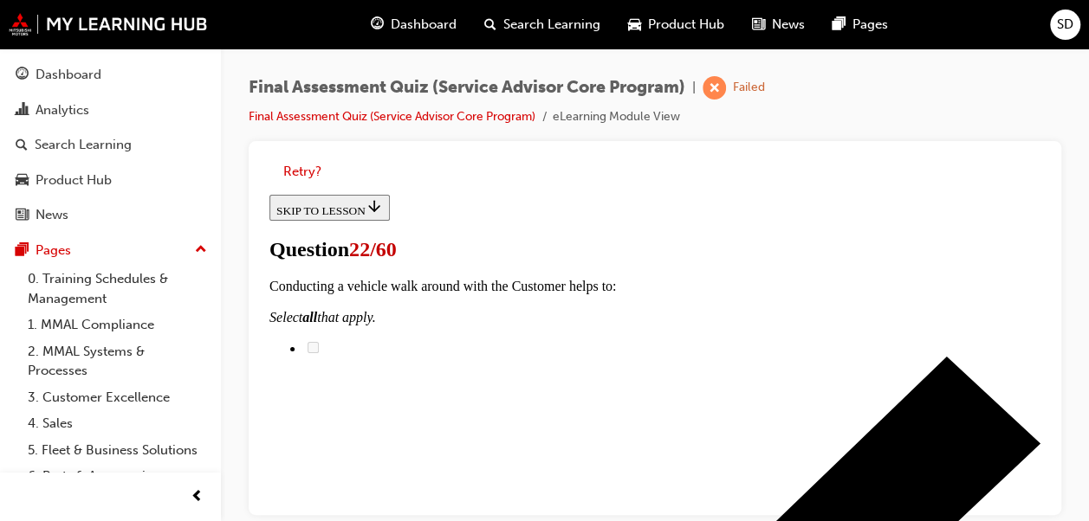
checkbox input "true"
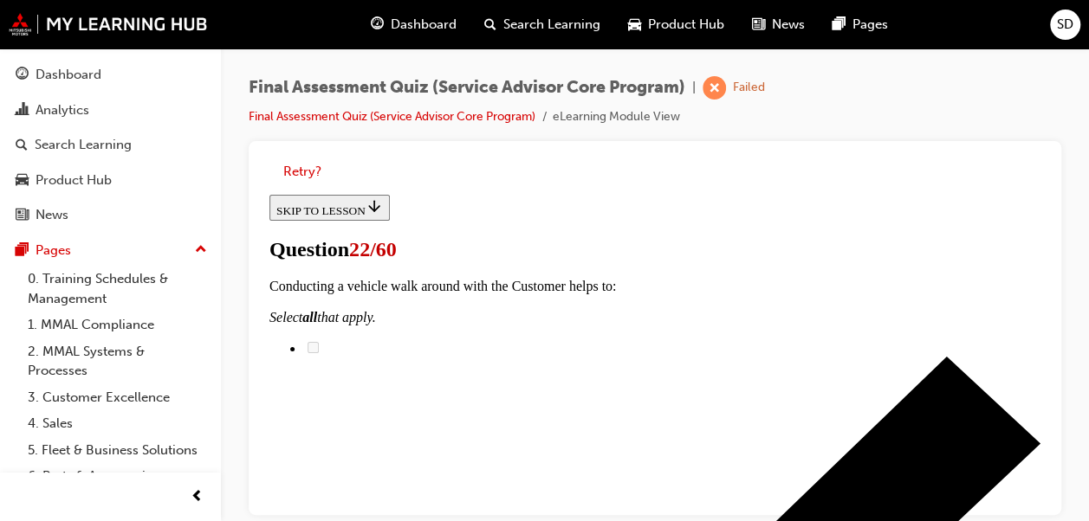
checkbox input "true"
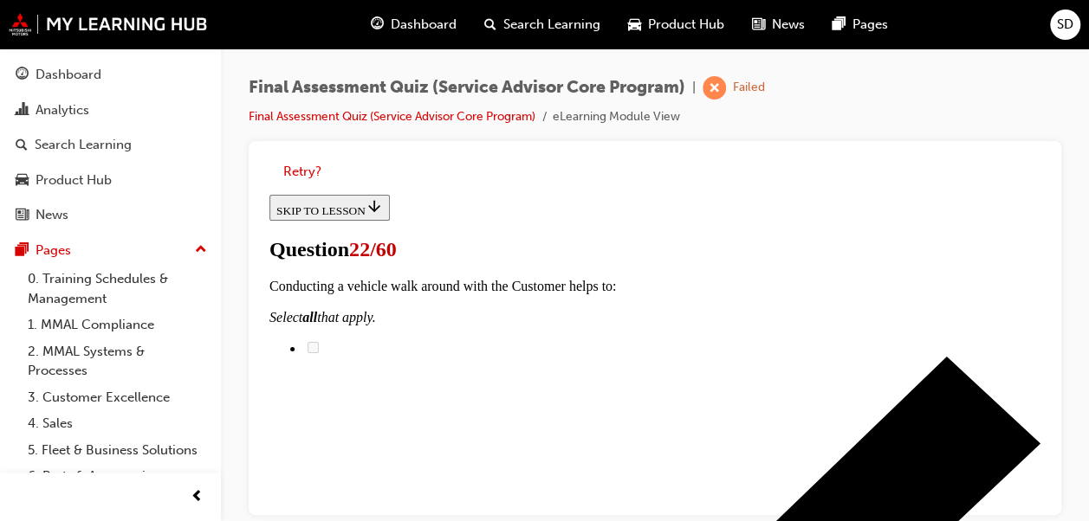
checkbox input "true"
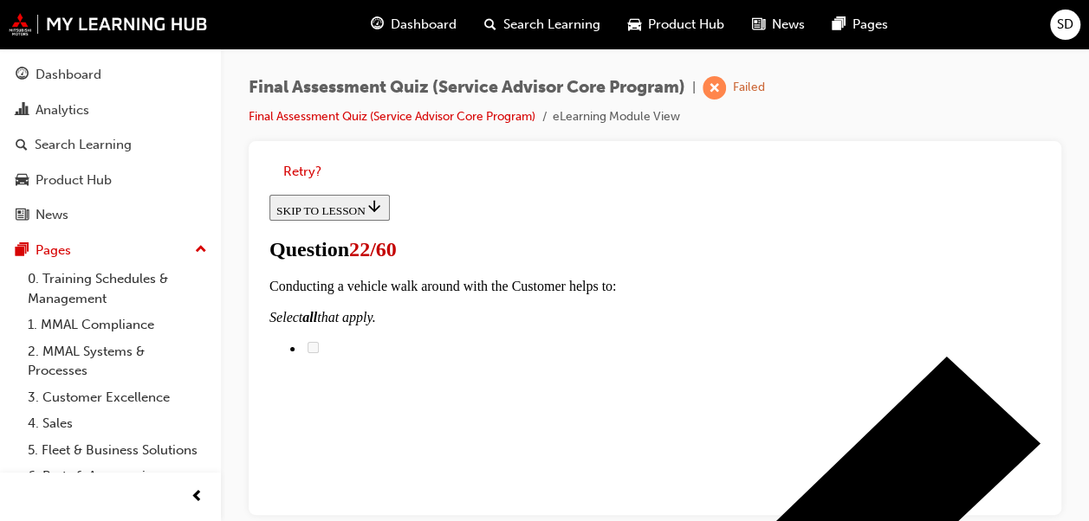
checkbox input "true"
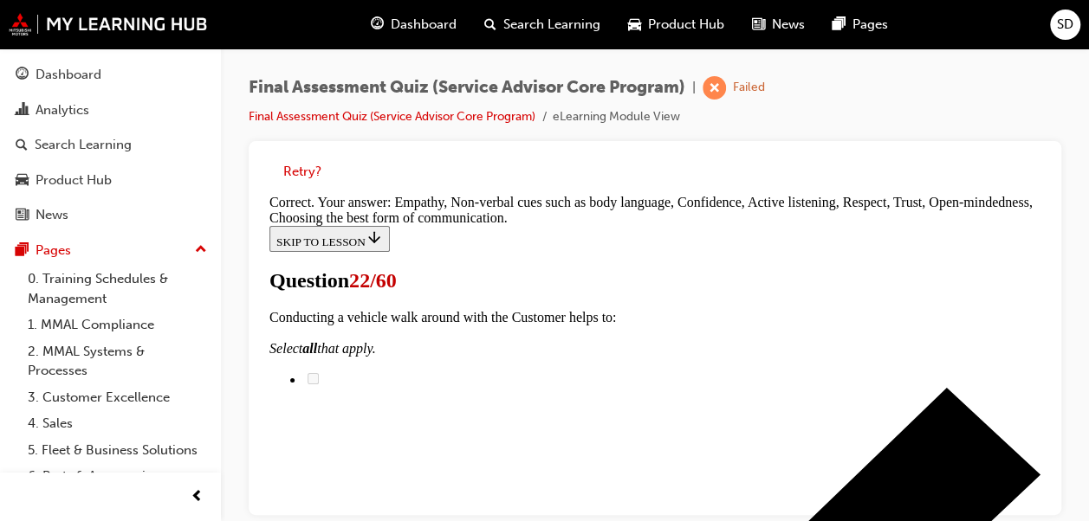
scroll to position [705, 0]
drag, startPoint x: 1036, startPoint y: 477, endPoint x: 1317, endPoint y: 597, distance: 305.8
drag, startPoint x: 1043, startPoint y: 403, endPoint x: 1314, endPoint y: 510, distance: 291.5
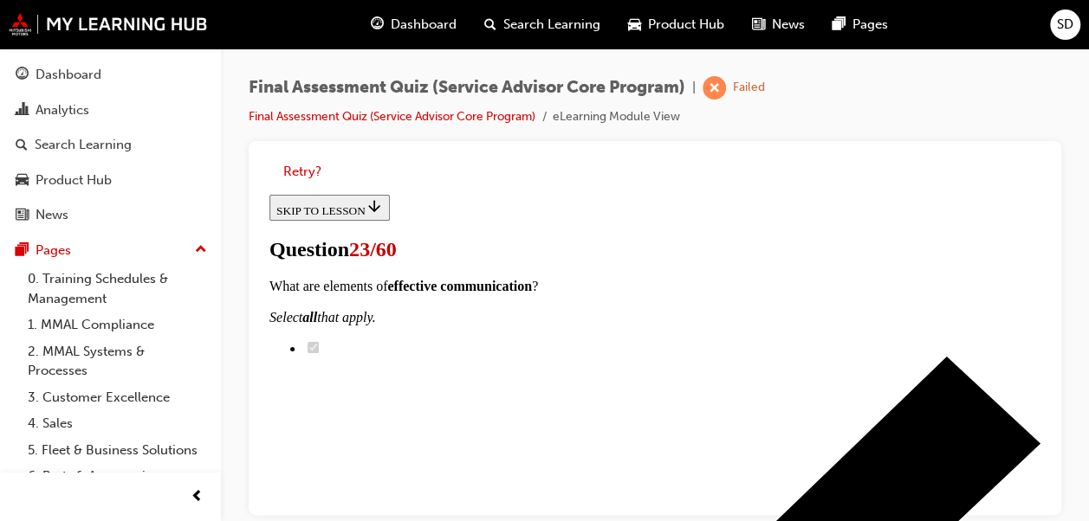
scroll to position [294, 0]
radio input "true"
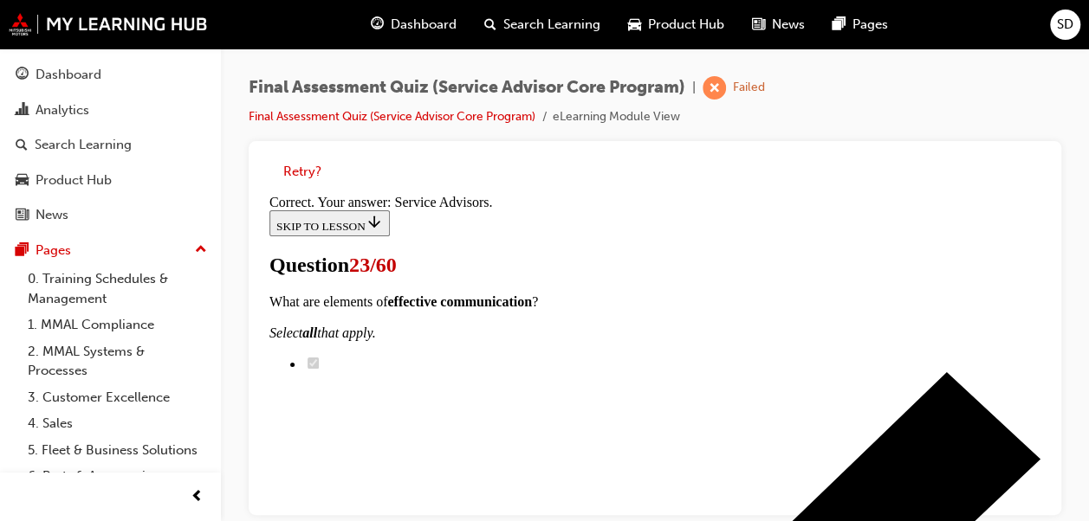
scroll to position [734, 0]
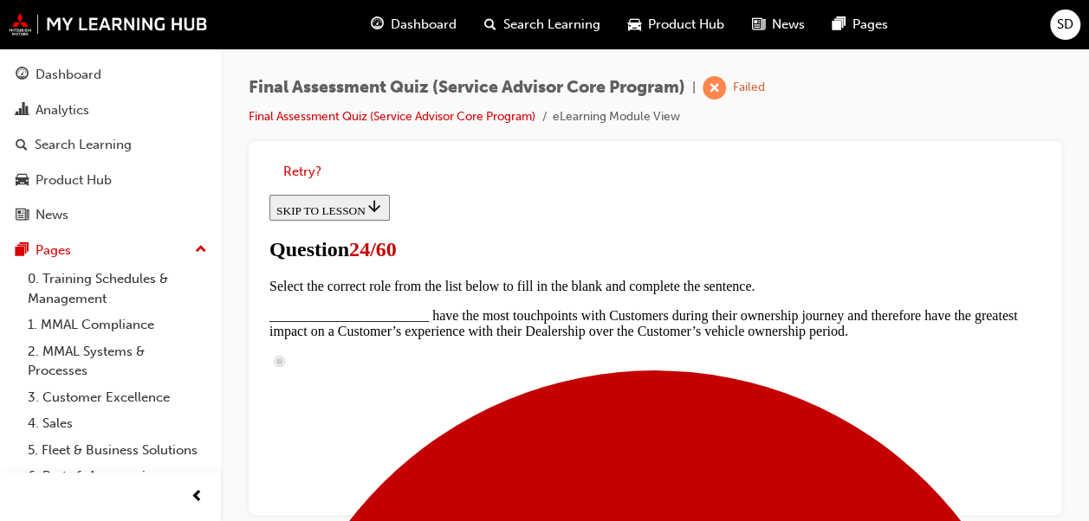
scroll to position [391, 0]
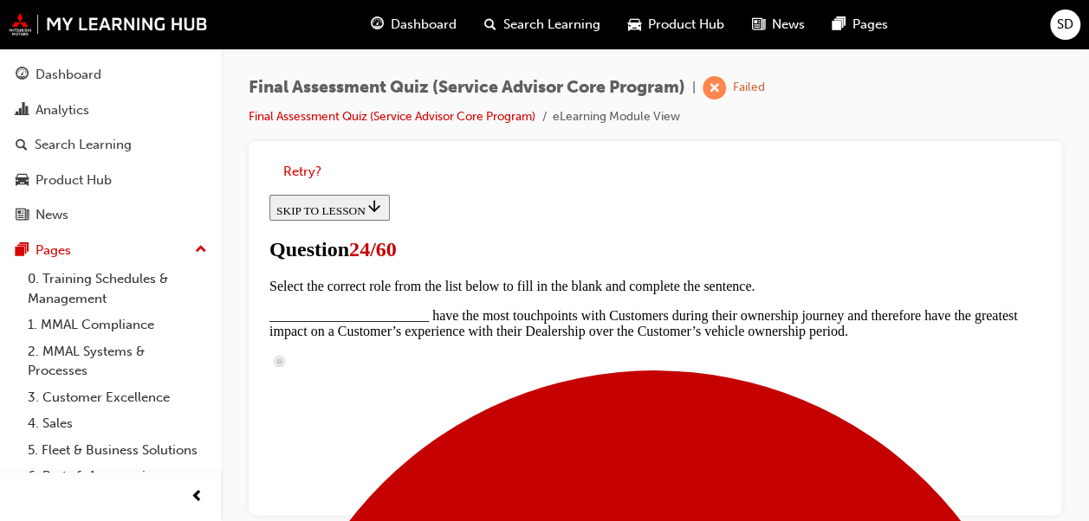
scroll to position [682, 0]
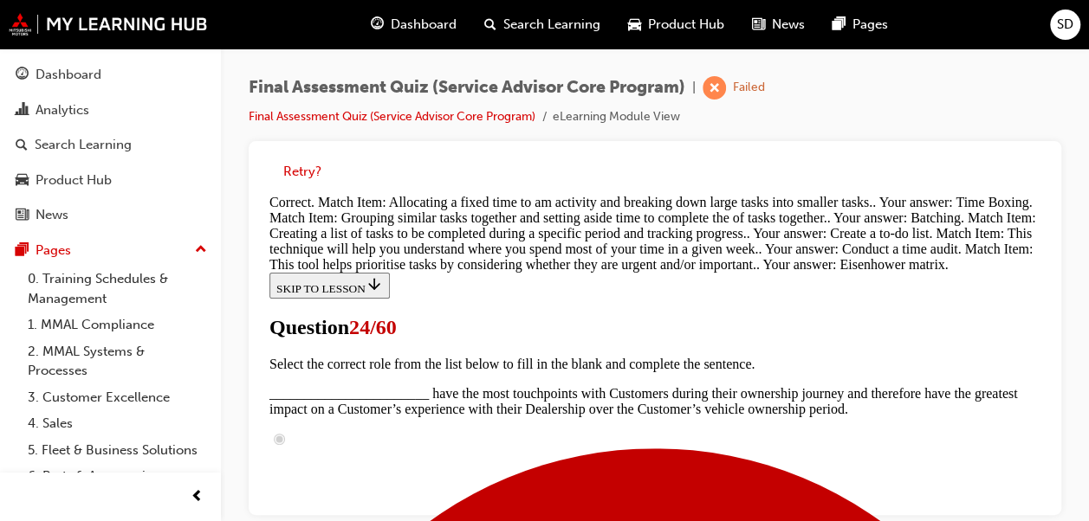
scroll to position [1077, 0]
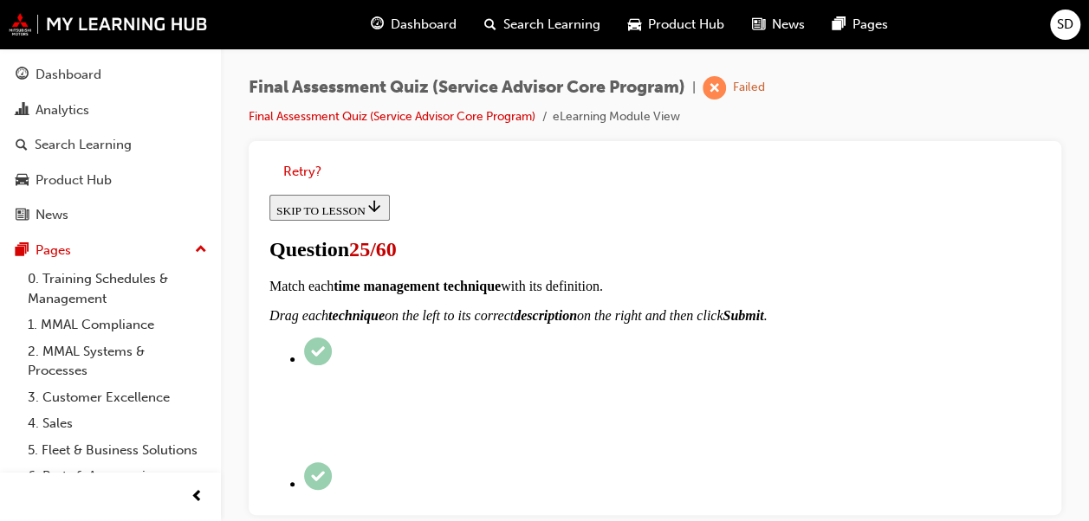
scroll to position [241, 0]
checkbox input "true"
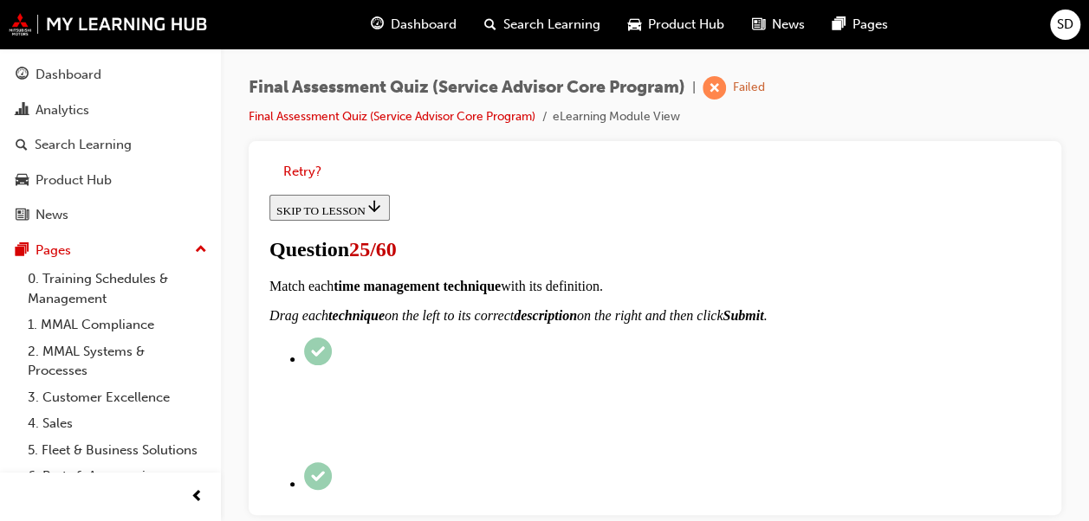
checkbox input "true"
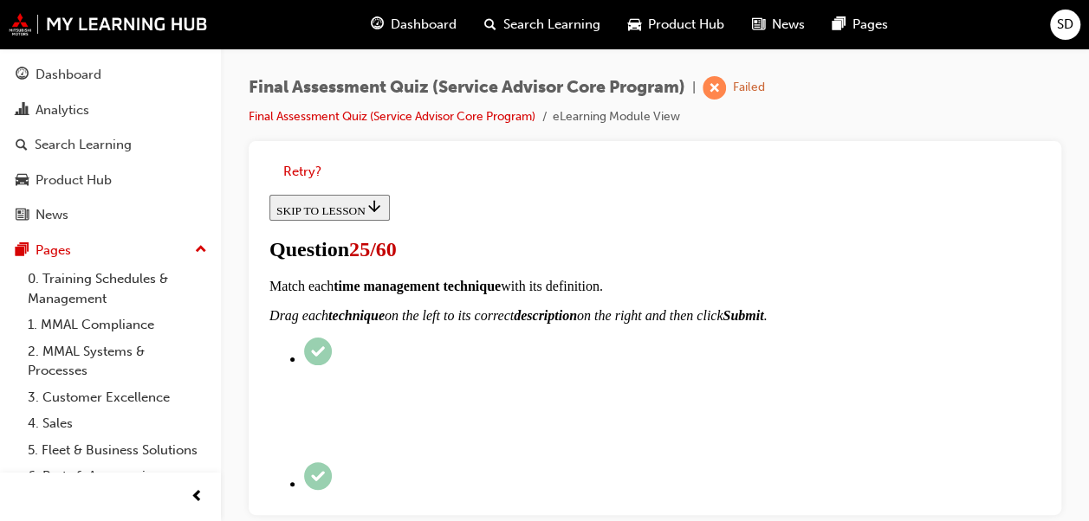
checkbox input "true"
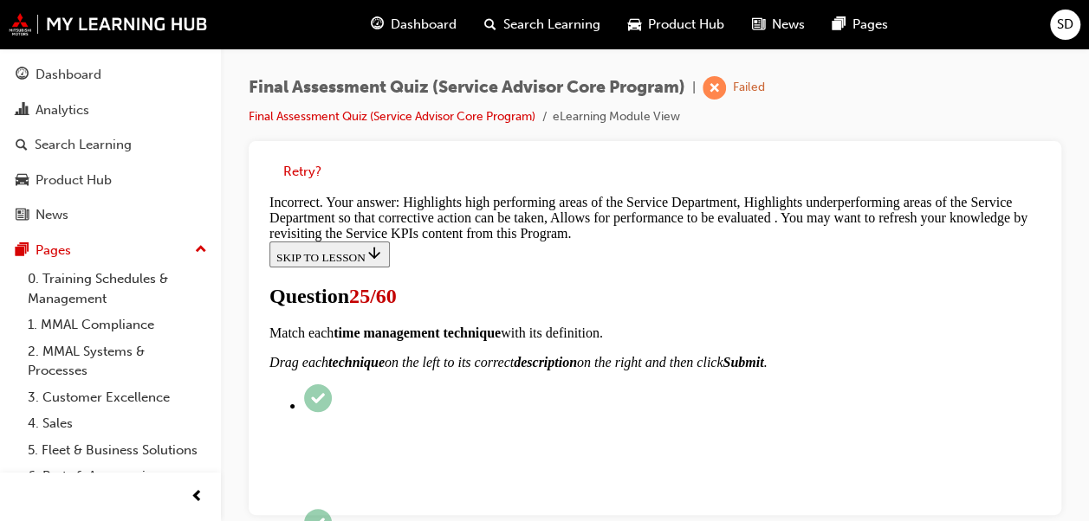
scroll to position [726, 0]
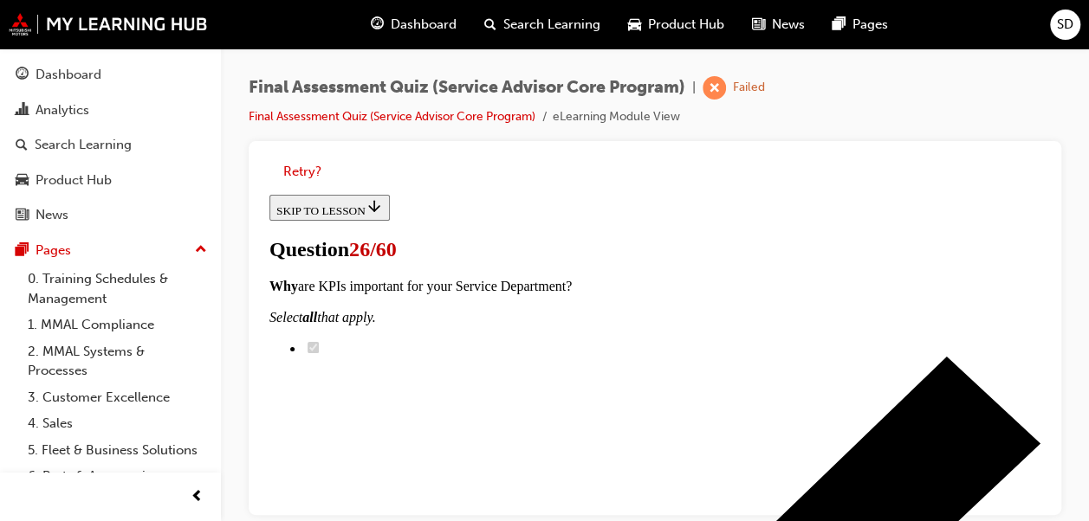
scroll to position [227, 0]
radio input "true"
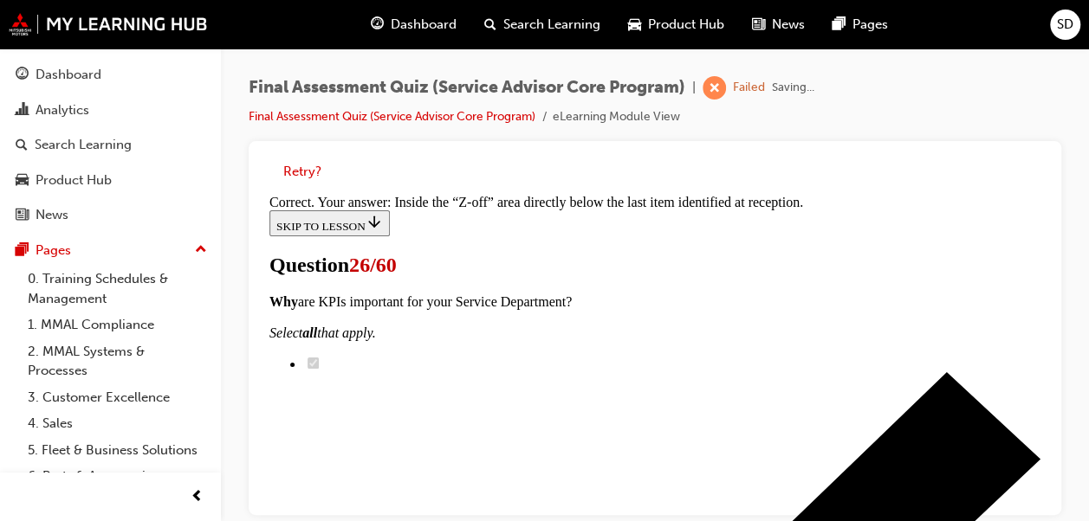
scroll to position [627, 0]
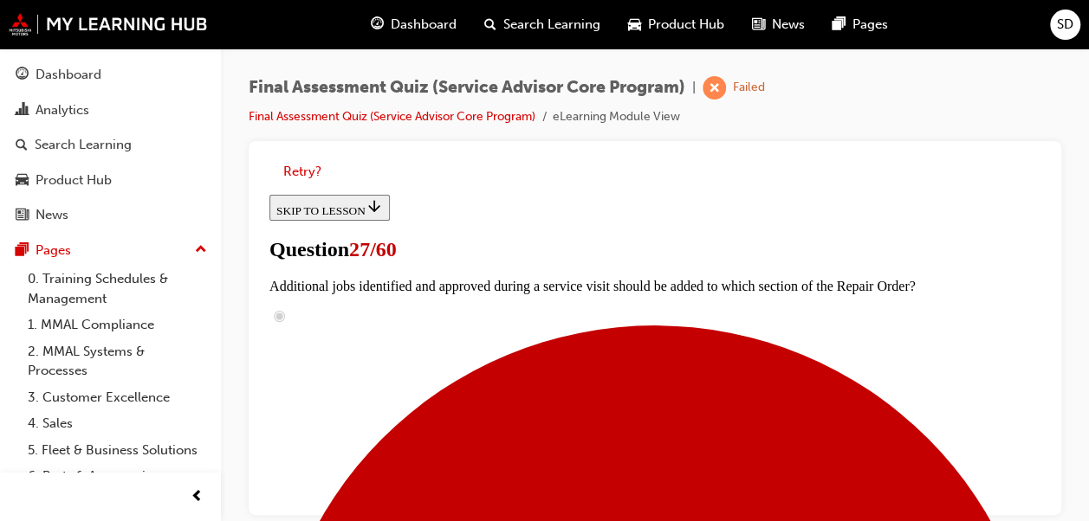
scroll to position [172, 0]
radio input "true"
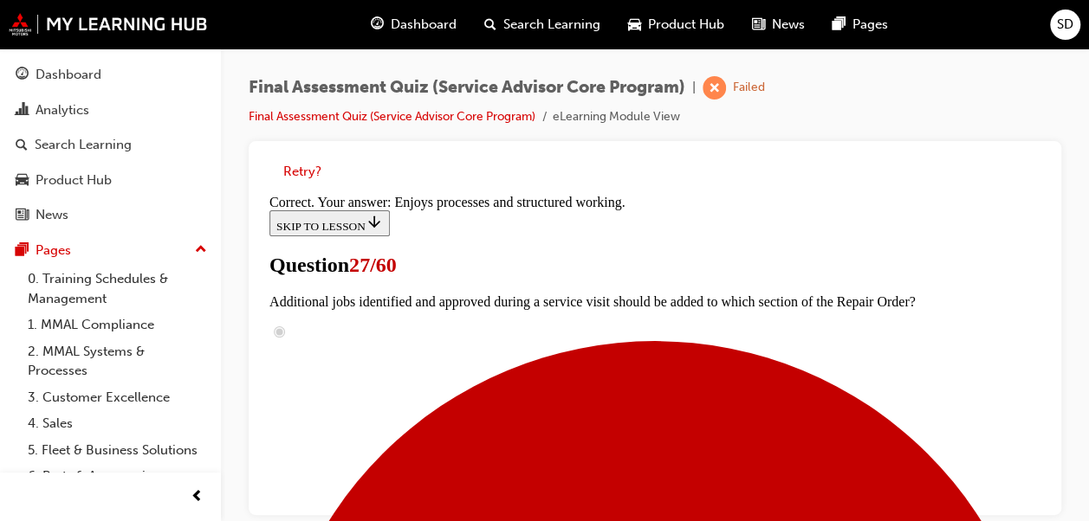
scroll to position [546, 0]
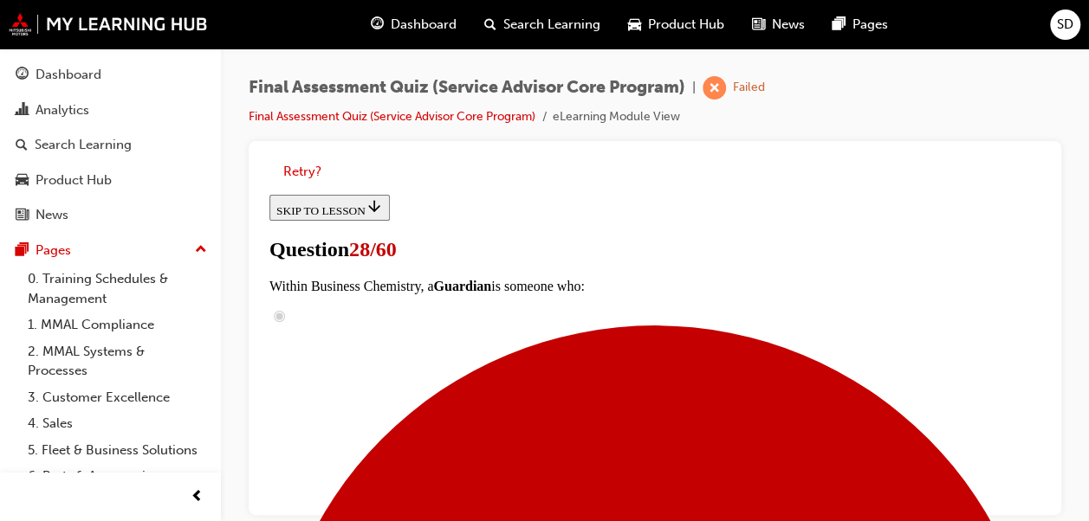
scroll to position [289, 0]
radio input "true"
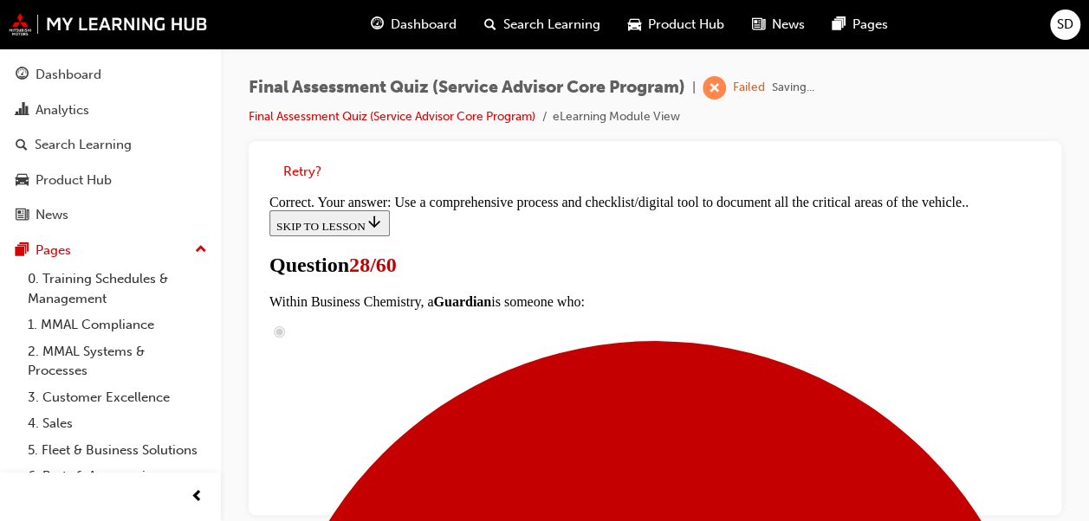
scroll to position [615, 0]
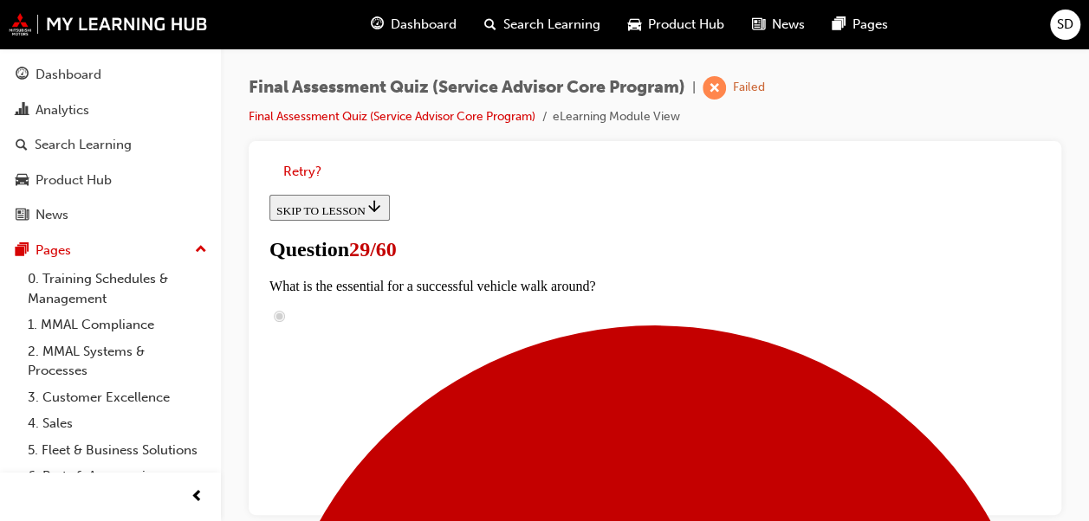
scroll to position [282, 0]
radio input "true"
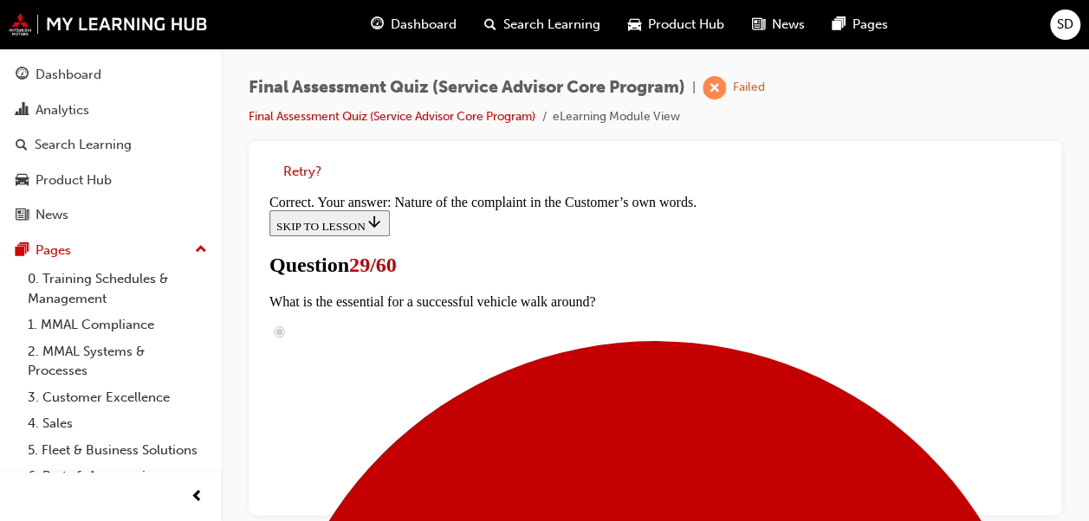
scroll to position [627, 0]
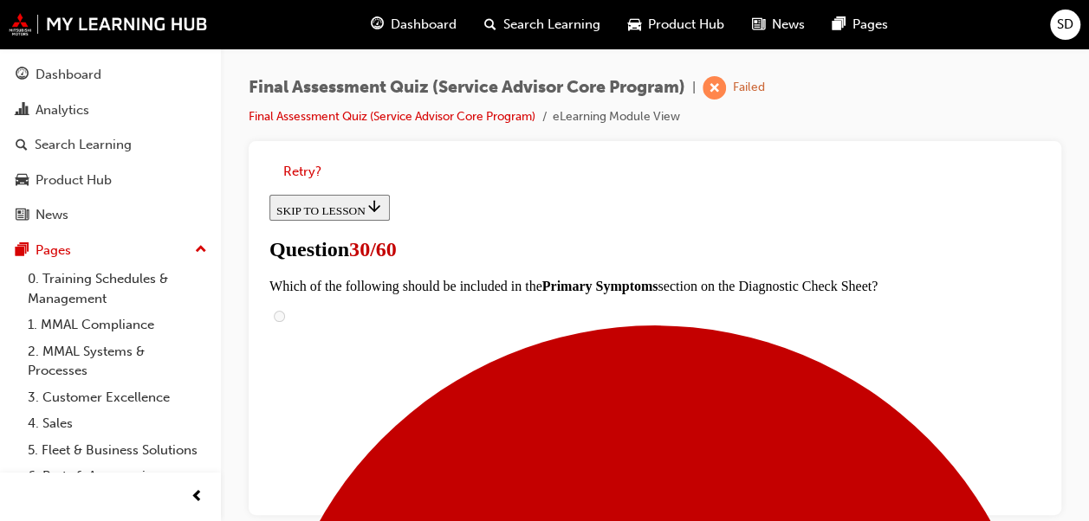
scroll to position [104, 0]
radio input "true"
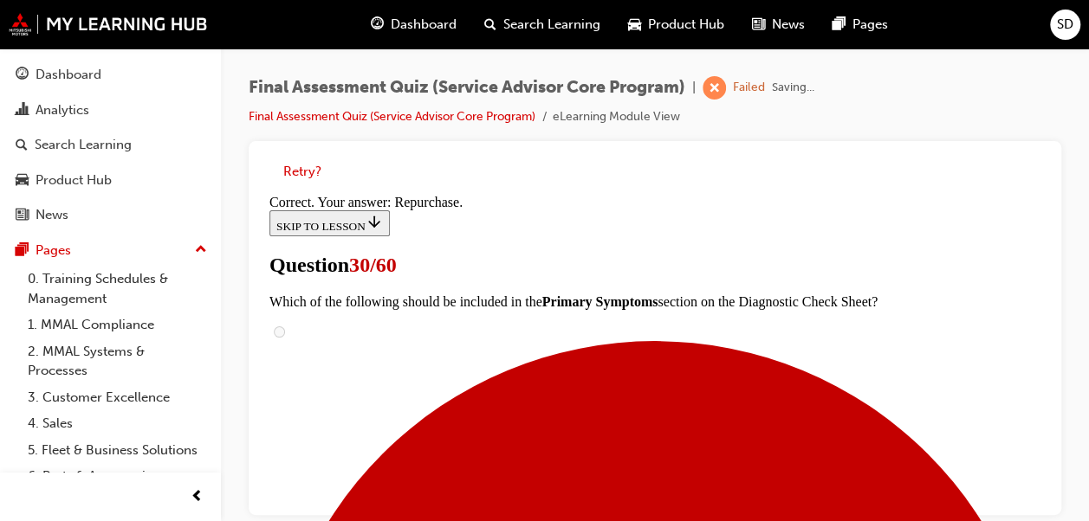
scroll to position [558, 0]
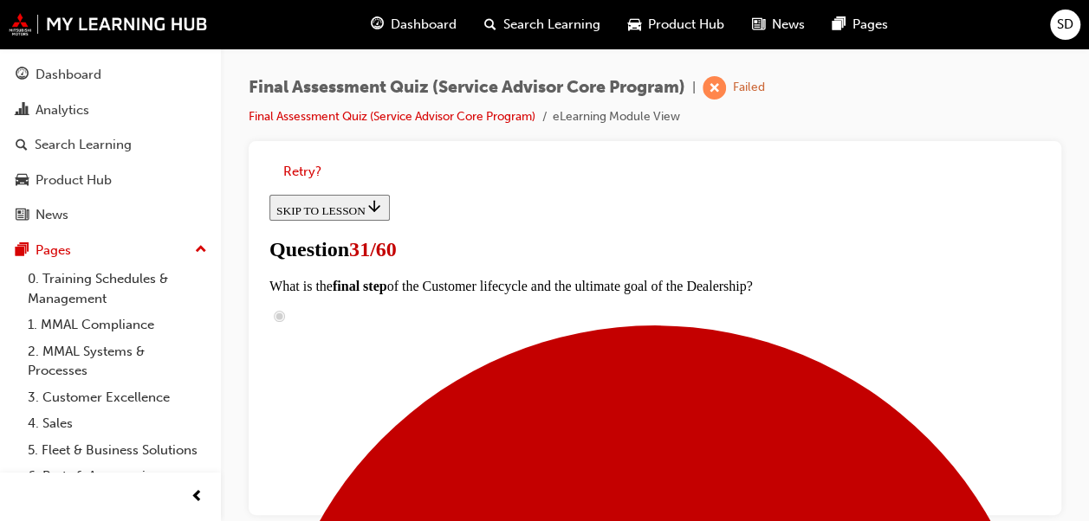
scroll to position [272, 0]
radio input "true"
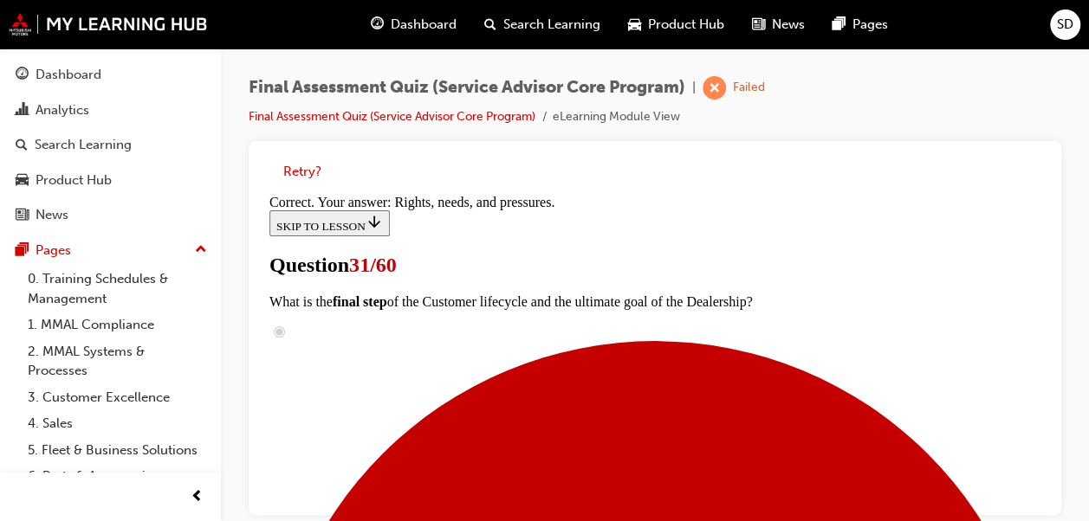
scroll to position [575, 0]
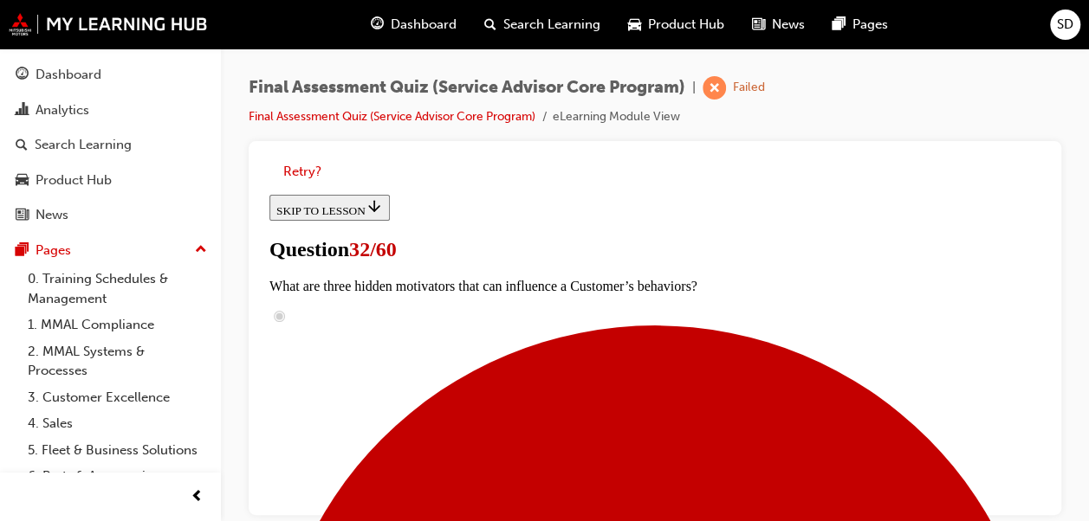
scroll to position [418, 0]
radio input "true"
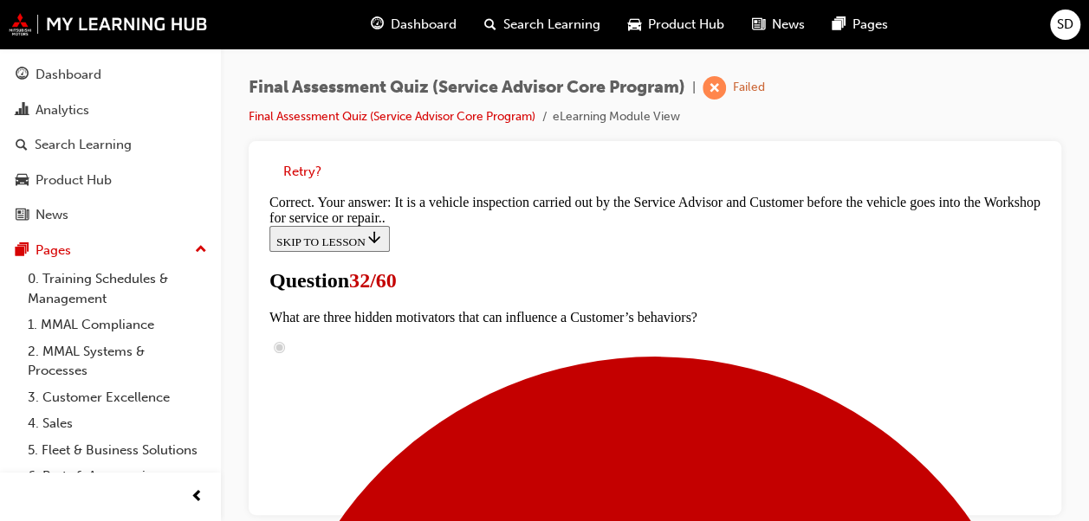
scroll to position [684, 0]
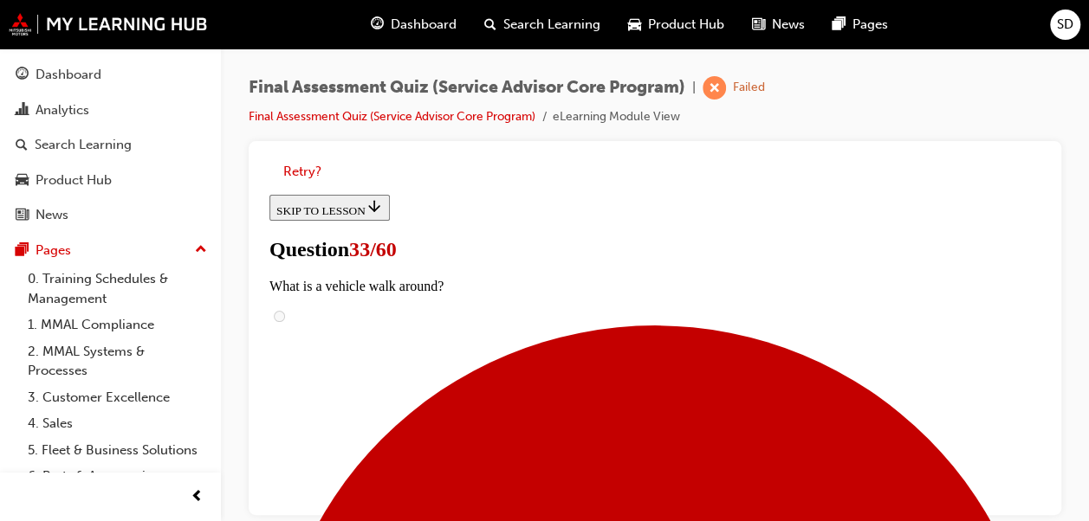
scroll to position [336, 0]
checkbox input "true"
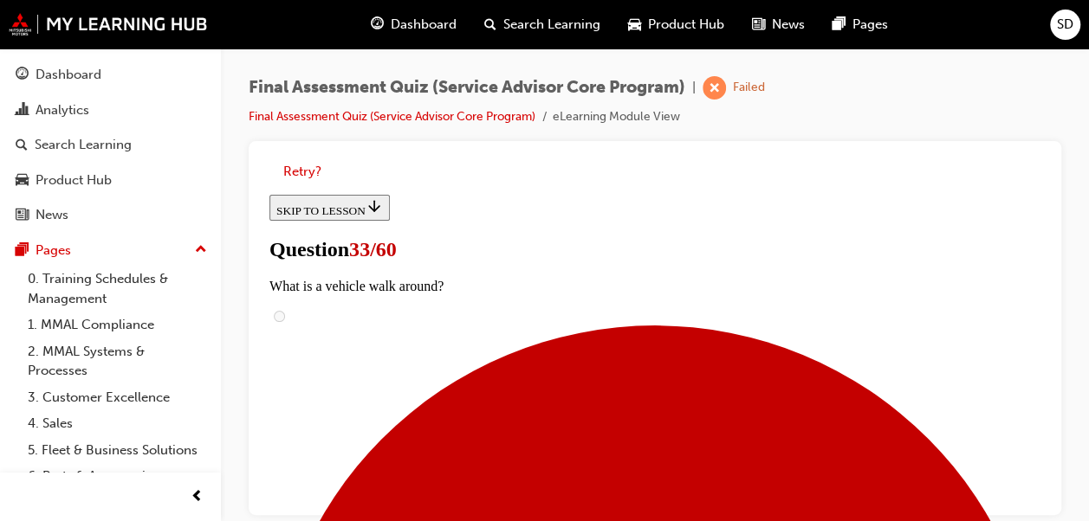
checkbox input "true"
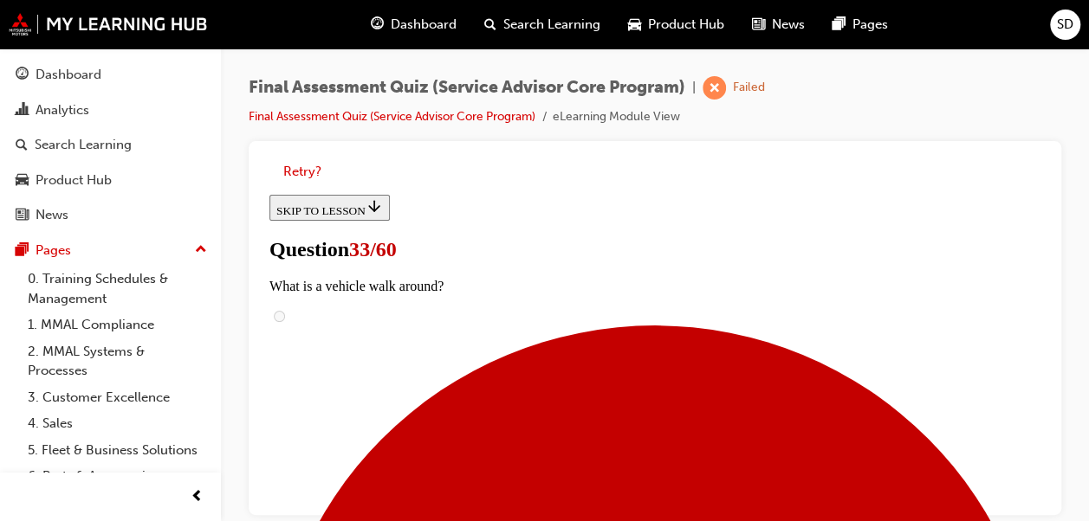
checkbox input "true"
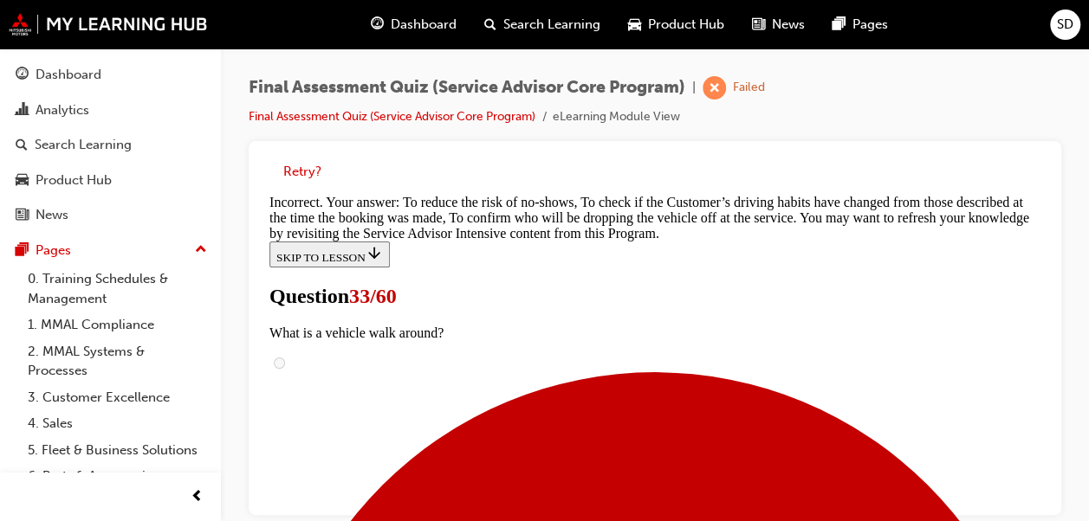
scroll to position [843, 0]
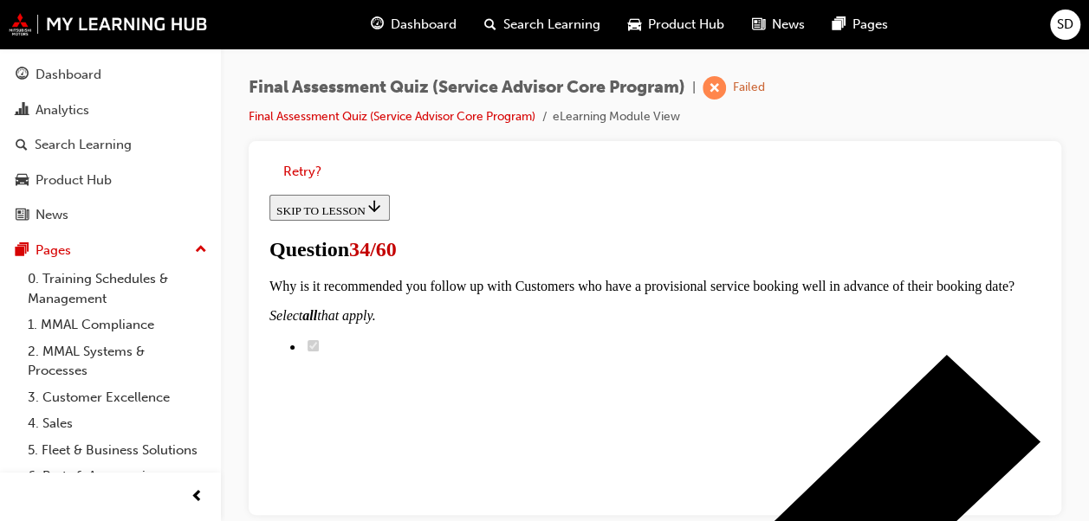
scroll to position [206, 0]
radio input "true"
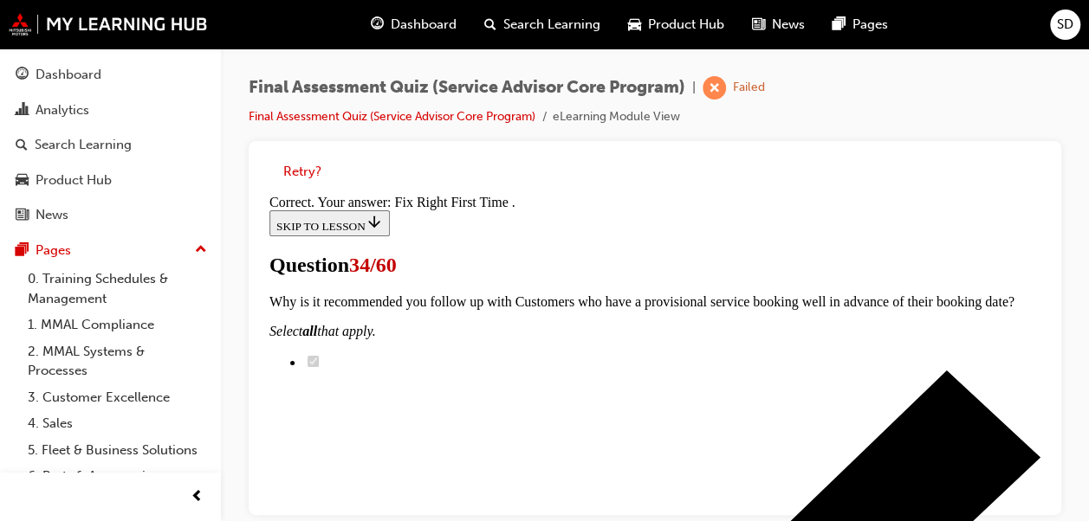
scroll to position [627, 0]
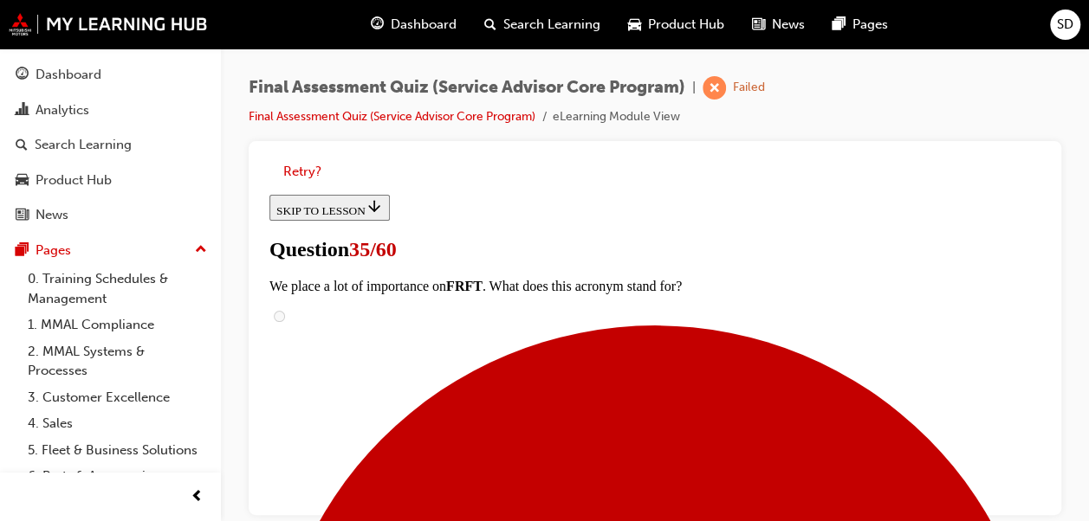
scroll to position [282, 0]
radio input "true"
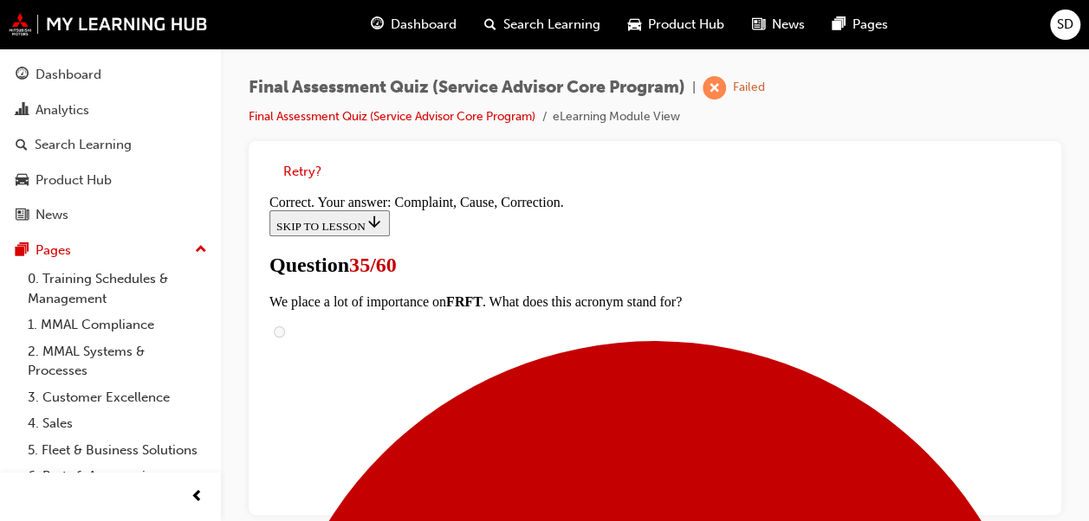
scroll to position [587, 0]
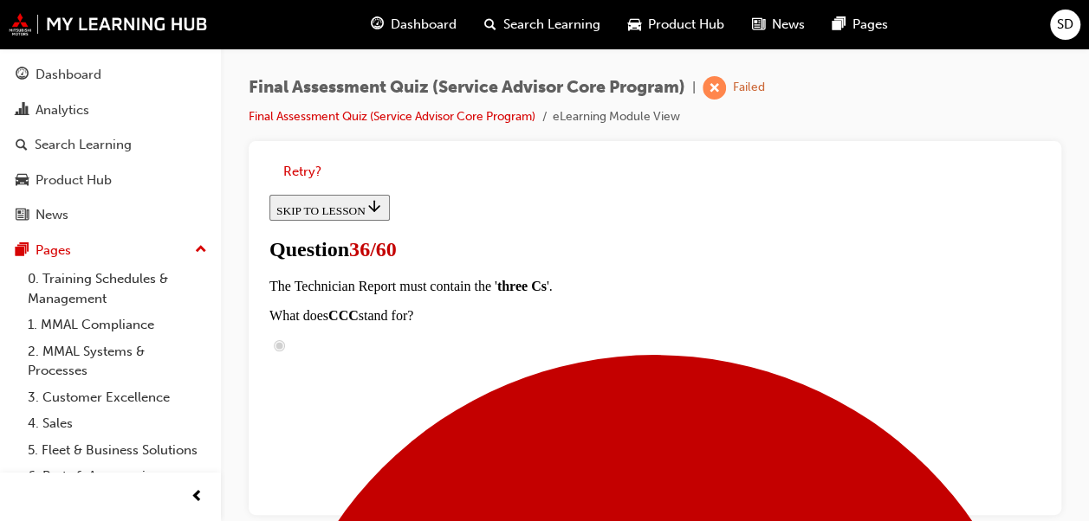
scroll to position [559, 0]
radio input "true"
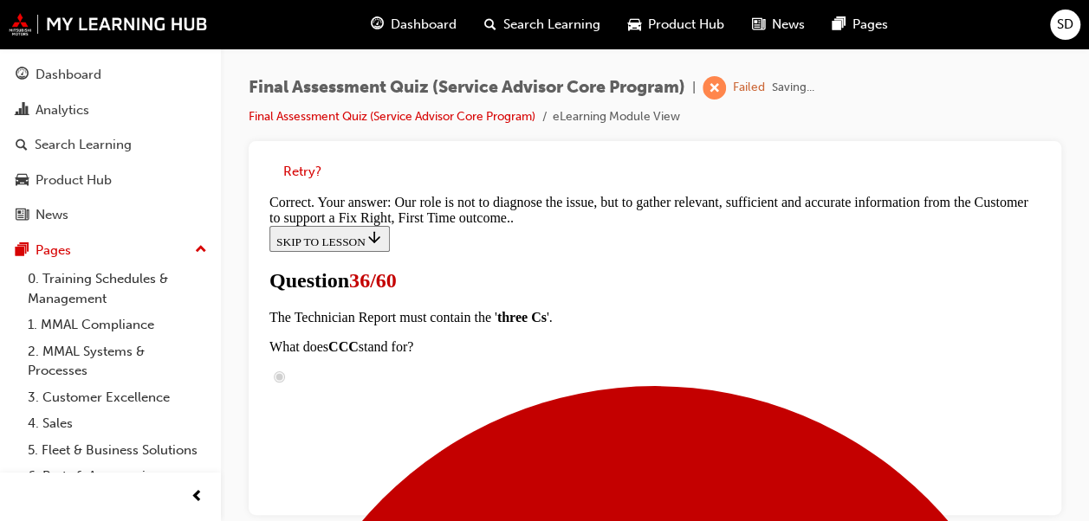
scroll to position [719, 0]
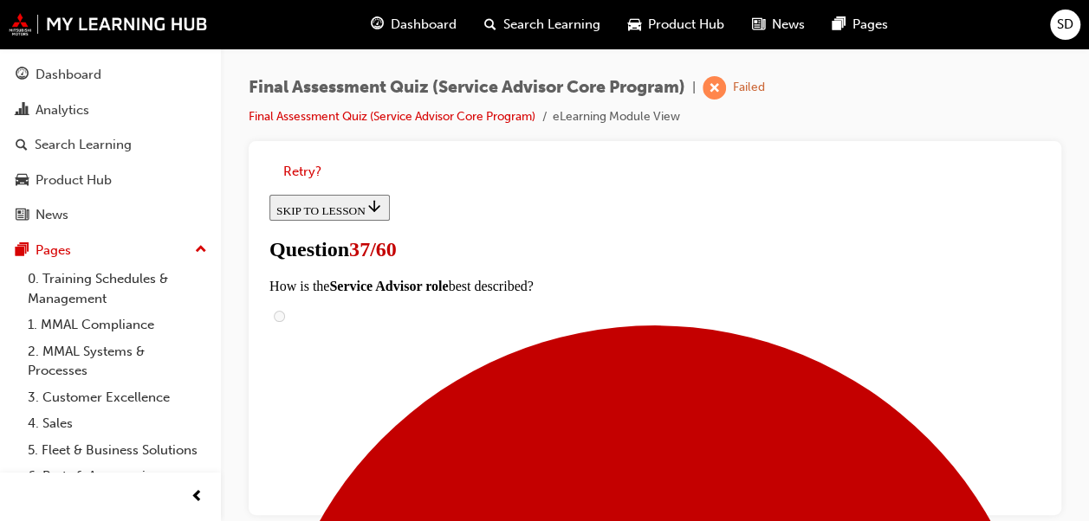
scroll to position [443, 0]
radio input "true"
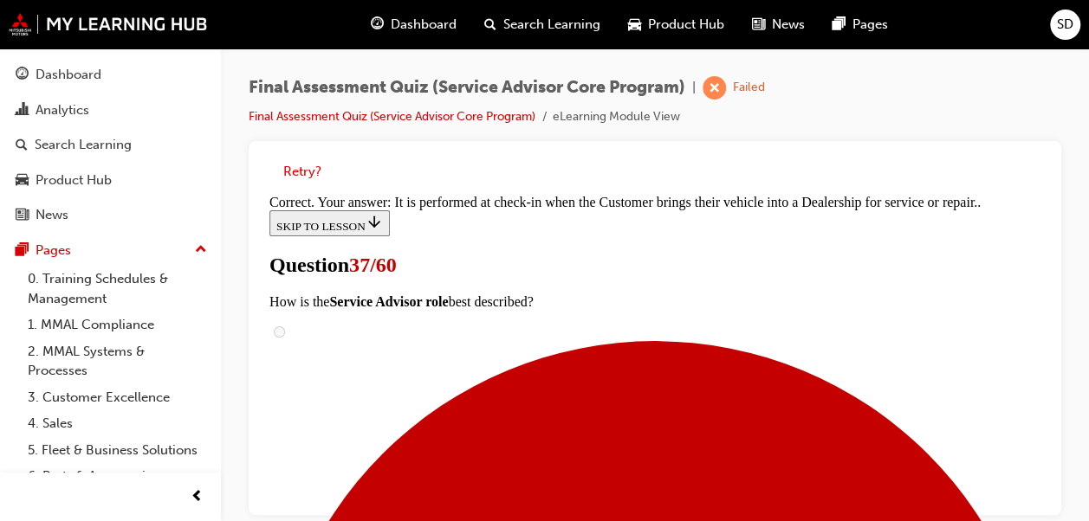
scroll to position [667, 0]
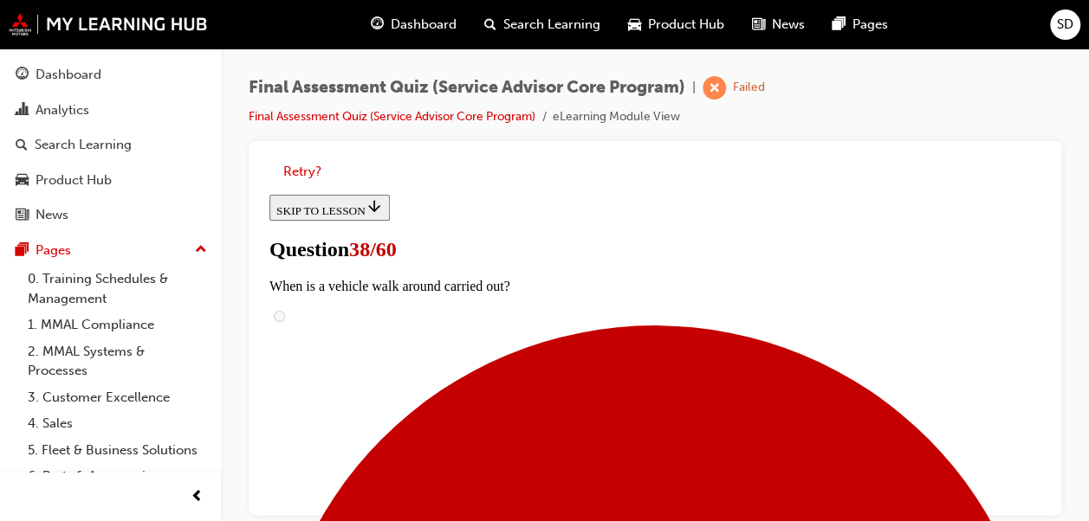
scroll to position [255, 0]
radio input "true"
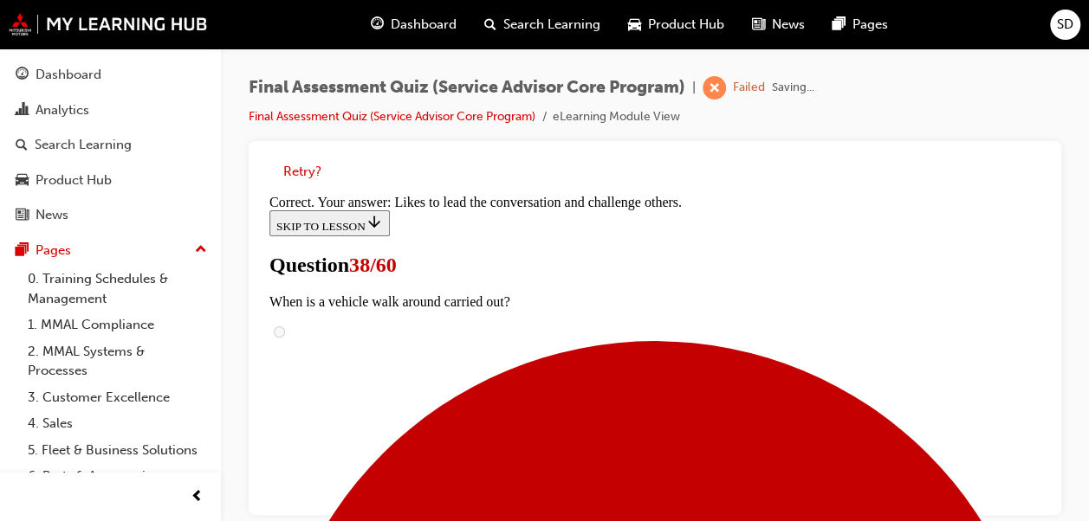
scroll to position [546, 0]
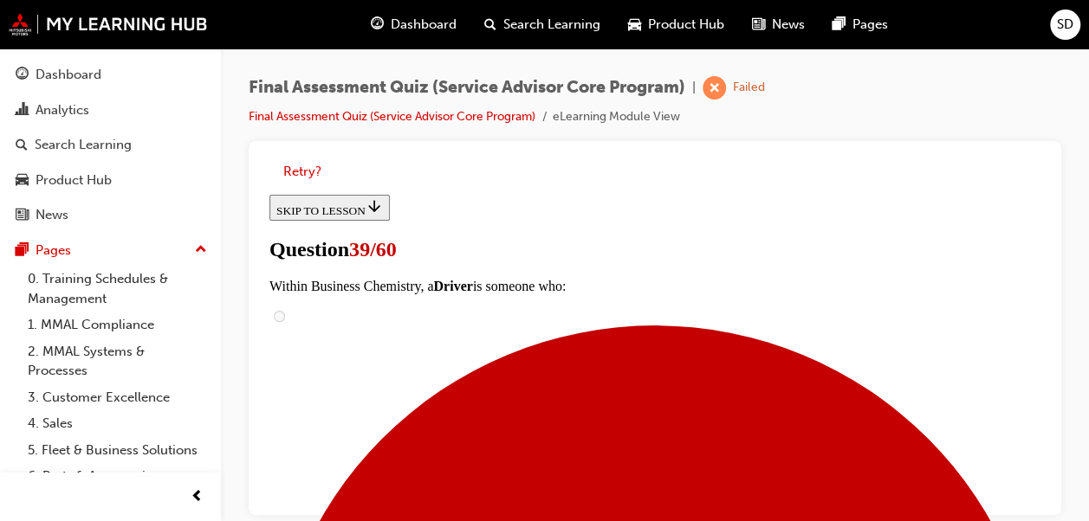
scroll to position [259, 0]
checkbox input "true"
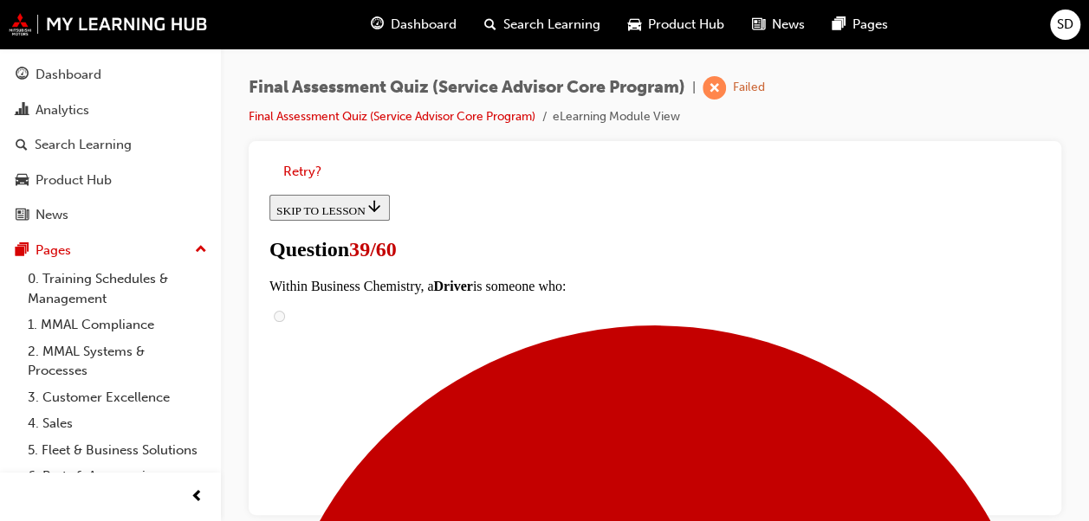
checkbox input "true"
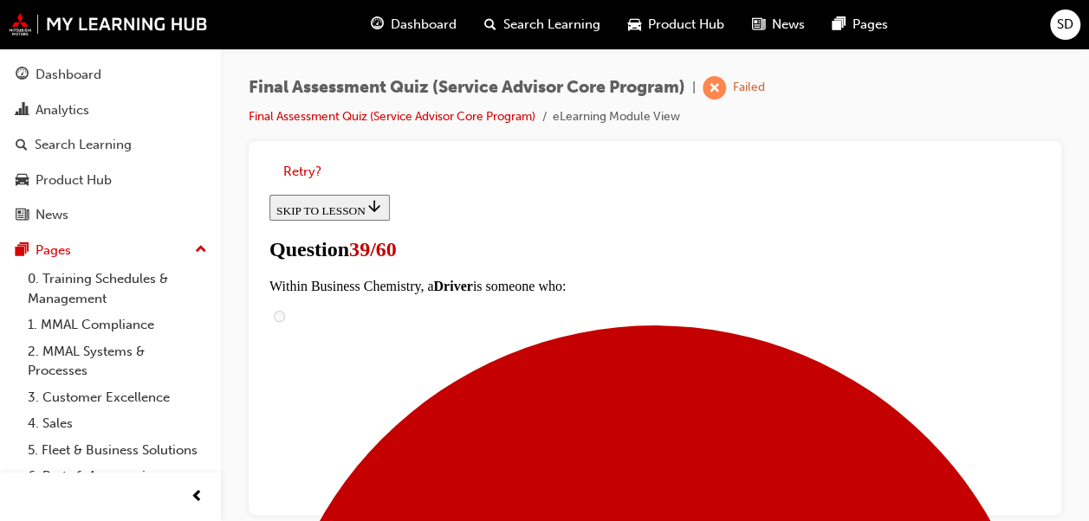
scroll to position [404, 0]
checkbox input "true"
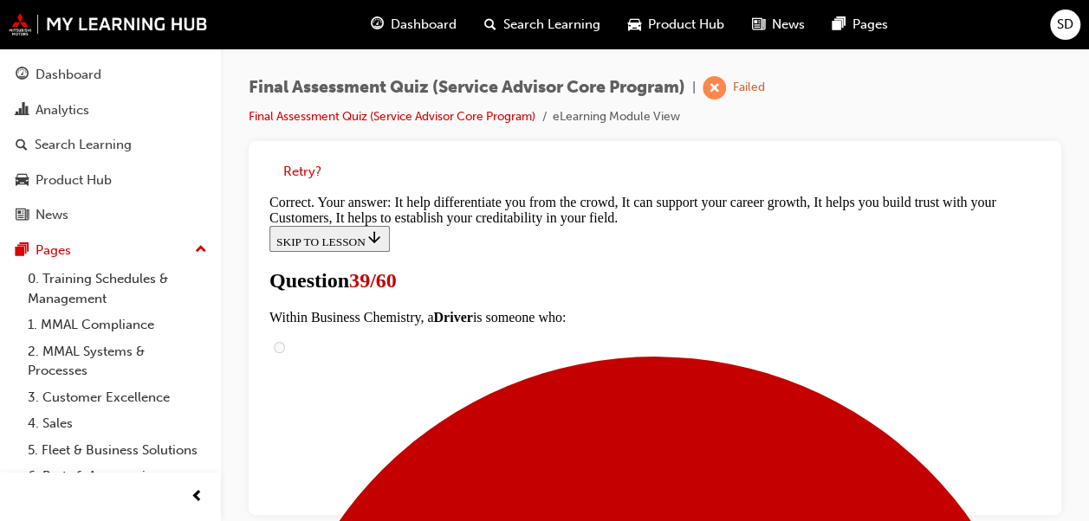
scroll to position [604, 0]
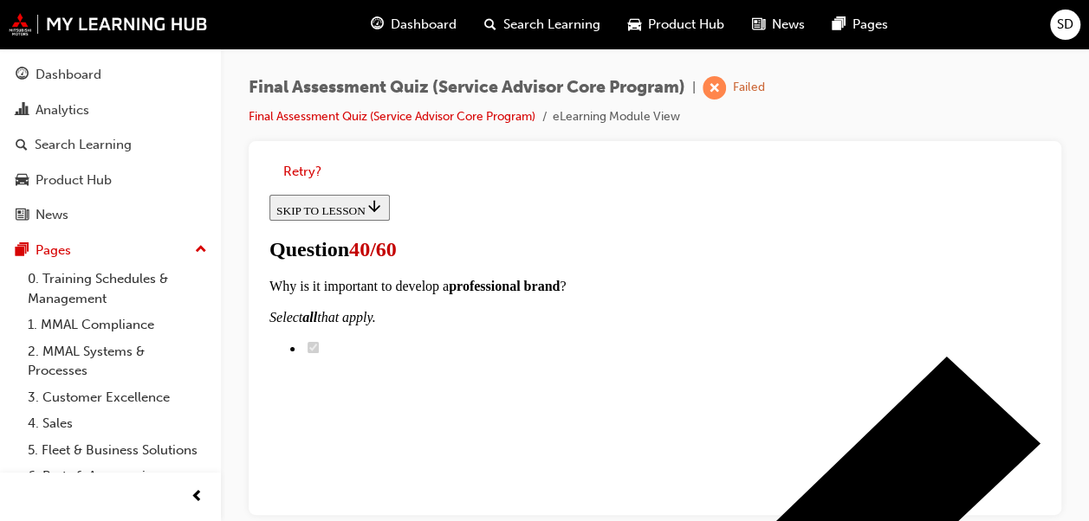
scroll to position [313, 0]
radio input "true"
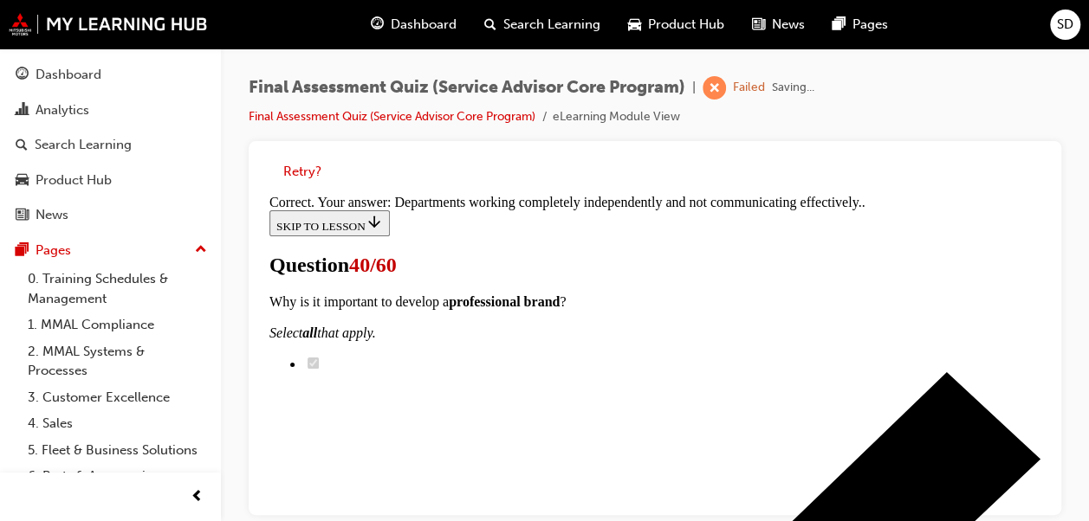
scroll to position [615, 0]
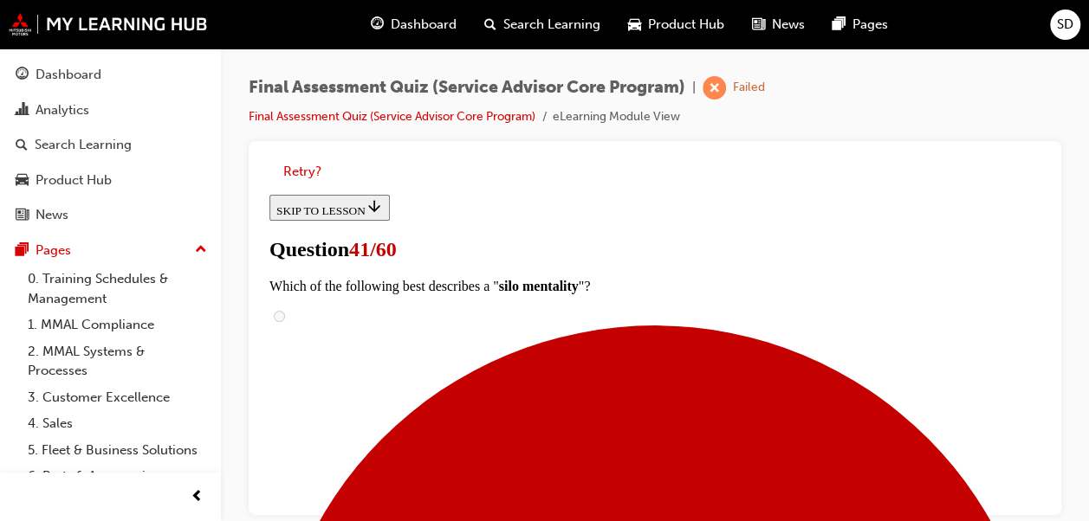
scroll to position [268, 0]
radio input "true"
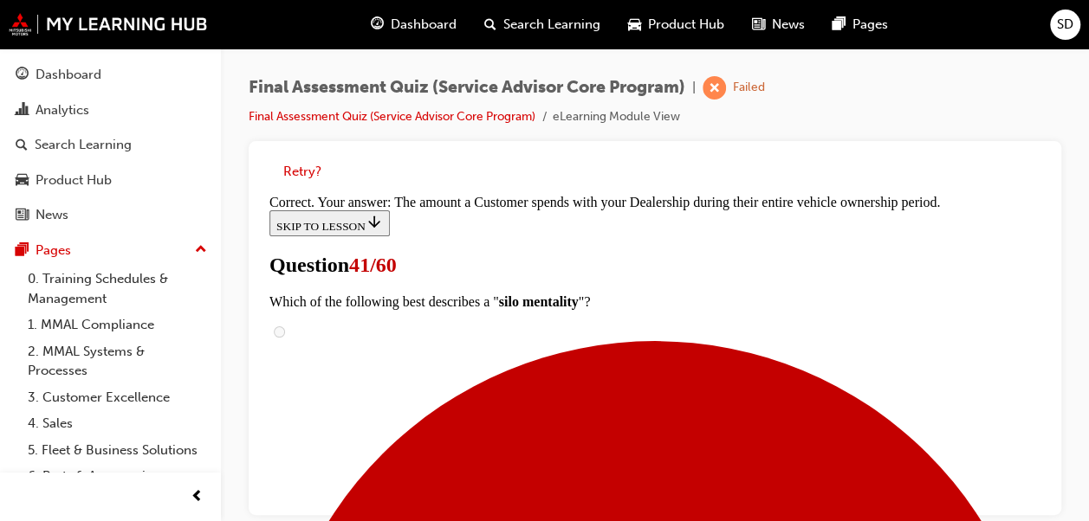
scroll to position [615, 0]
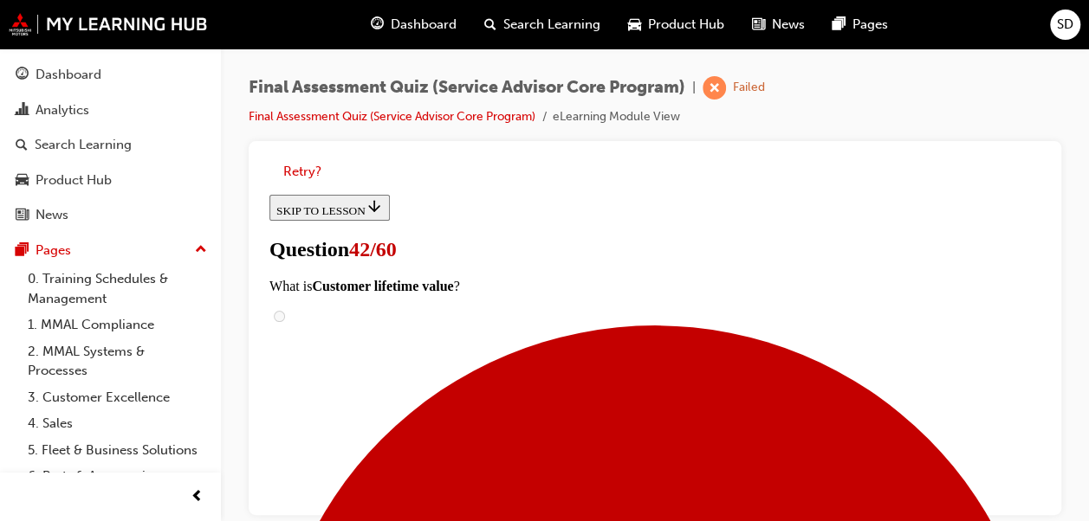
scroll to position [296, 0]
checkbox input "true"
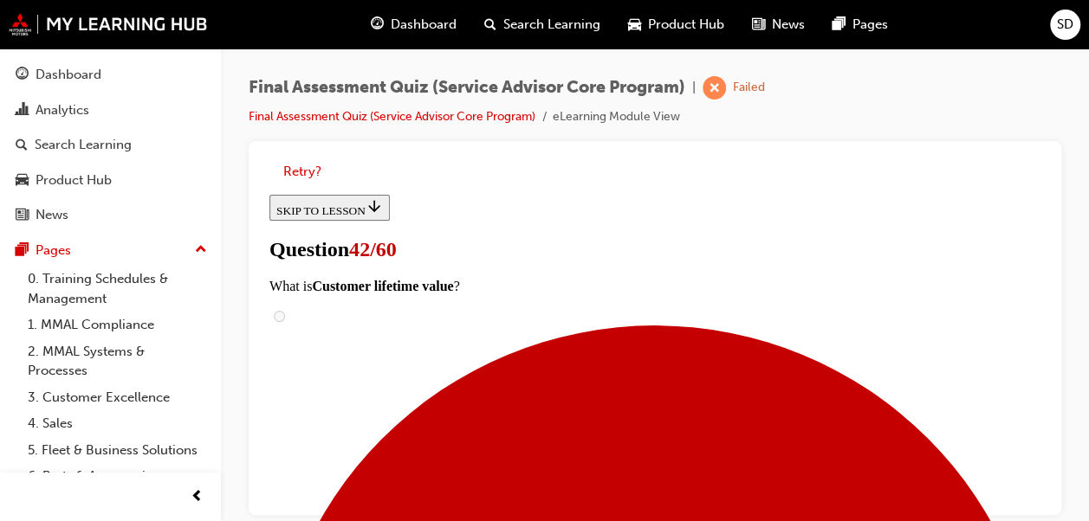
checkbox input "true"
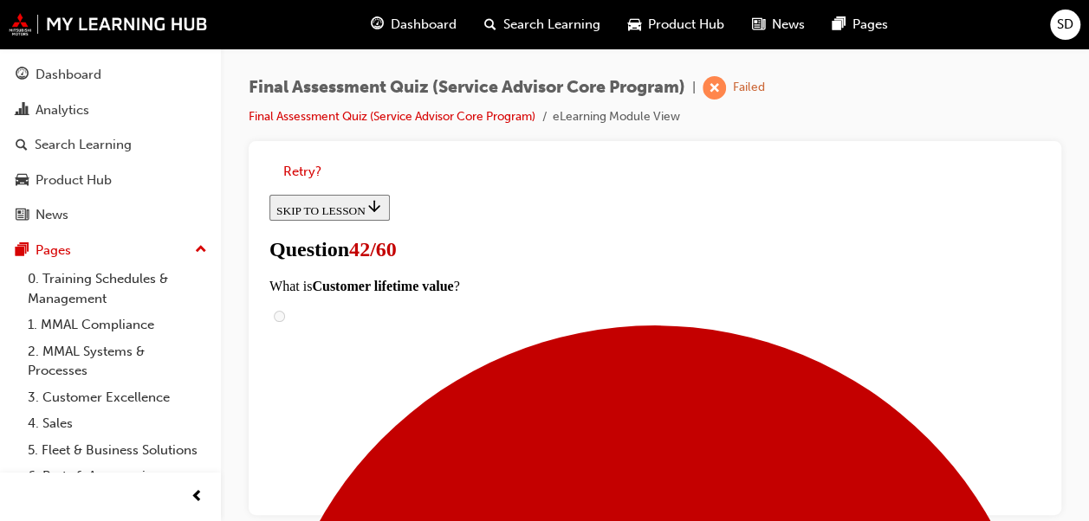
checkbox input "true"
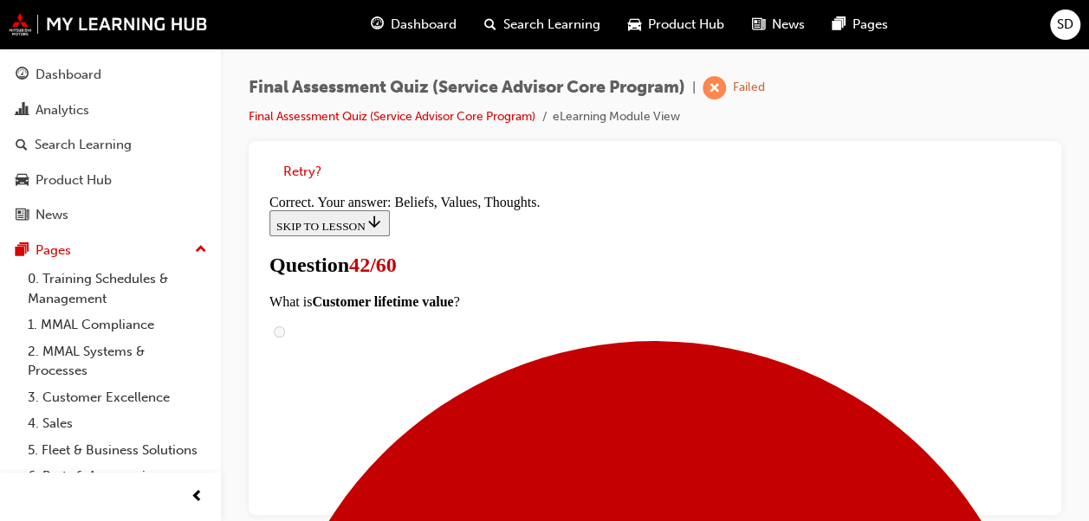
scroll to position [617, 0]
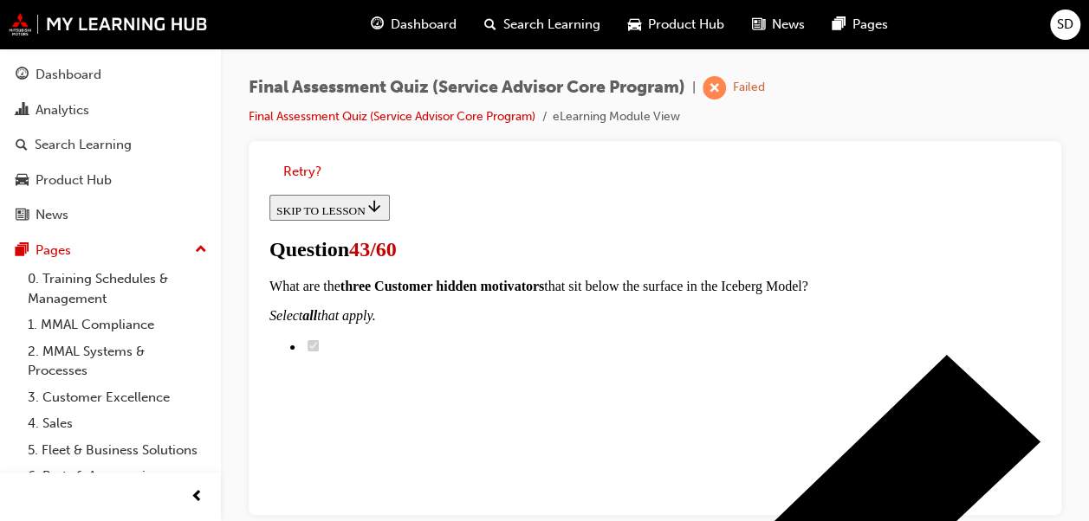
scroll to position [246, 0]
drag, startPoint x: 1308, startPoint y: 456, endPoint x: 1010, endPoint y: 351, distance: 316.9
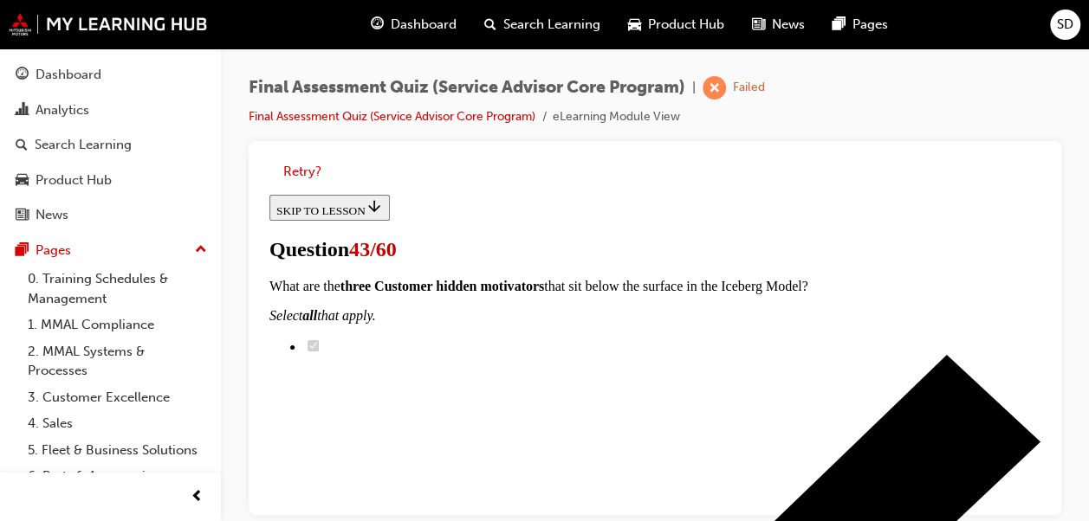
radio input "true"
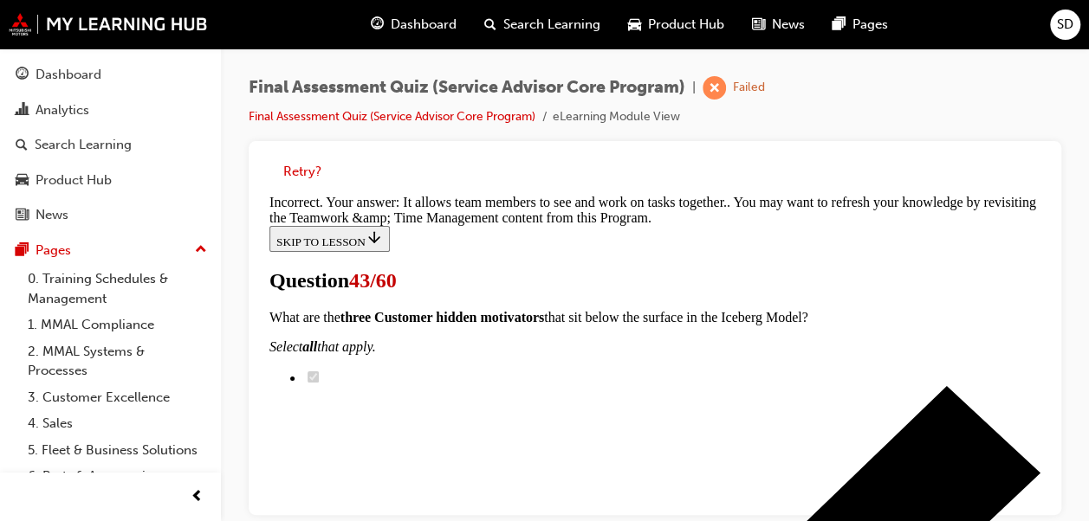
scroll to position [754, 0]
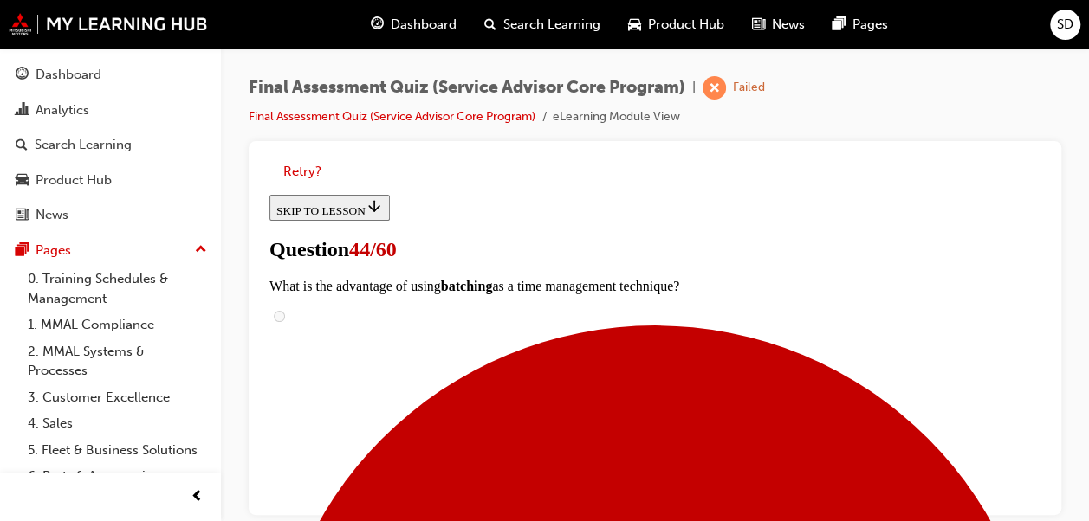
scroll to position [296, 0]
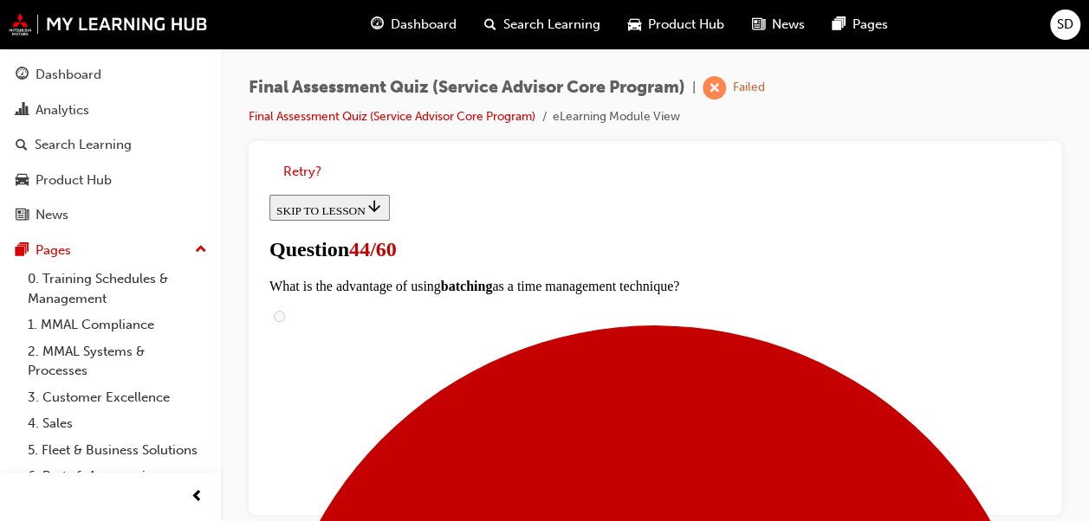
scroll to position [533, 0]
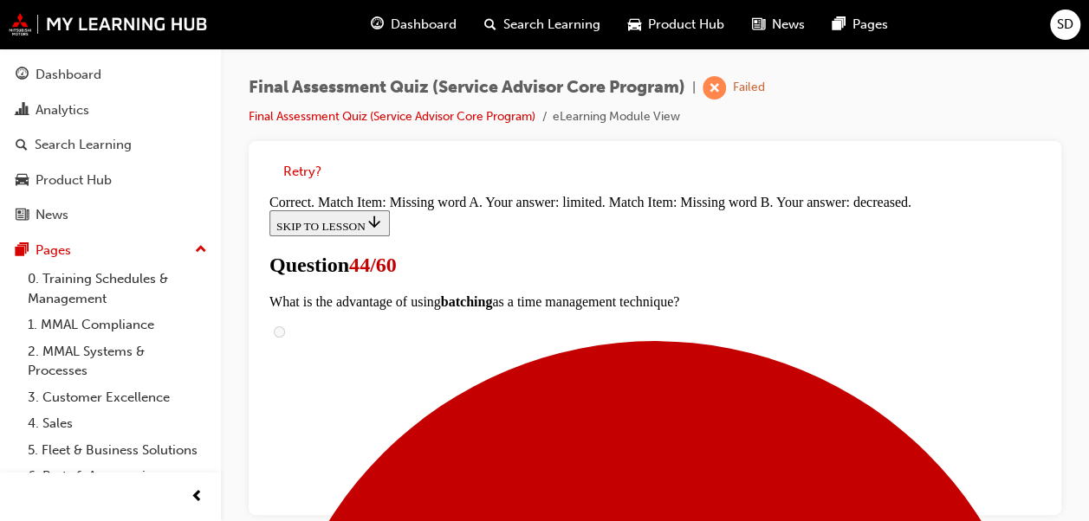
scroll to position [650, 0]
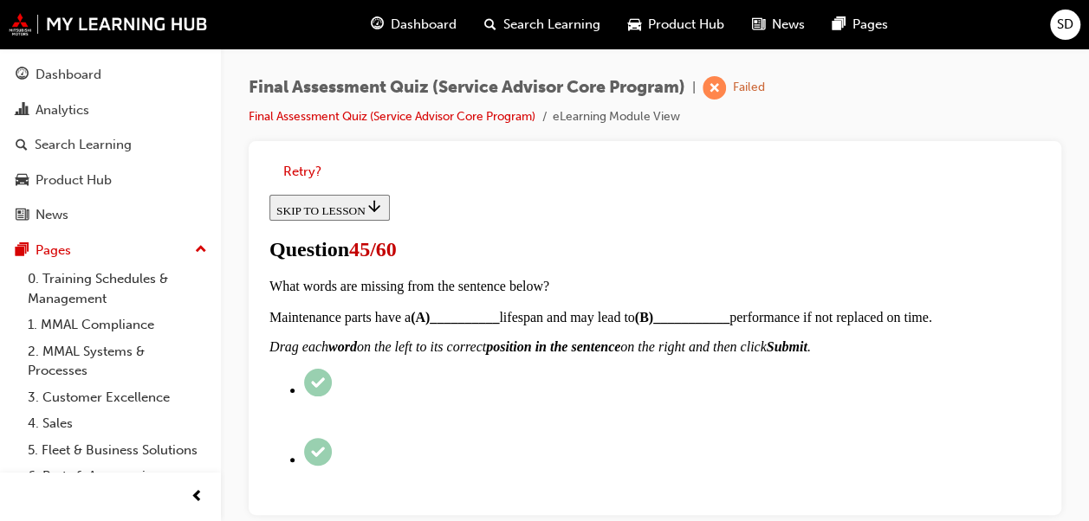
scroll to position [880, 0]
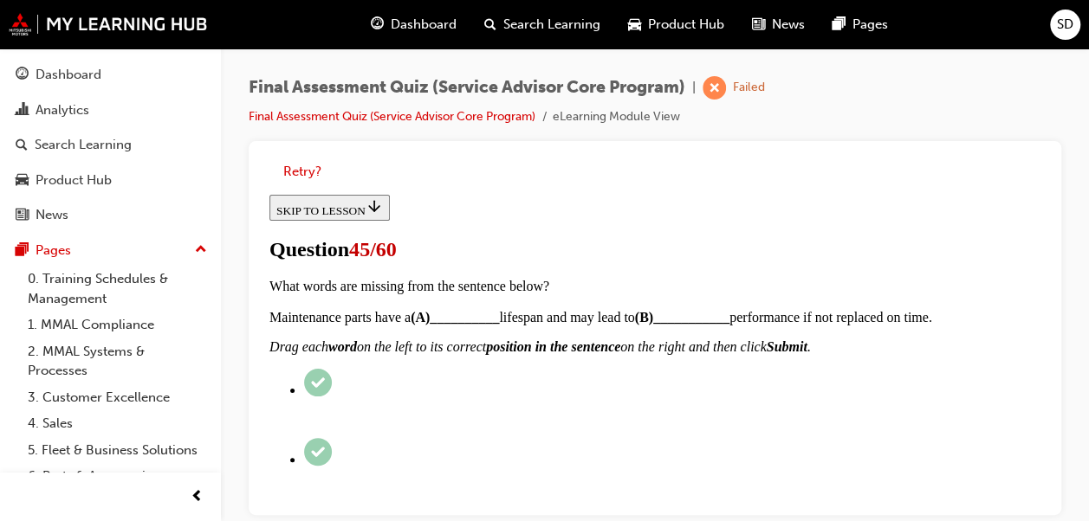
scroll to position [620, 0]
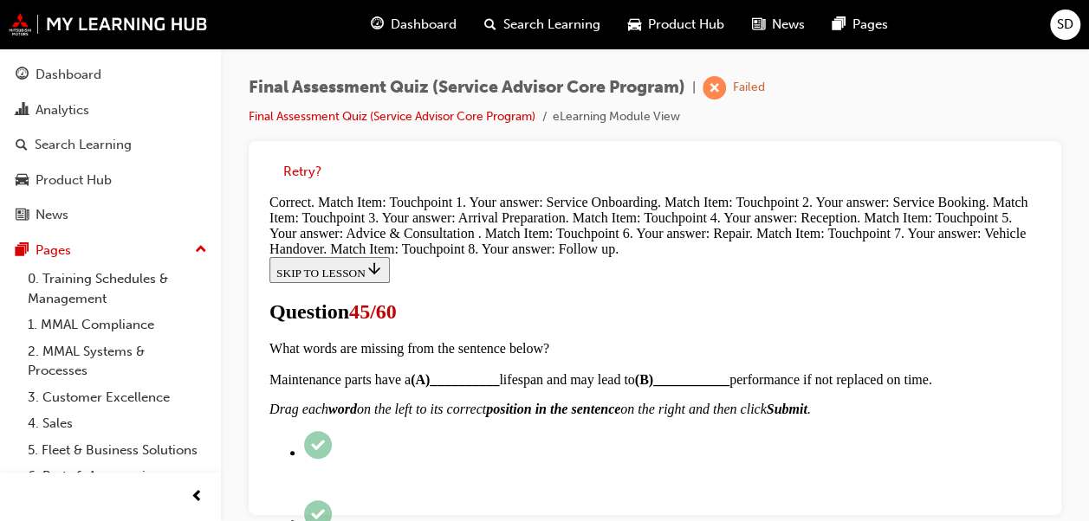
scroll to position [1085, 0]
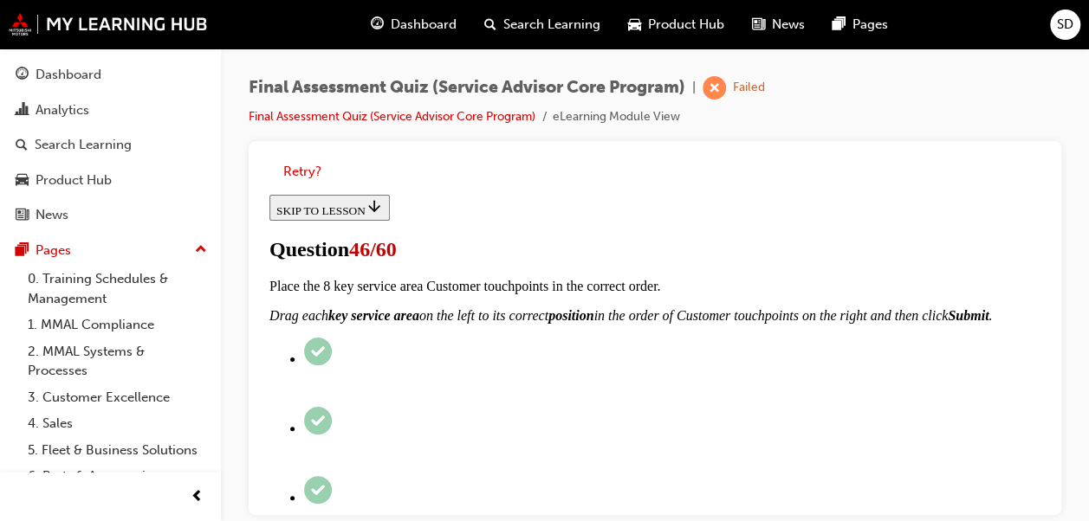
scroll to position [443, 0]
checkbox input "true"
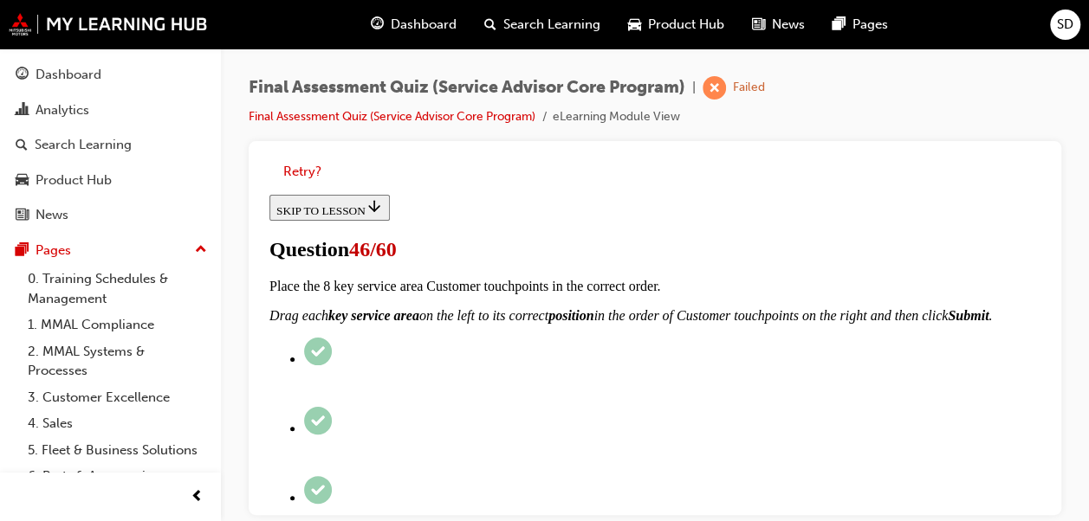
checkbox input "true"
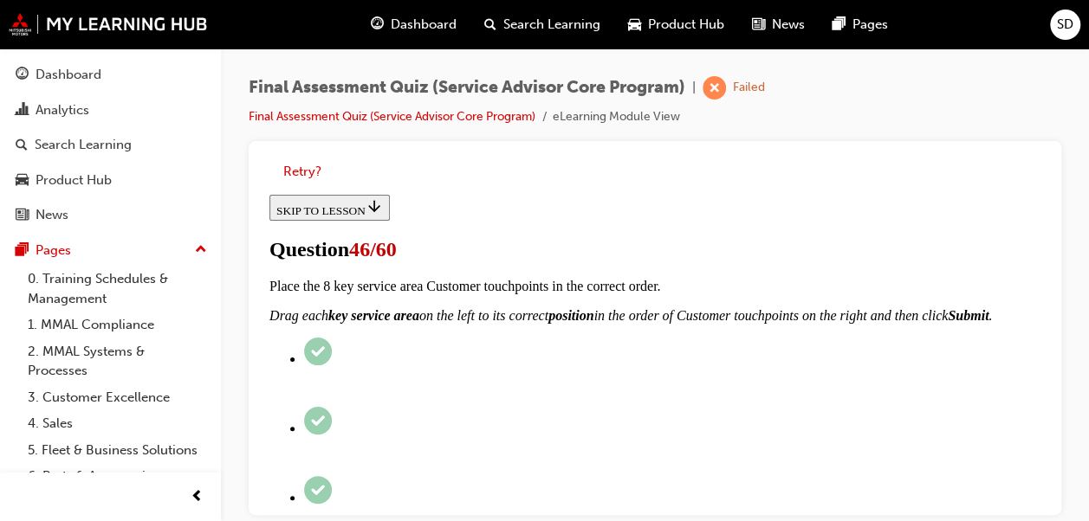
checkbox input "true"
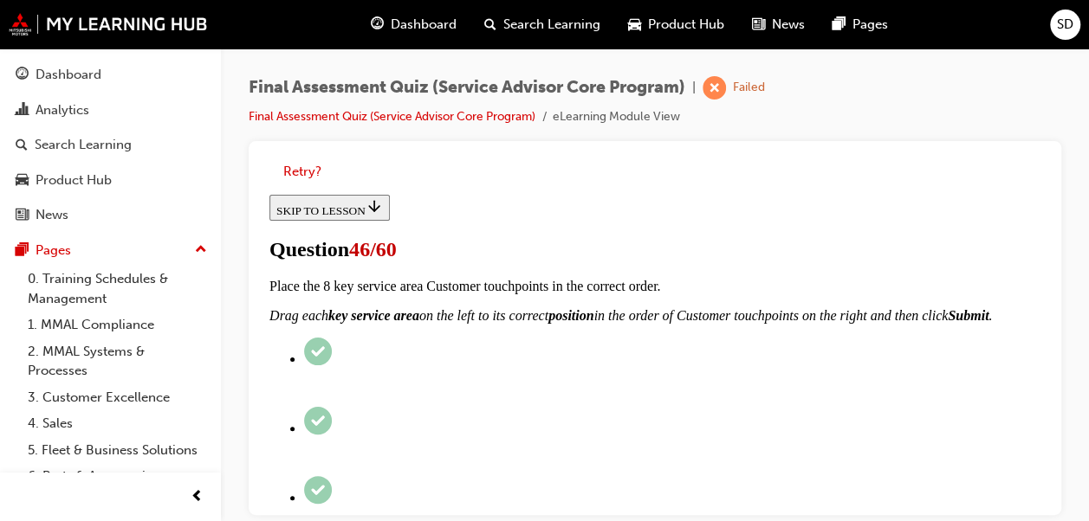
checkbox input "true"
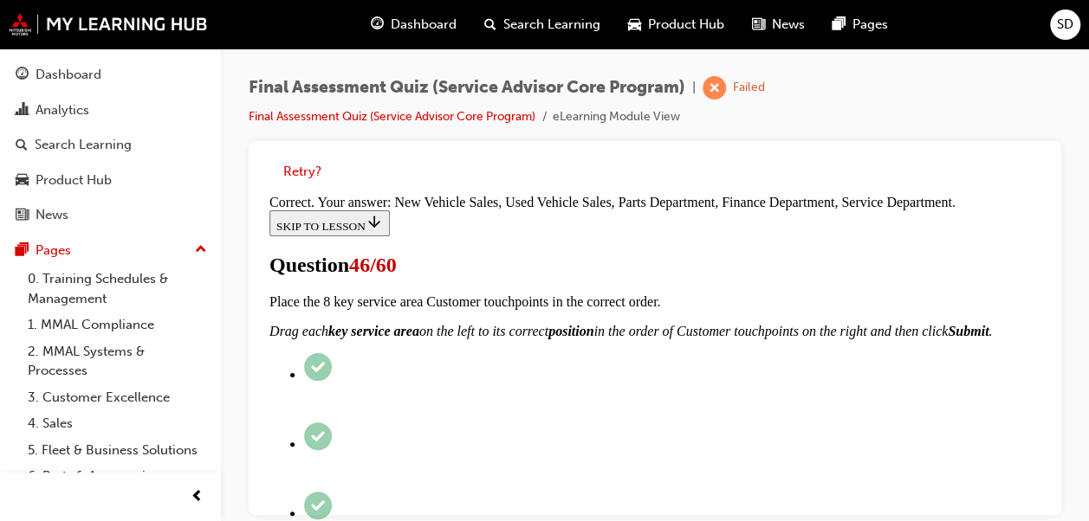
scroll to position [963, 0]
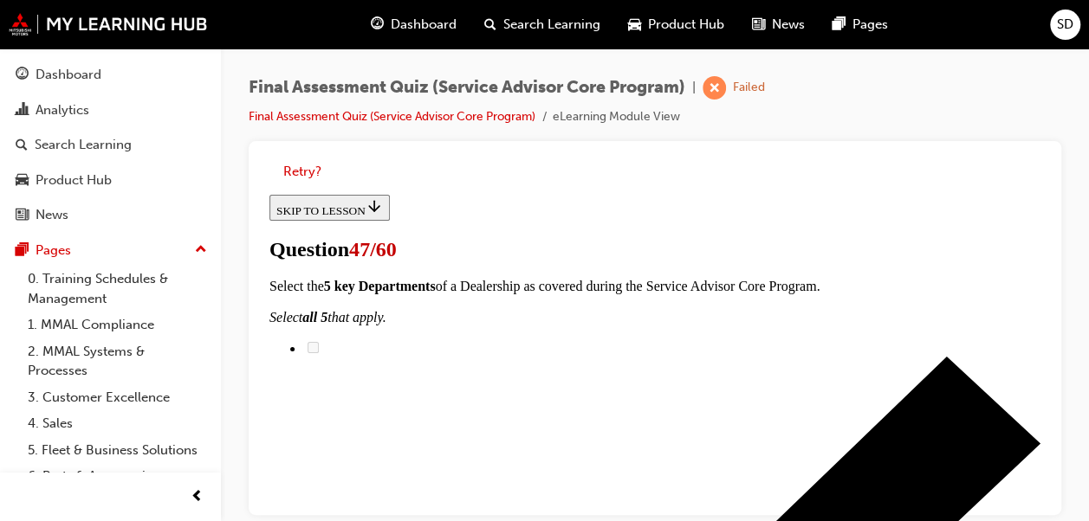
scroll to position [278, 0]
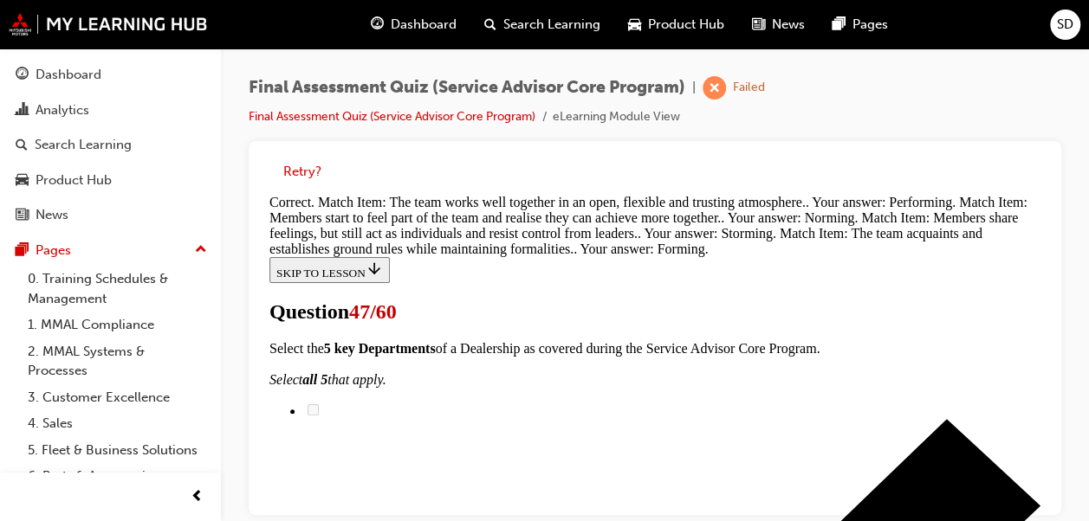
scroll to position [933, 0]
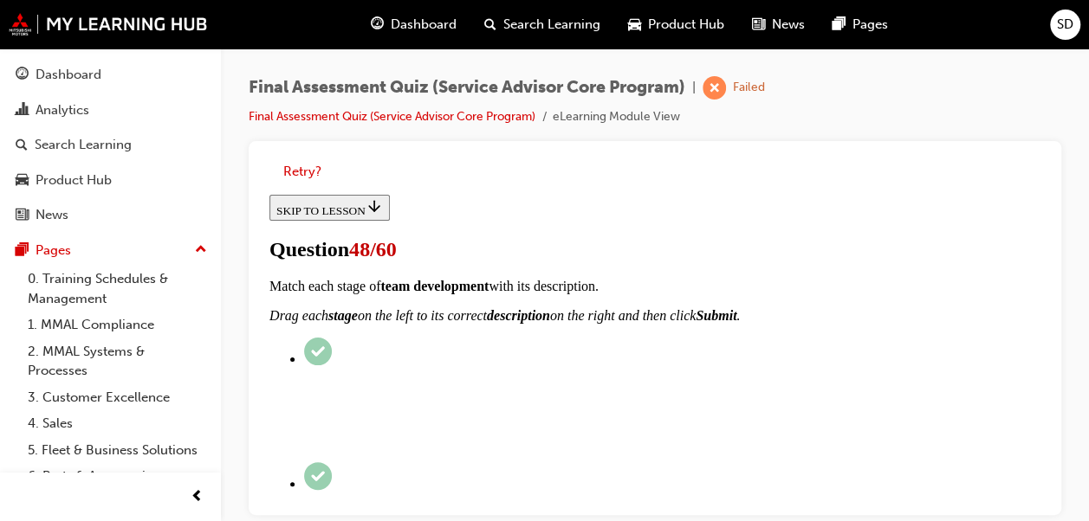
scroll to position [525, 0]
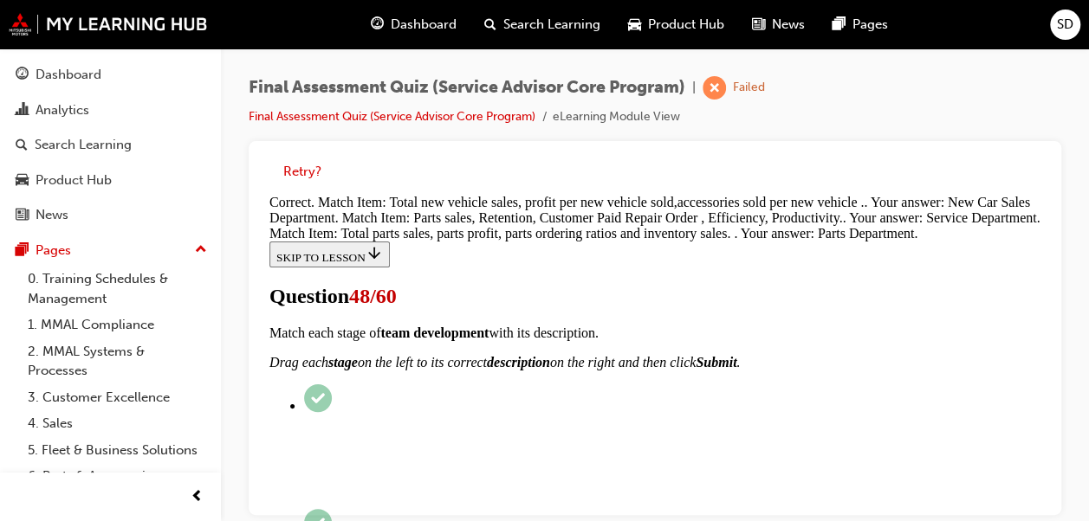
scroll to position [788, 0]
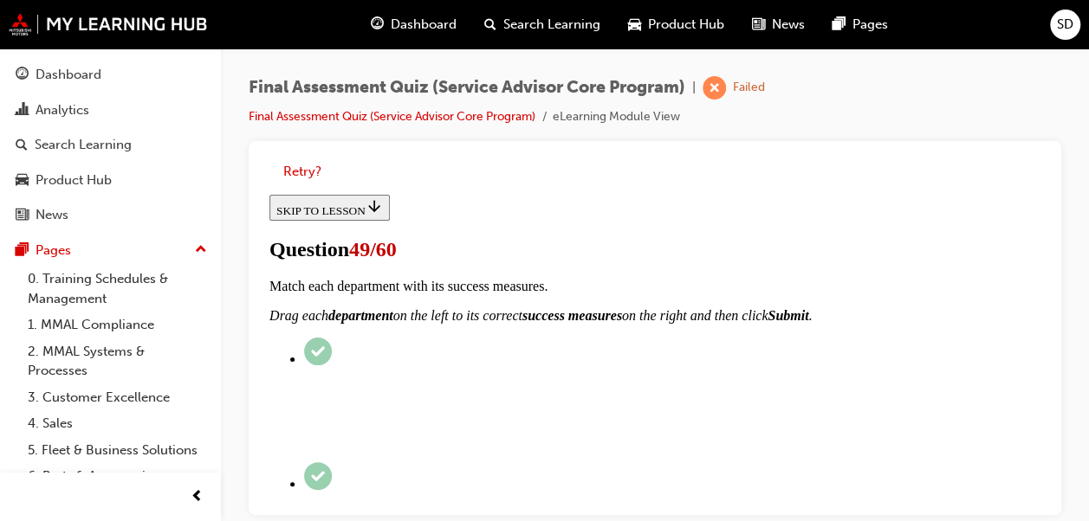
scroll to position [222, 0]
radio input "true"
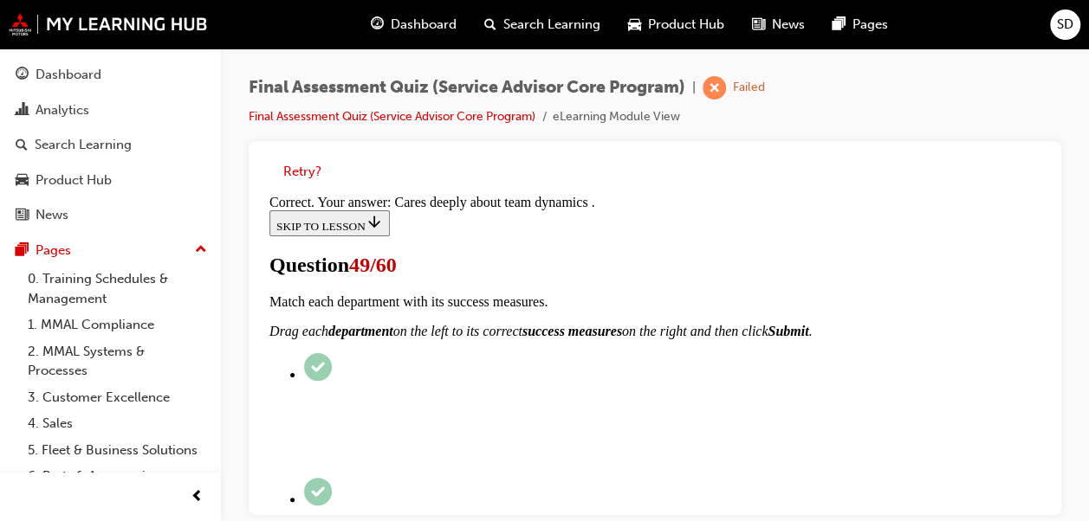
scroll to position [546, 0]
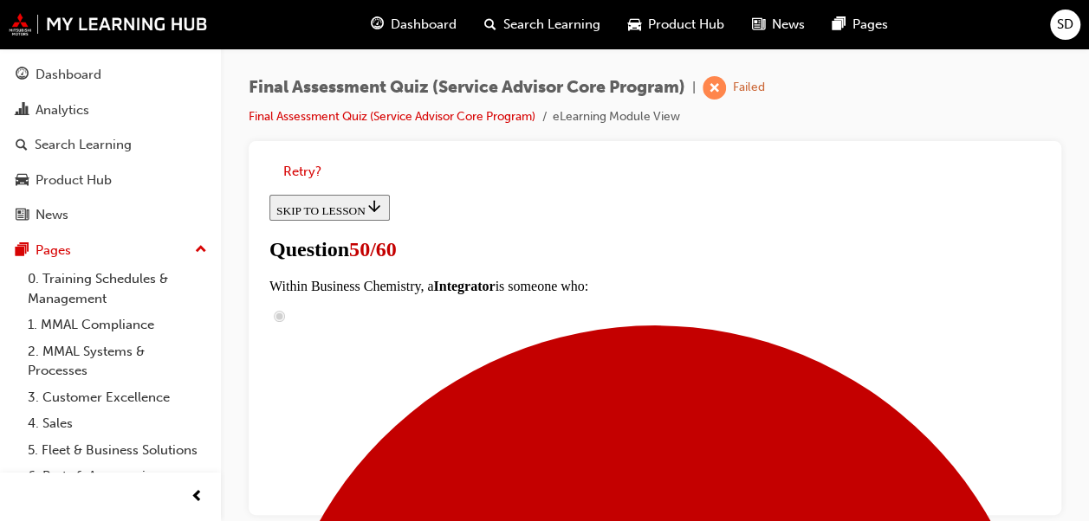
scroll to position [365, 0]
checkbox input "true"
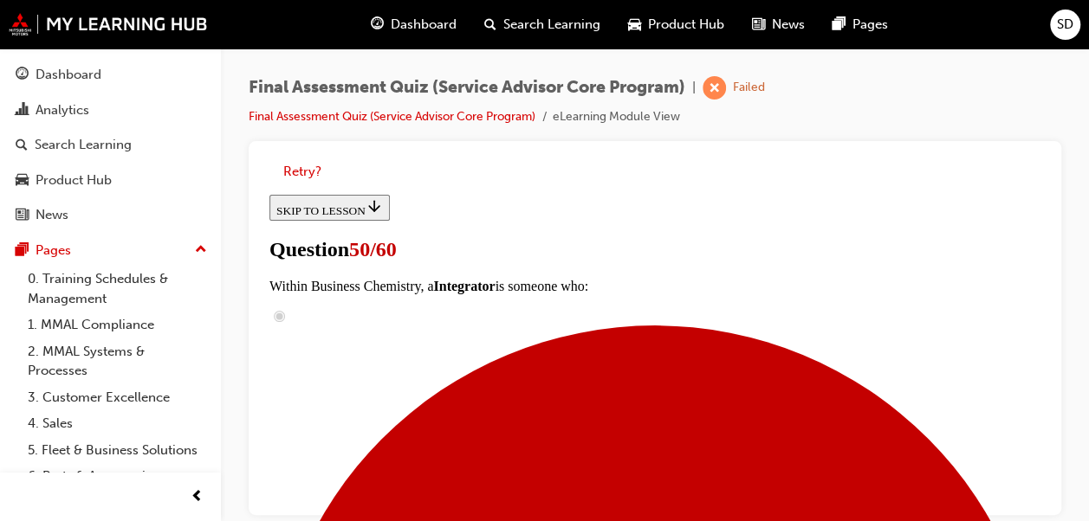
checkbox input "true"
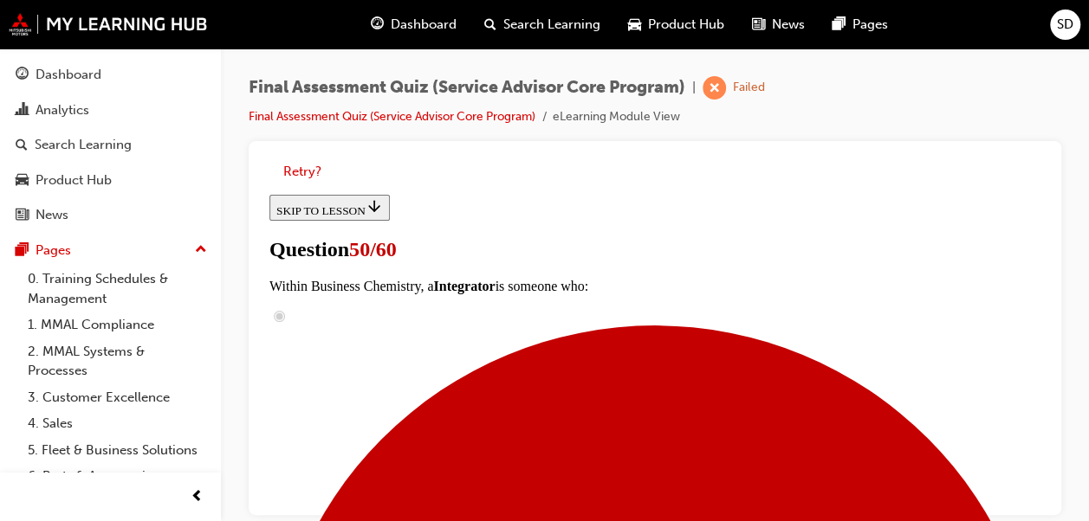
checkbox input "true"
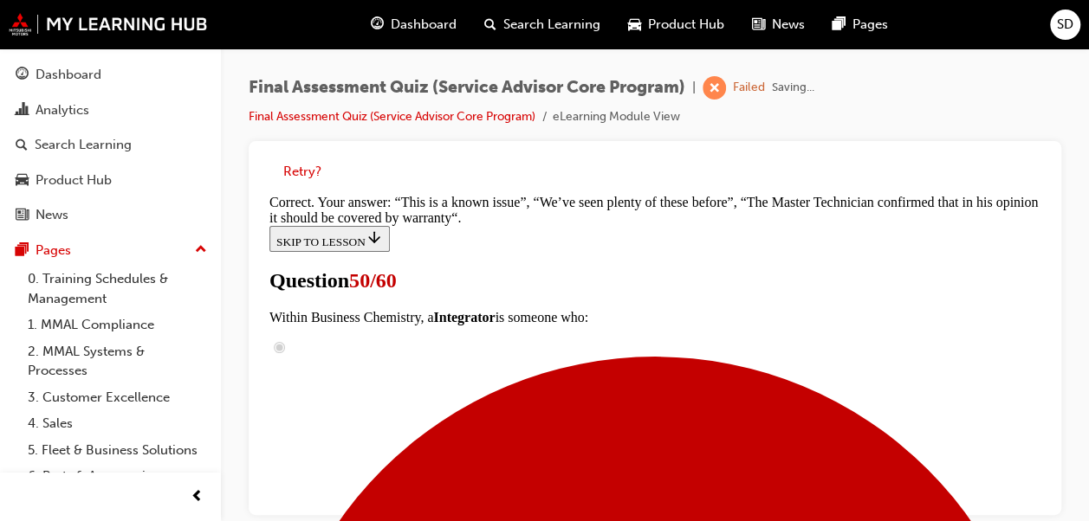
scroll to position [837, 0]
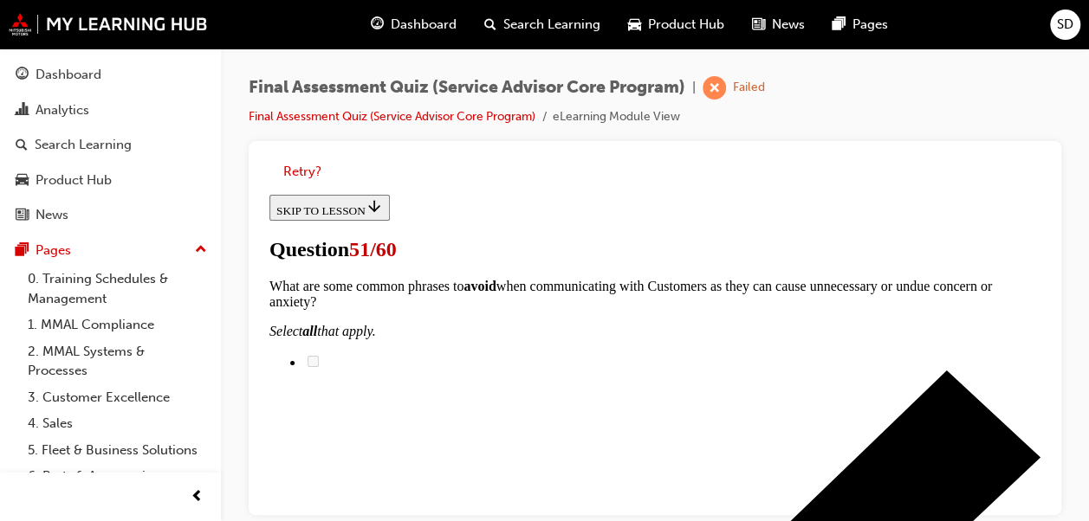
scroll to position [323, 0]
checkbox input "true"
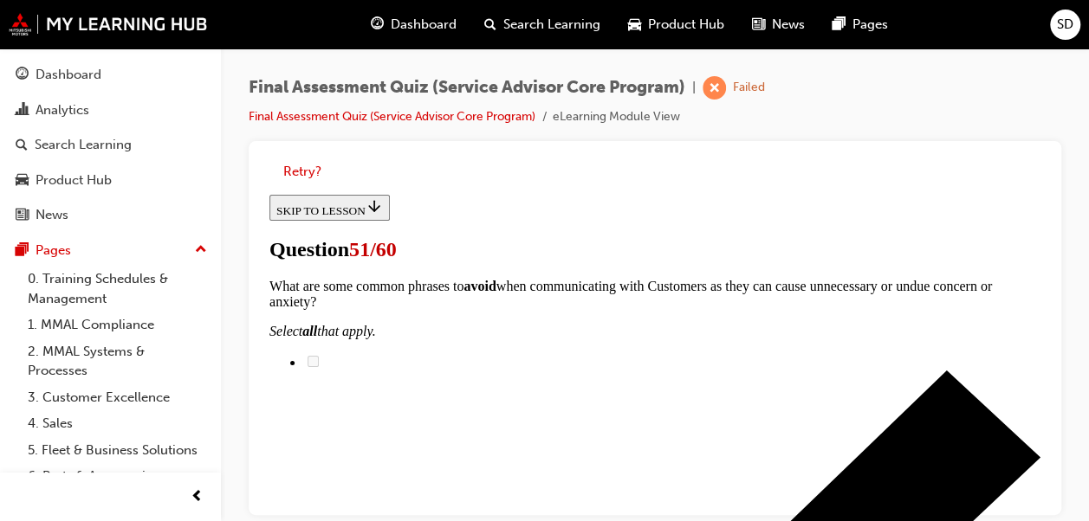
checkbox input "true"
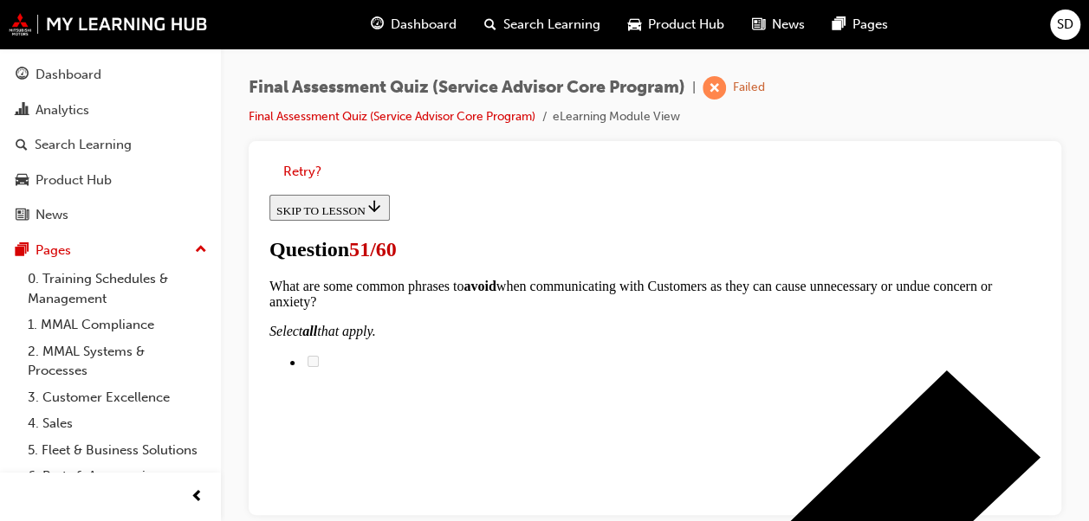
scroll to position [554, 0]
checkbox input "true"
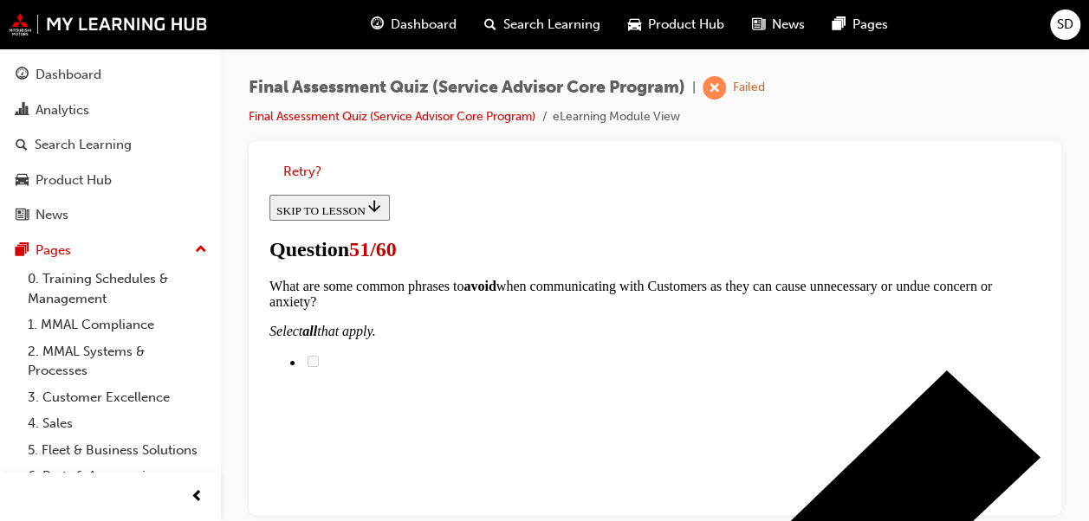
checkbox input "true"
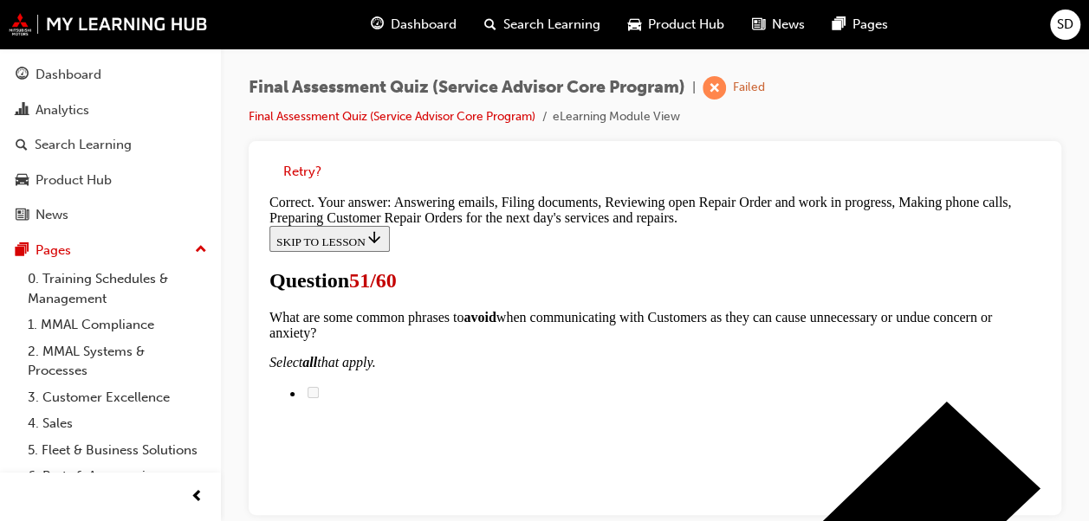
scroll to position [790, 0]
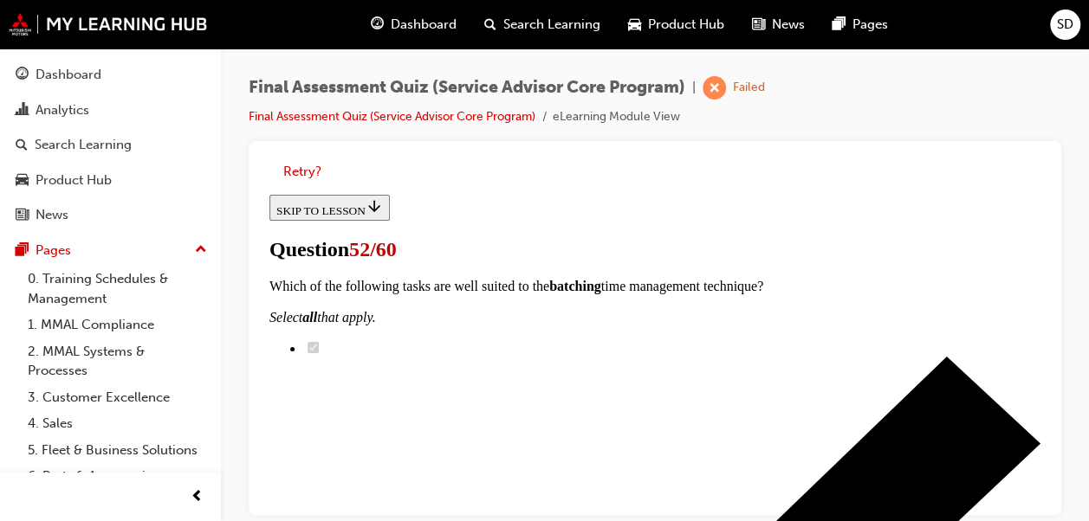
scroll to position [287, 0]
checkbox input "true"
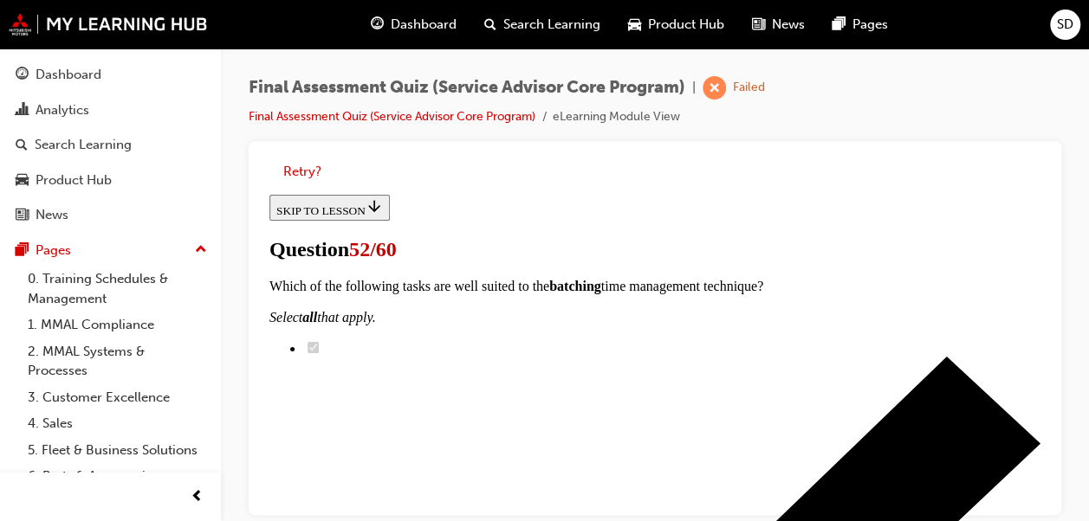
checkbox input "true"
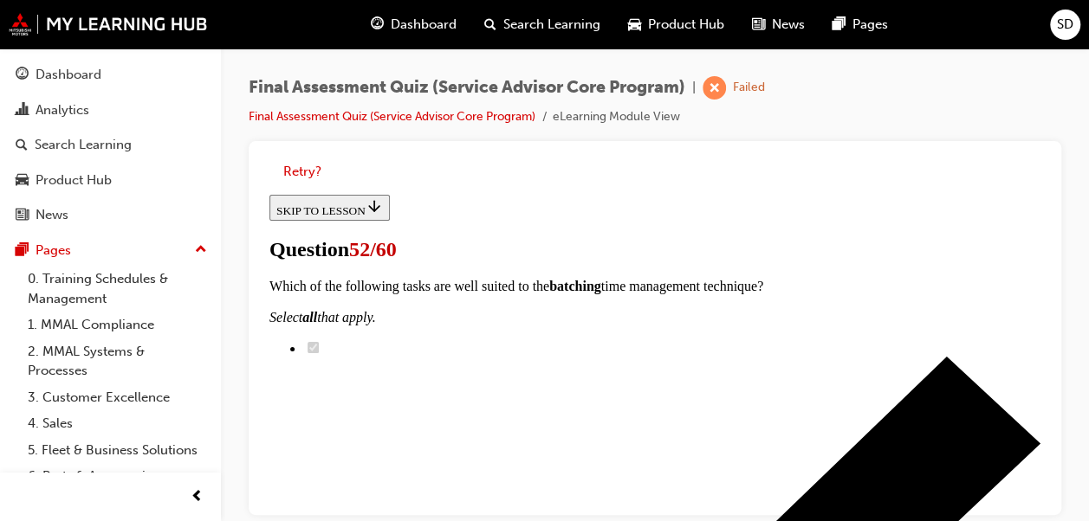
checkbox input "true"
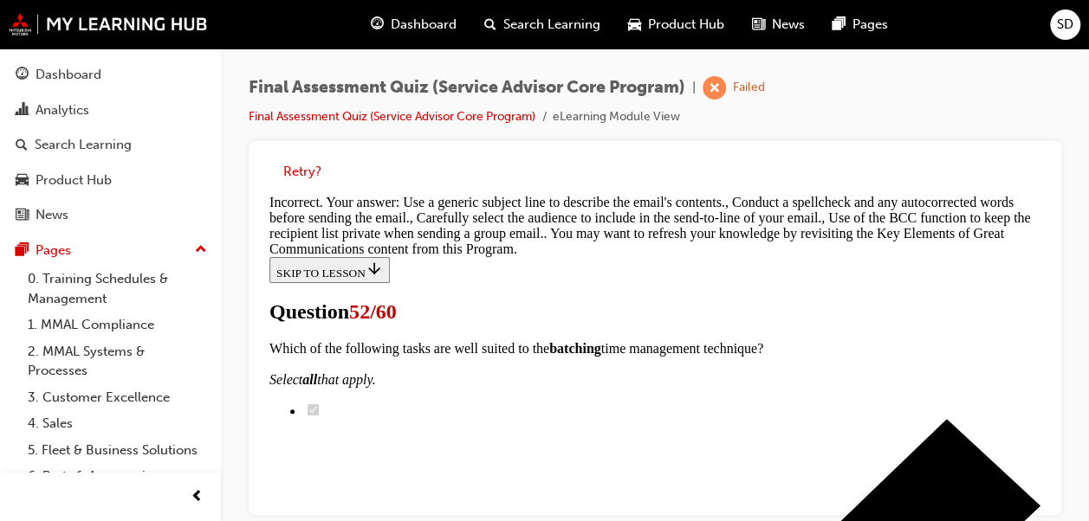
scroll to position [900, 0]
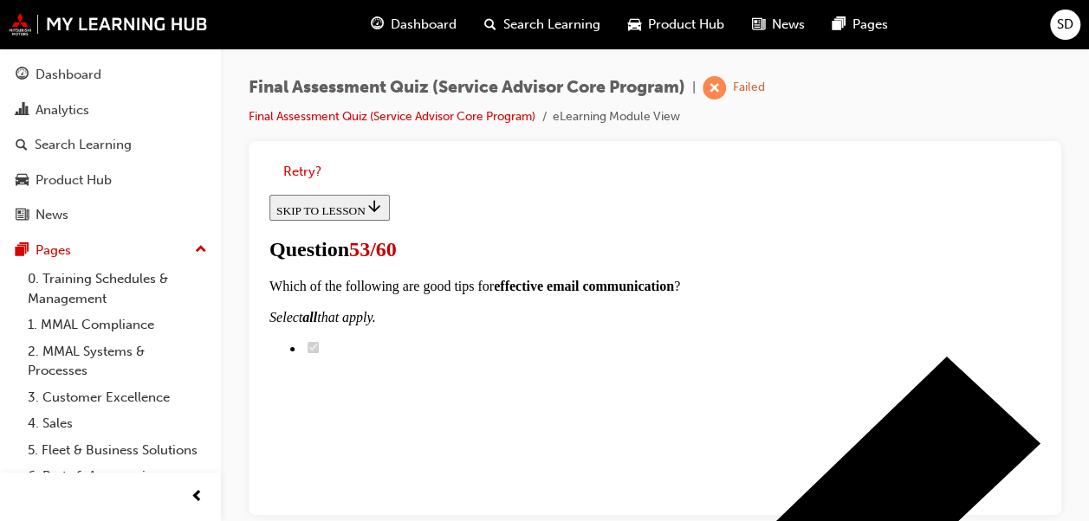
scroll to position [223, 0]
radio input "true"
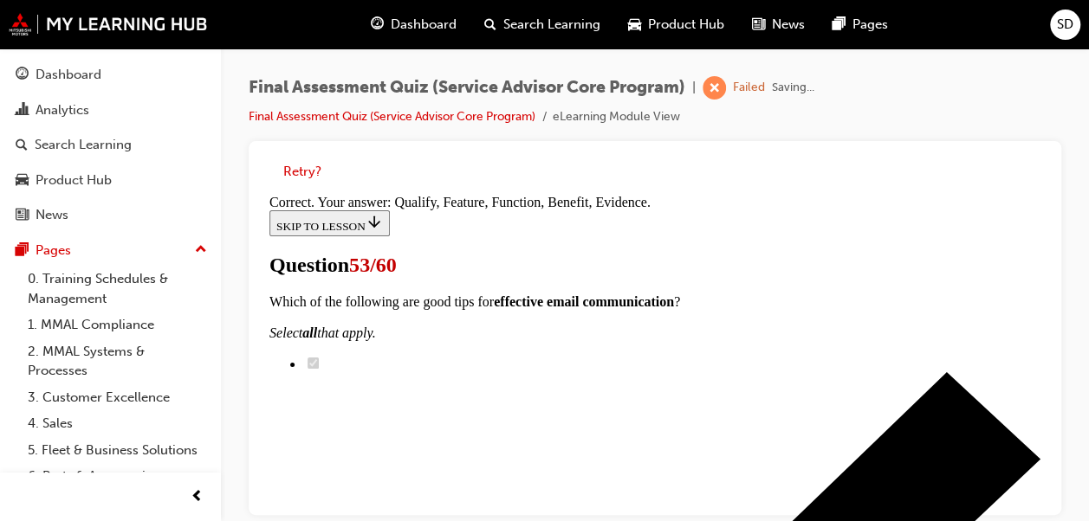
scroll to position [558, 0]
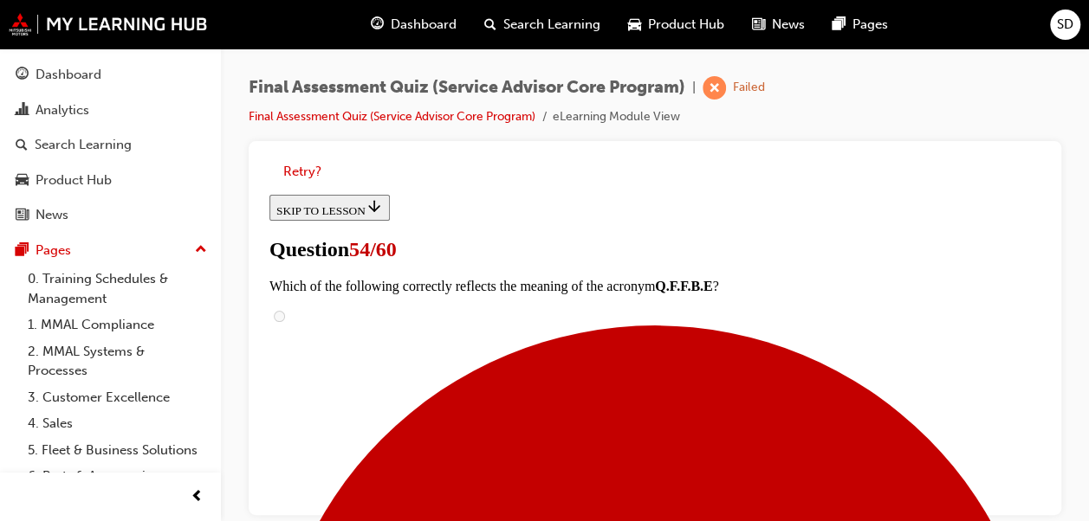
scroll to position [303, 0]
checkbox input "true"
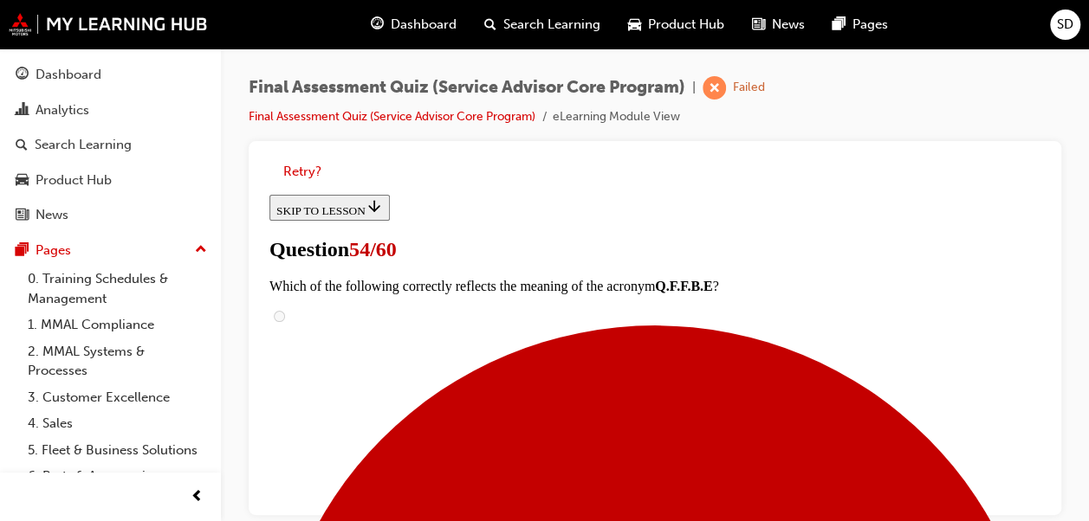
checkbox input "true"
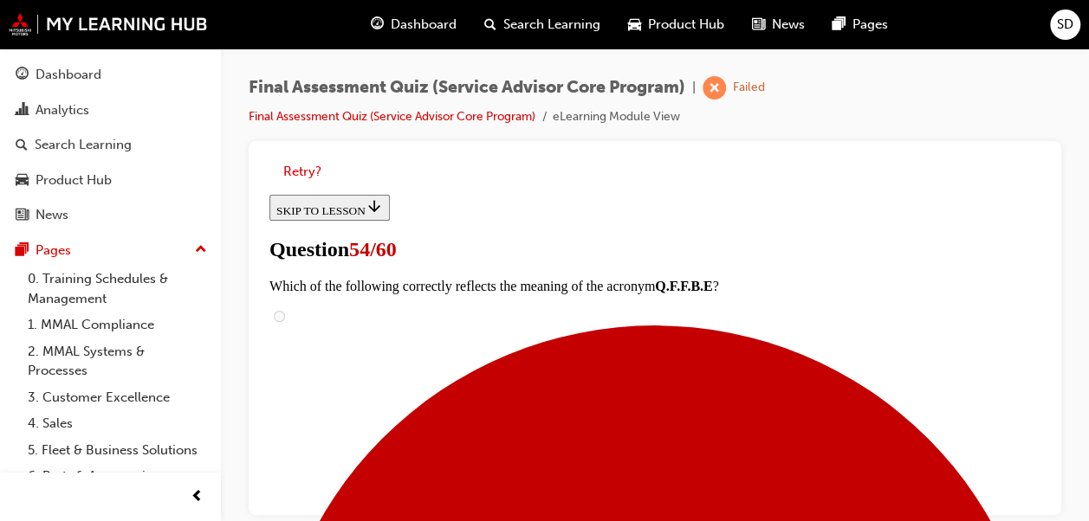
checkbox input "true"
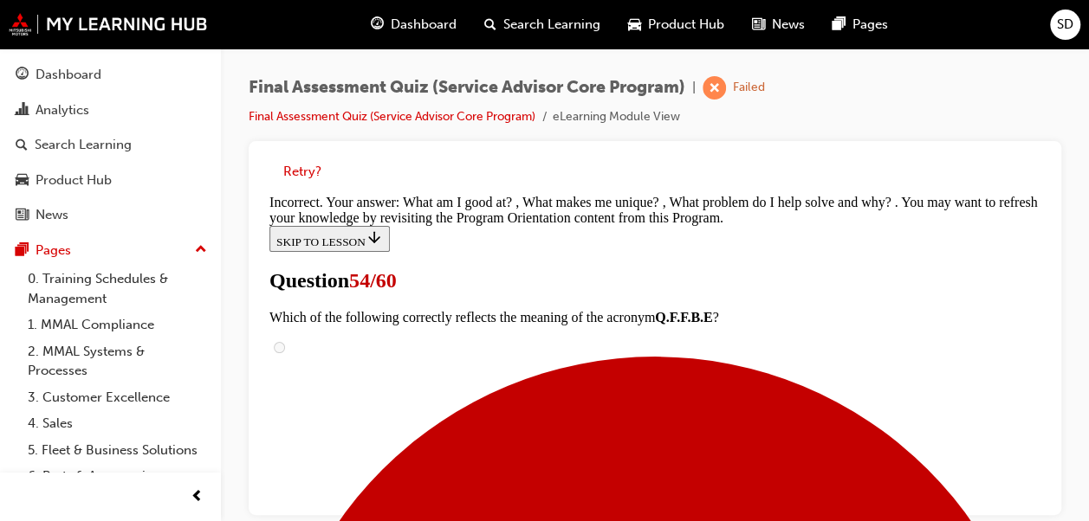
scroll to position [723, 0]
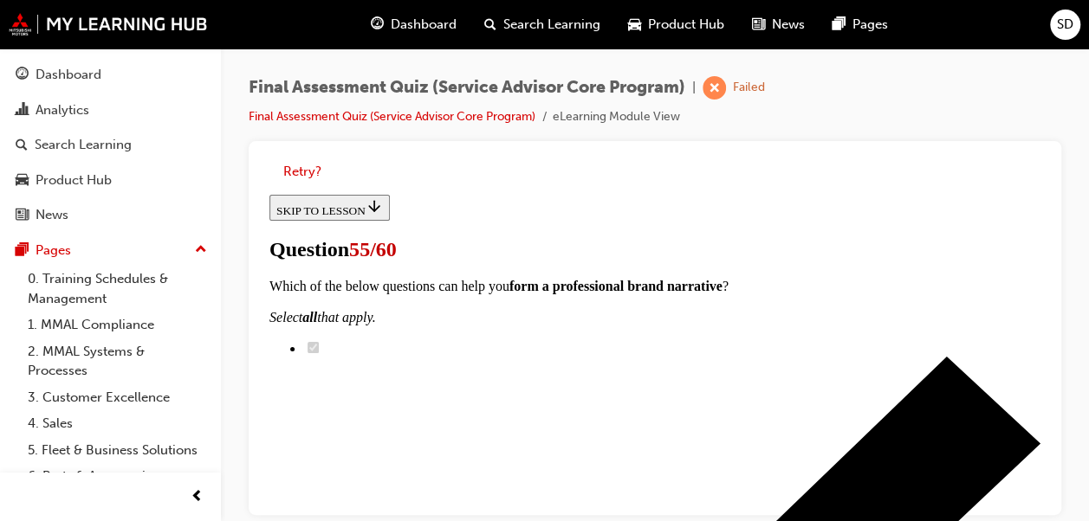
scroll to position [584, 0]
checkbox input "true"
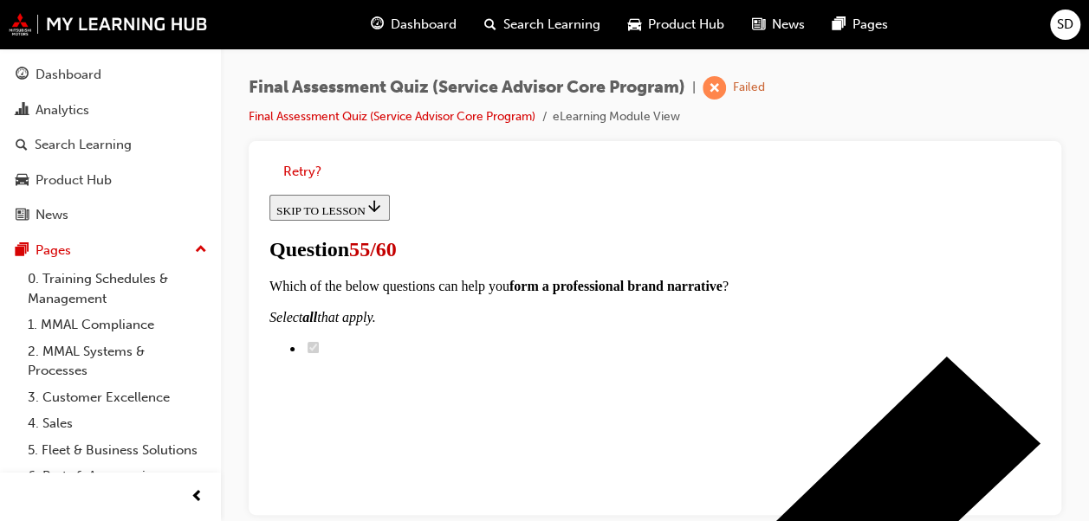
checkbox input "true"
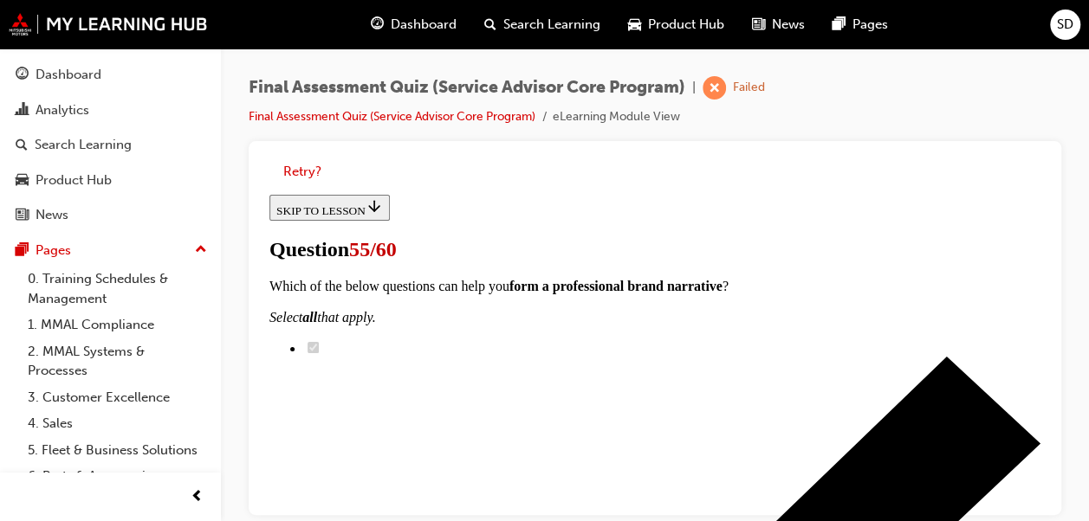
checkbox input "true"
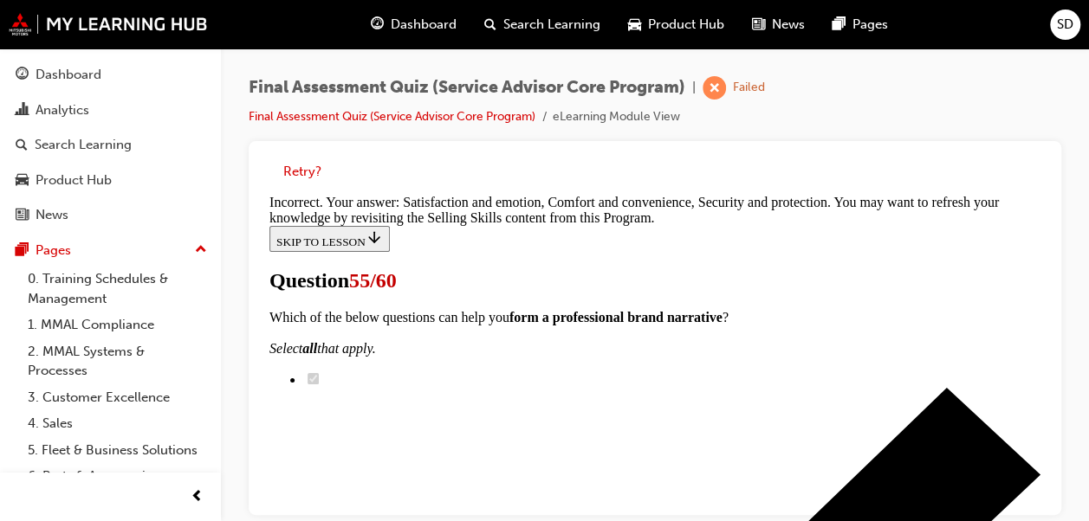
scroll to position [1040, 0]
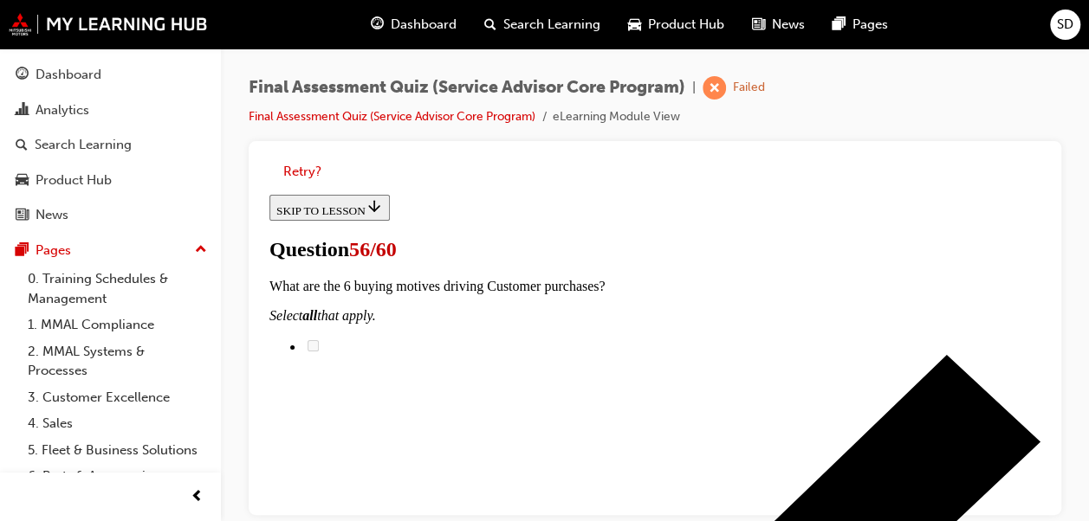
scroll to position [349, 0]
radio input "true"
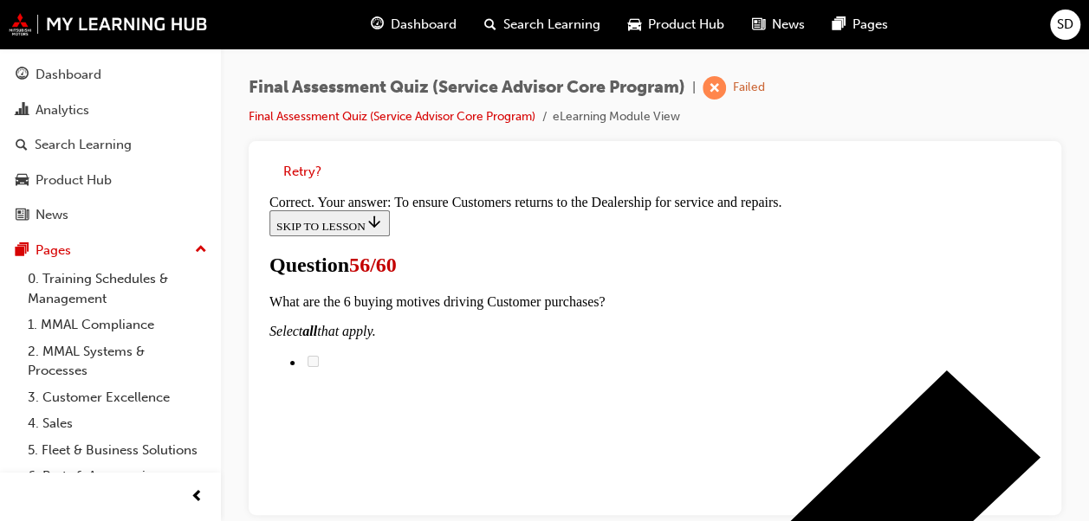
scroll to position [627, 0]
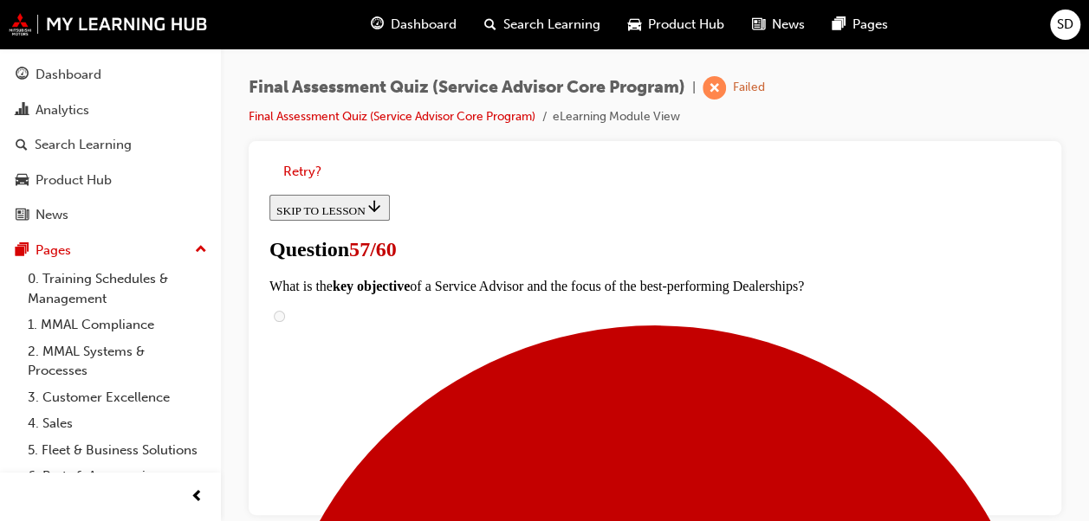
scroll to position [367, 0]
radio input "true"
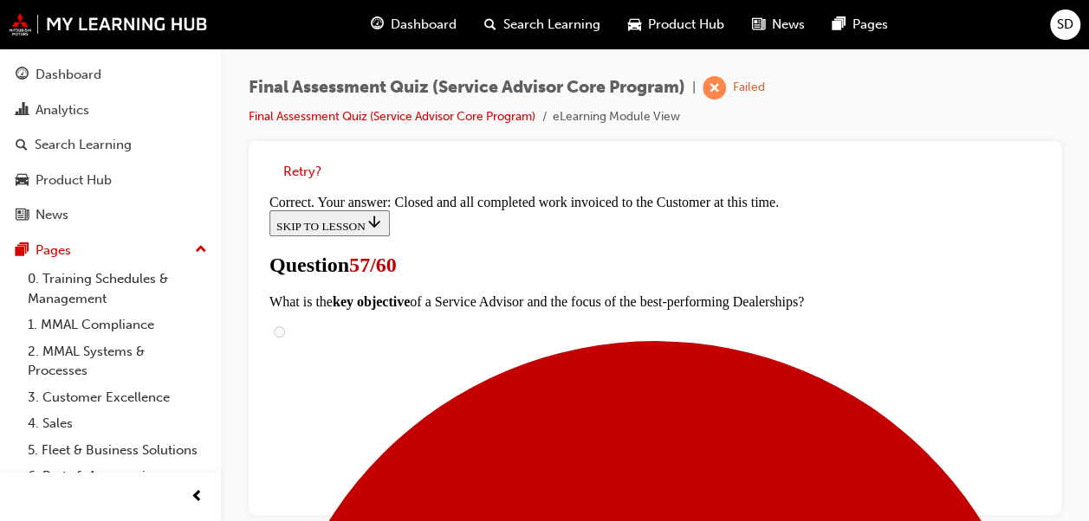
scroll to position [610, 0]
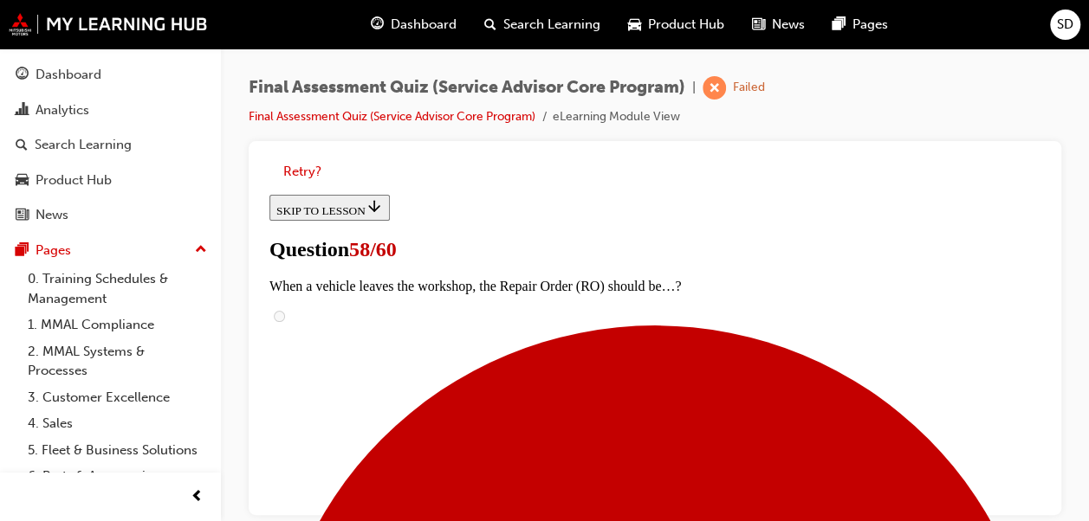
scroll to position [713, 0]
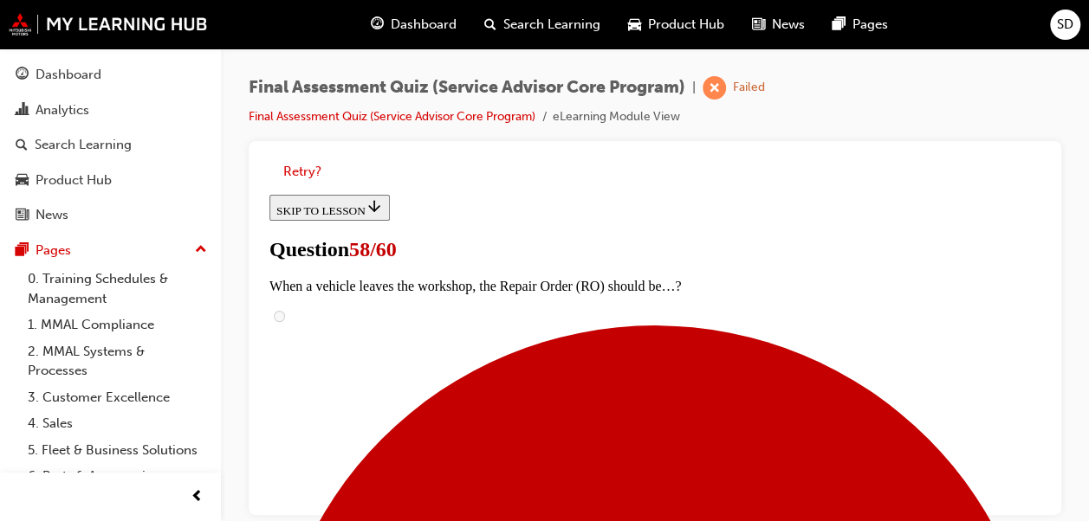
drag, startPoint x: 1037, startPoint y: 369, endPoint x: 1310, endPoint y: 564, distance: 335.2
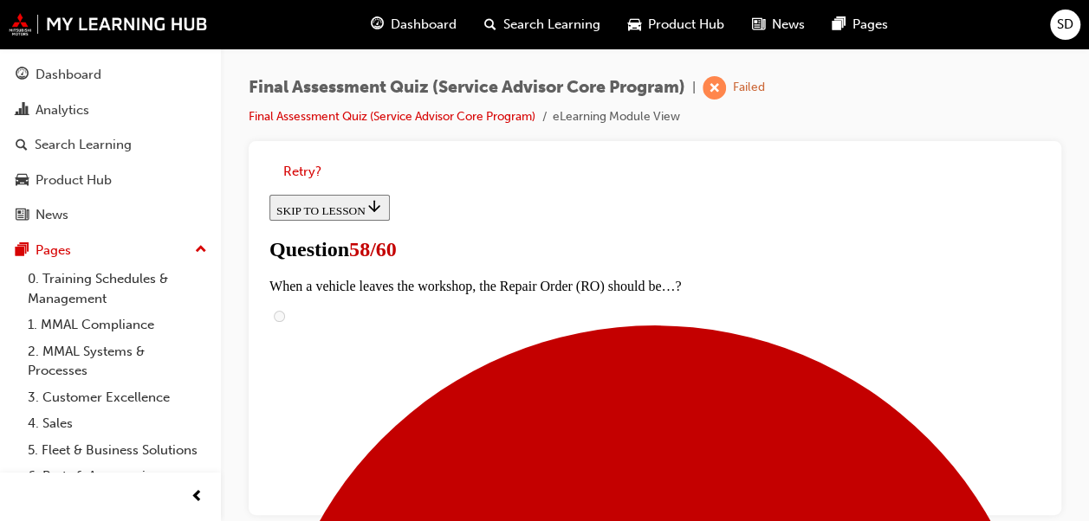
drag, startPoint x: 1044, startPoint y: 387, endPoint x: 1309, endPoint y: 500, distance: 287.9
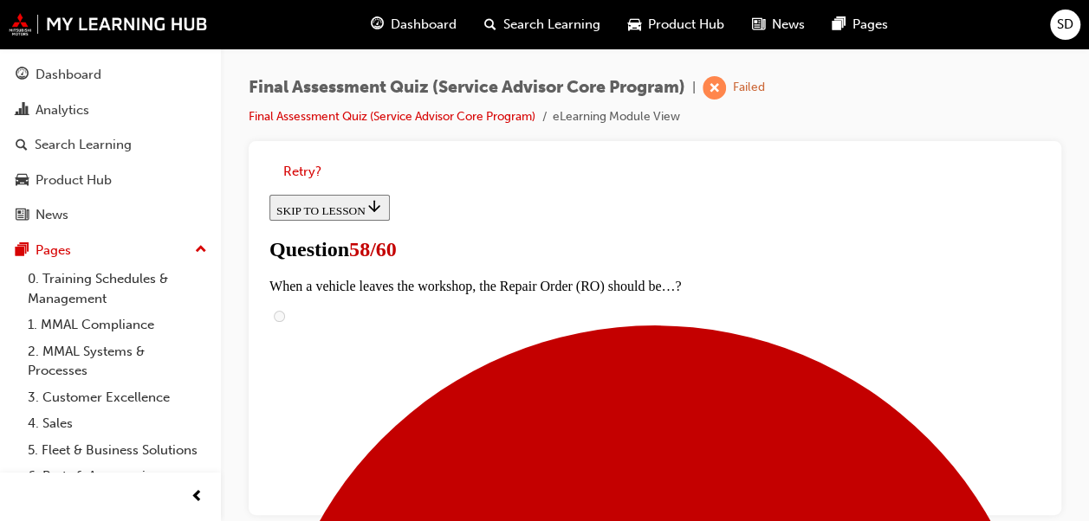
scroll to position [857, 0]
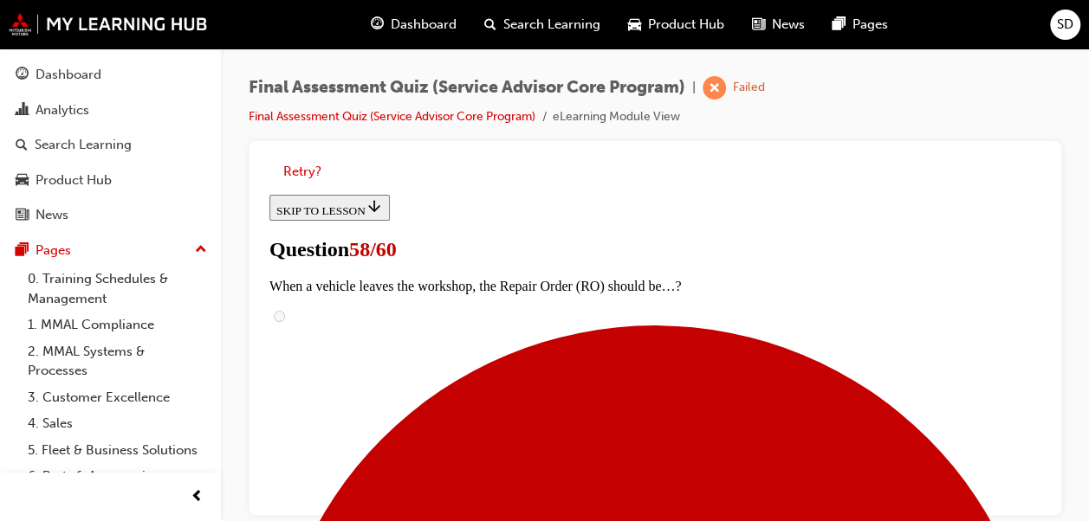
scroll to position [35, 0]
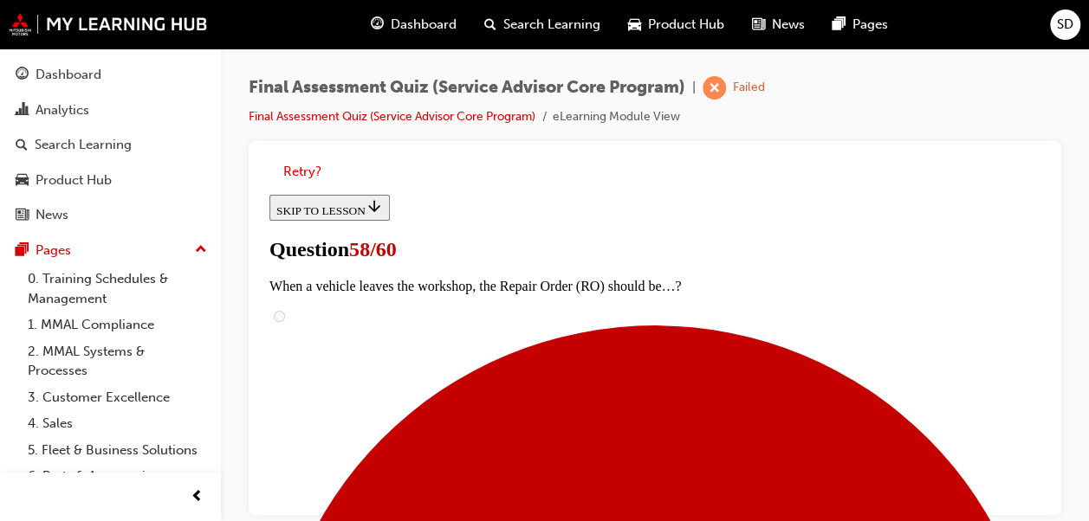
scroll to position [1450, 0]
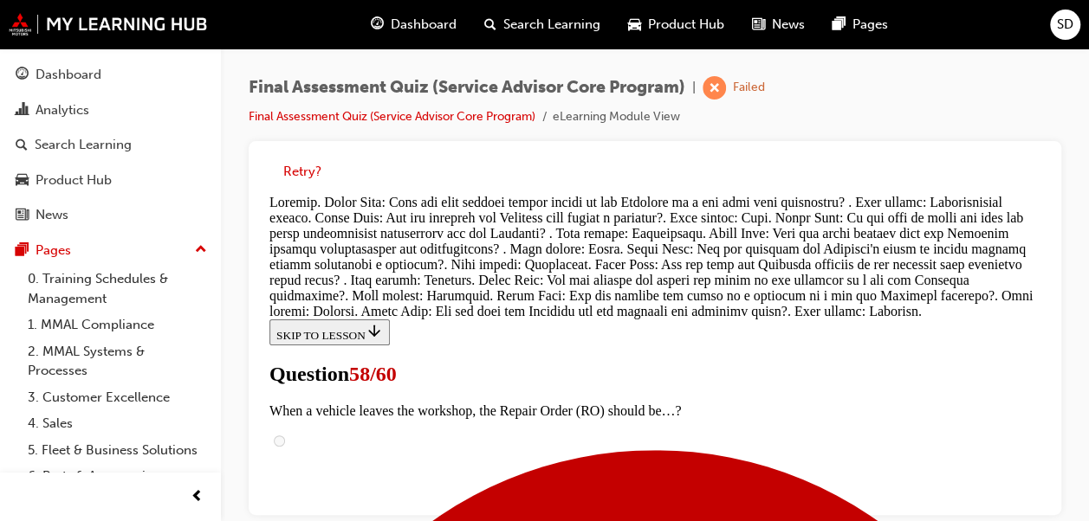
scroll to position [1832, 0]
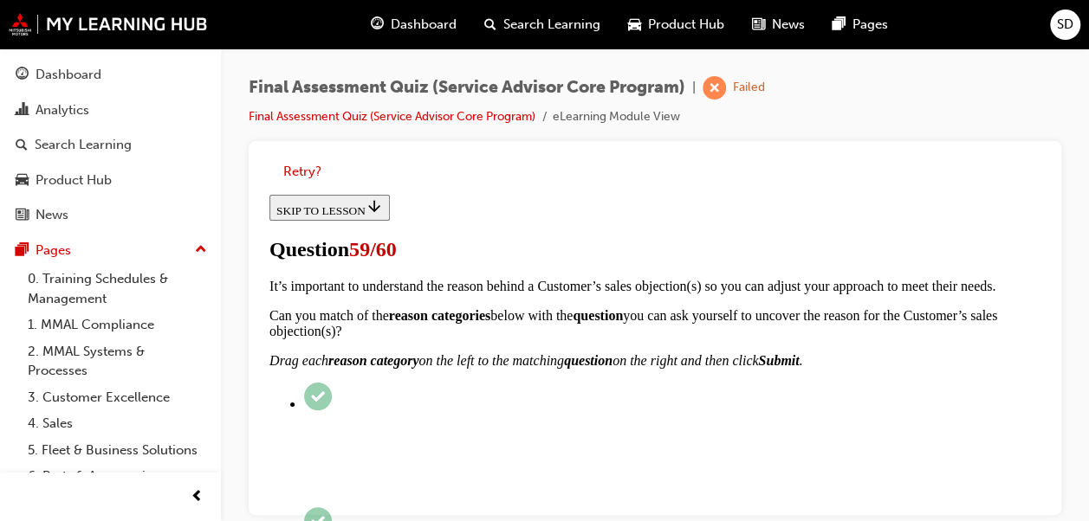
scroll to position [234, 0]
radio input "true"
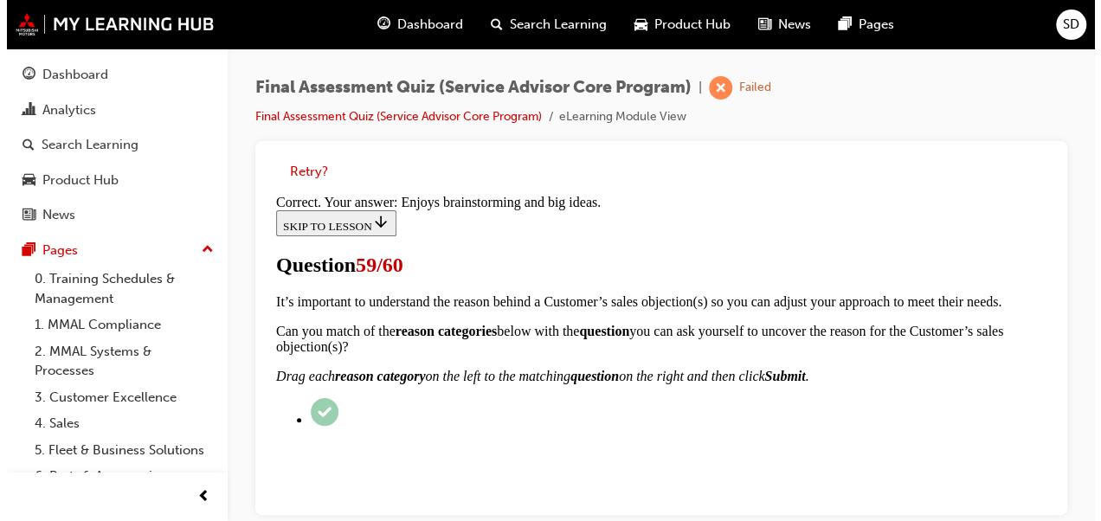
scroll to position [546, 0]
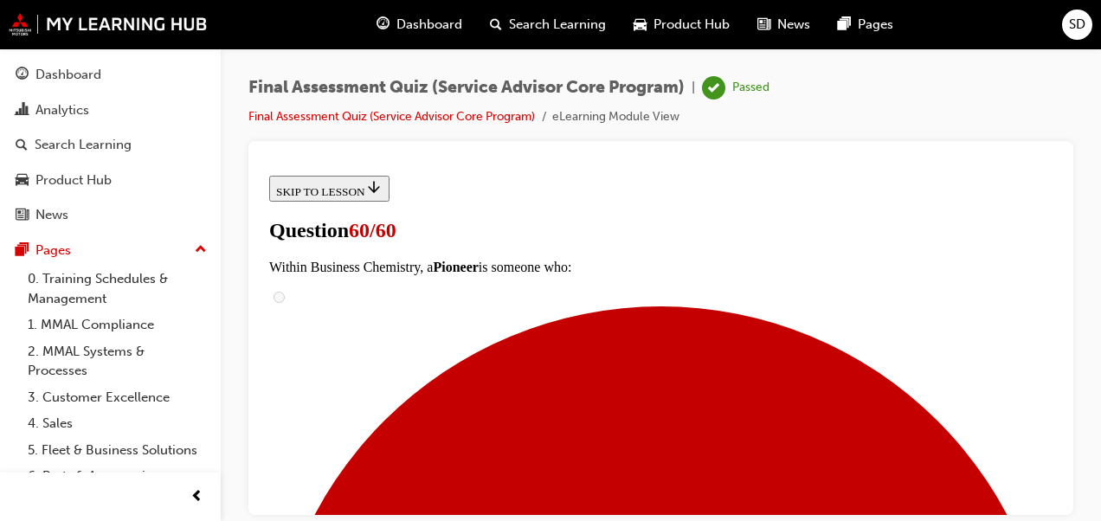
scroll to position [488, 0]
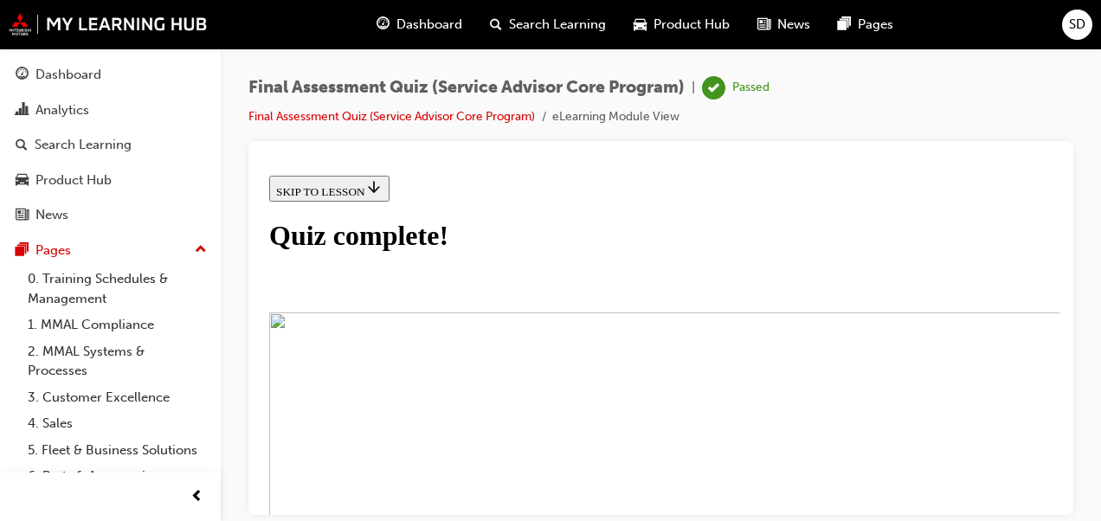
scroll to position [410, 0]
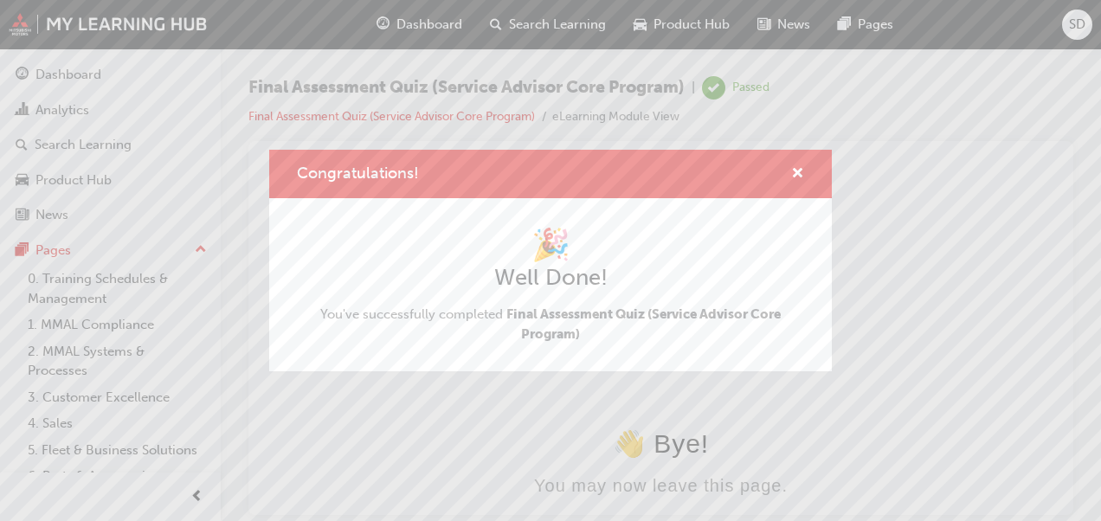
scroll to position [0, 0]
click at [803, 178] on span "cross-icon" at bounding box center [797, 175] width 13 height 16
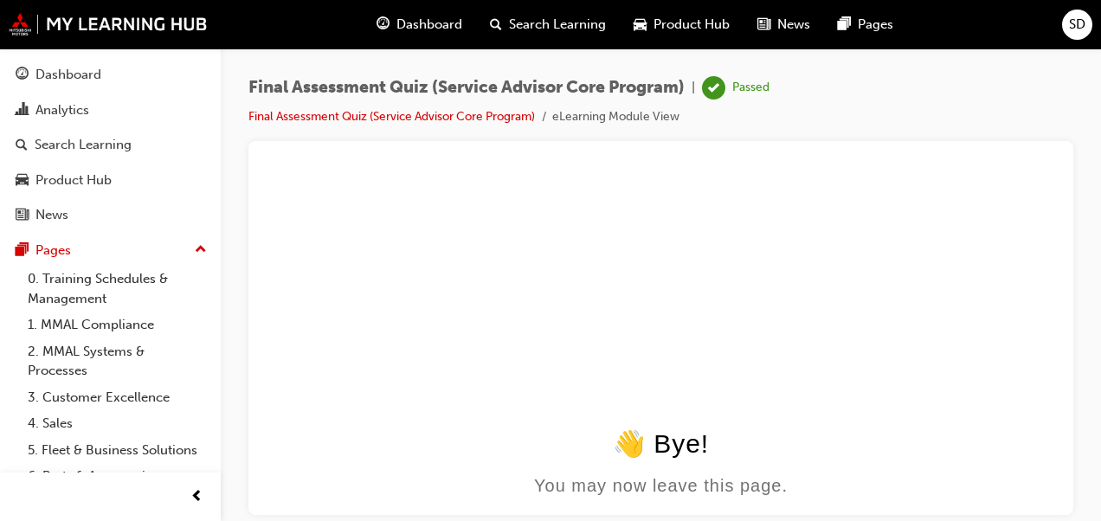
click at [417, 31] on span "Dashboard" at bounding box center [430, 25] width 66 height 20
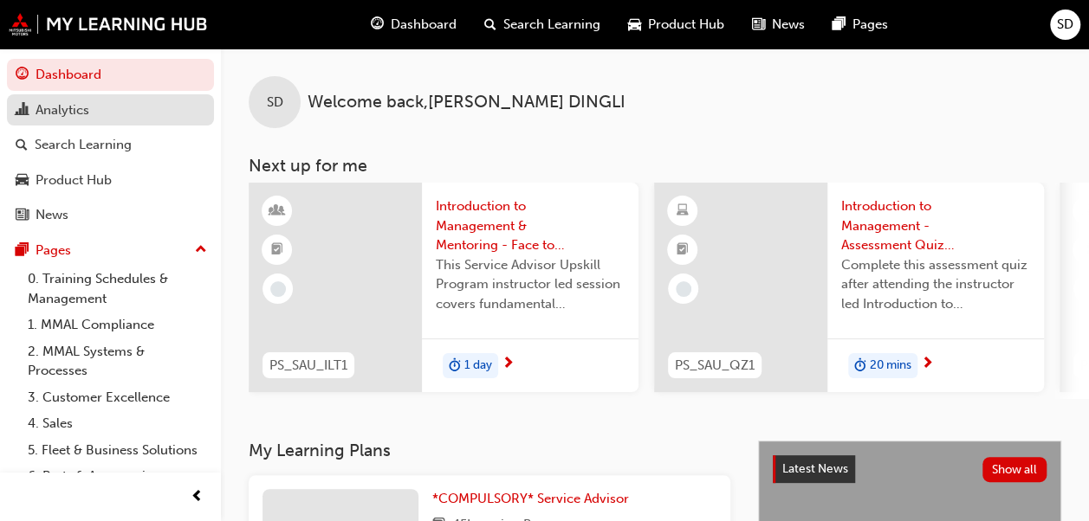
click at [96, 106] on div "Analytics" at bounding box center [111, 111] width 190 height 22
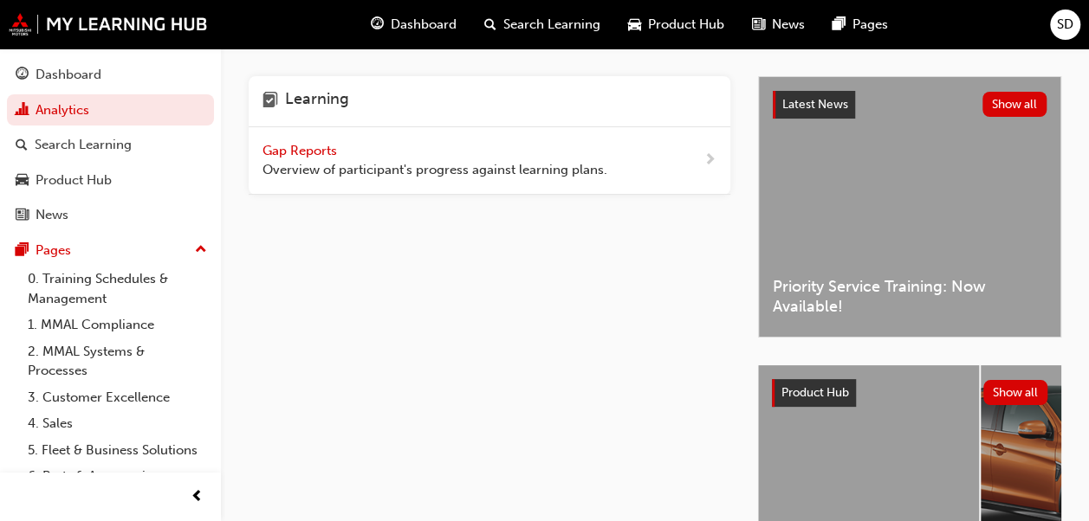
click at [351, 165] on span "Overview of participant's progress against learning plans." at bounding box center [434, 170] width 345 height 20
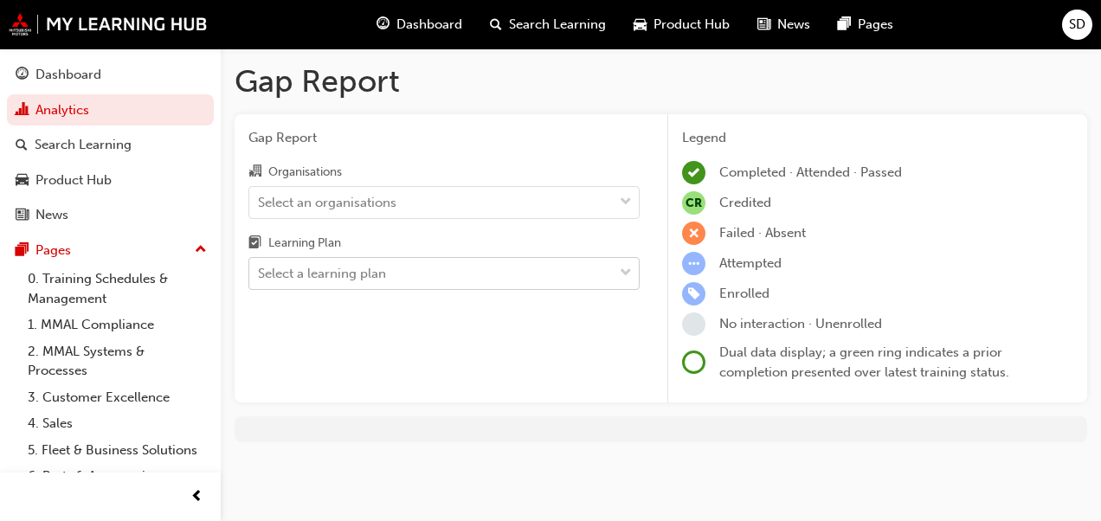
click at [490, 279] on div "Select a learning plan" at bounding box center [431, 274] width 364 height 30
click at [260, 279] on input "Learning Plan Select a learning plan" at bounding box center [259, 273] width 2 height 15
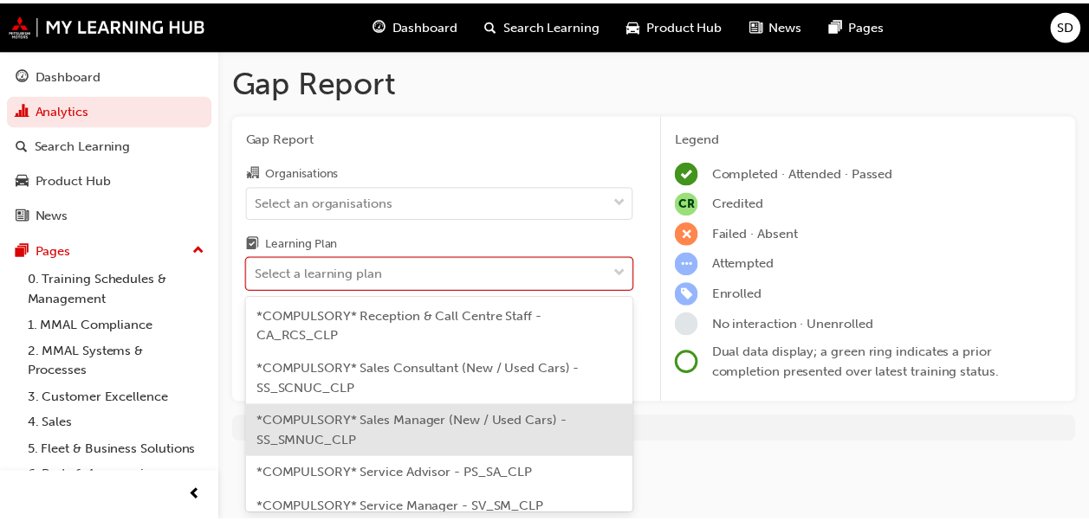
scroll to position [626, 0]
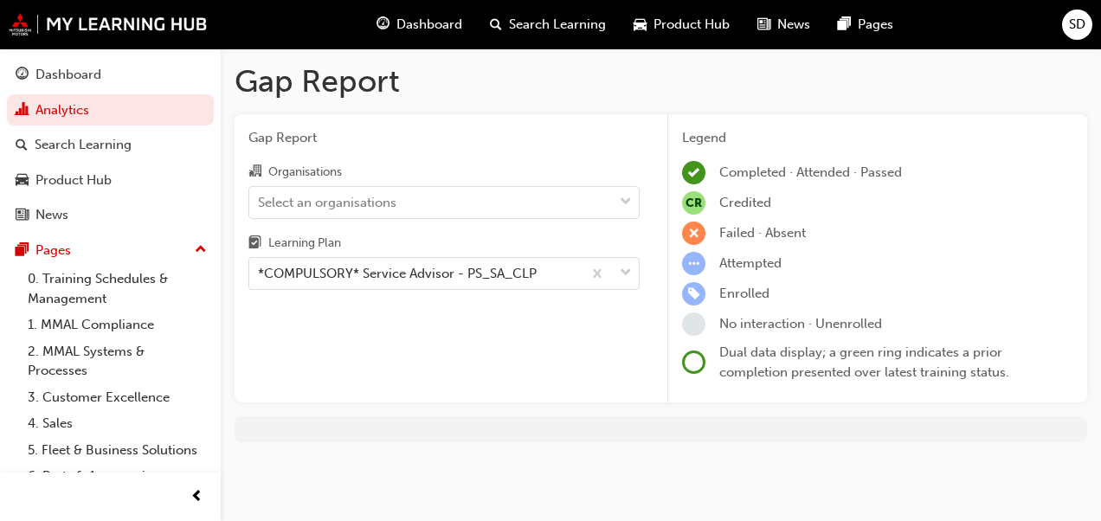
drag, startPoint x: 518, startPoint y: 378, endPoint x: 531, endPoint y: 397, distance: 23.1
click at [531, 397] on div "Gap Report Organisations Select an organisations Learning Plan *COMPULSORY* Ser…" at bounding box center [444, 258] width 419 height 289
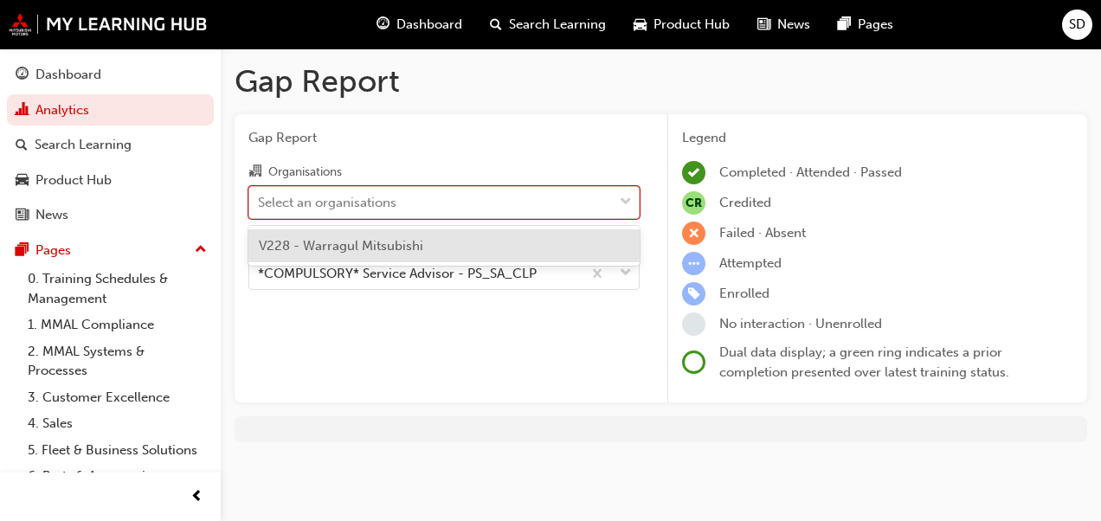
click at [618, 216] on div at bounding box center [626, 202] width 26 height 31
click at [260, 209] on input "Organisations option V228 - Warragul Mitsubishi focused, 1 of 1. 1 result avail…" at bounding box center [259, 201] width 2 height 15
click at [570, 249] on div "V228 - Warragul Mitsubishi" at bounding box center [444, 246] width 391 height 34
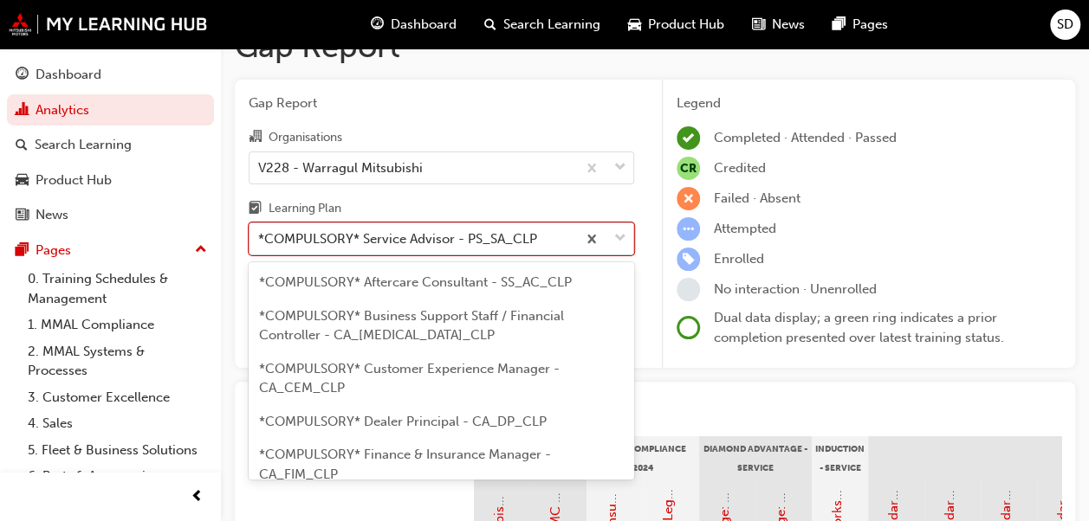
scroll to position [42, 0]
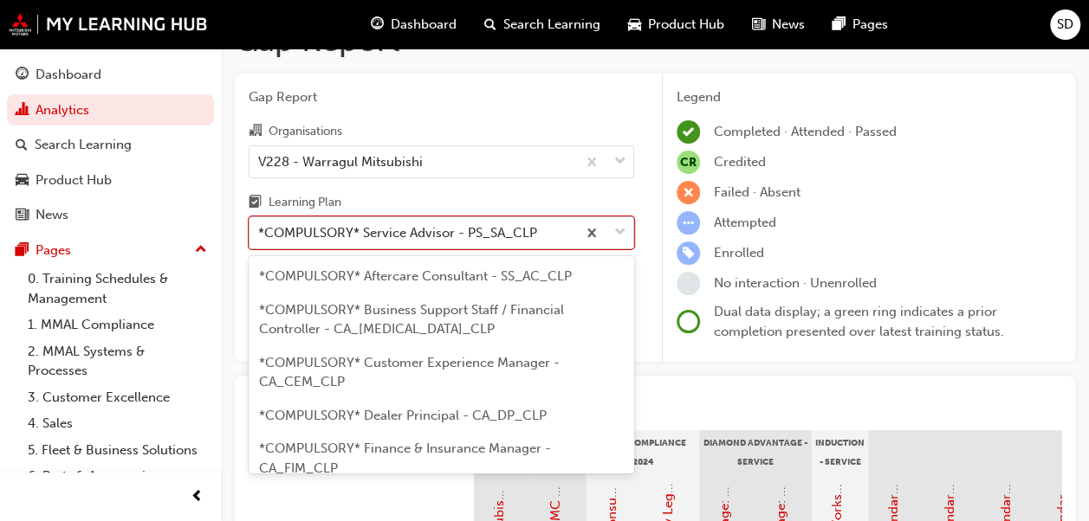
click at [622, 242] on div at bounding box center [604, 232] width 57 height 31
click at [260, 240] on input "Learning Plan option *COMPULSORY* Service Advisor - PS_SA_CLP, selected. option…" at bounding box center [259, 232] width 2 height 15
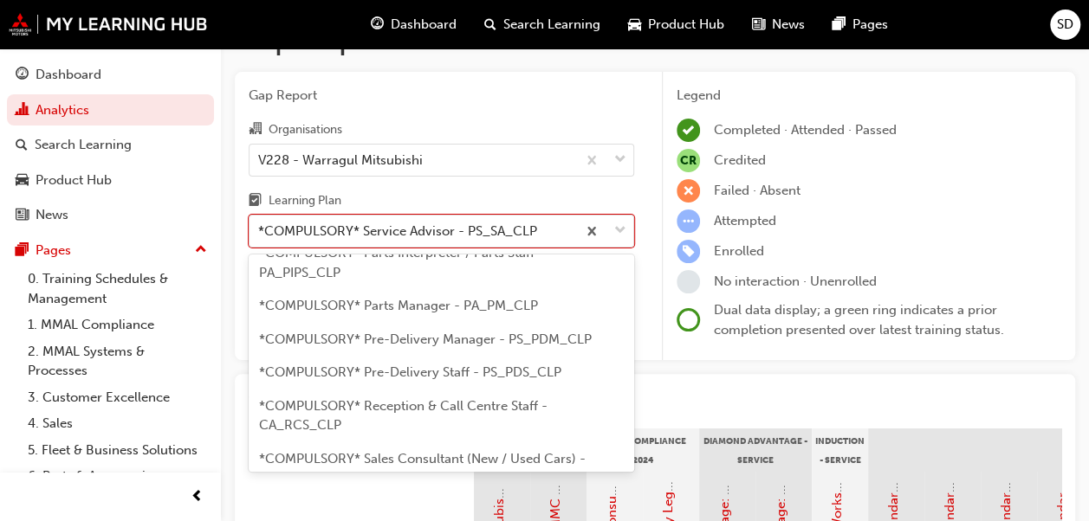
scroll to position [480, 0]
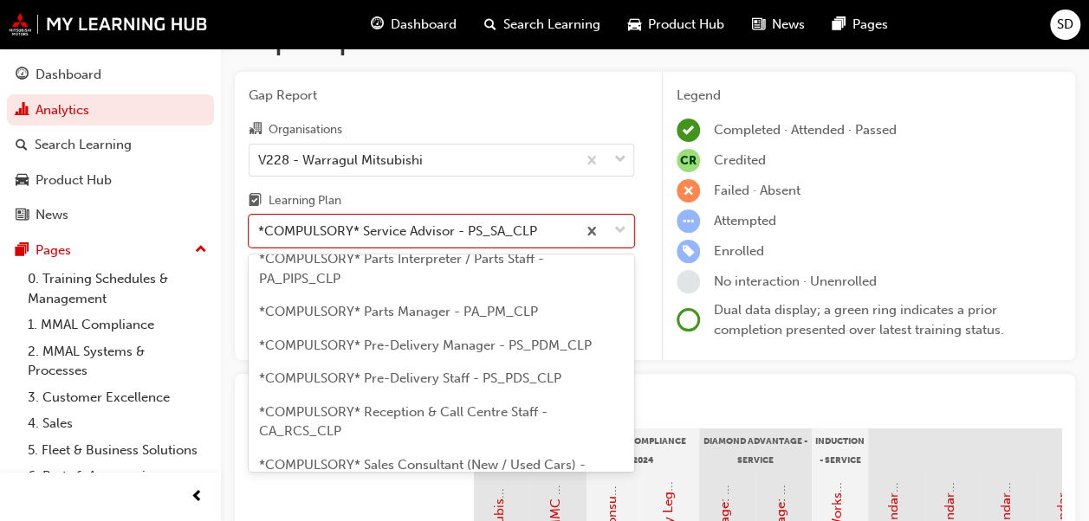
click at [559, 281] on div "*COMPULSORY* Parts Interpreter / Parts Staff - PA_PIPS_CLP" at bounding box center [441, 268] width 385 height 53
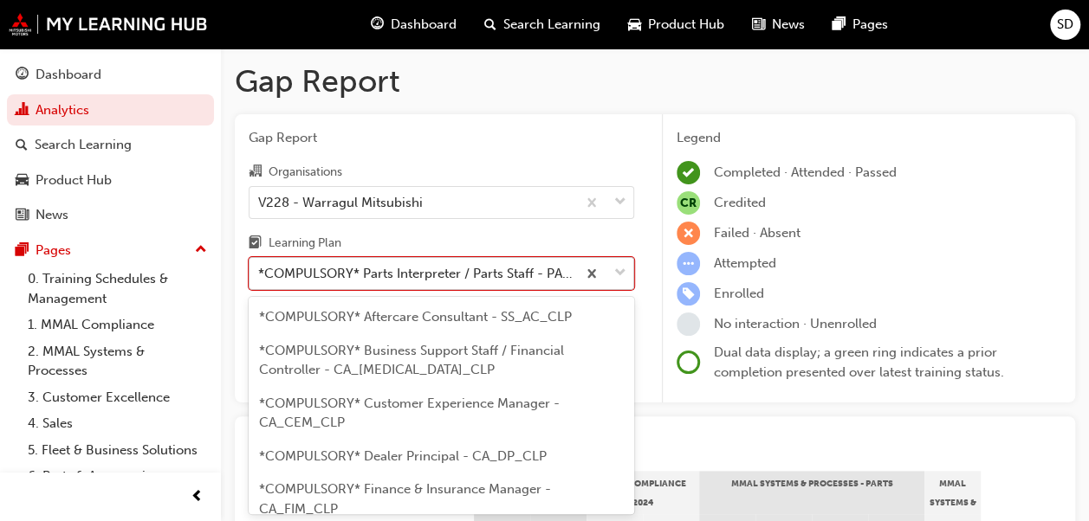
scroll to position [42, 0]
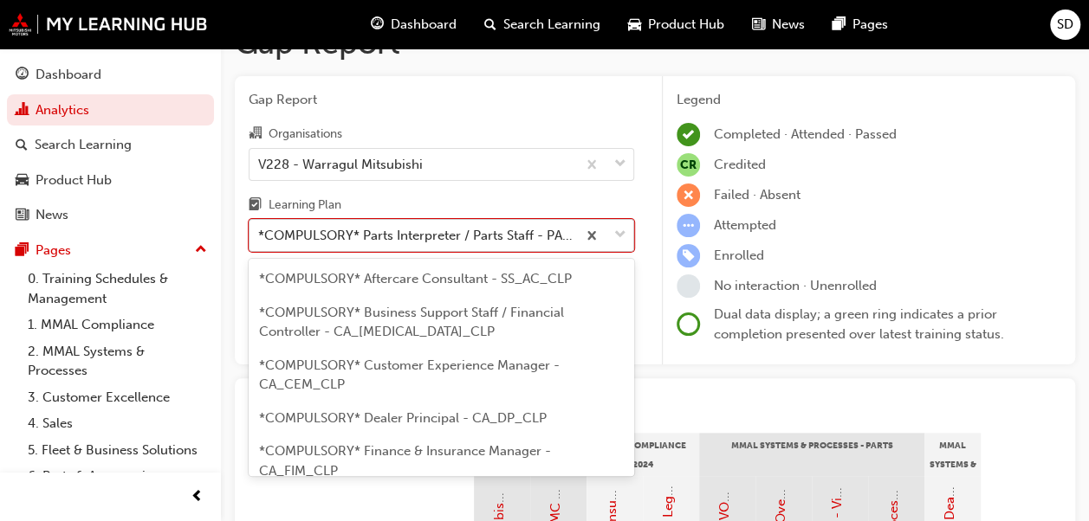
click at [623, 272] on body "Your version of Internet Explorer is outdated and not supported. Please upgrade…" at bounding box center [544, 222] width 1089 height 521
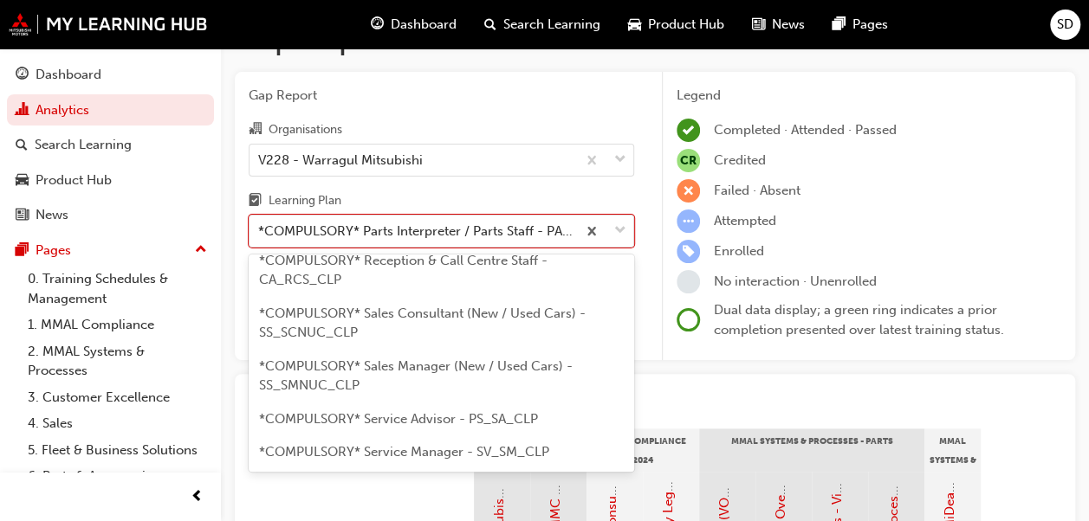
scroll to position [641, 0]
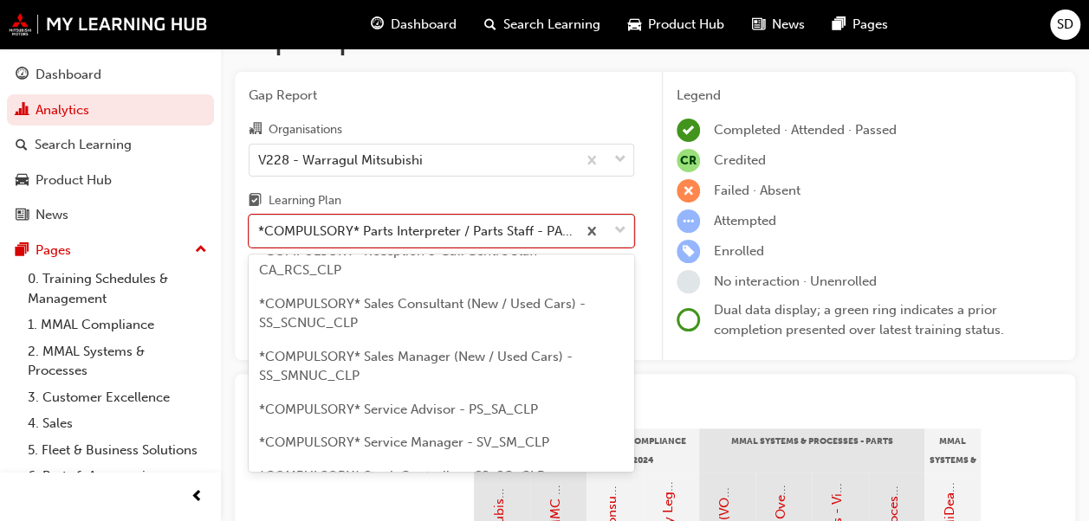
click at [566, 334] on div "*COMPULSORY* Sales Consultant (New / Used Cars) - SS_SCNUC_CLP" at bounding box center [441, 313] width 385 height 53
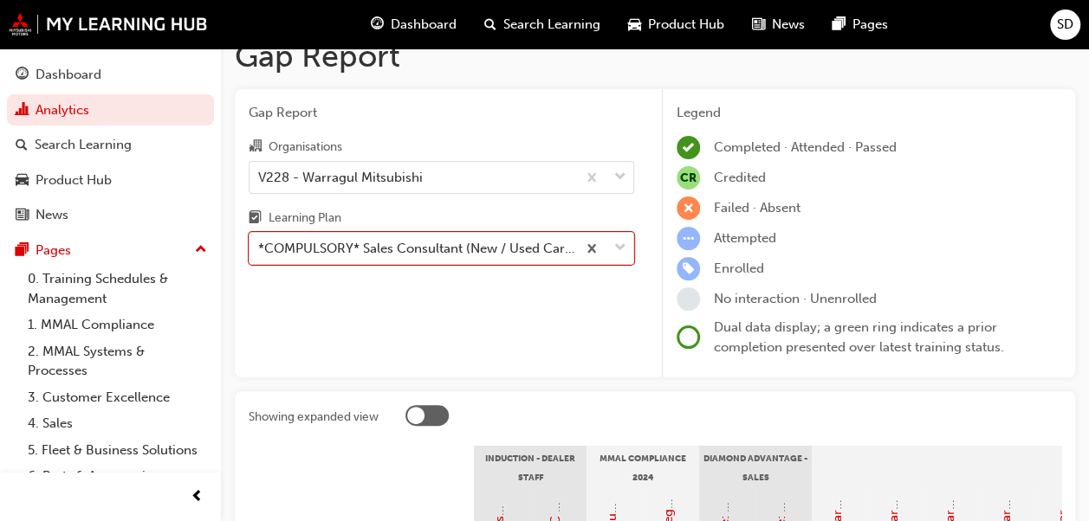
scroll to position [9, 0]
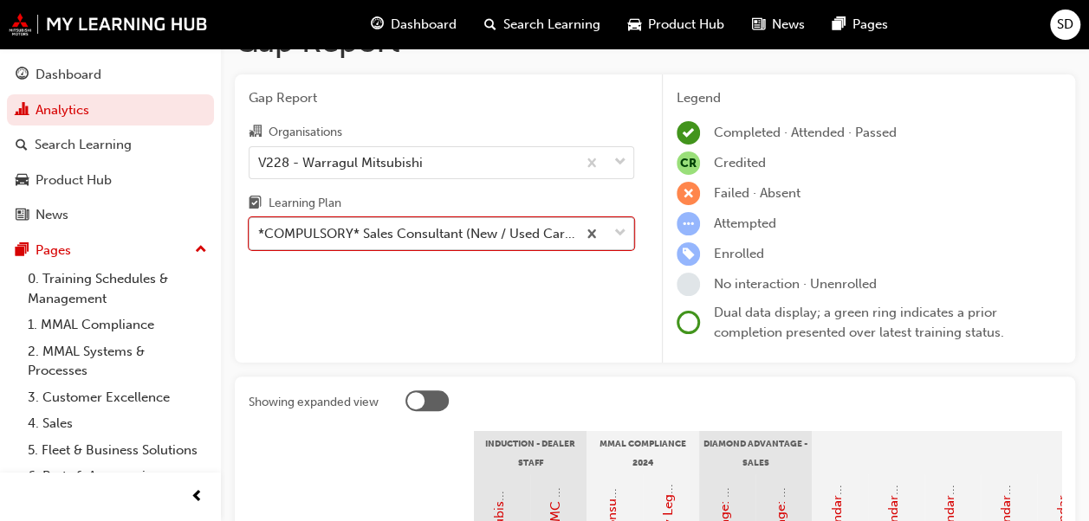
click at [623, 261] on body "Your version of Internet Explorer is outdated and not supported. Please upgrade…" at bounding box center [544, 220] width 1089 height 521
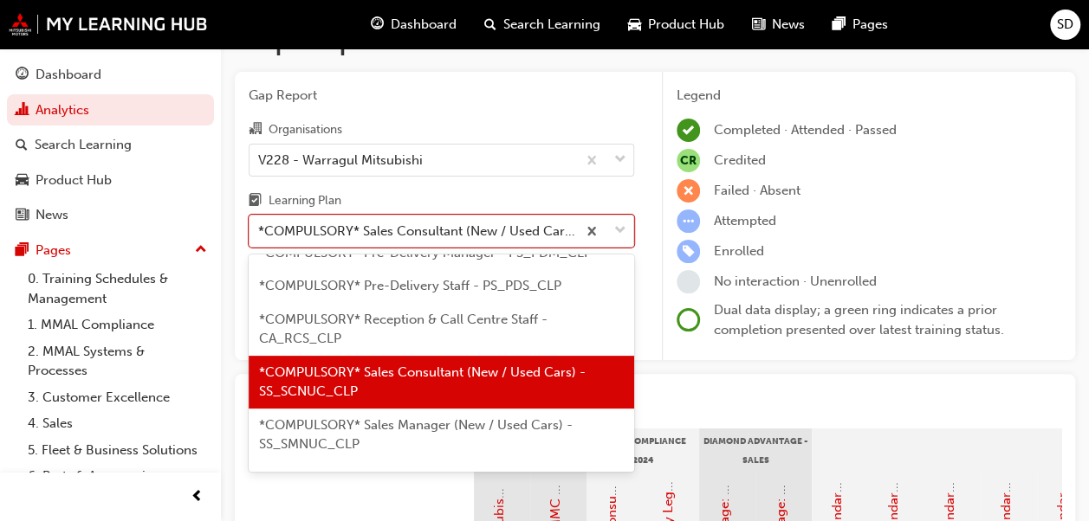
scroll to position [607, 0]
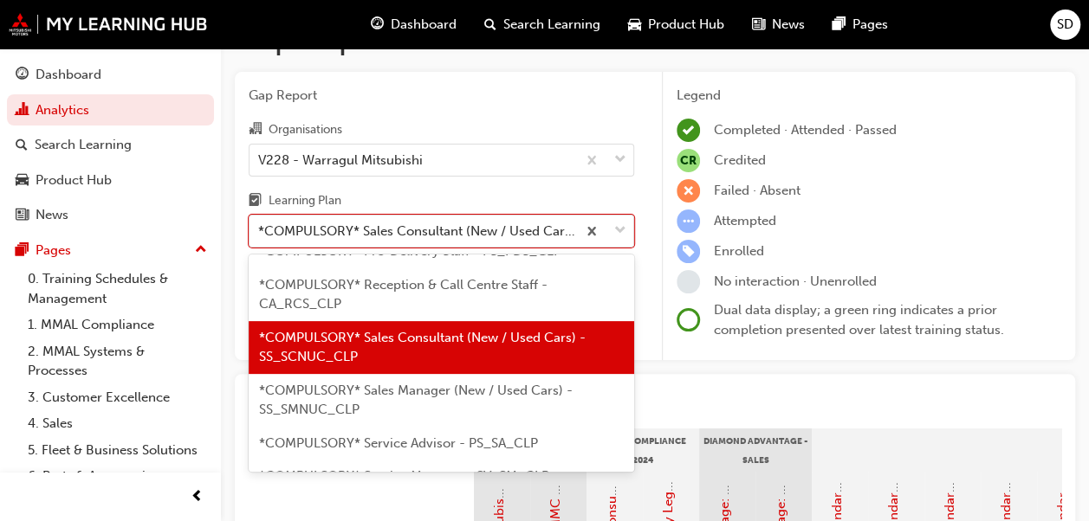
click at [383, 23] on span "guage-icon" at bounding box center [377, 25] width 13 height 22
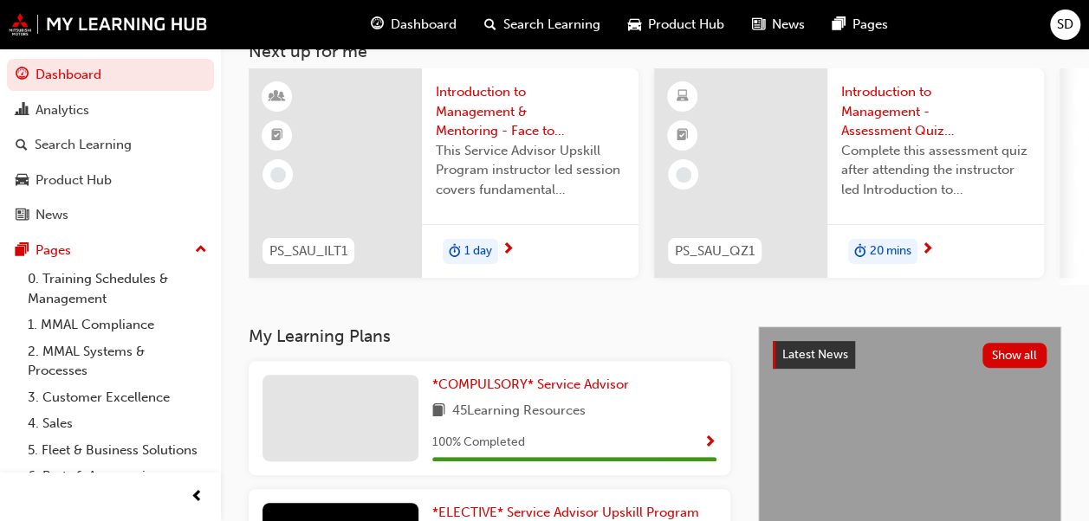
scroll to position [113, 0]
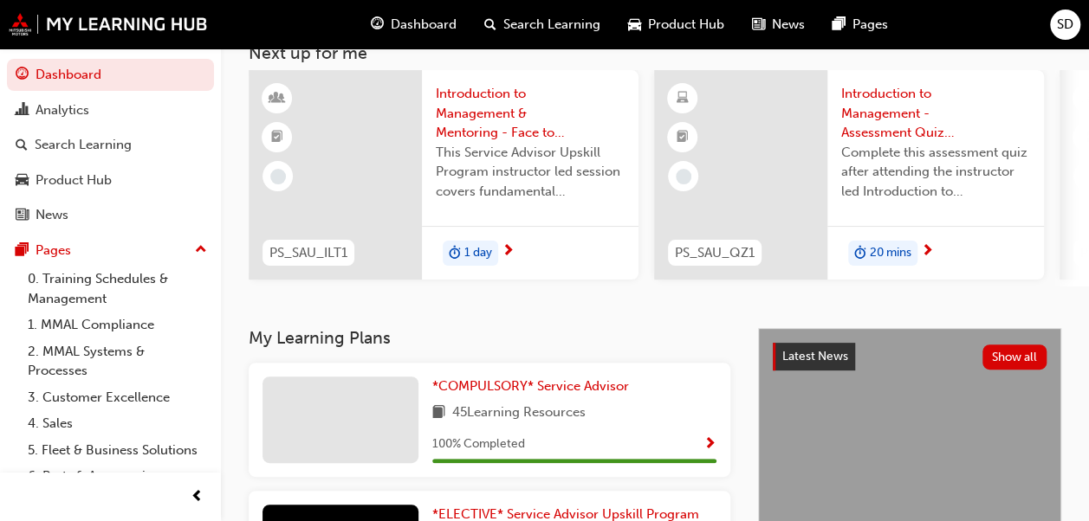
click at [381, 417] on div at bounding box center [340, 420] width 156 height 87
click at [527, 394] on span "*COMPULSORY* Service Advisor" at bounding box center [530, 386] width 197 height 16
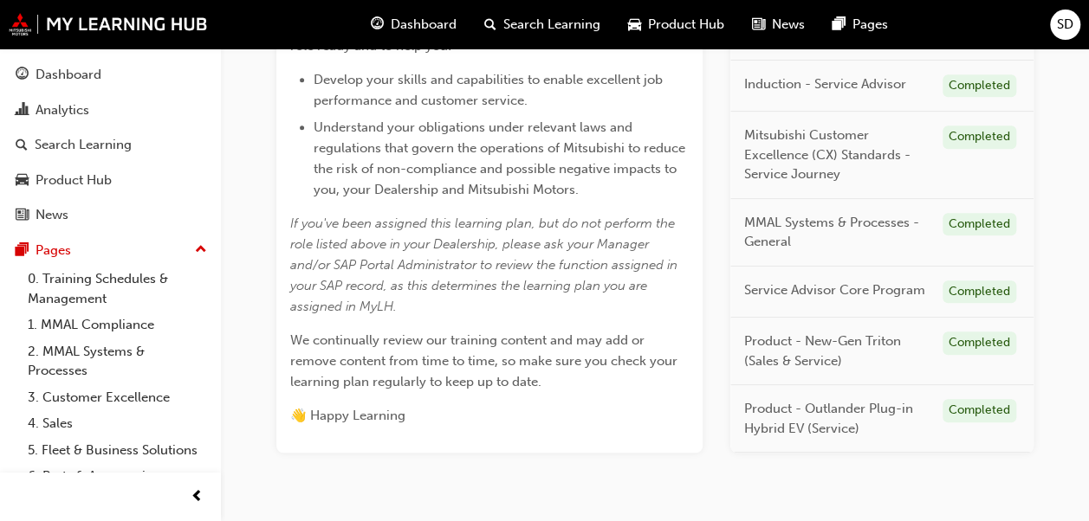
scroll to position [662, 0]
